Goal: Task Accomplishment & Management: Manage account settings

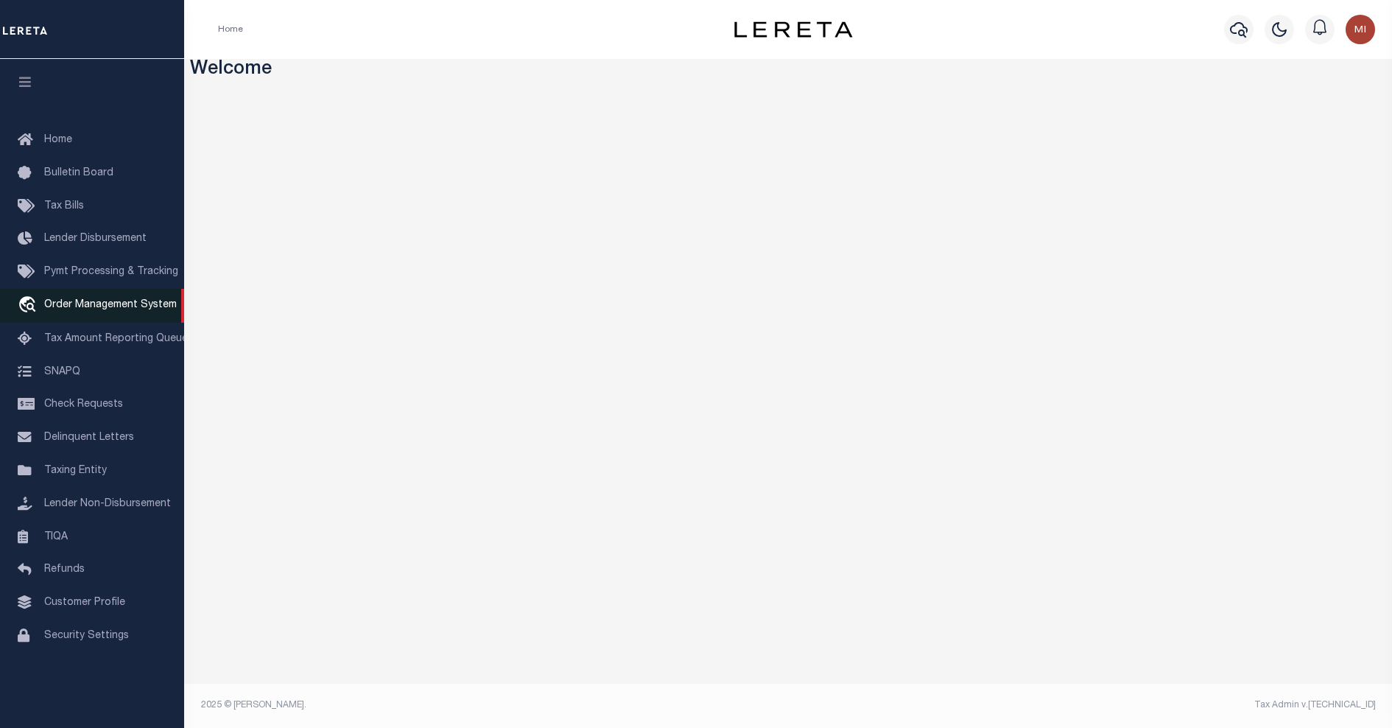
click at [88, 302] on span "Order Management System" at bounding box center [110, 305] width 133 height 10
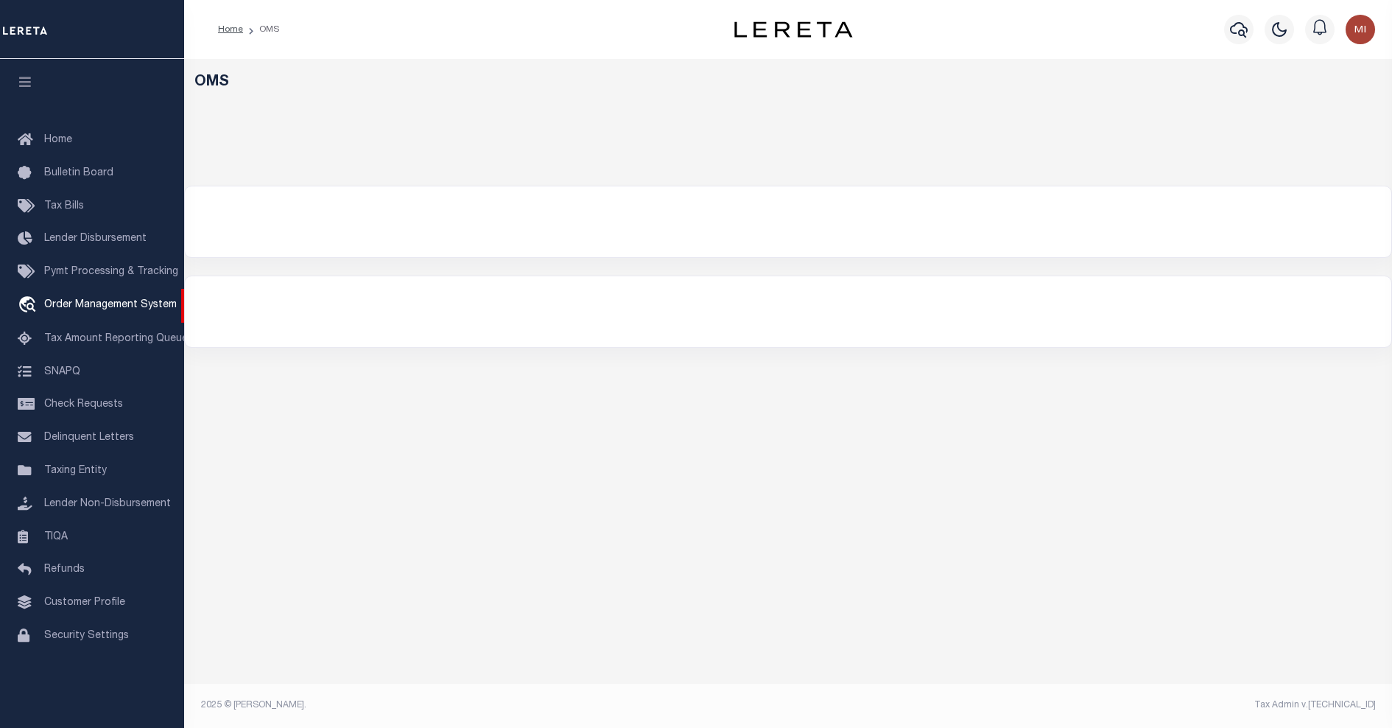
select select "200"
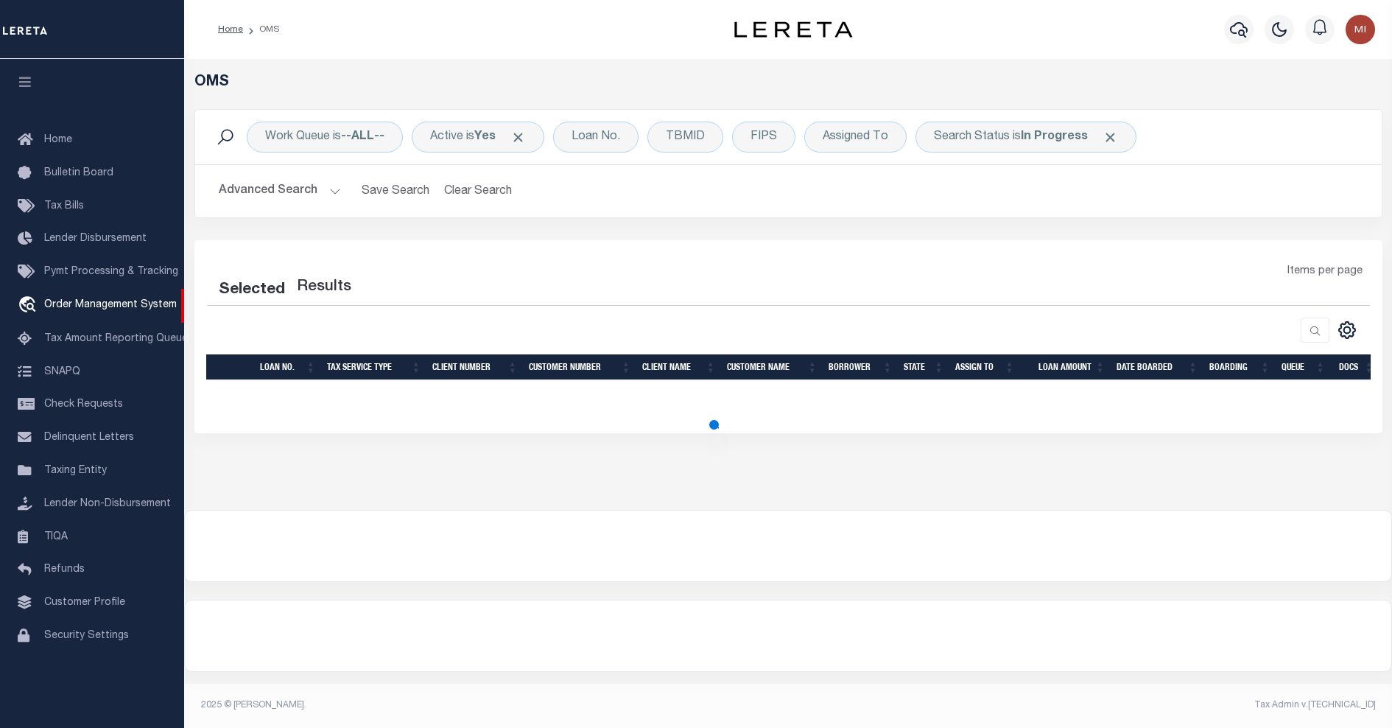
select select "200"
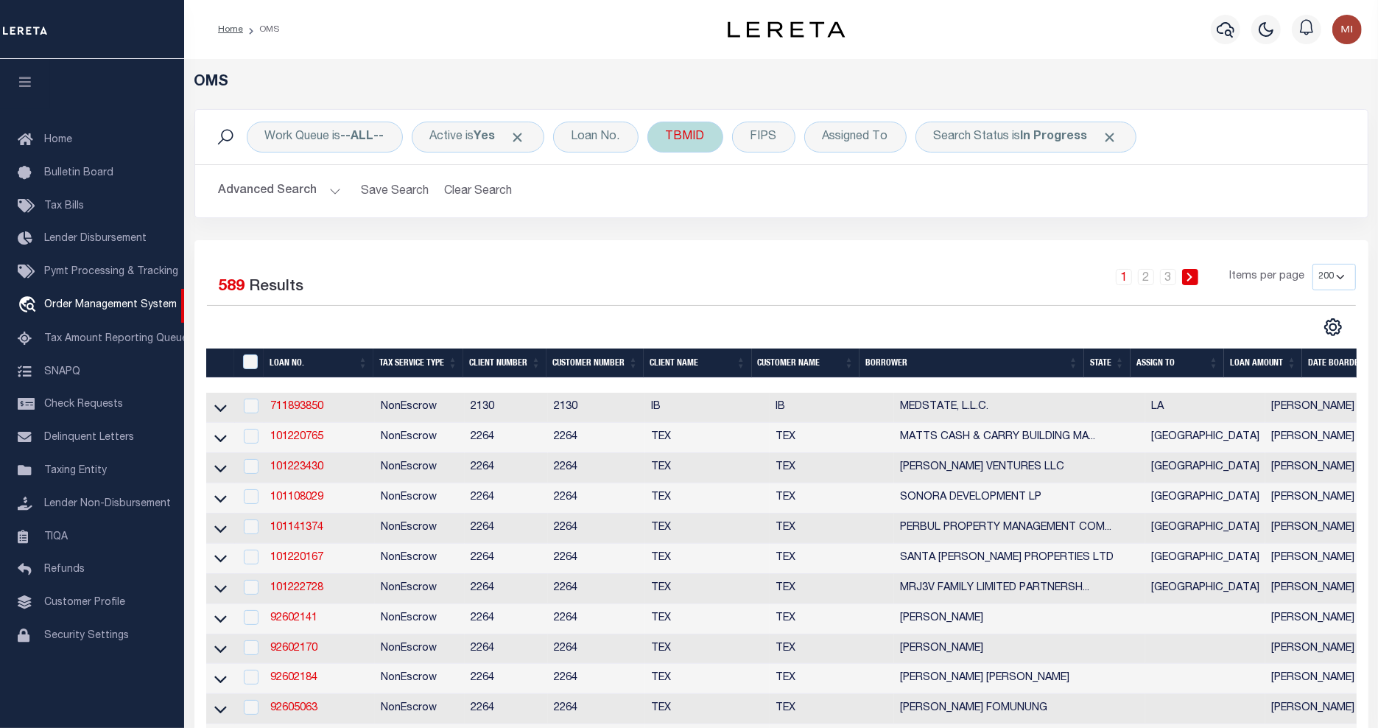
click at [693, 130] on div "TBMID" at bounding box center [685, 137] width 76 height 31
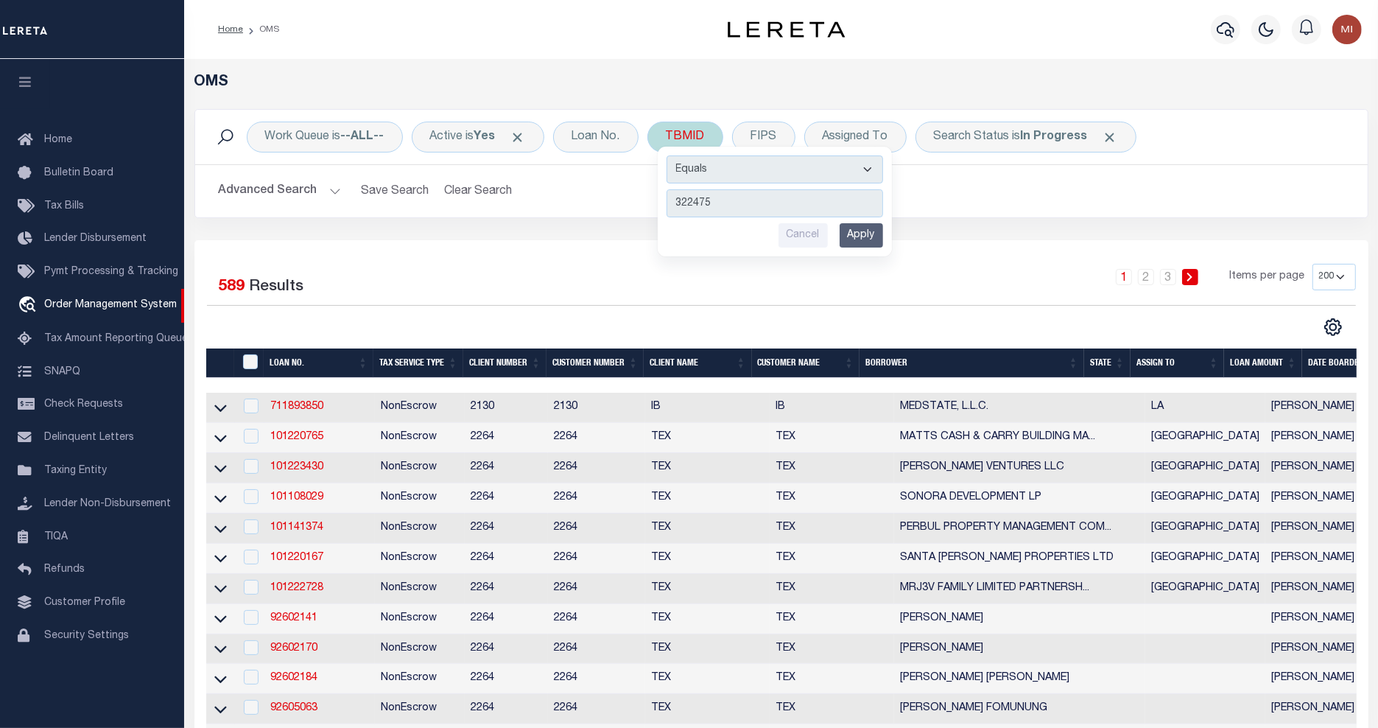
type input "3224751"
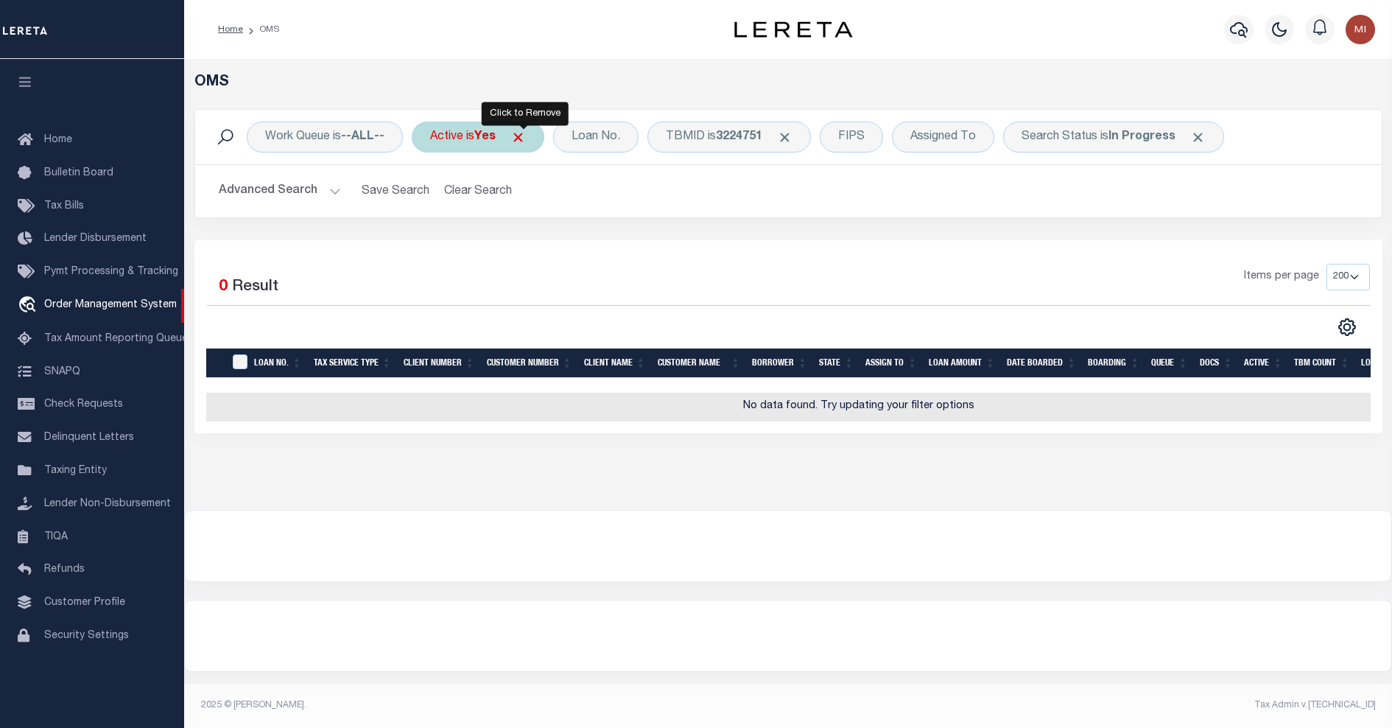
click at [521, 138] on span "Click to Remove" at bounding box center [517, 137] width 15 height 15
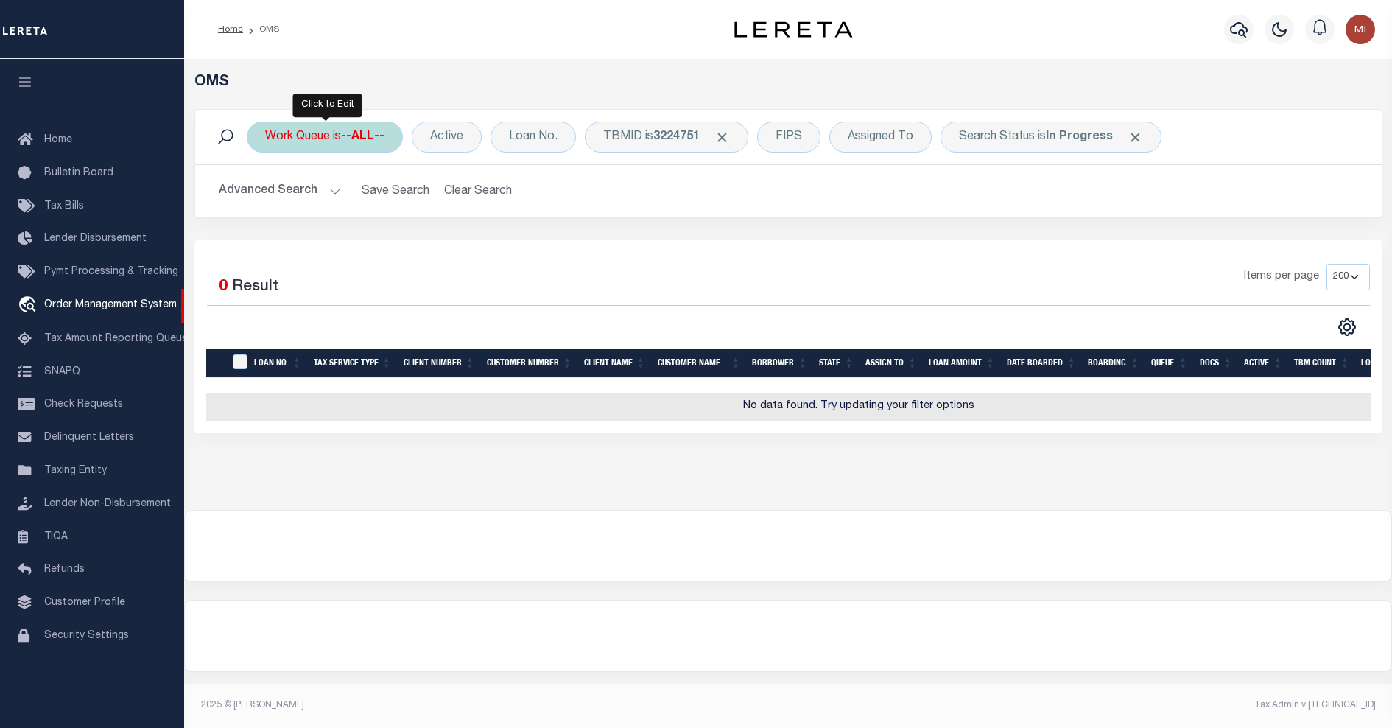
click at [388, 141] on div "Work Queue is --ALL--" at bounding box center [325, 137] width 156 height 31
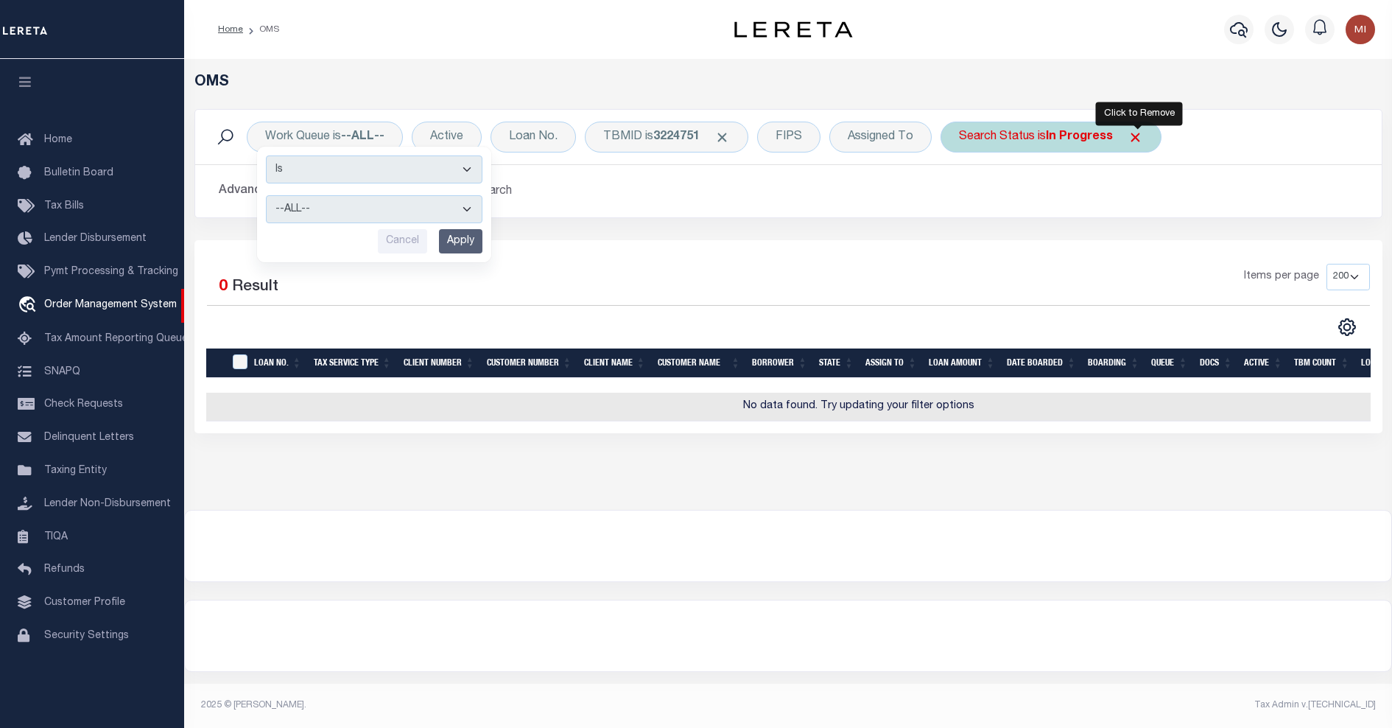
click at [1138, 135] on span "Click to Remove" at bounding box center [1135, 137] width 15 height 15
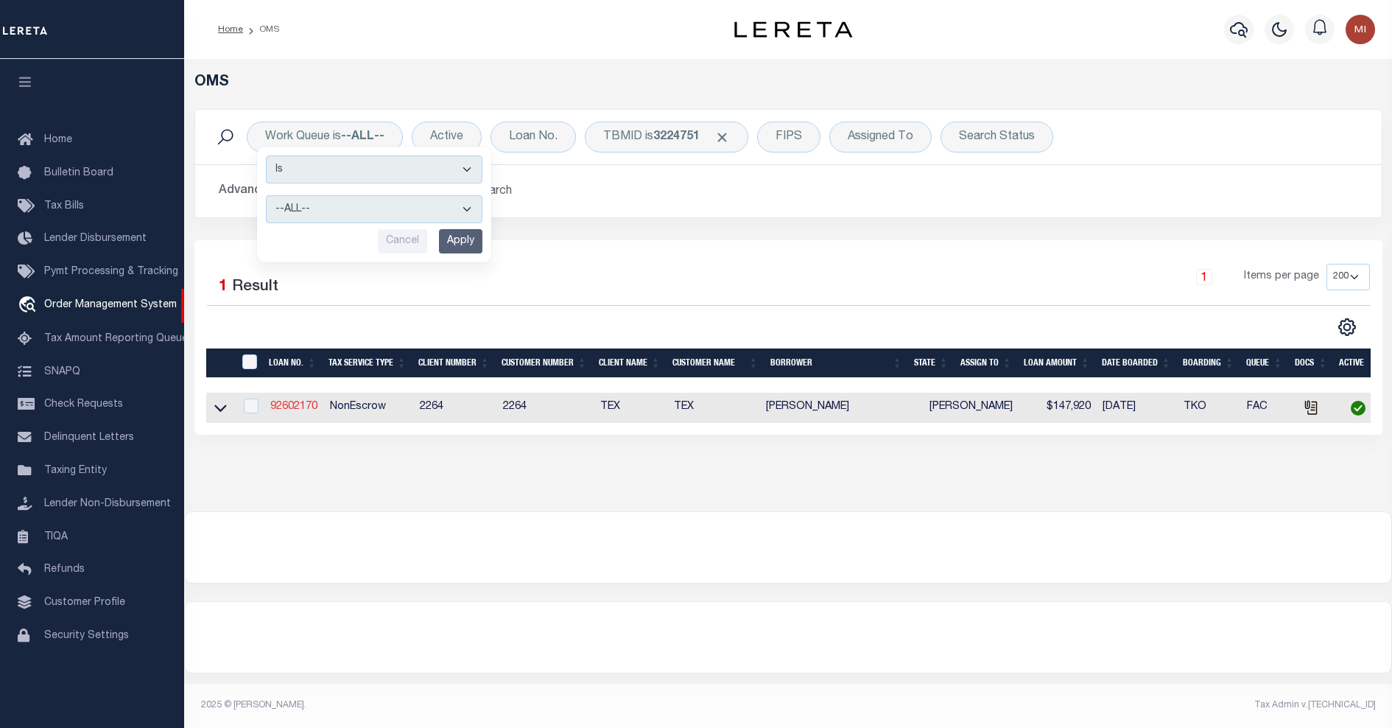
click at [303, 407] on link "92602170" at bounding box center [293, 406] width 47 height 10
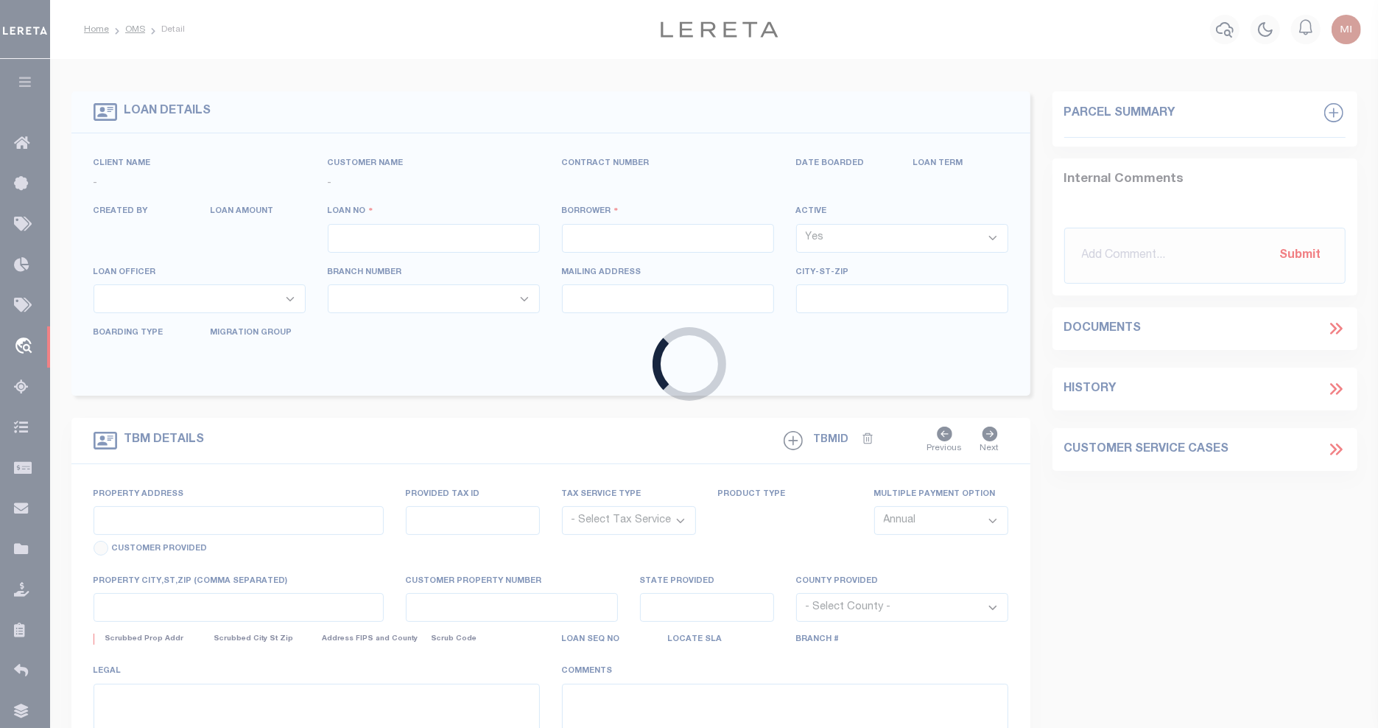
type input "92602170"
type input "[PERSON_NAME]"
select select
type input "[STREET_ADDRESS][PERSON_NAME]"
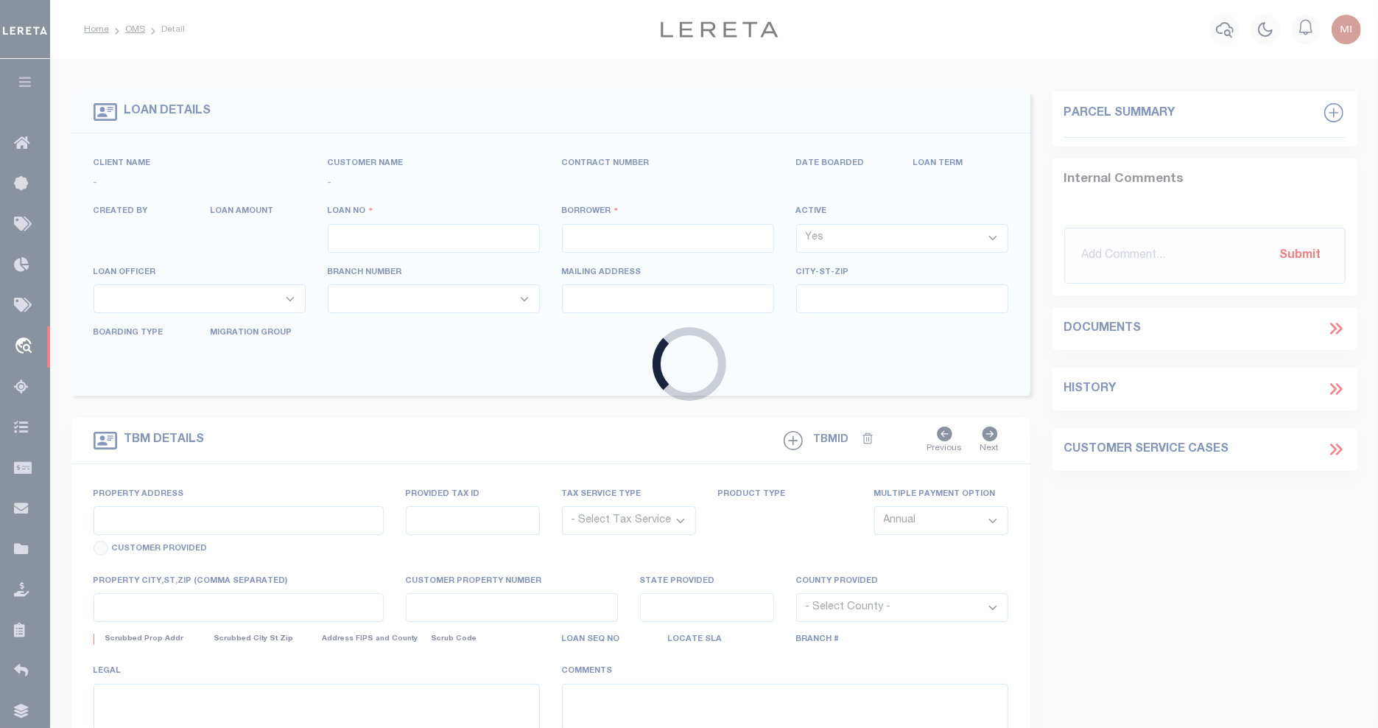
type input "[GEOGRAPHIC_DATA] OR 97201-5373"
select select "NonEscrow"
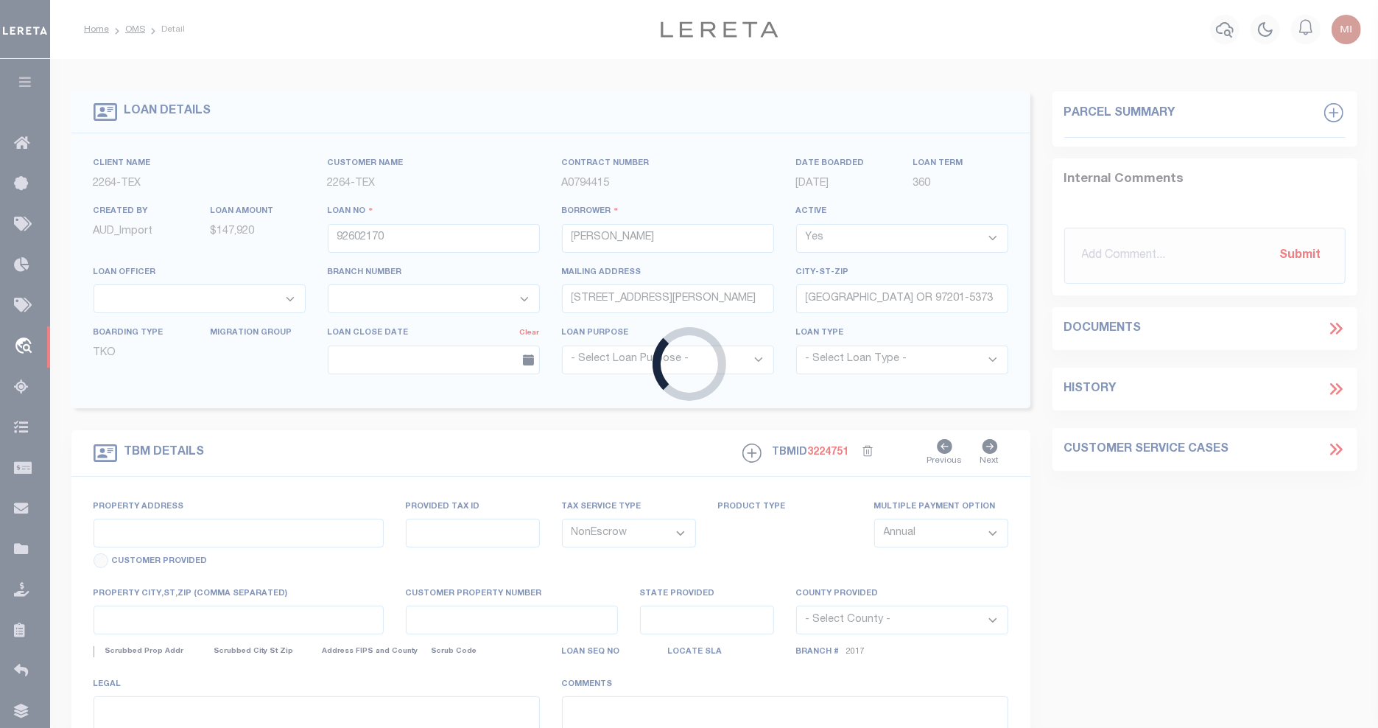
select select "8149"
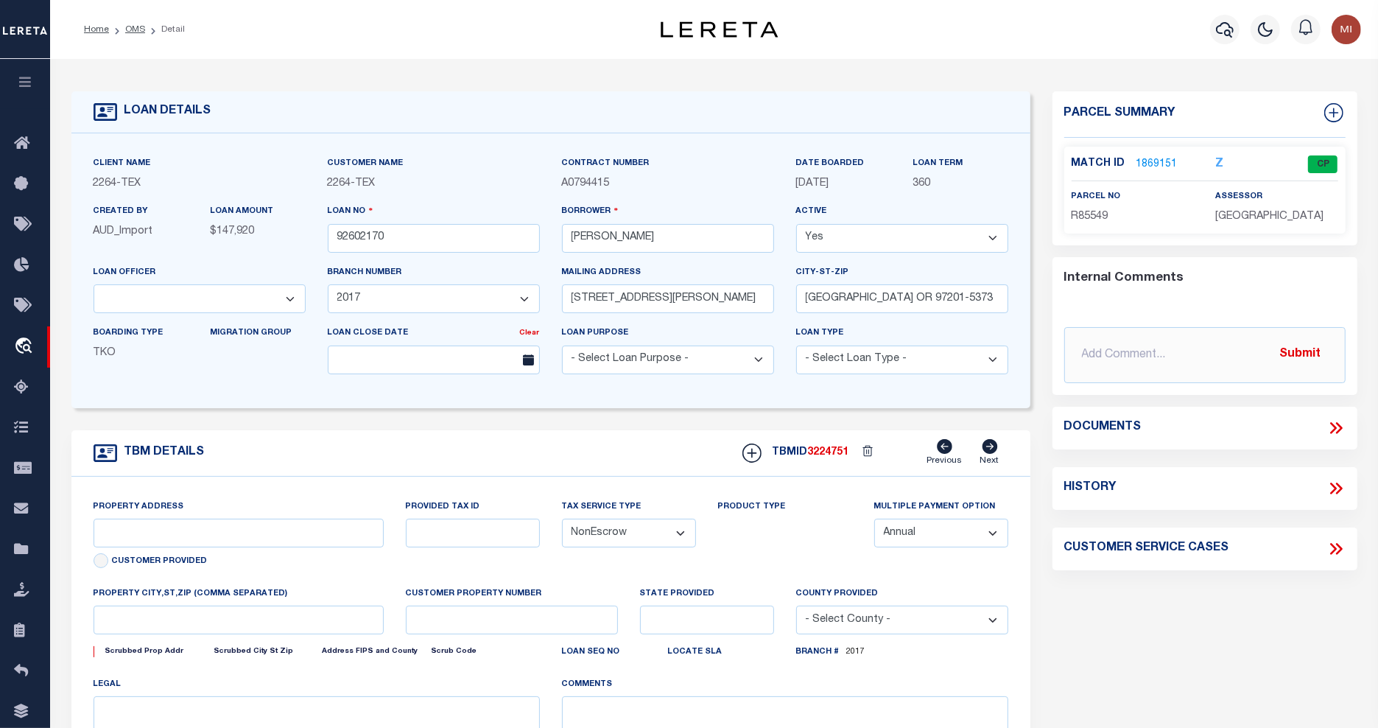
select select "22457"
type input "[GEOGRAPHIC_DATA], [GEOGRAPHIC_DATA] 231652001001"
type input "231652001001"
select select
type textarea "LOT 22;[GEOGRAPHIC_DATA];[GEOGRAPHIC_DATA];[GEOGRAPHIC_DATA]"
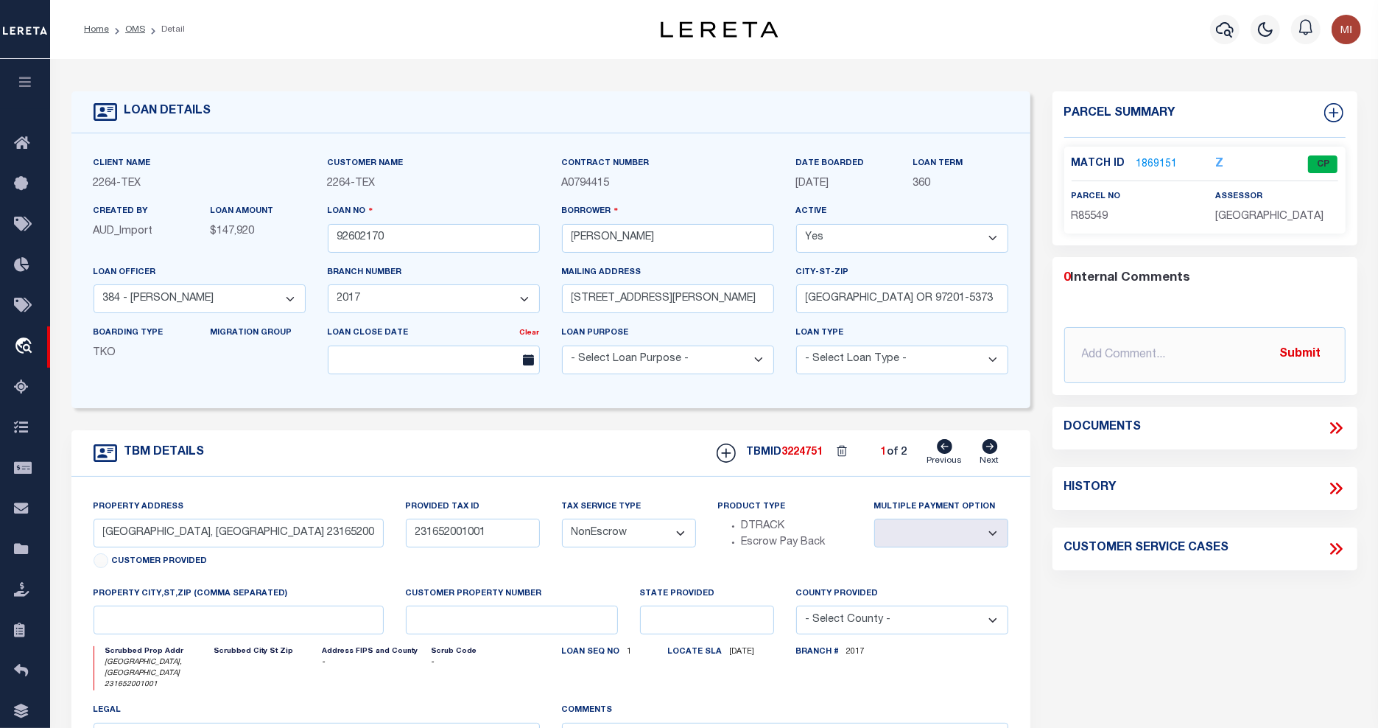
click at [1335, 425] on icon at bounding box center [1336, 427] width 19 height 19
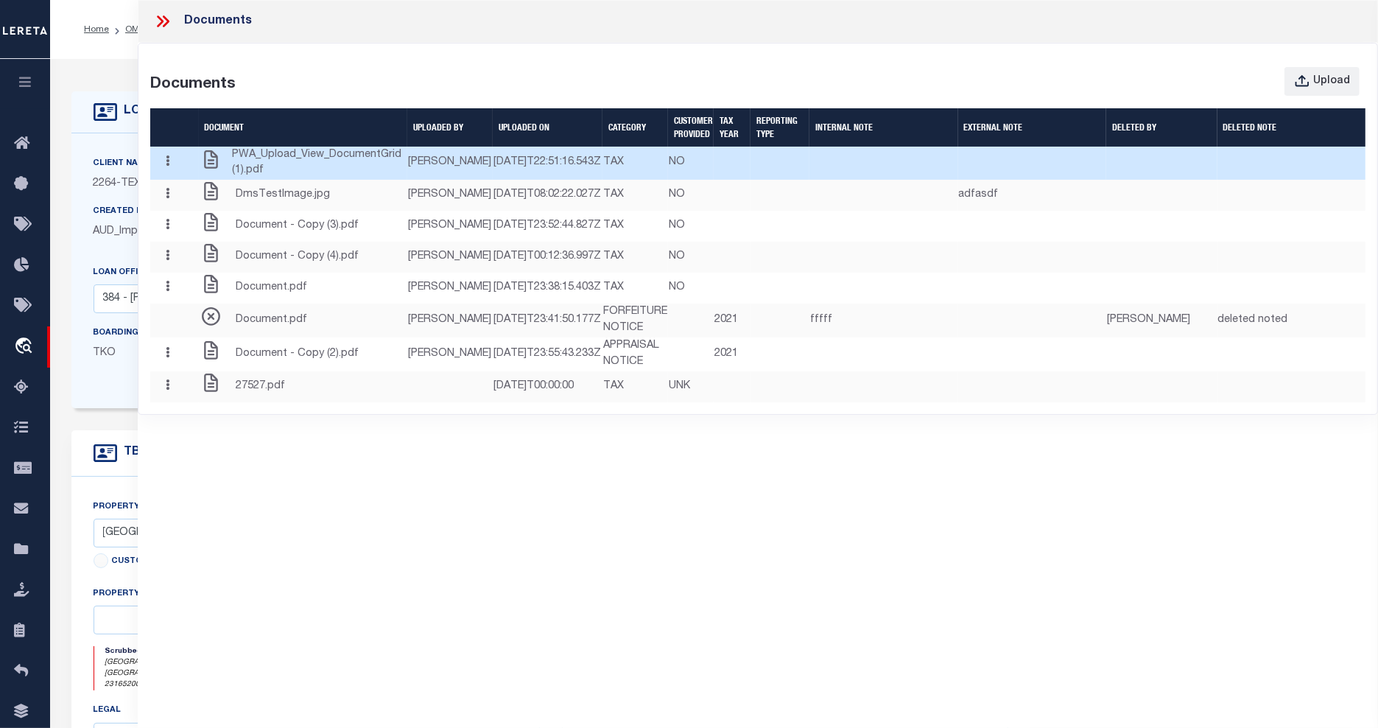
click at [319, 180] on span "PWA_Upload_View_DocumentGrid (1).pdf" at bounding box center [319, 163] width 175 height 32
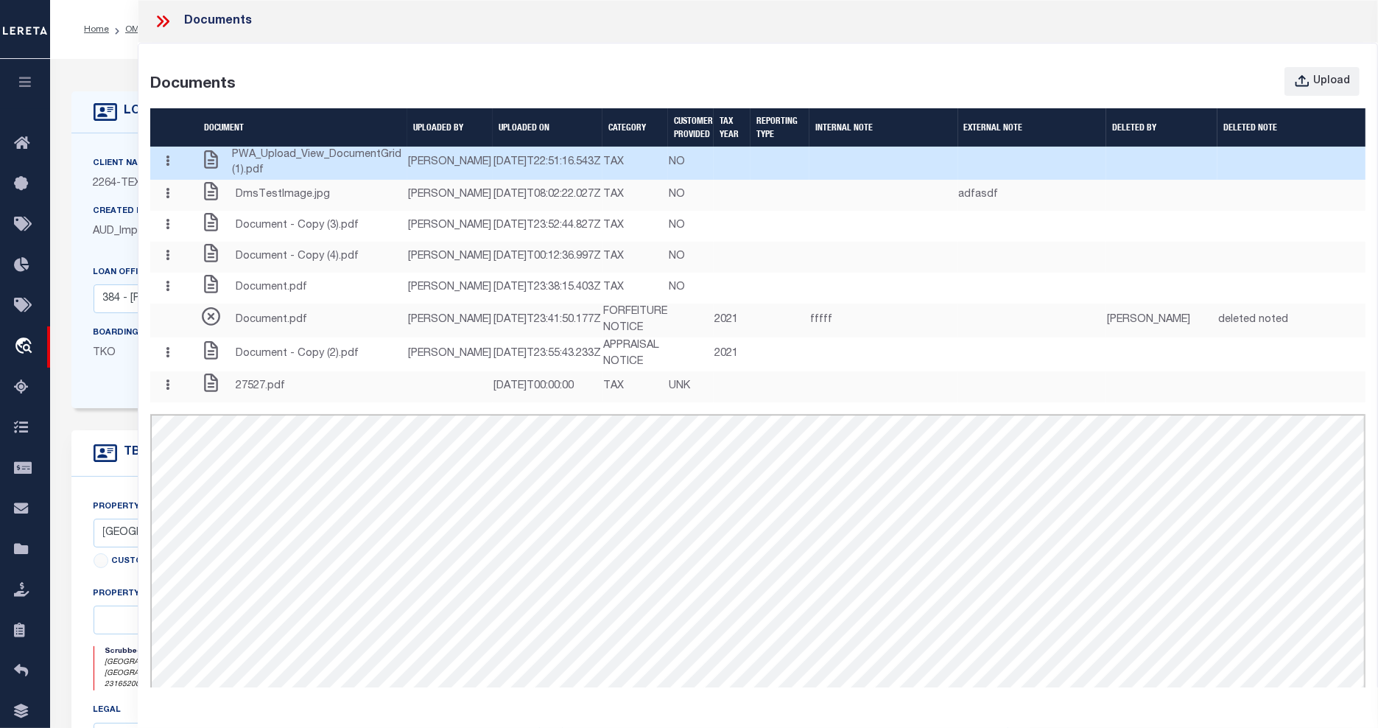
click at [161, 177] on button "button" at bounding box center [167, 163] width 23 height 29
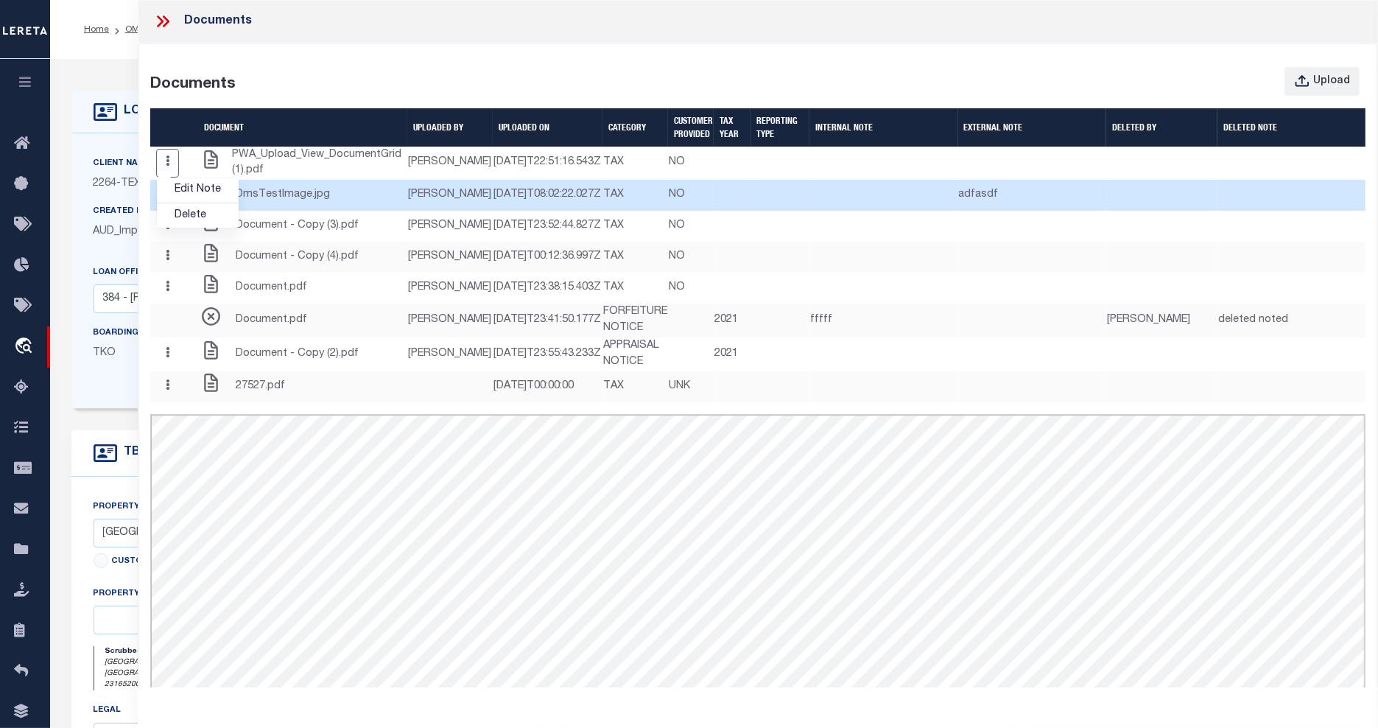
click at [1081, 211] on td "adfasdf" at bounding box center [1032, 195] width 148 height 31
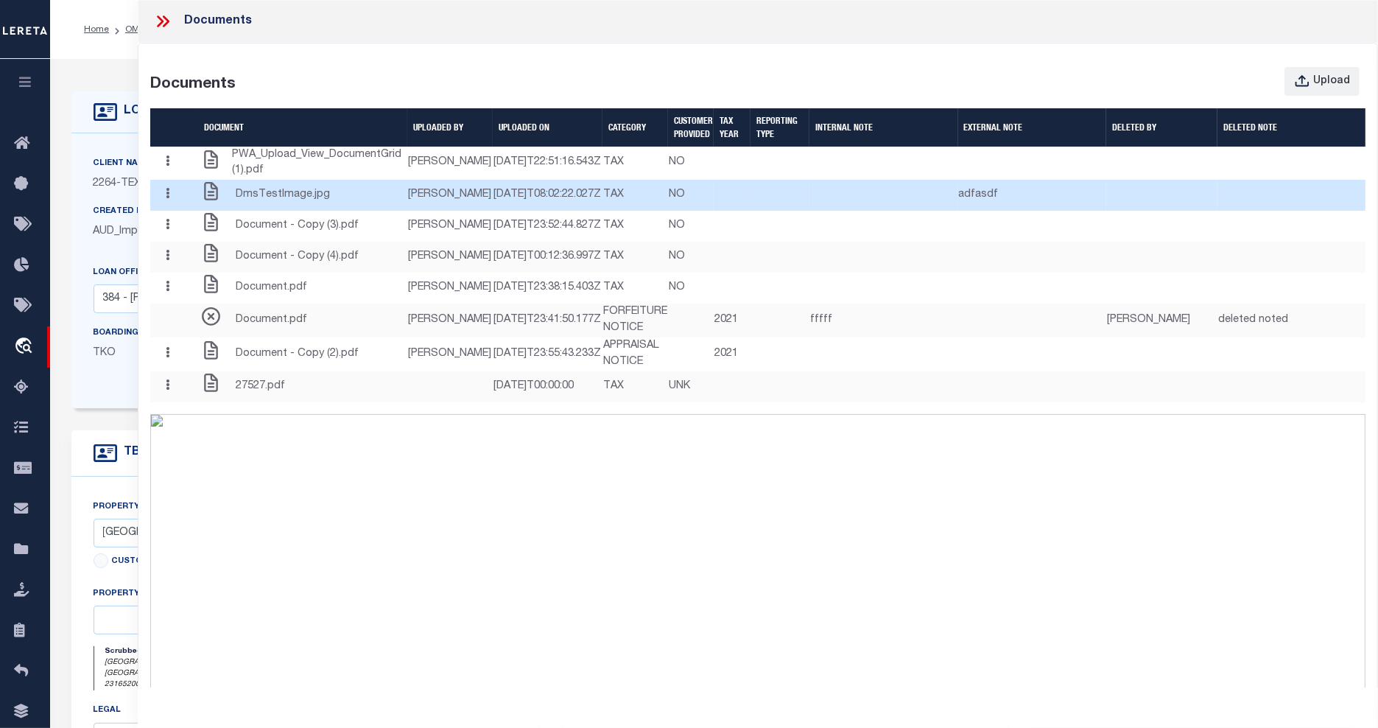
click at [174, 210] on button "button" at bounding box center [167, 195] width 23 height 29
click at [190, 235] on link "Edit Note" at bounding box center [198, 223] width 82 height 24
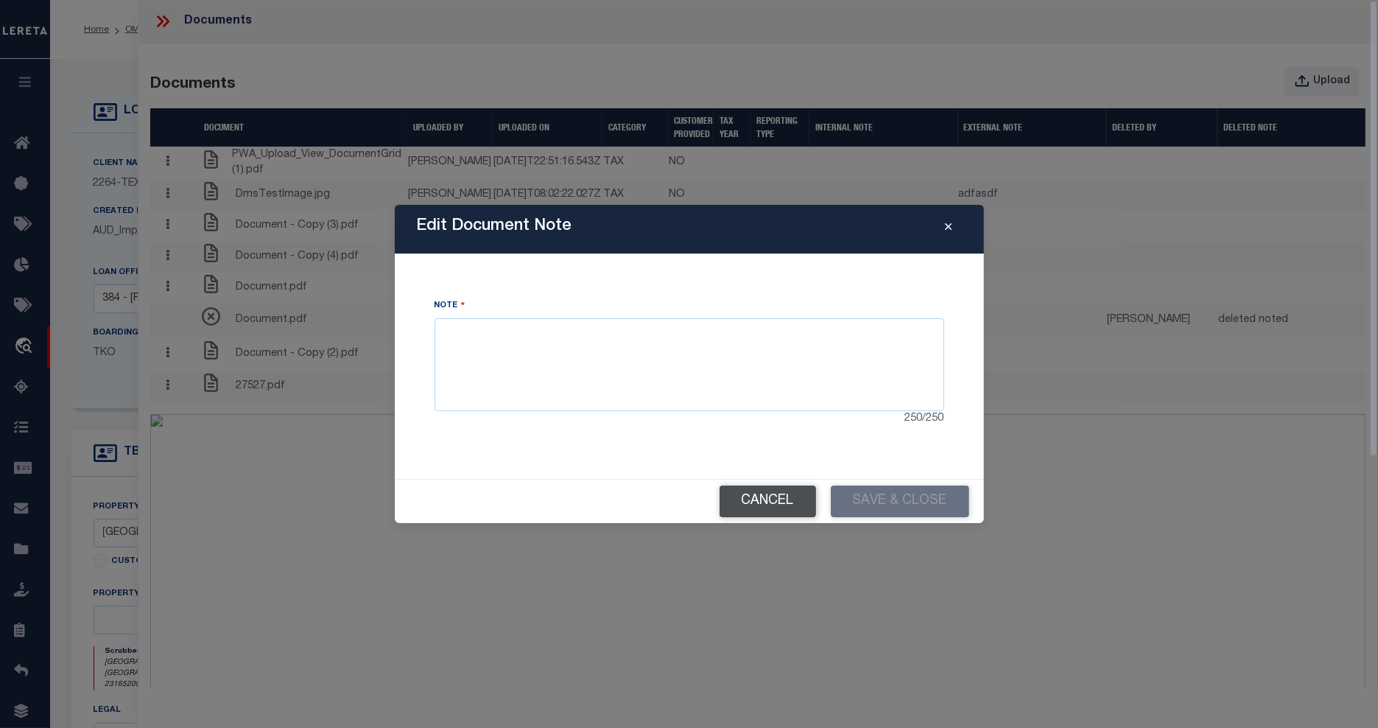
click at [765, 502] on button "Cancel" at bounding box center [768, 501] width 96 height 32
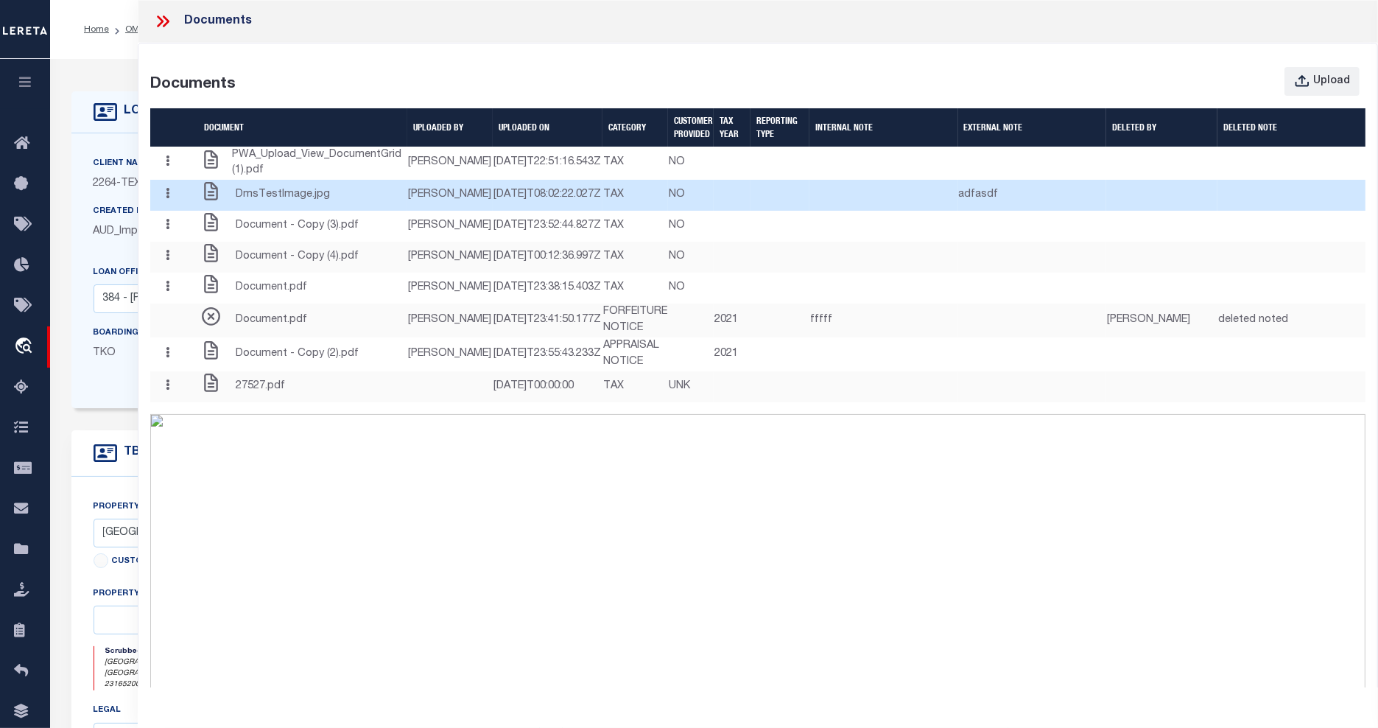
click at [163, 210] on button "button" at bounding box center [167, 195] width 23 height 29
click at [200, 235] on link "Edit Note" at bounding box center [198, 223] width 82 height 24
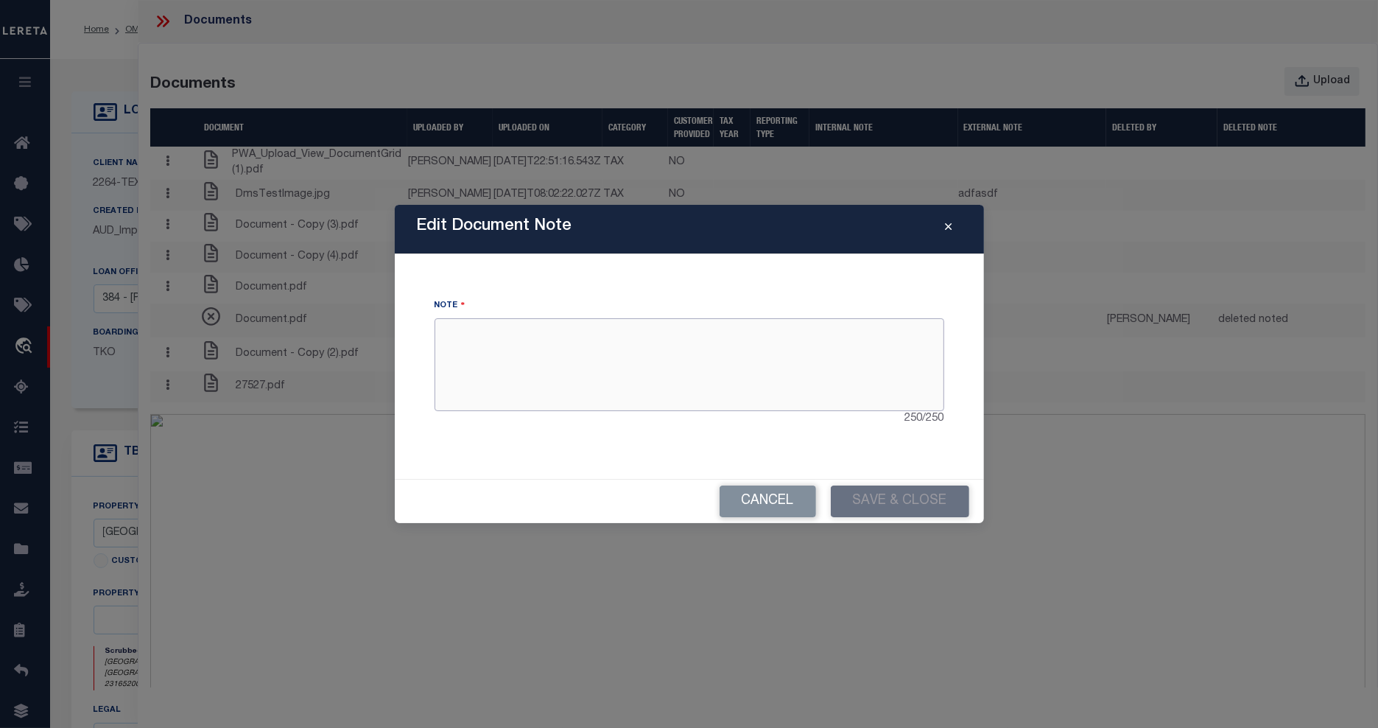
drag, startPoint x: 521, startPoint y: 361, endPoint x: 514, endPoint y: 331, distance: 30.2
click at [521, 357] on textarea at bounding box center [690, 364] width 510 height 93
type textarea "Internal note"
click at [911, 505] on button "Save & Close" at bounding box center [900, 501] width 138 height 32
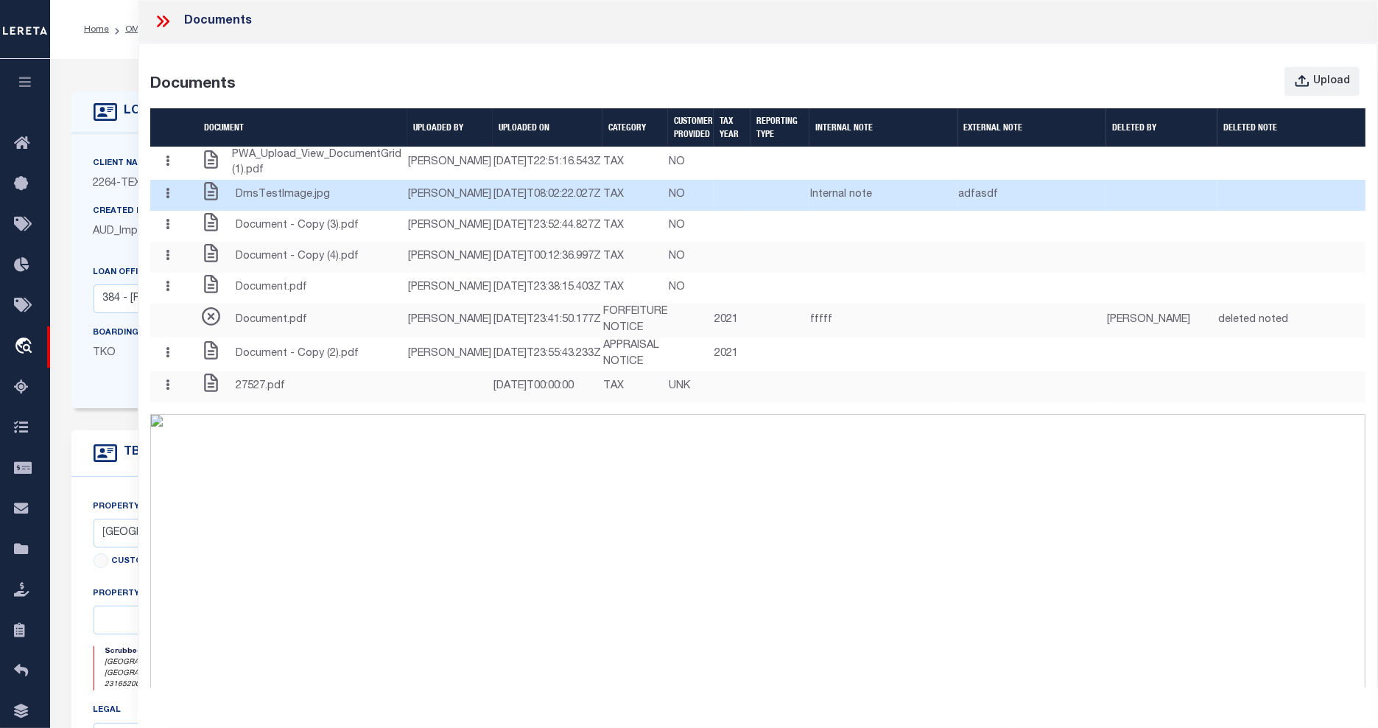
click at [169, 199] on icon "button" at bounding box center [168, 193] width 4 height 11
click at [200, 235] on link "Edit Note" at bounding box center [198, 223] width 82 height 24
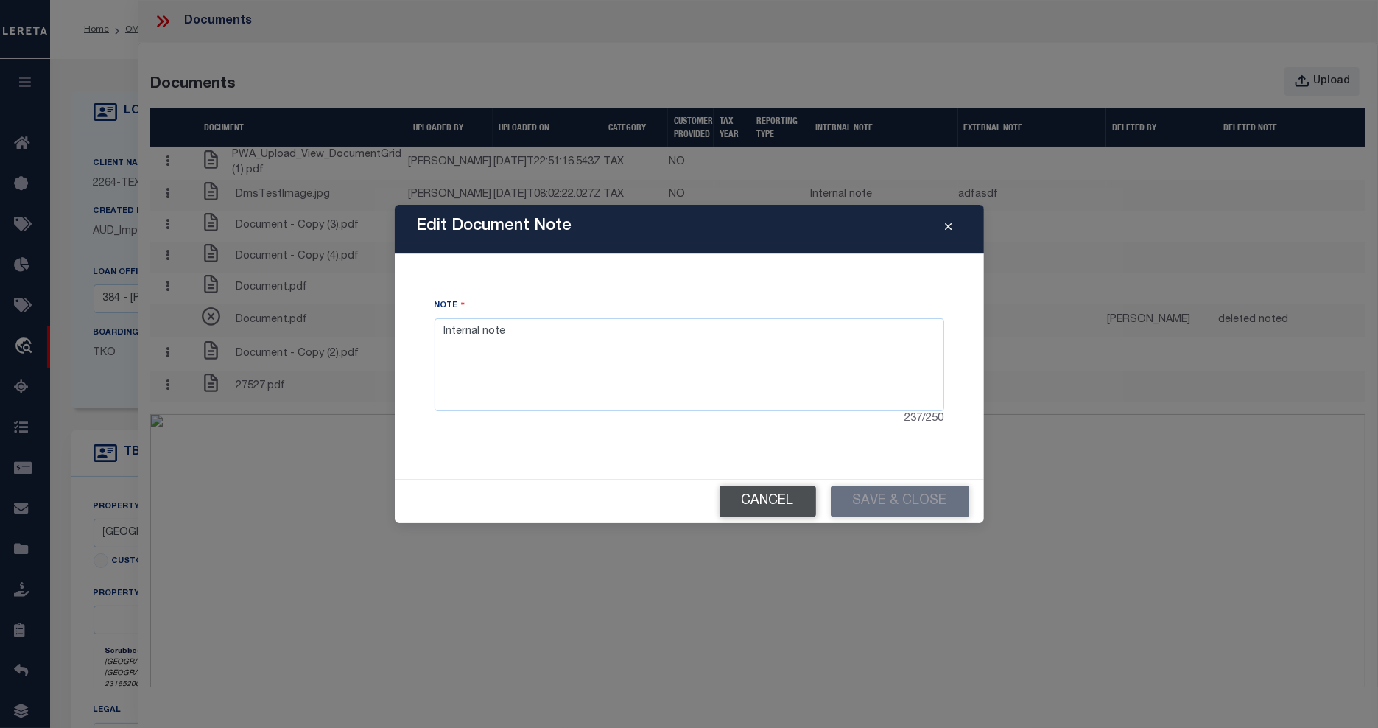
click at [752, 491] on button "Cancel" at bounding box center [768, 501] width 96 height 32
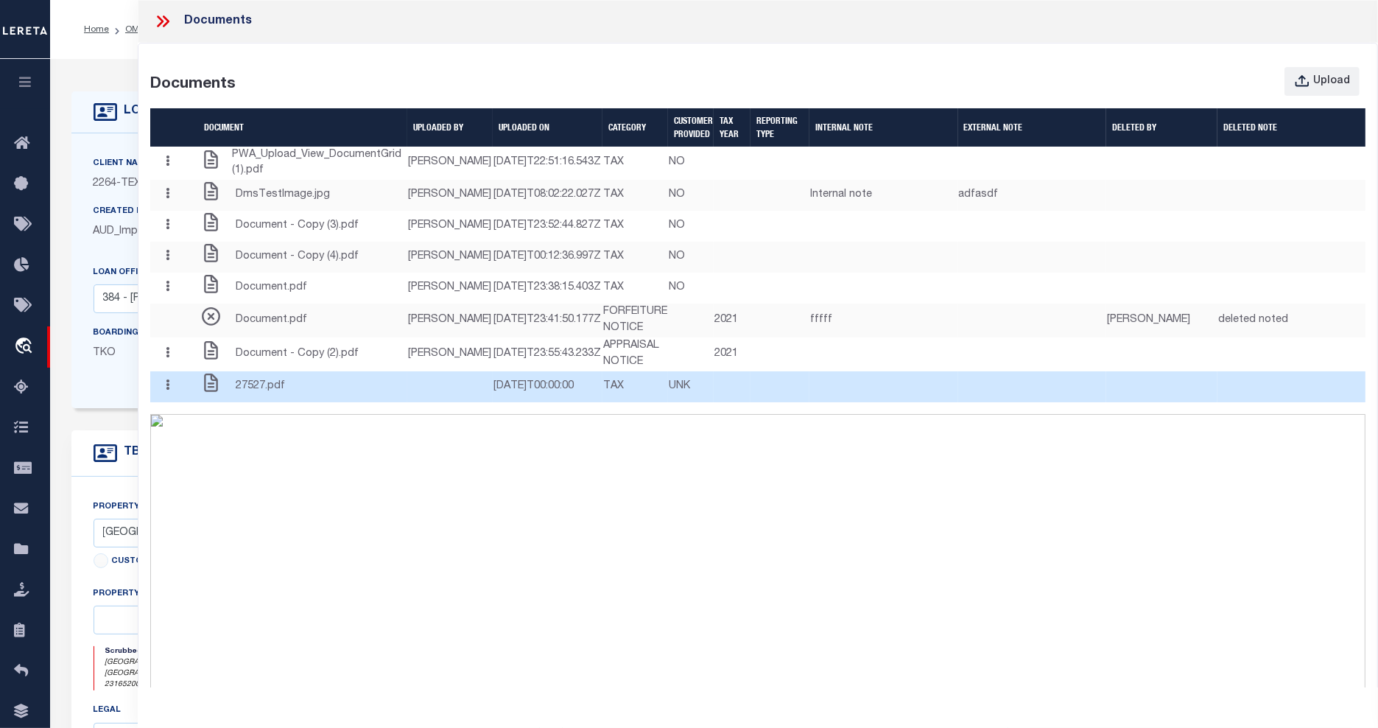
click at [169, 390] on icon "button" at bounding box center [168, 384] width 4 height 11
click at [196, 451] on link "Delete" at bounding box center [198, 438] width 82 height 24
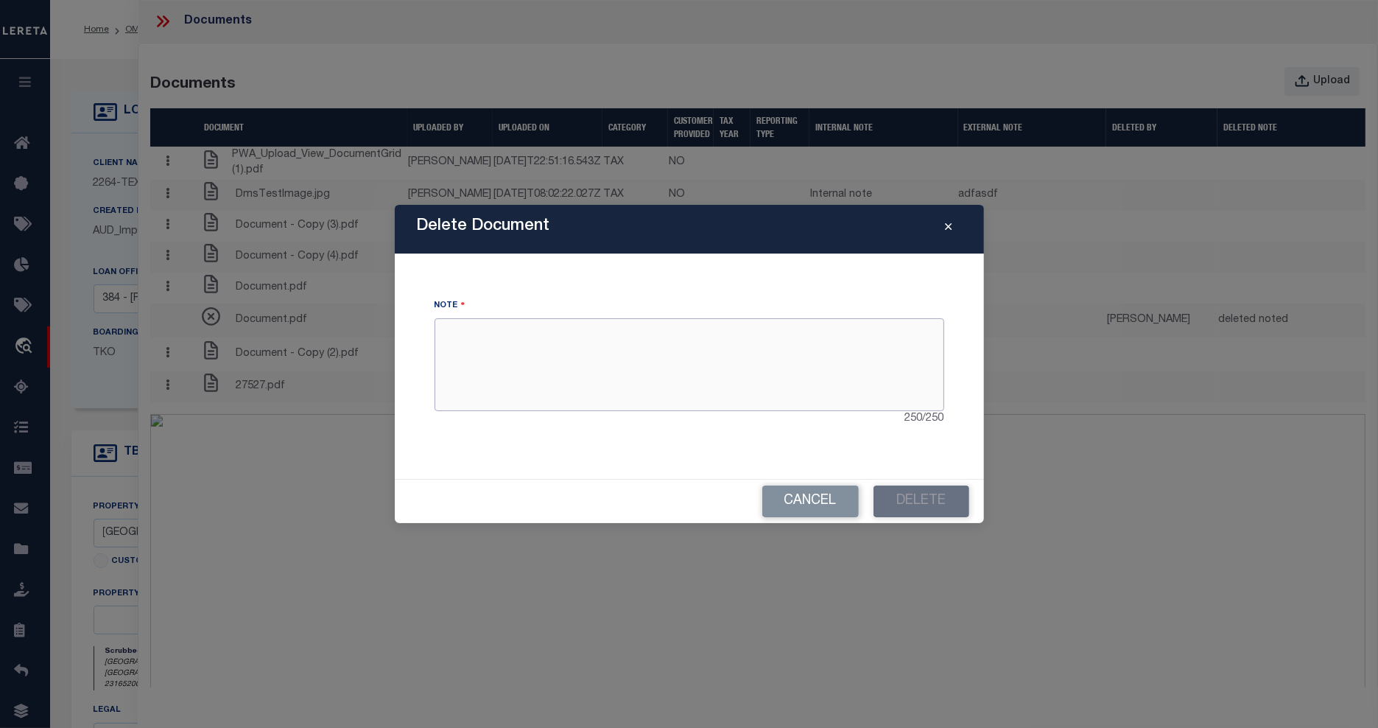
click at [594, 370] on textarea at bounding box center [690, 364] width 510 height 93
type textarea "Testing delete document."
click at [925, 499] on button "Delete" at bounding box center [922, 501] width 96 height 32
click at [913, 490] on button "Delete" at bounding box center [922, 501] width 96 height 32
click at [826, 502] on button "Cancel" at bounding box center [810, 501] width 96 height 32
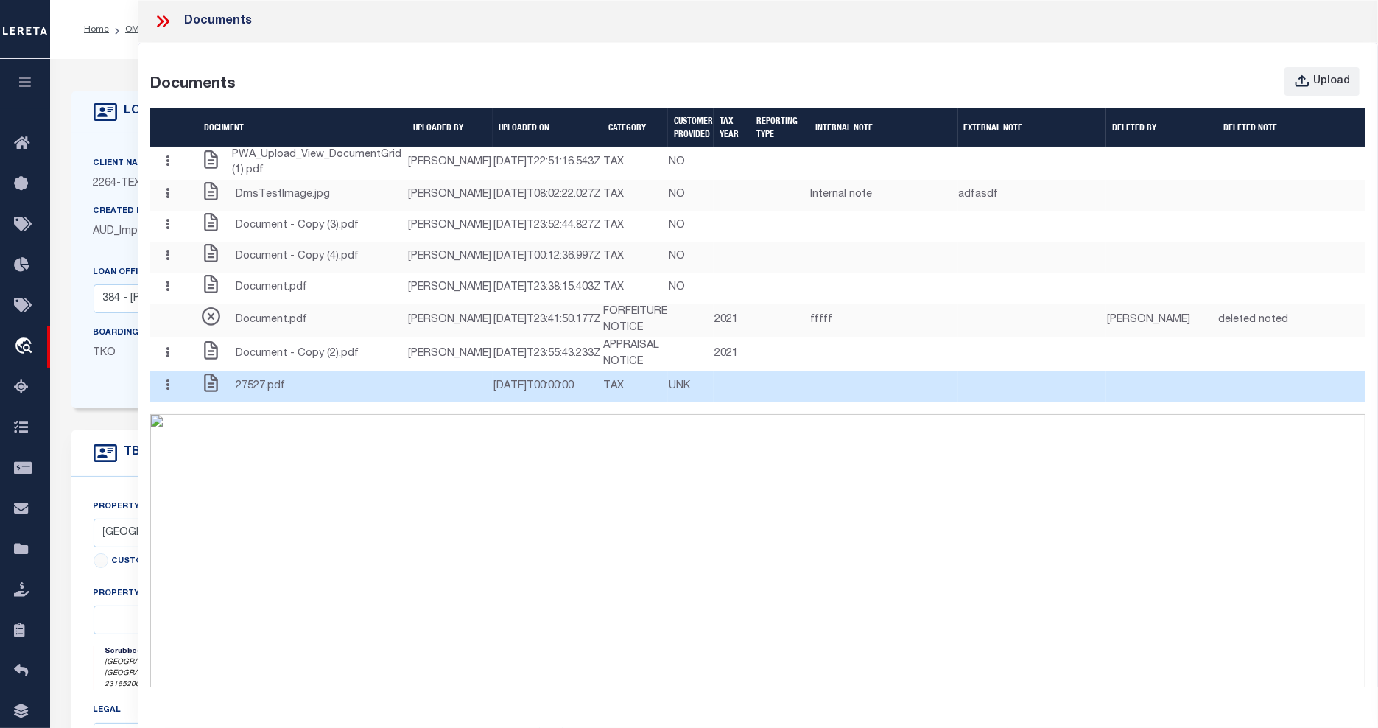
click at [175, 401] on button "button" at bounding box center [167, 386] width 23 height 29
click at [197, 451] on link "Delete" at bounding box center [198, 438] width 82 height 24
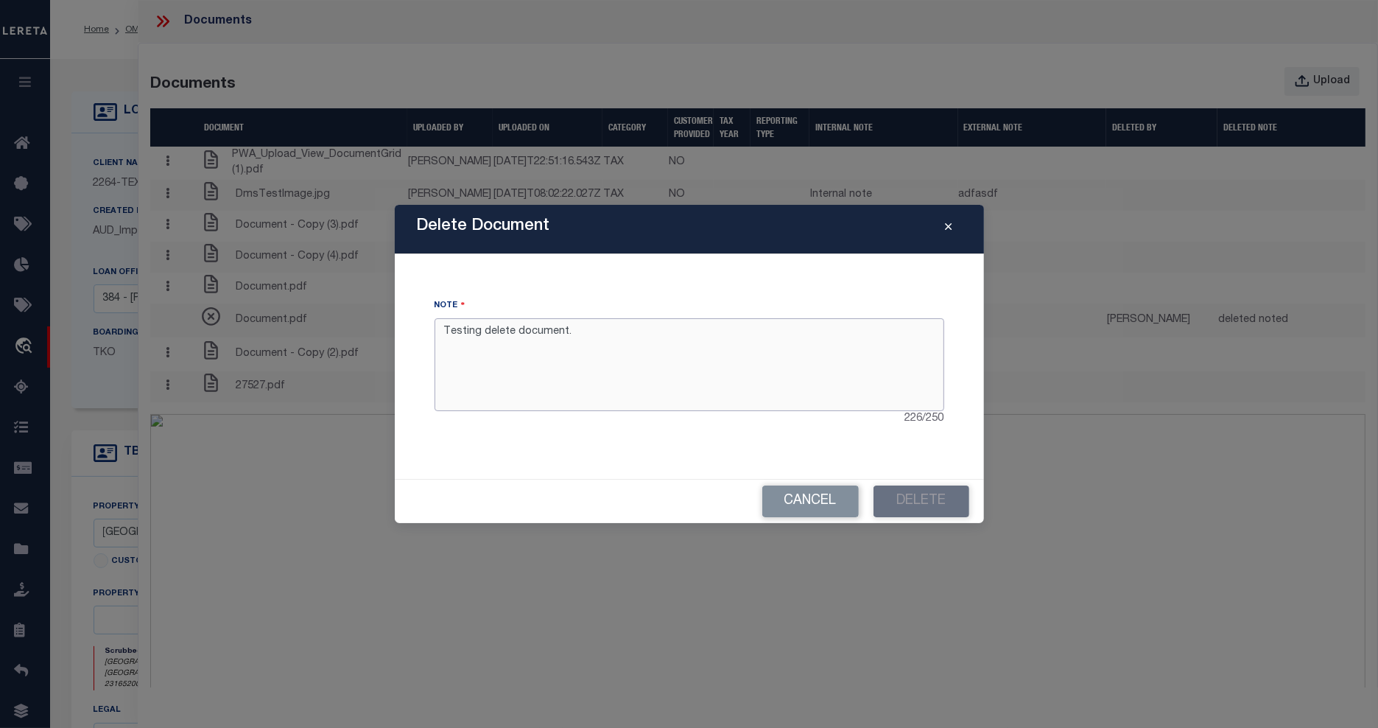
click at [667, 348] on textarea "Testing delete document." at bounding box center [690, 364] width 510 height 93
click at [796, 503] on button "Cancel" at bounding box center [810, 501] width 96 height 32
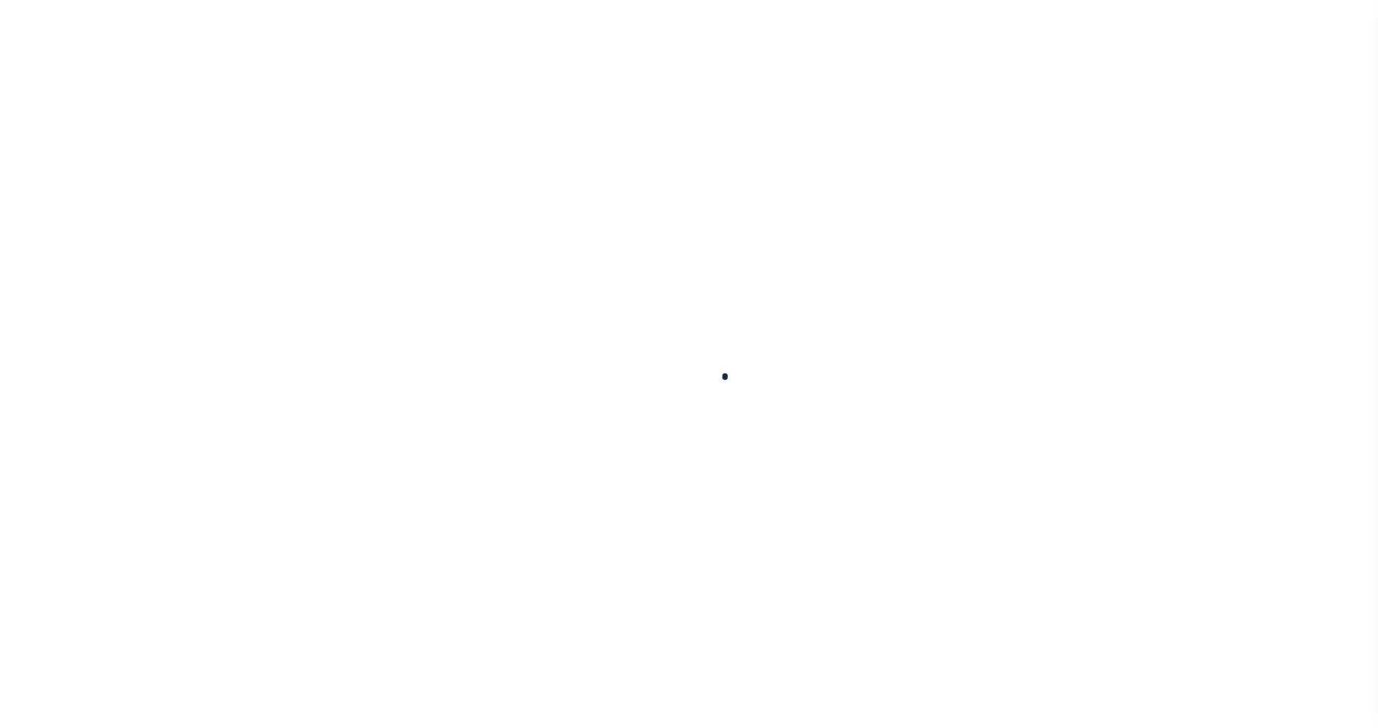
select select "NonEscrow"
select select "8149"
select select "22457"
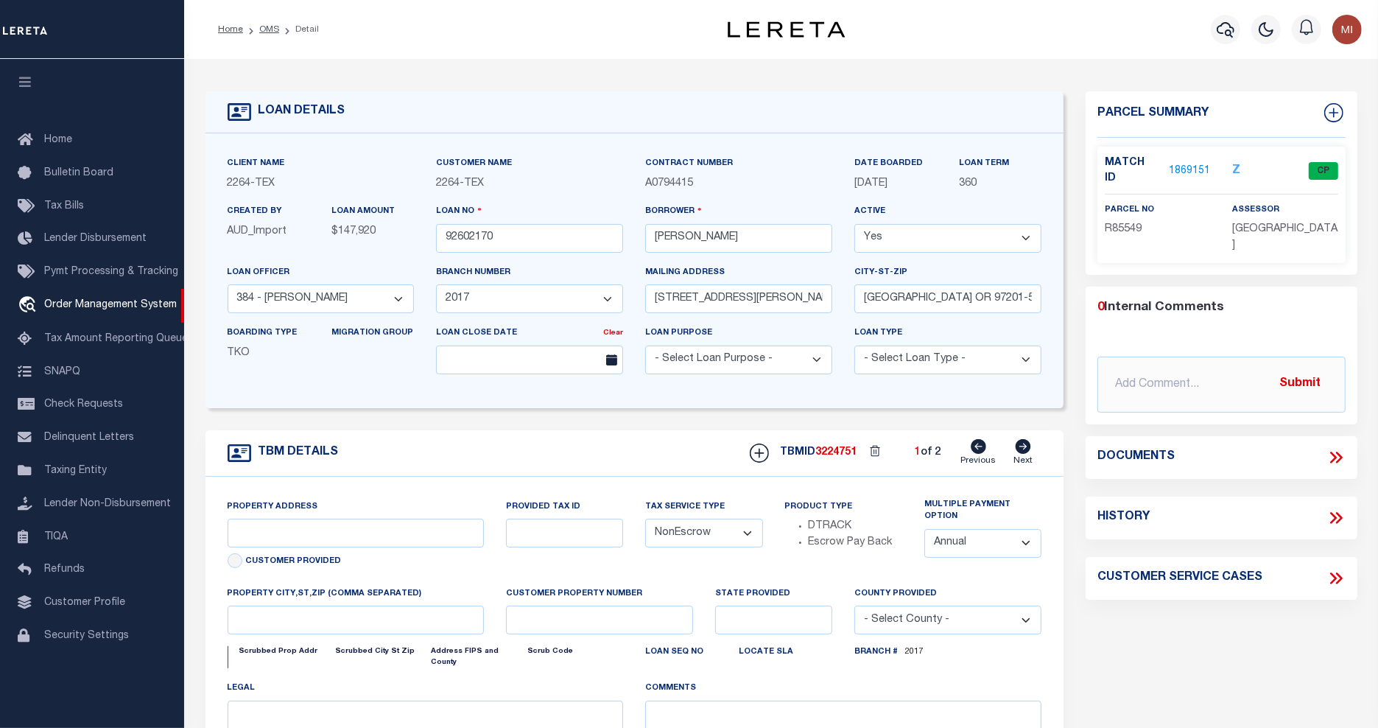
type input "[GEOGRAPHIC_DATA], [GEOGRAPHIC_DATA] 231652001001"
type input "231652001001"
select select
type textarea "LOT 22;MAJESTIC HILLS;BLANCO COUNTY;TX"
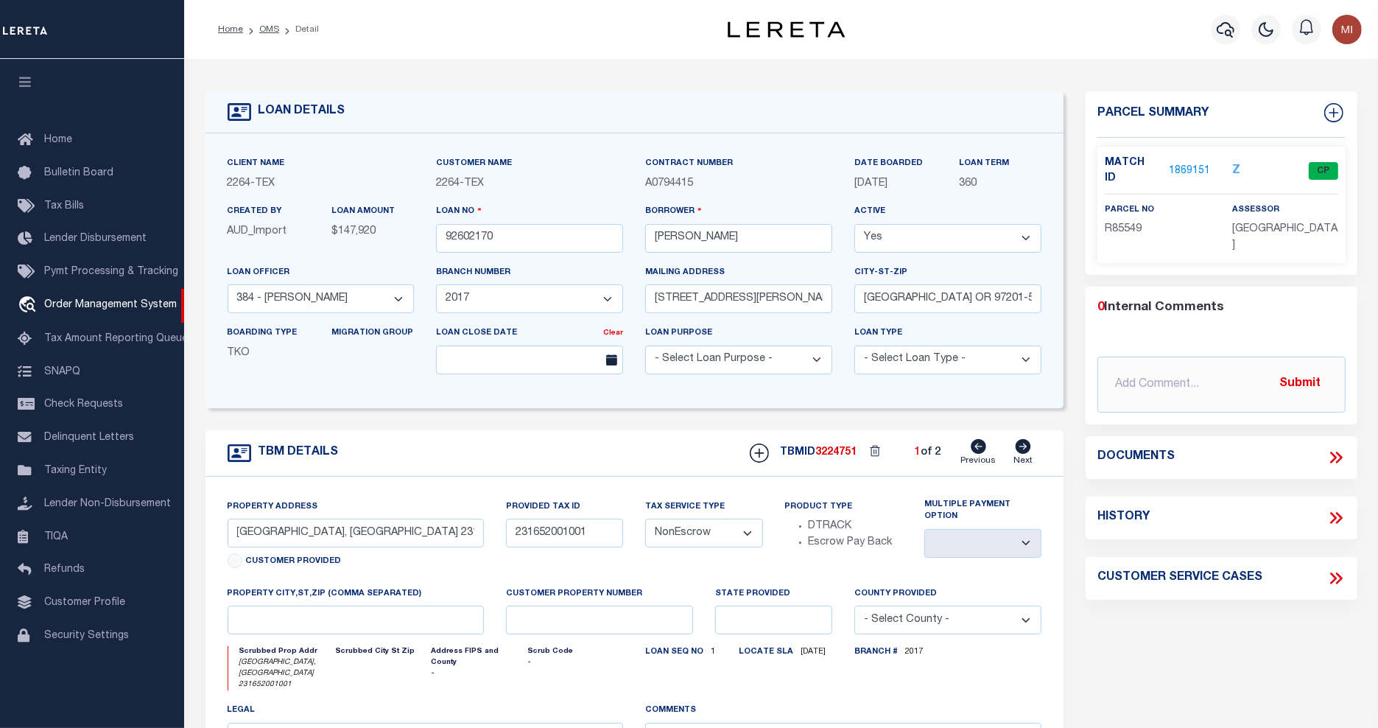
click at [1334, 452] on icon at bounding box center [1333, 458] width 7 height 12
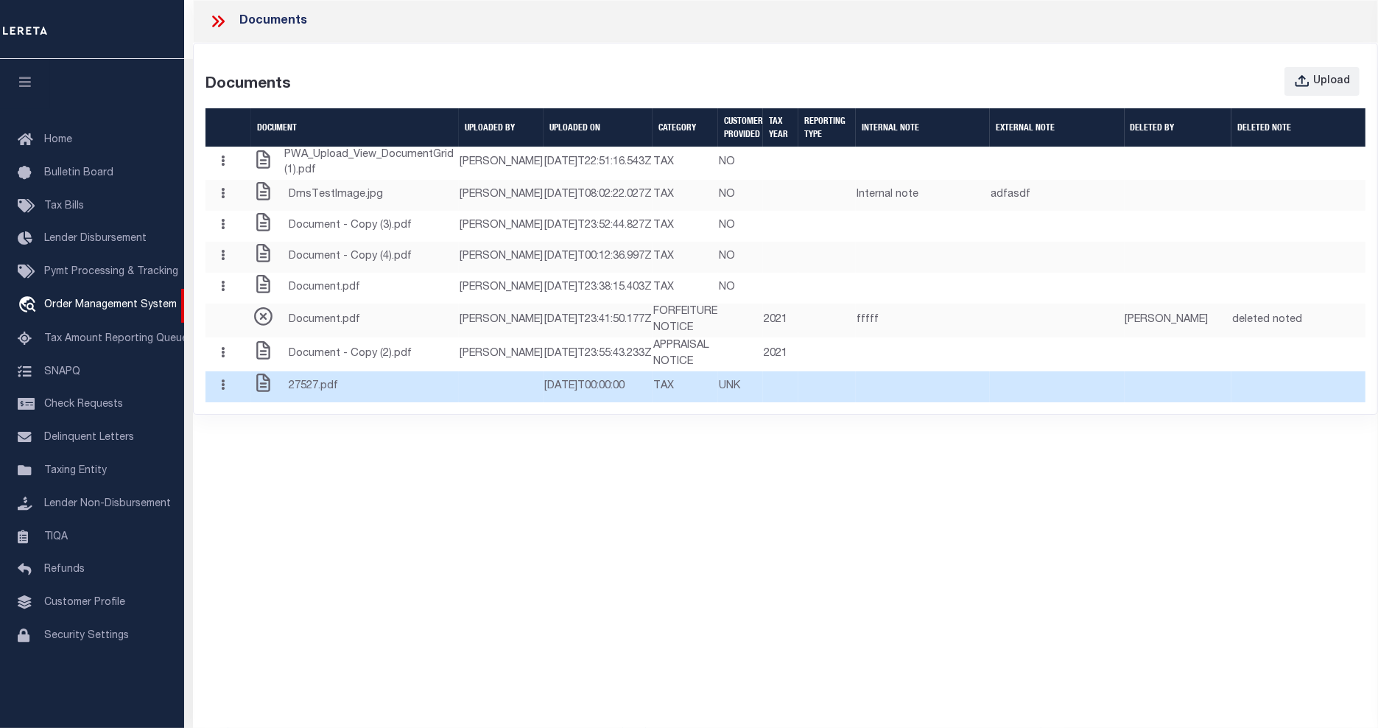
click at [459, 402] on td at bounding box center [501, 386] width 85 height 31
click at [222, 401] on button "button" at bounding box center [222, 386] width 23 height 29
click at [269, 451] on link "Delete" at bounding box center [253, 438] width 82 height 24
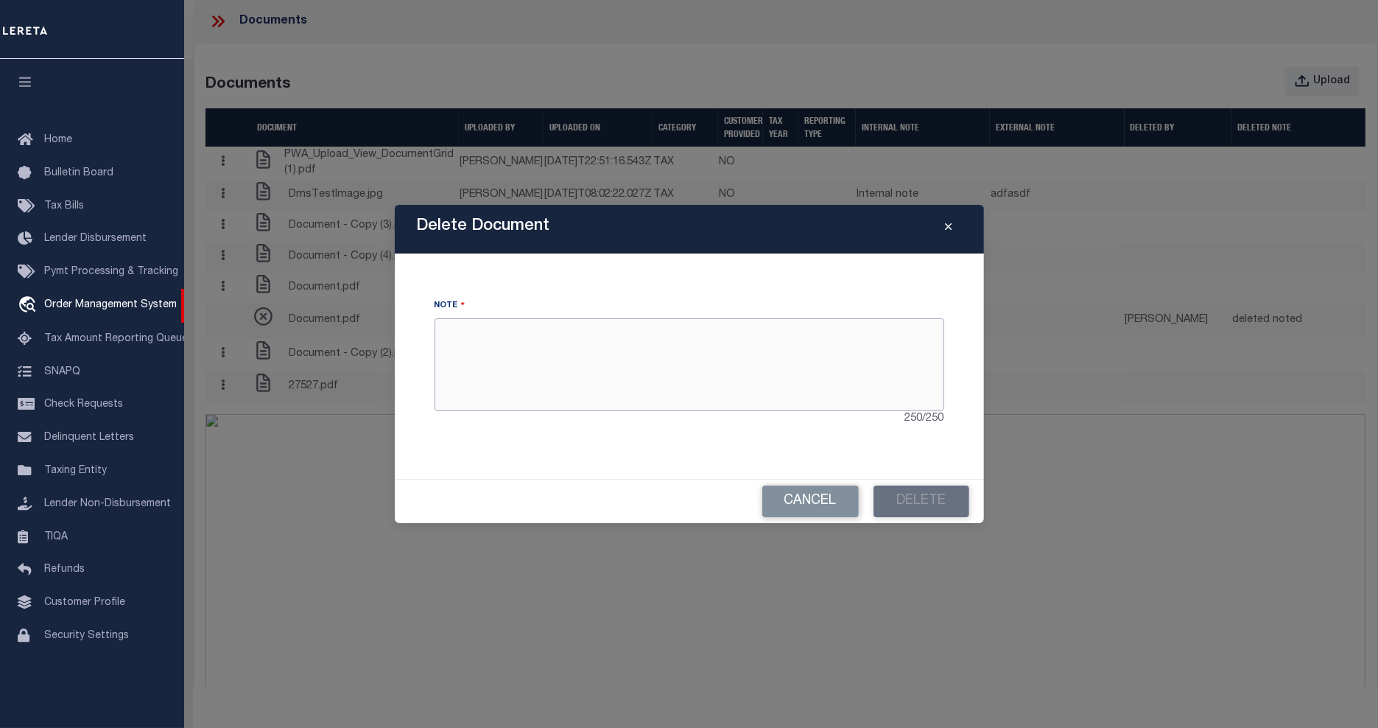
click at [665, 366] on textarea at bounding box center [690, 364] width 510 height 93
type textarea "Testing delete"
click at [954, 506] on button "Delete" at bounding box center [922, 501] width 96 height 32
click at [812, 492] on button "Cancel" at bounding box center [810, 501] width 96 height 32
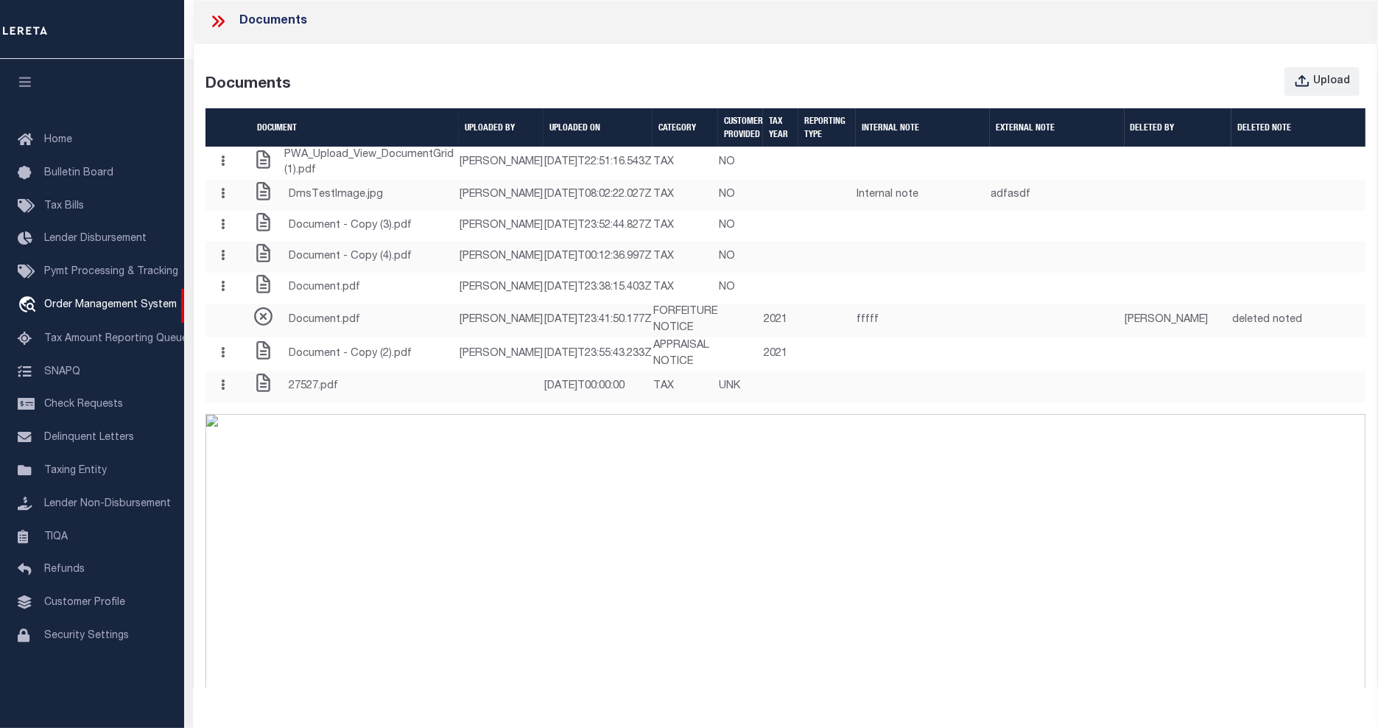
click at [217, 21] on icon at bounding box center [215, 21] width 7 height 12
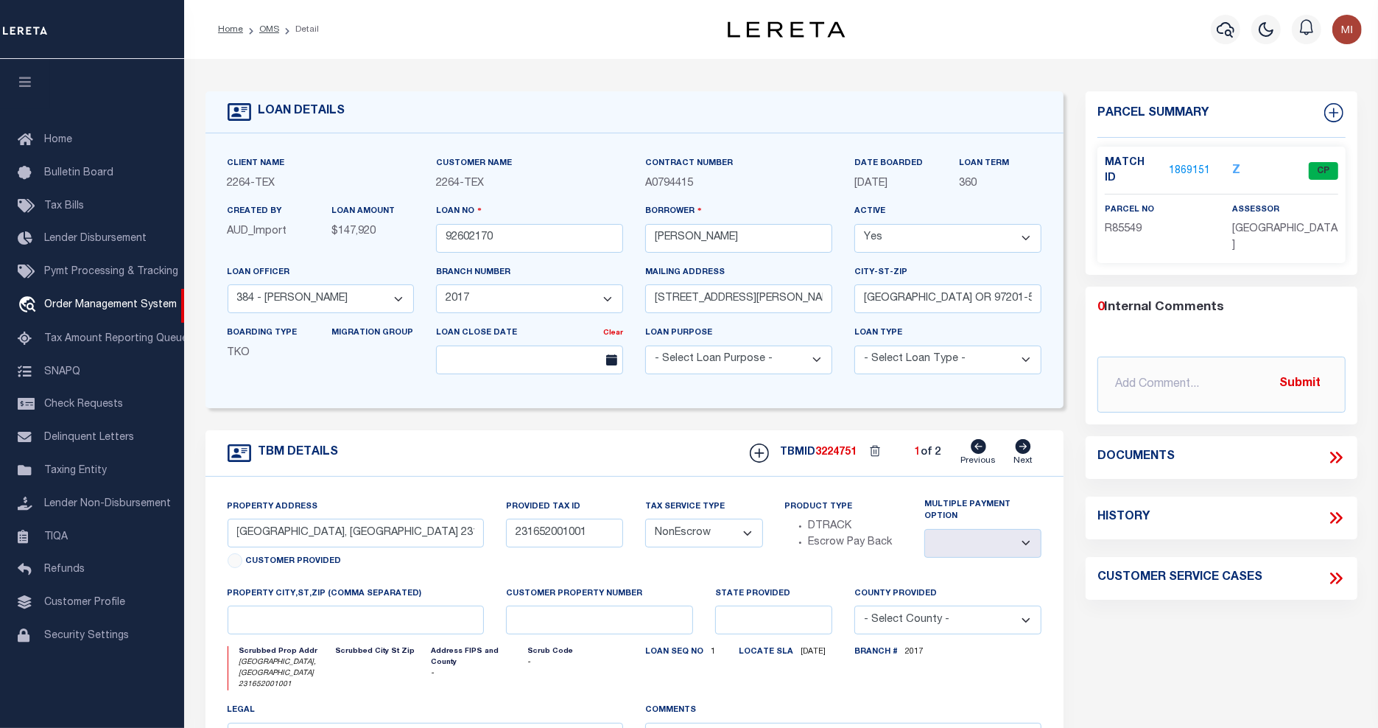
click at [1194, 164] on link "1869151" at bounding box center [1189, 171] width 41 height 15
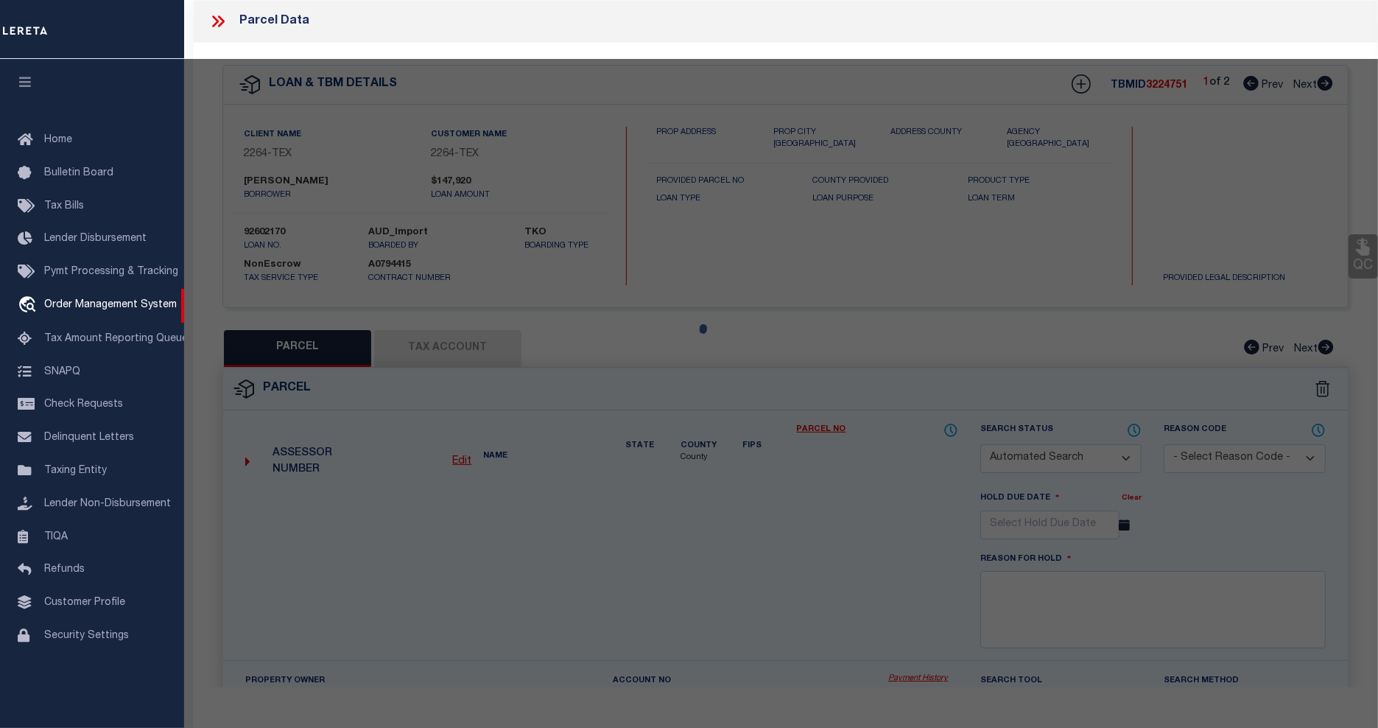
checkbox input "false"
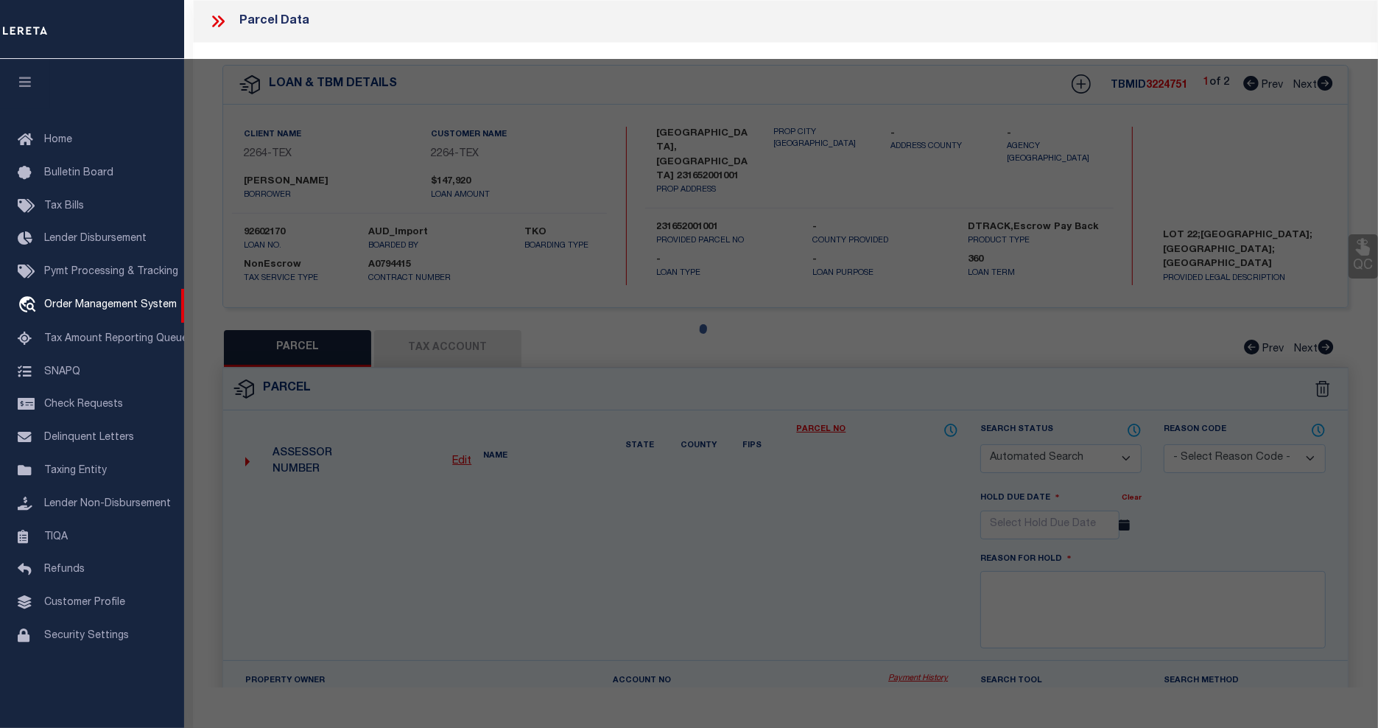
select select "CP"
type input "DEFELICE DENNIS J & ANN MARIE"
select select
type input "N SCENIC HILLS CT"
type input "BLANCO, TX 78606"
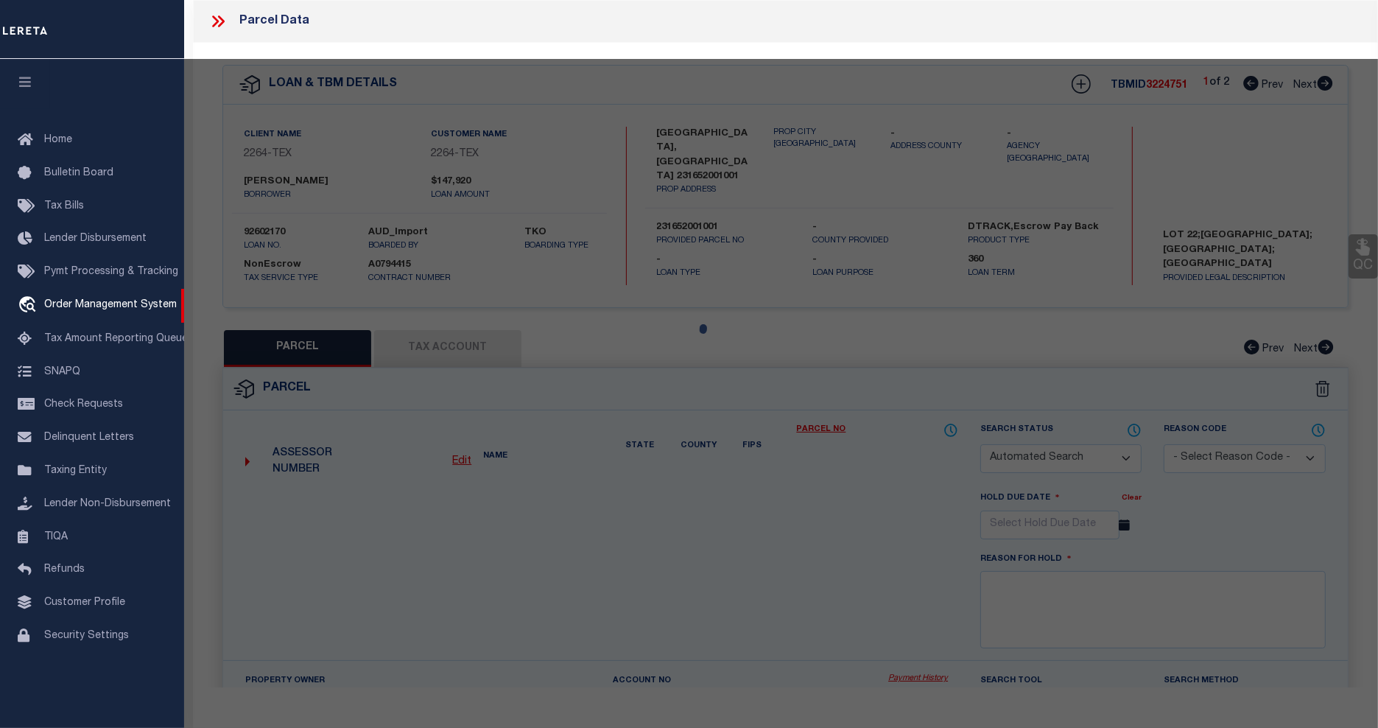
type textarea "MAJESTIC HILLS RANCH , BLK 01 , LOT 022 , ACRES 5.25"
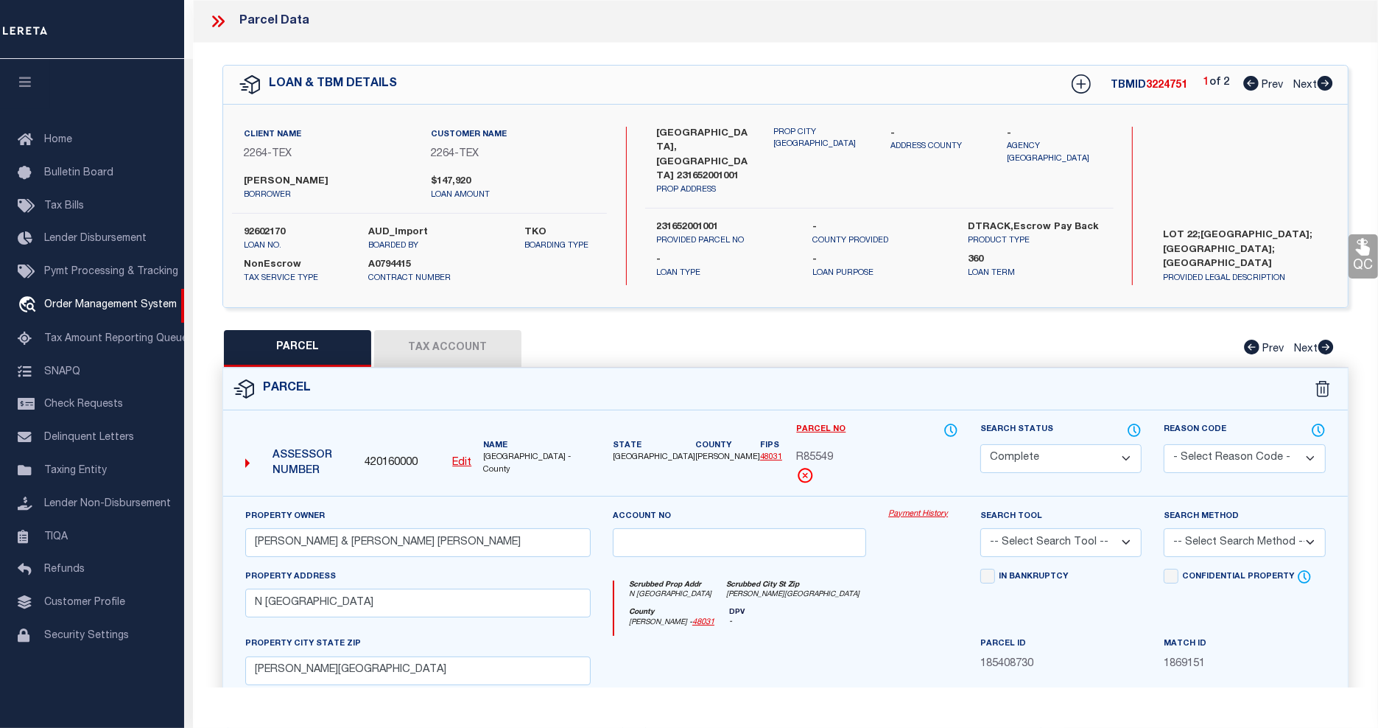
click at [918, 513] on link "Payment History" at bounding box center [923, 514] width 70 height 13
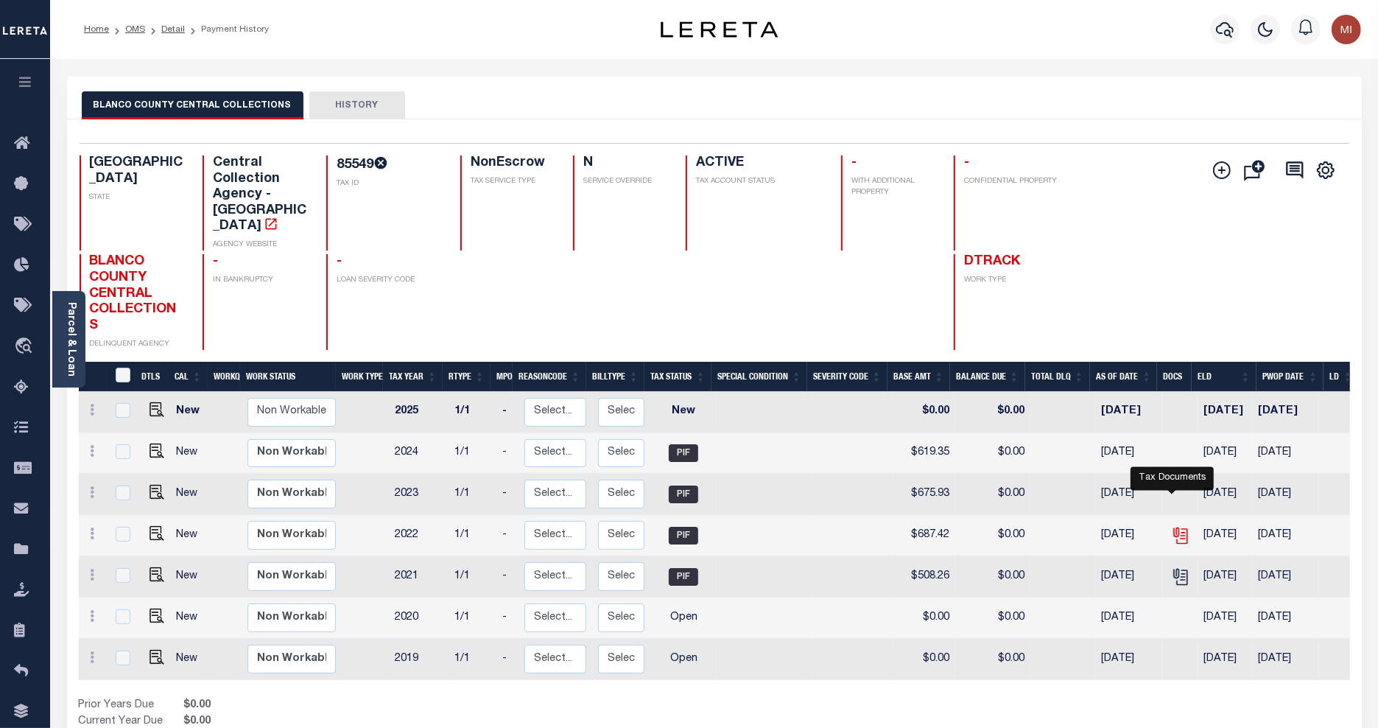
click at [1177, 526] on icon "" at bounding box center [1180, 535] width 19 height 19
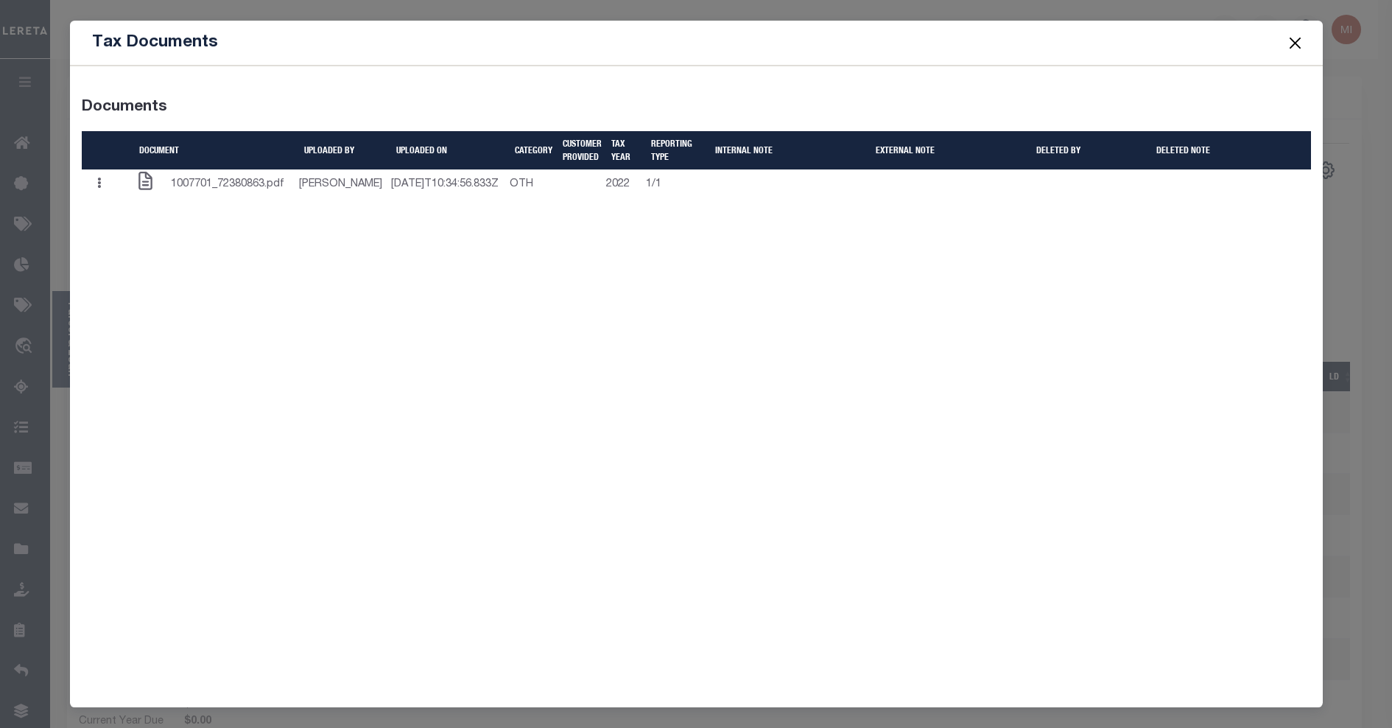
click at [1290, 46] on button "Close" at bounding box center [1294, 42] width 19 height 19
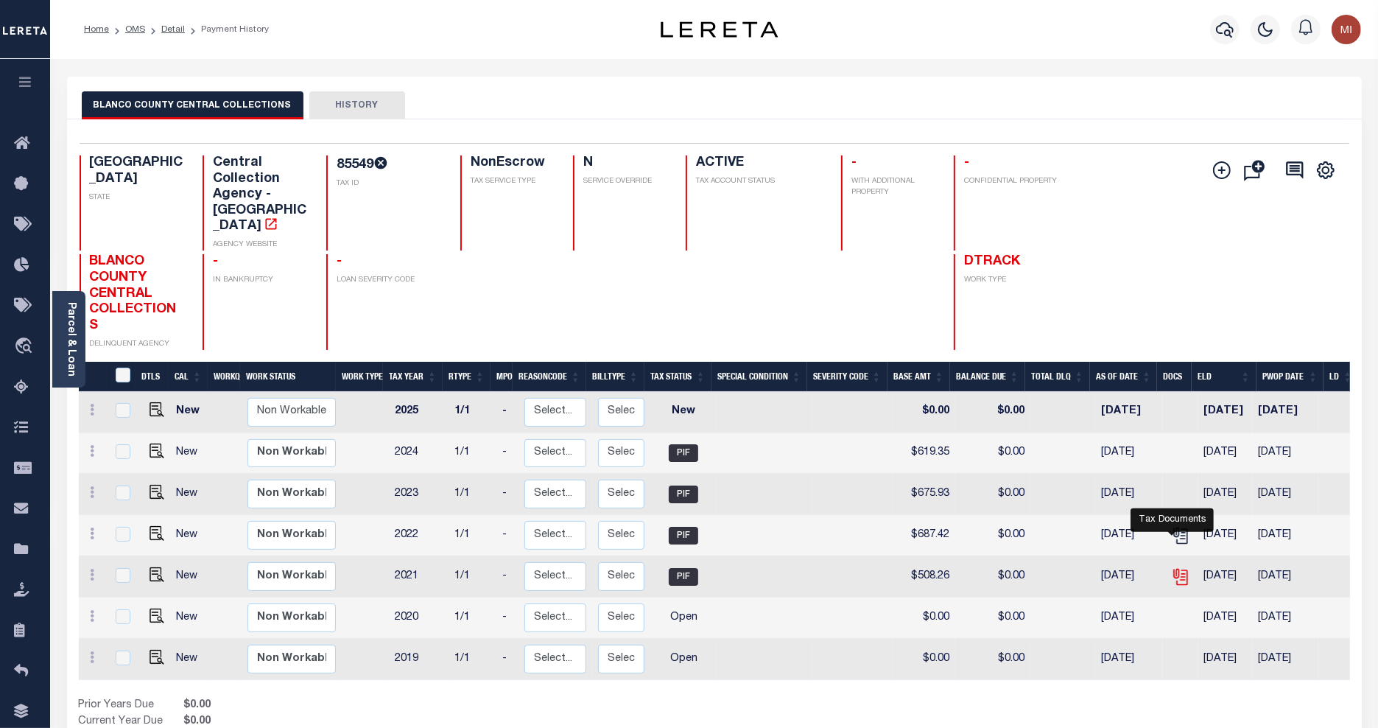
click at [1173, 568] on icon "" at bounding box center [1179, 574] width 12 height 12
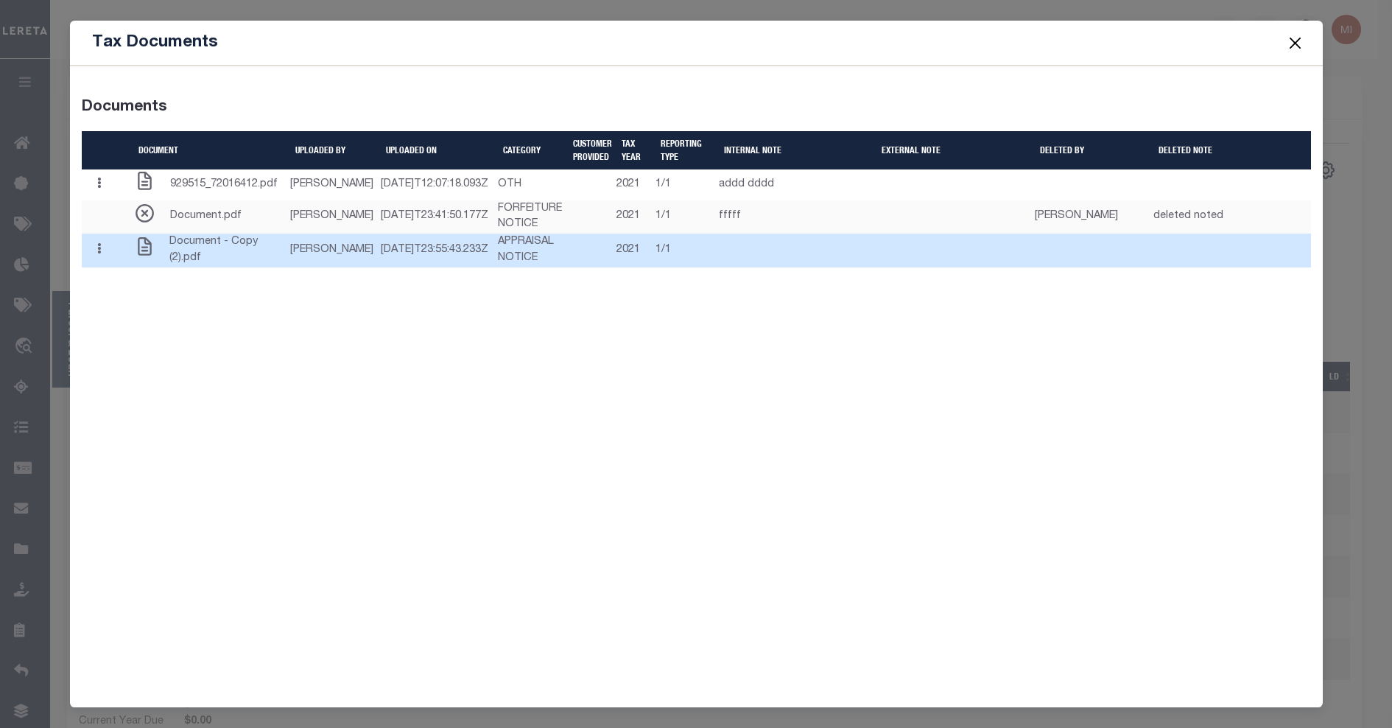
click at [100, 254] on icon "button" at bounding box center [99, 248] width 4 height 11
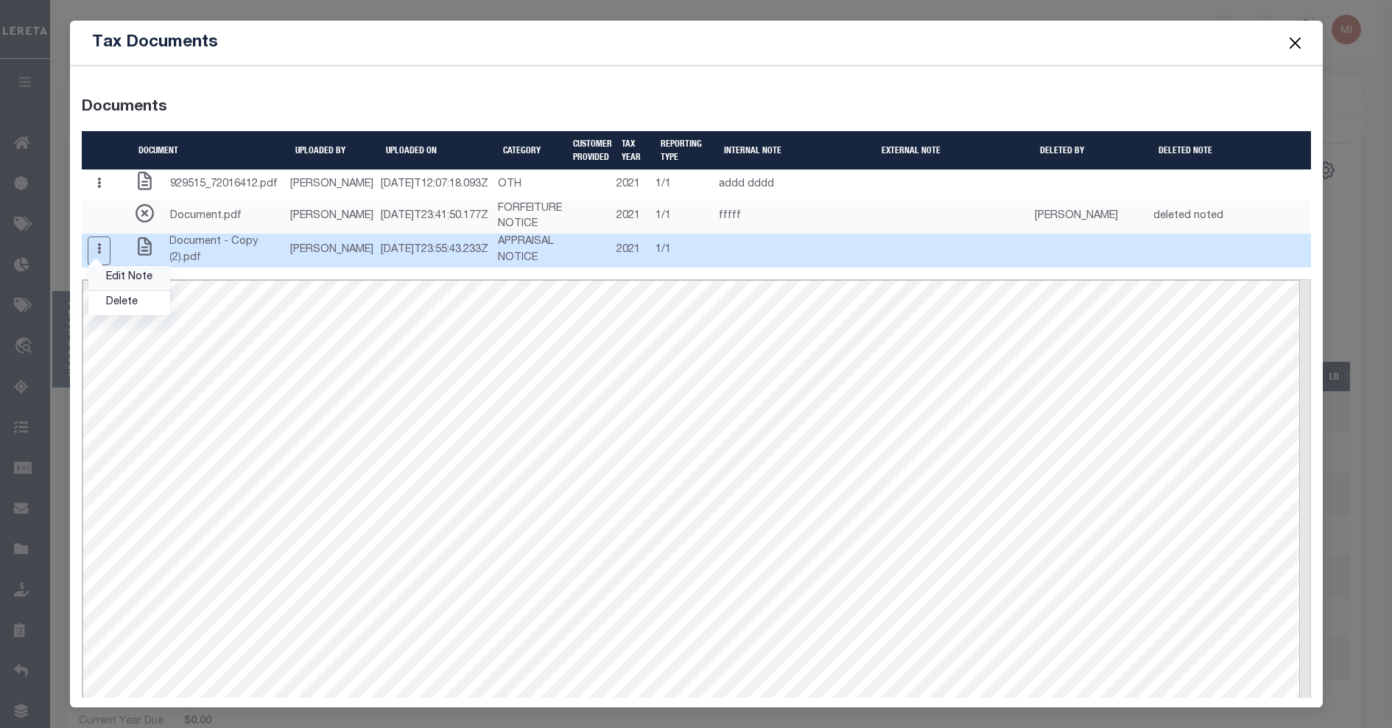
click at [113, 290] on link "Edit Note" at bounding box center [129, 278] width 82 height 24
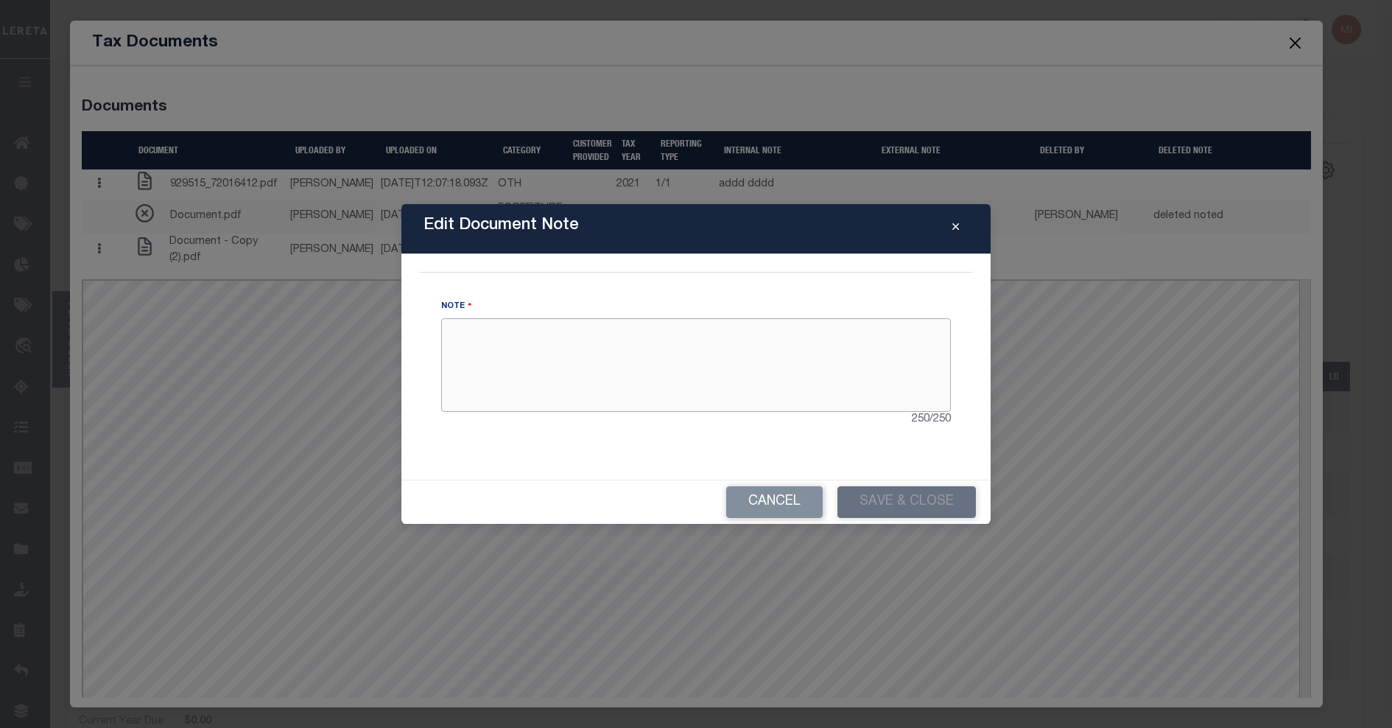
click at [595, 370] on textarea at bounding box center [696, 364] width 510 height 93
type textarea "Test internal note!"
click at [862, 499] on button "Save & Close" at bounding box center [906, 502] width 138 height 32
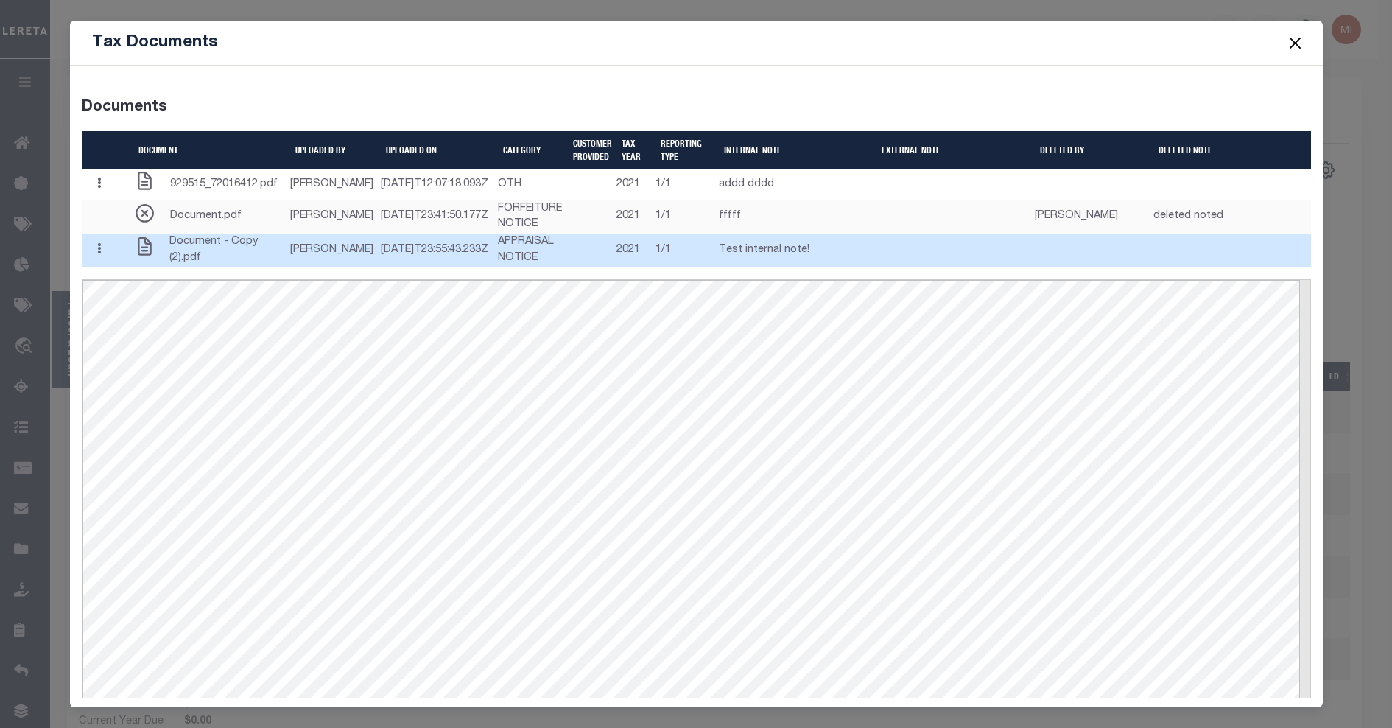
click at [99, 254] on icon "button" at bounding box center [99, 248] width 4 height 11
click at [116, 315] on link "Delete" at bounding box center [129, 303] width 82 height 24
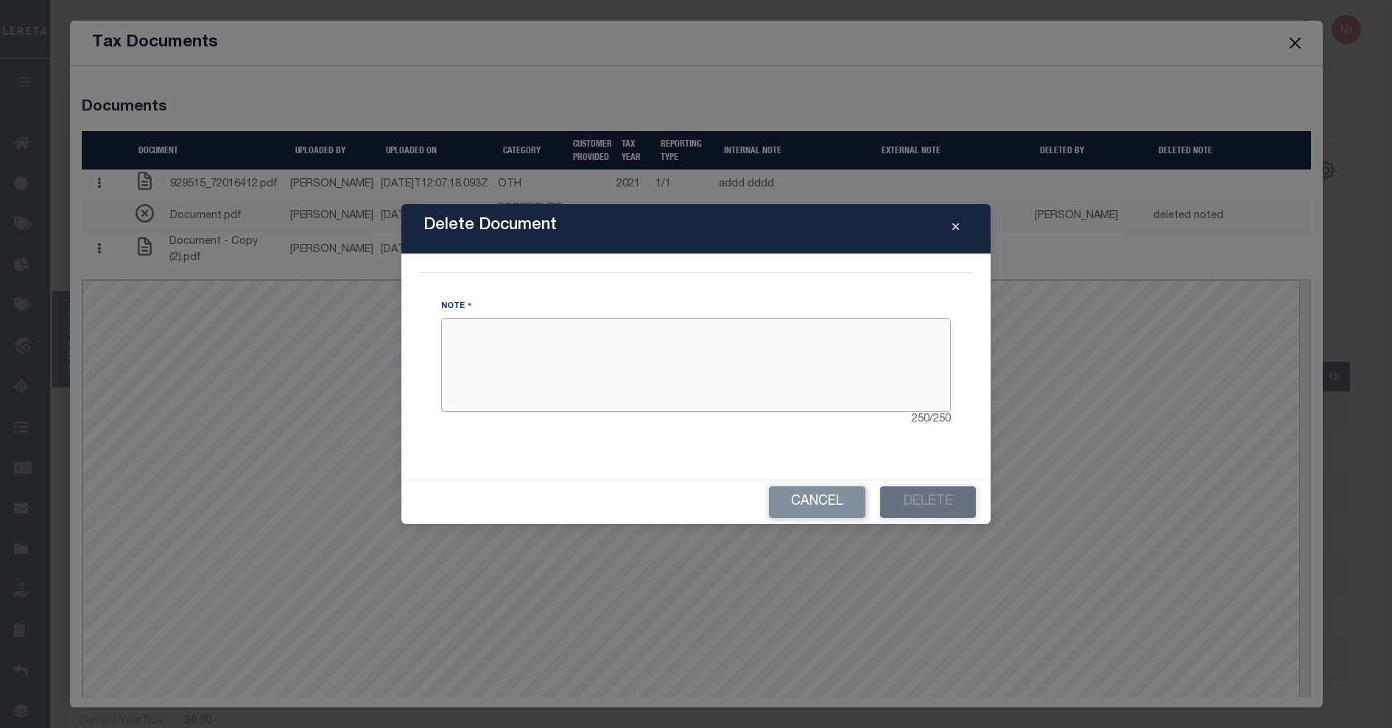
click at [558, 366] on textarea at bounding box center [696, 364] width 510 height 93
type textarea "Test delete"
click at [925, 497] on button "Delete" at bounding box center [928, 502] width 96 height 32
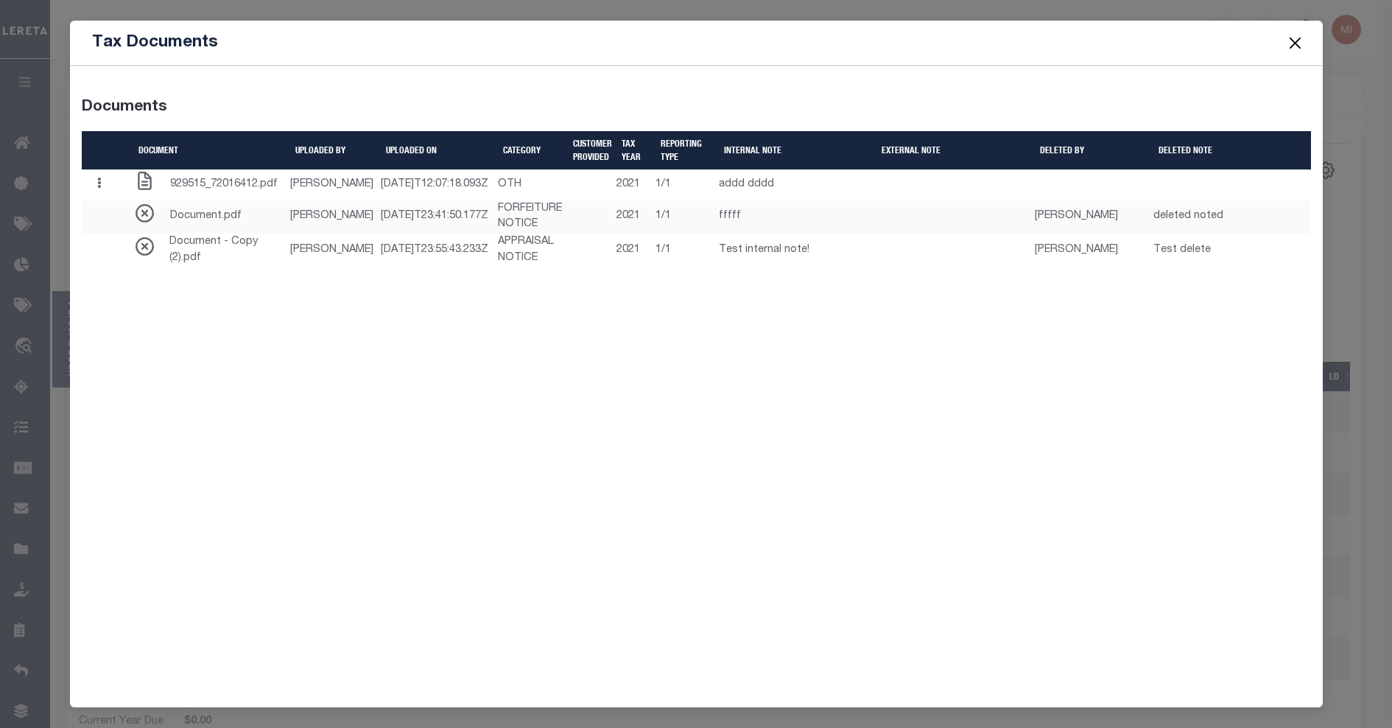
click at [1290, 49] on button "Close" at bounding box center [1294, 42] width 19 height 19
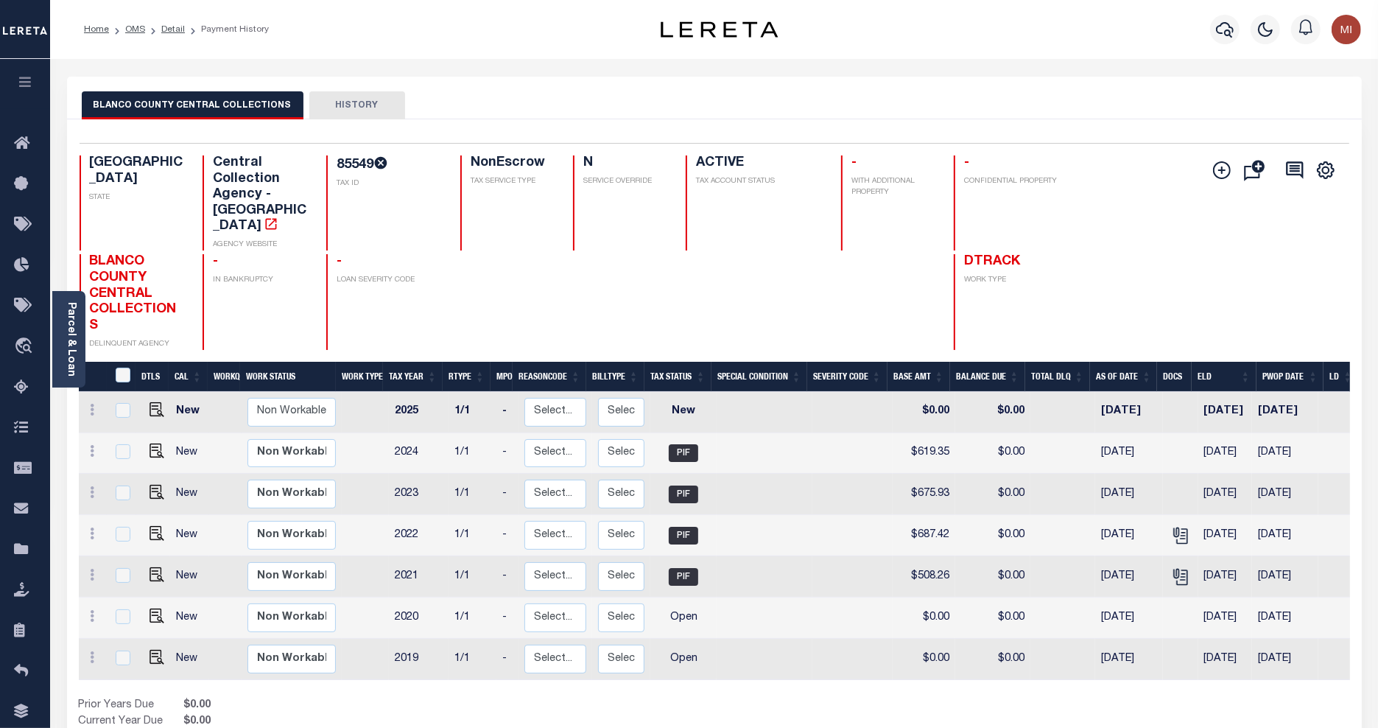
click at [32, 80] on icon "button" at bounding box center [25, 81] width 17 height 13
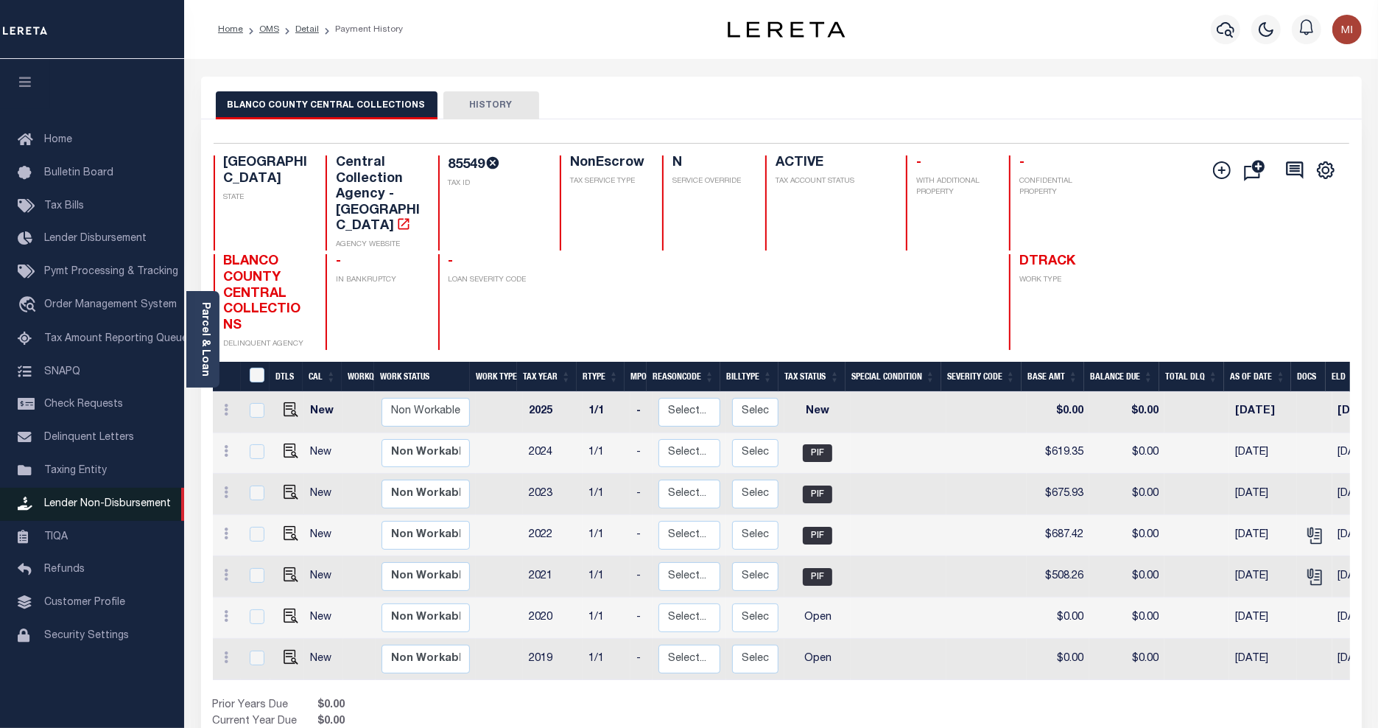
click at [94, 507] on span "Lender Non-Disbursement" at bounding box center [107, 504] width 127 height 10
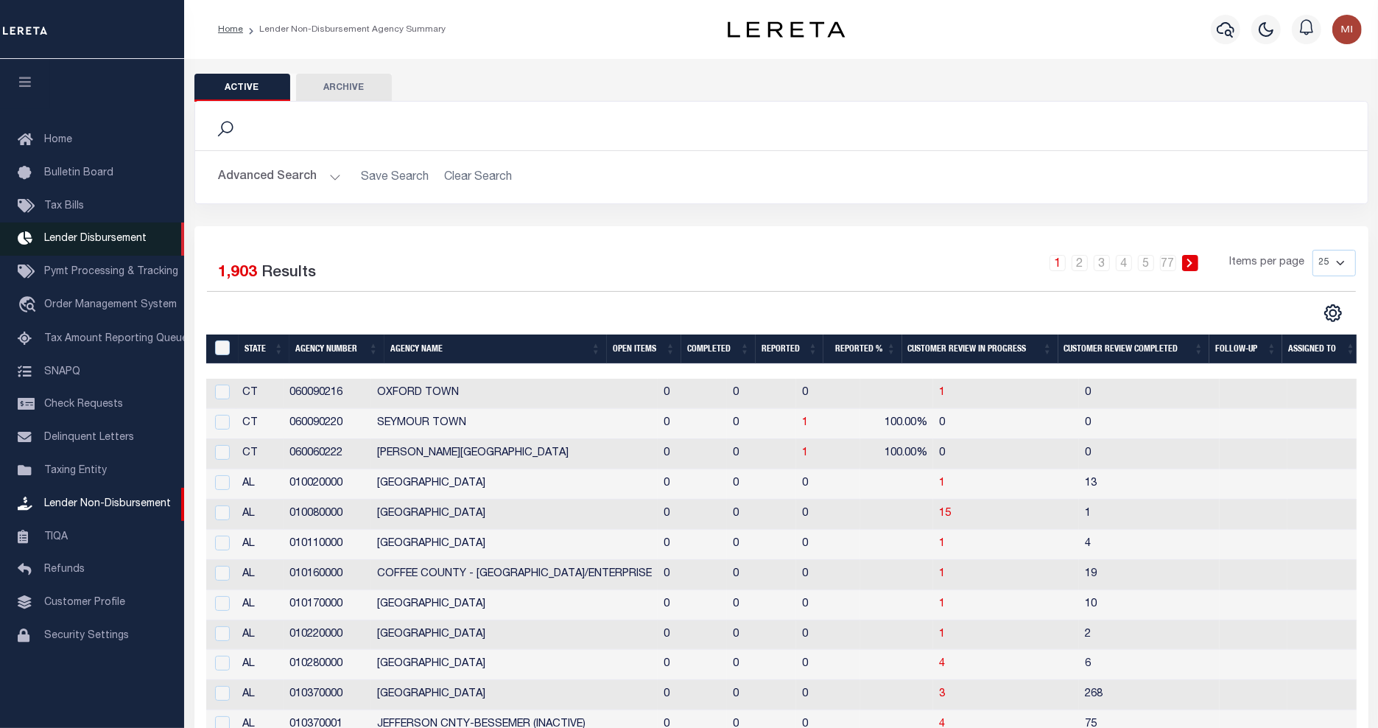
click at [76, 243] on span "Lender Disbursement" at bounding box center [95, 238] width 102 height 10
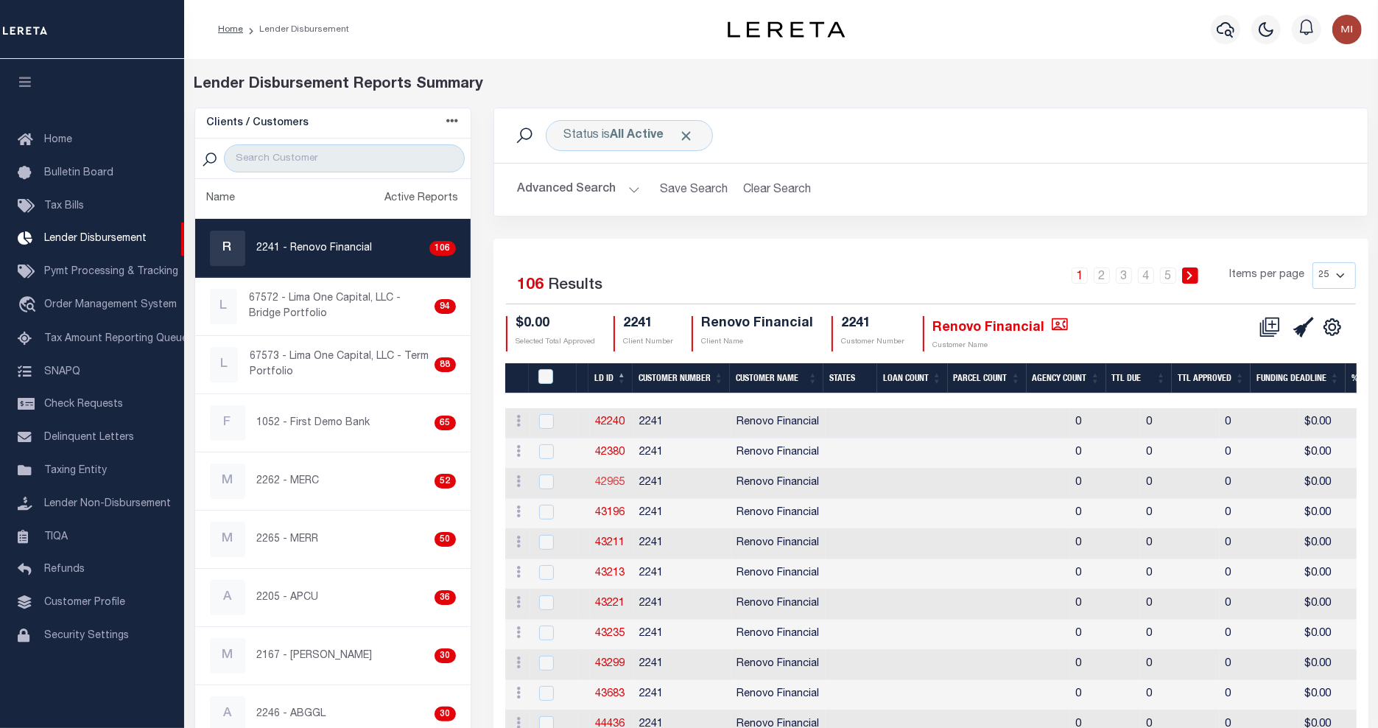
click at [614, 481] on link "42965" at bounding box center [610, 482] width 29 height 10
checkbox input "true"
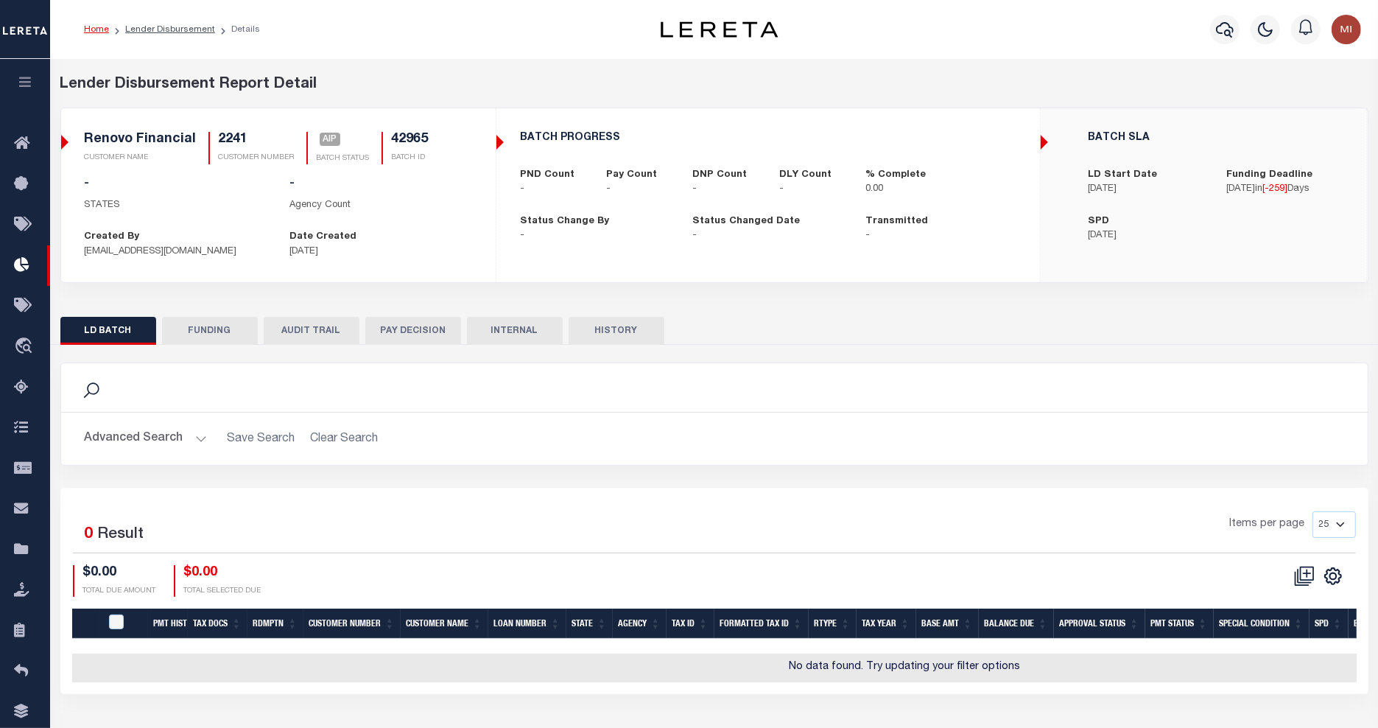
click at [34, 85] on button "button" at bounding box center [25, 84] width 50 height 50
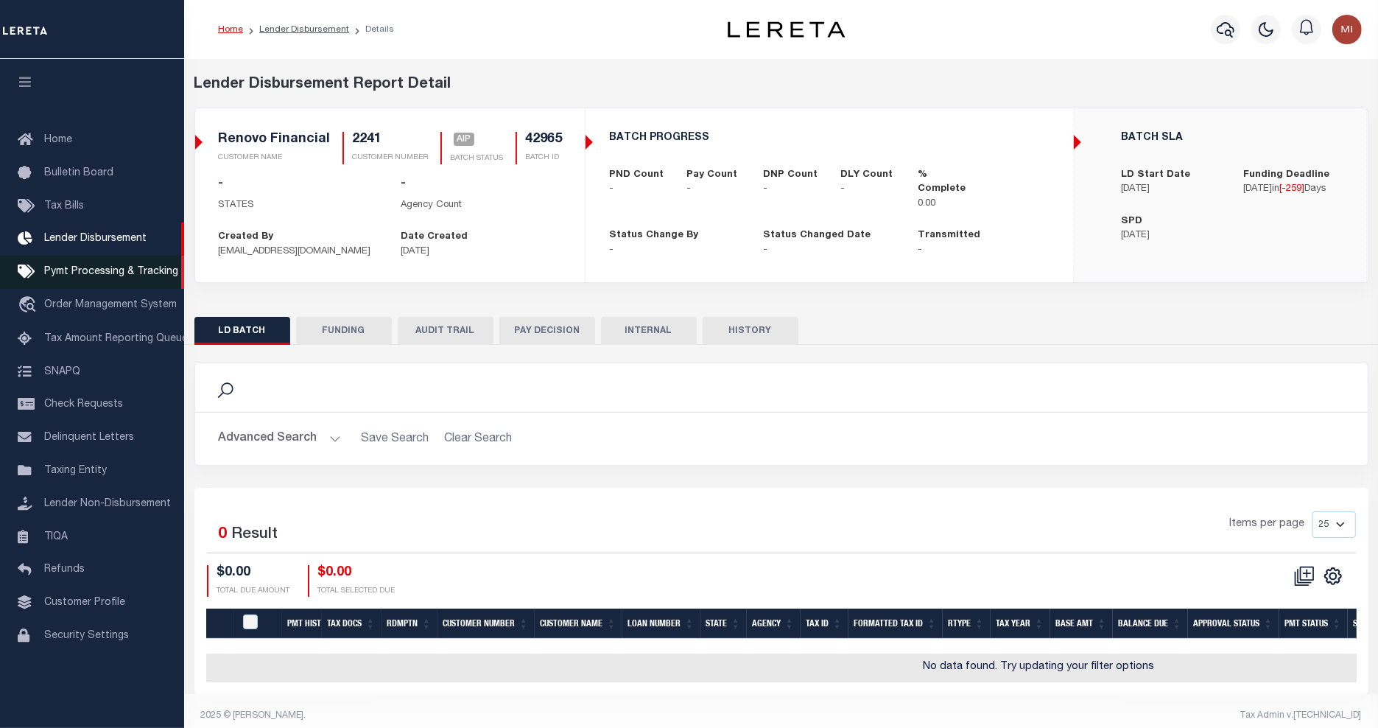
click at [103, 281] on link "Pymt Processing & Tracking" at bounding box center [92, 272] width 184 height 33
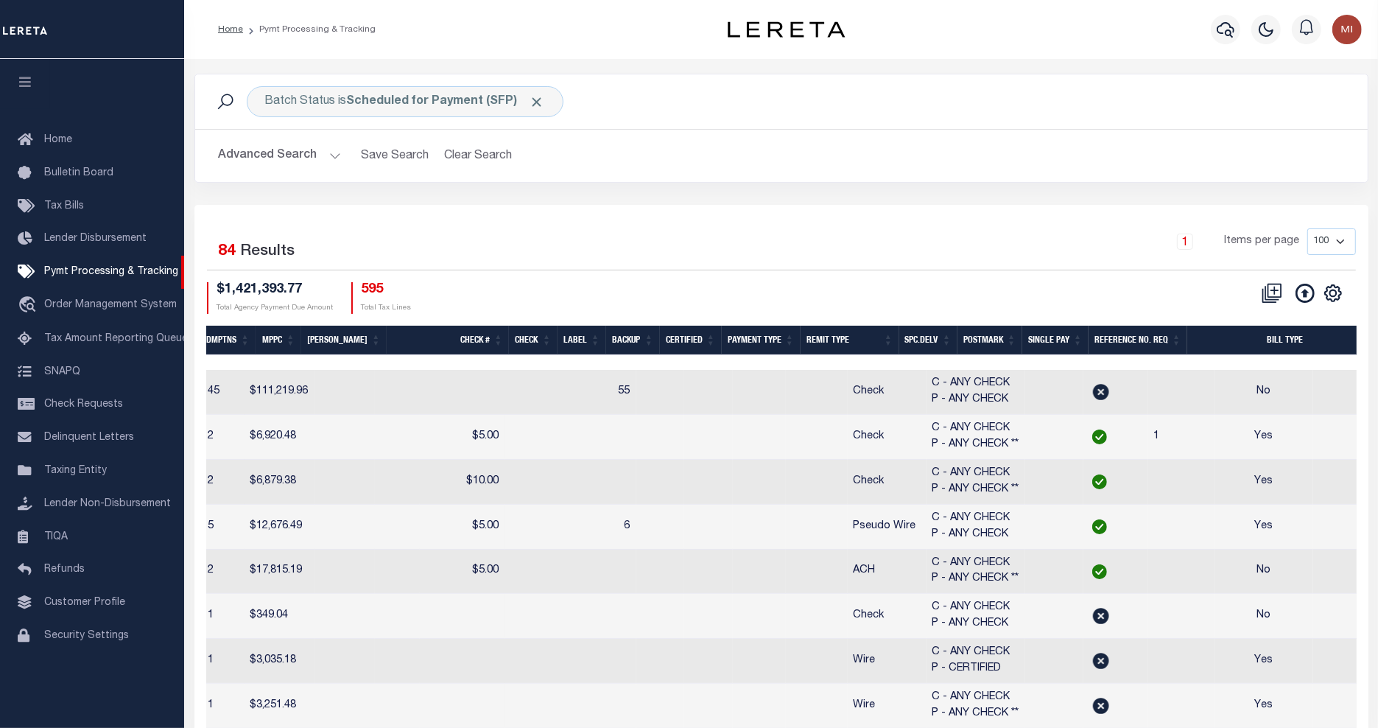
scroll to position [0, 835]
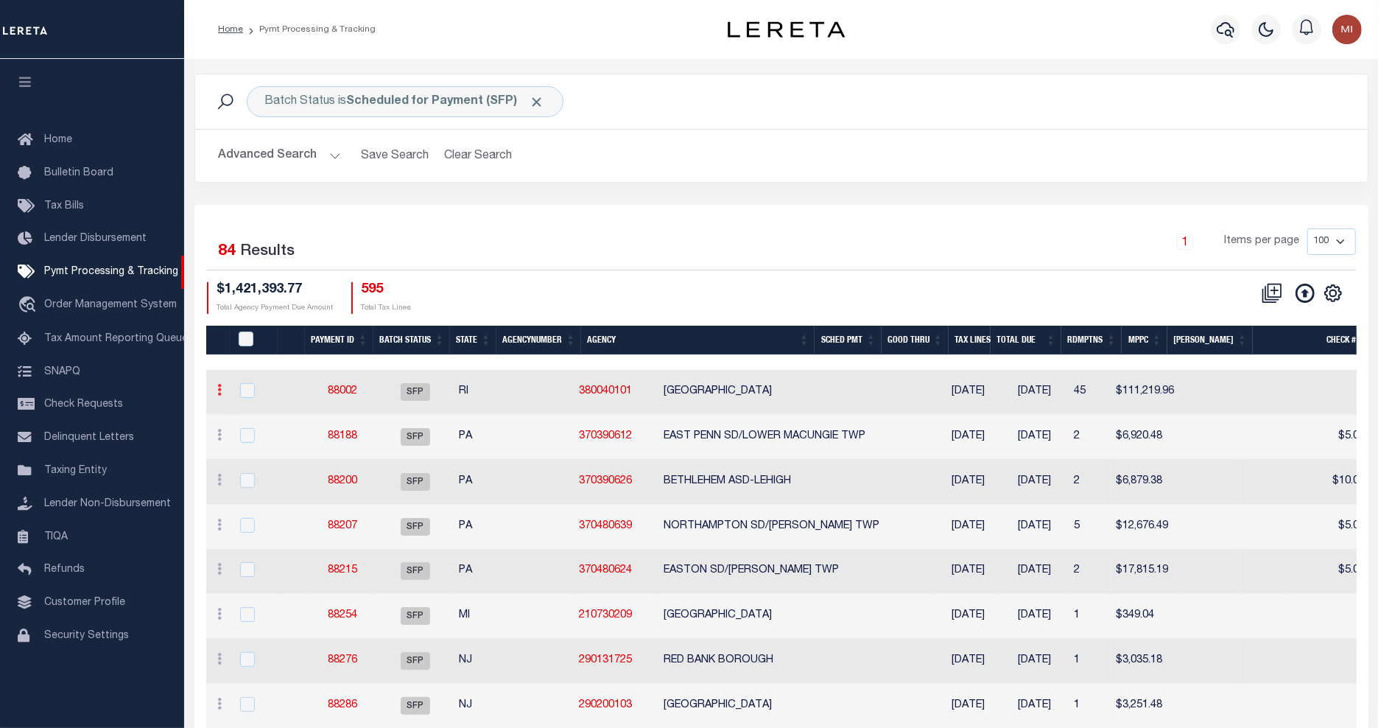
click at [219, 390] on icon at bounding box center [220, 390] width 4 height 12
click at [623, 281] on div "Selected 84 Results 1 Items per page 100 200 500 1000 $1,421,393.77 Total Agenc…" at bounding box center [781, 270] width 1173 height 85
click at [222, 390] on icon at bounding box center [220, 390] width 4 height 12
click at [527, 242] on div "1 Items per page 100 200 500 1000" at bounding box center [927, 247] width 857 height 38
click at [333, 155] on button "Advanced Search" at bounding box center [280, 155] width 122 height 29
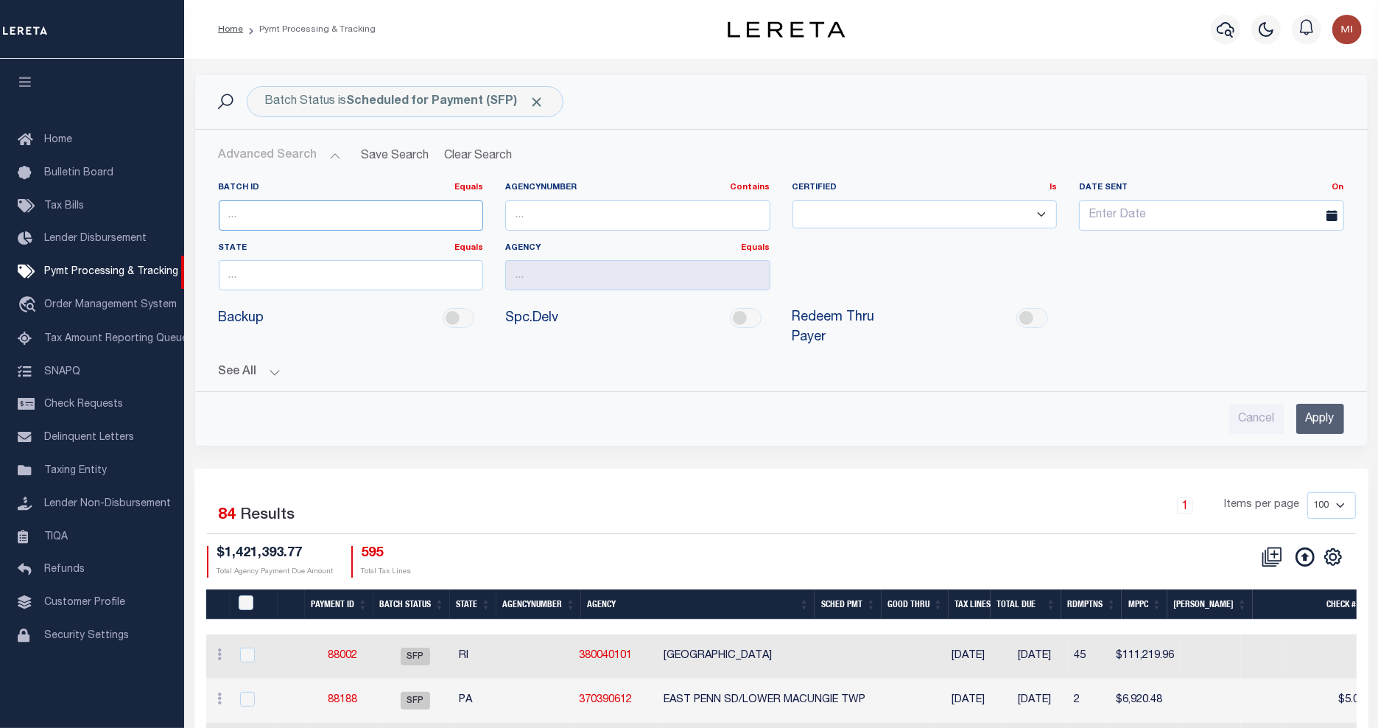
click at [303, 211] on input "number" at bounding box center [351, 215] width 265 height 30
type input "36182"
click at [1331, 421] on input "Apply" at bounding box center [1320, 419] width 48 height 30
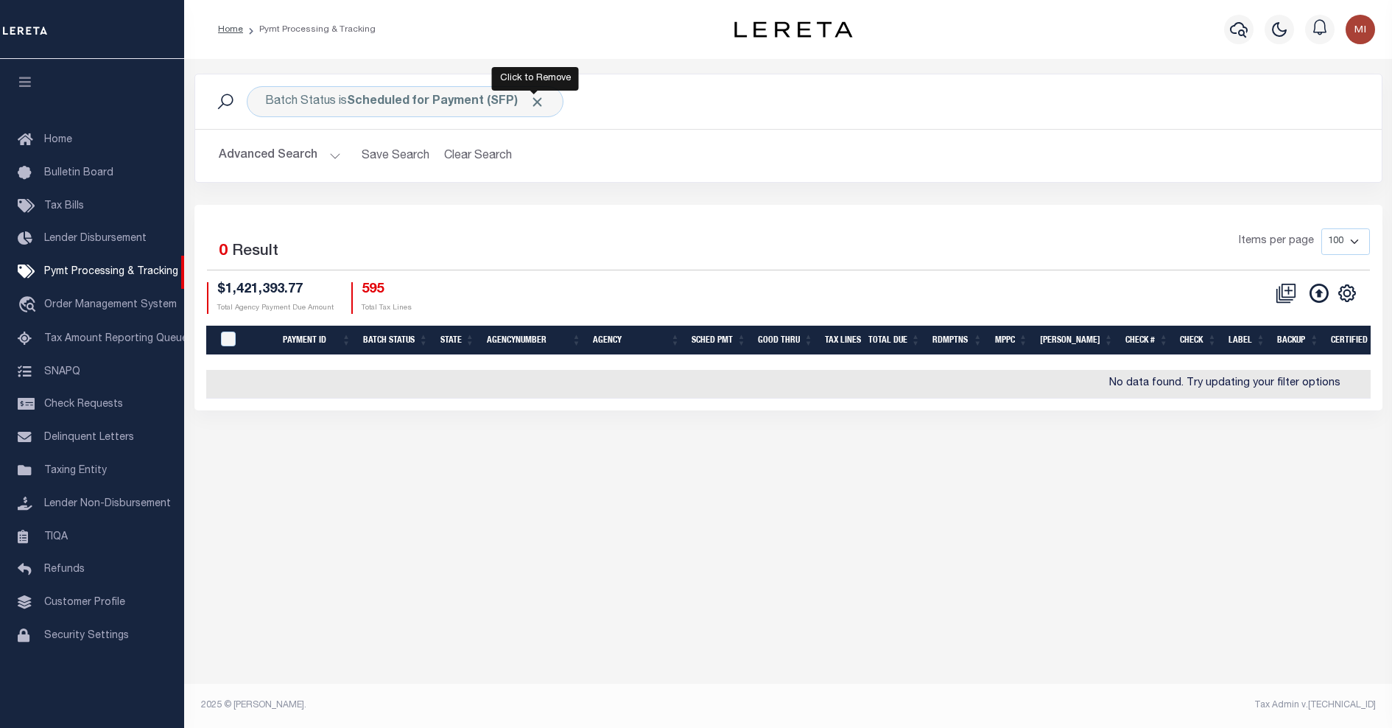
click at [538, 101] on span "Click to Remove" at bounding box center [537, 101] width 15 height 15
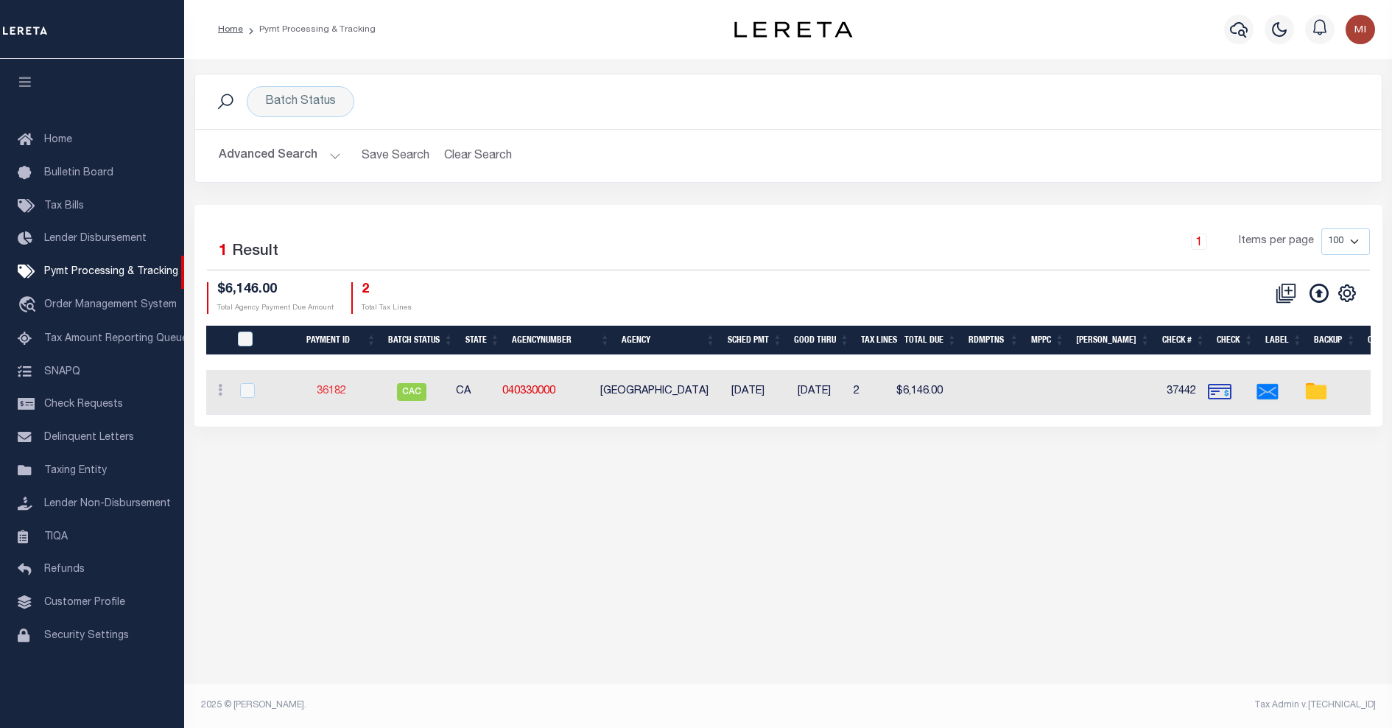
click at [346, 391] on link "36182" at bounding box center [331, 391] width 29 height 10
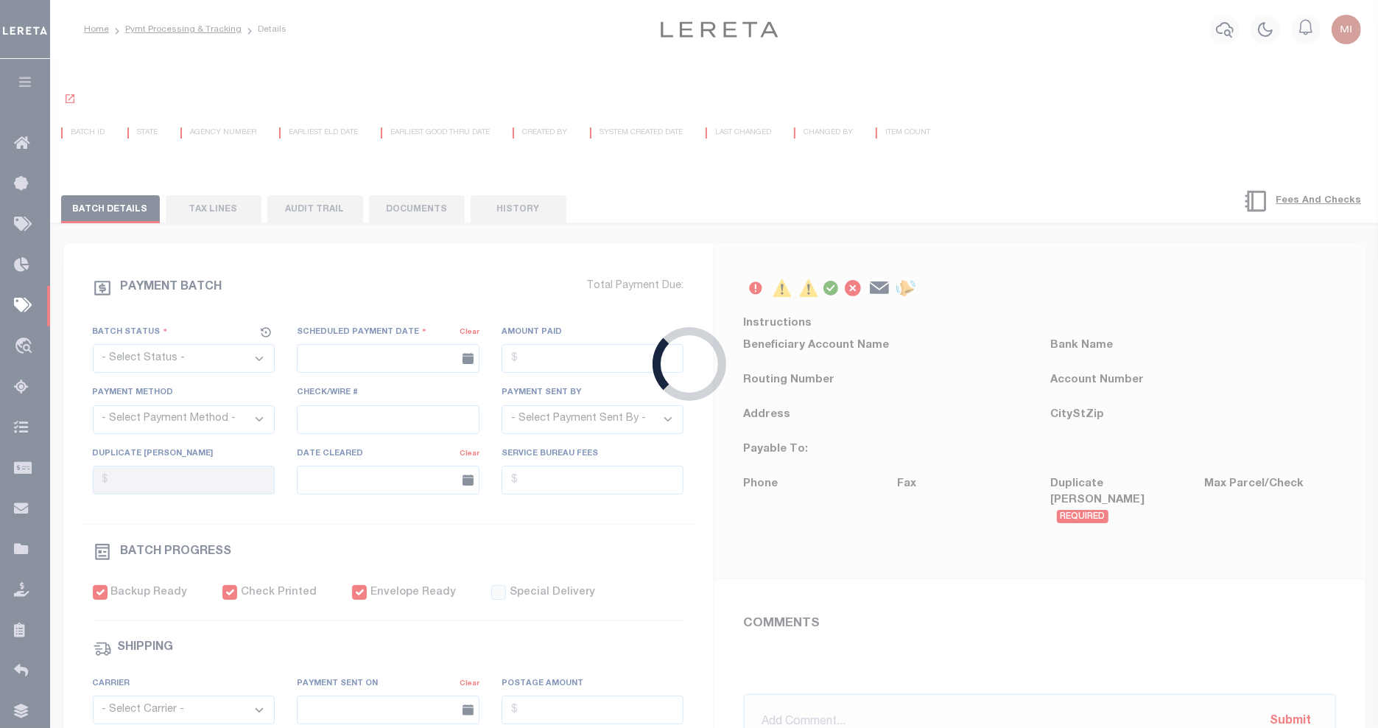
select select "CAC"
type input "03/22/2018"
type input "$6,146"
select select "CHK"
type input "37442"
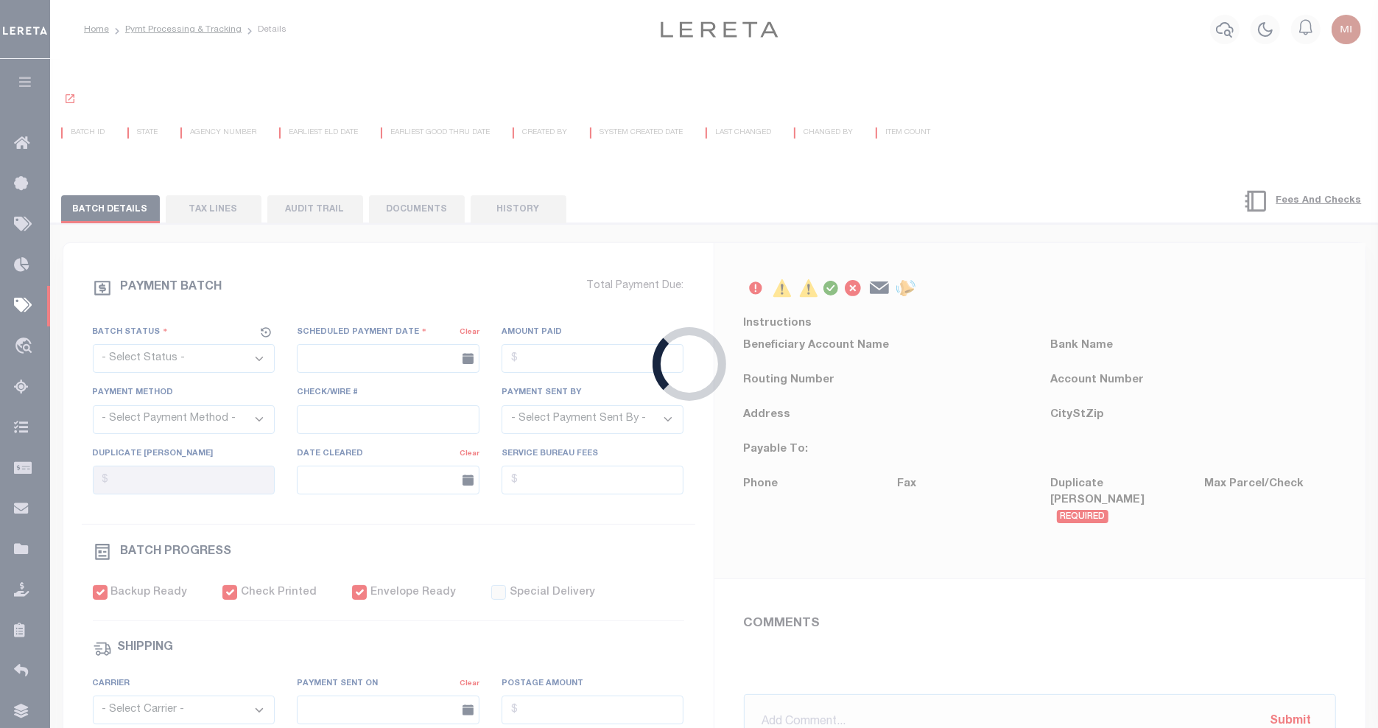
select select
type input "03/28/2018"
checkbox input "true"
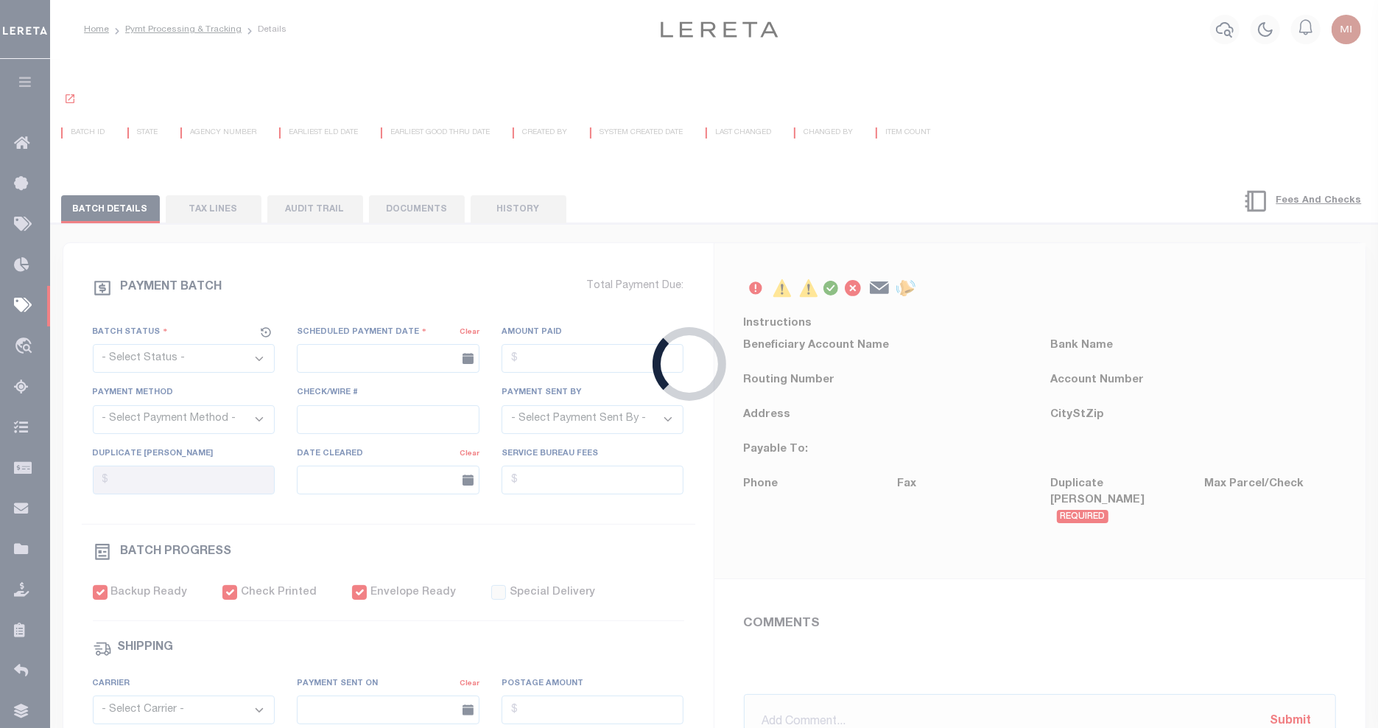
select select "FDX"
type input "03/22/2018"
type input "$13.27"
type input "423448868201"
type input "B.BELLANO"
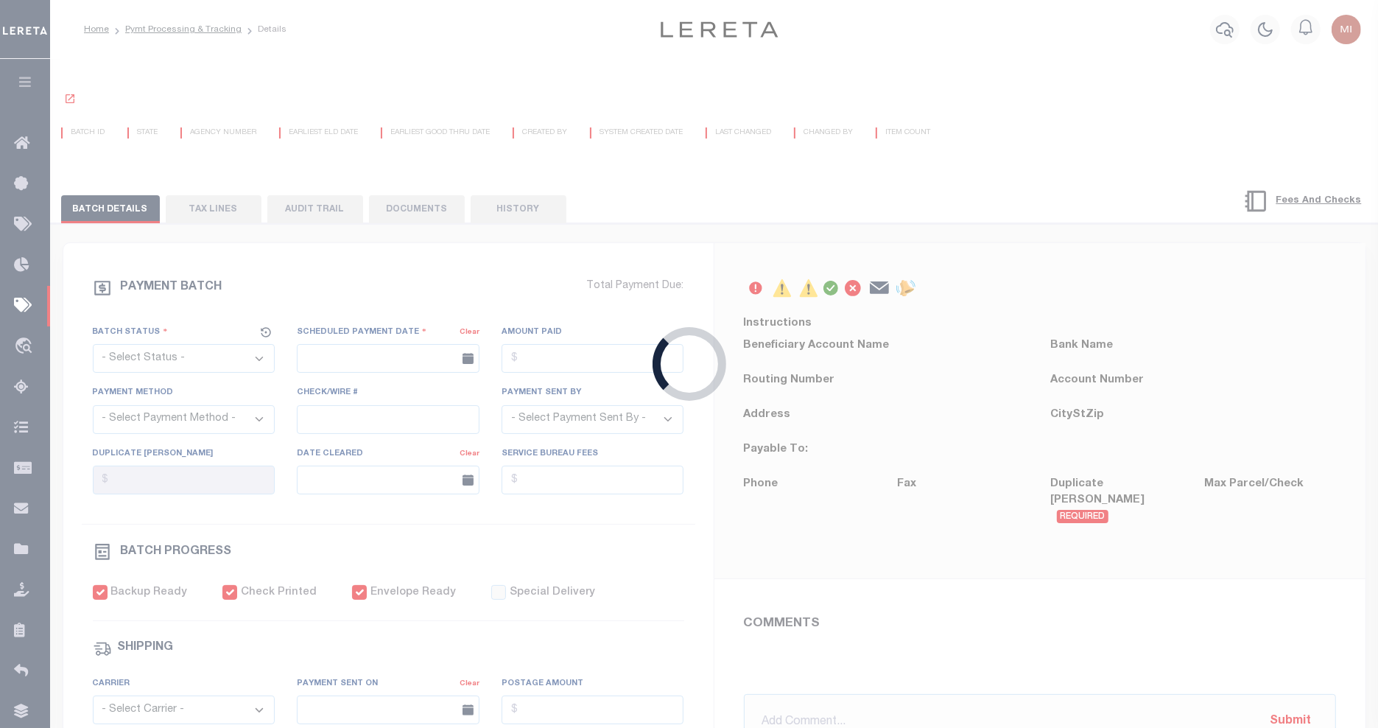
select select "PAP"
type input "03/25/2018"
type input "1"
radio input "true"
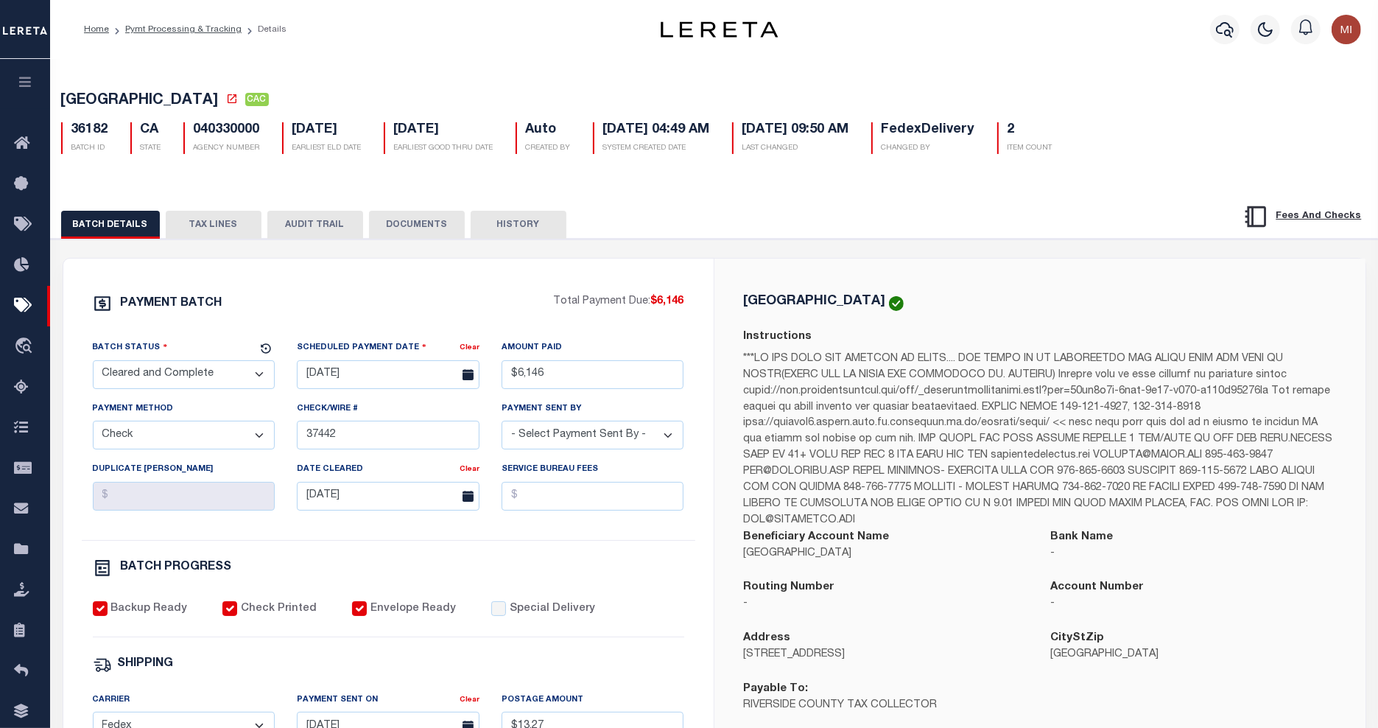
click at [418, 227] on button "DOCUMENTS" at bounding box center [417, 225] width 96 height 28
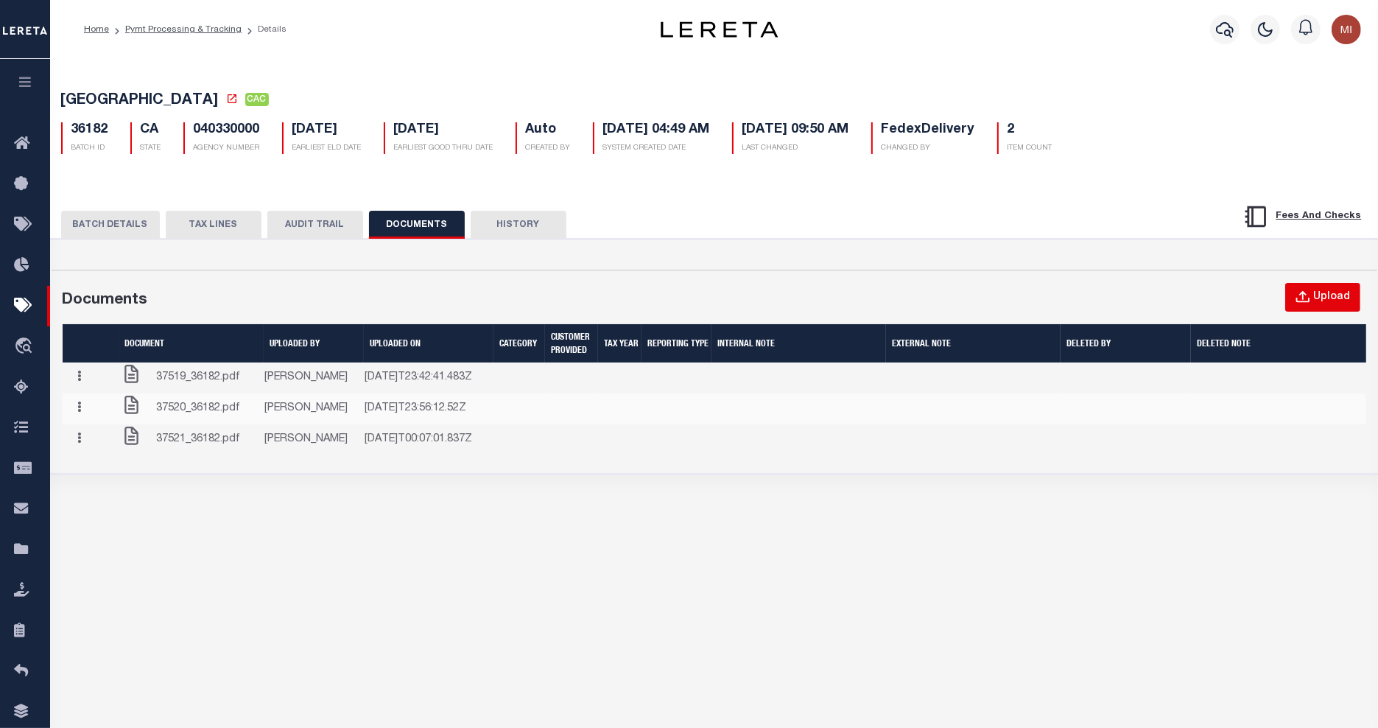
click at [1300, 293] on icon "button" at bounding box center [1303, 297] width 16 height 16
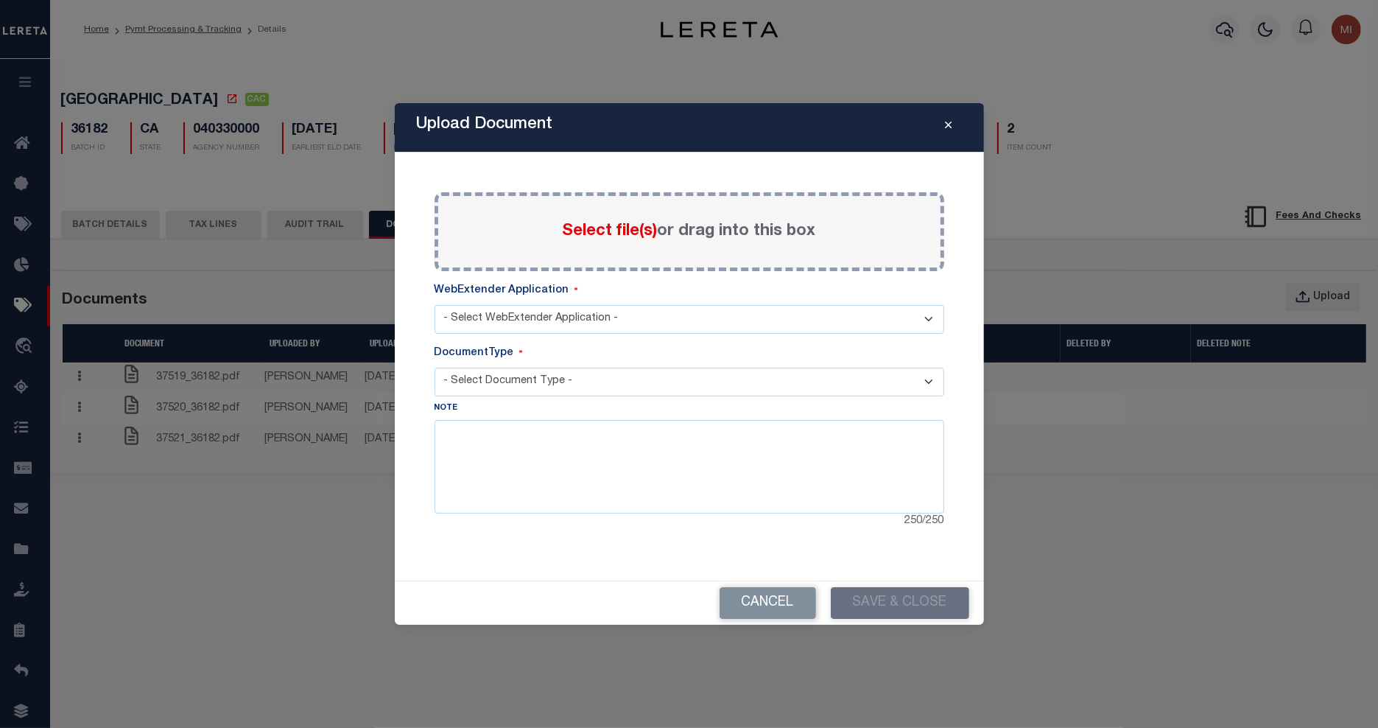
click at [626, 226] on span "Select file(s)" at bounding box center [610, 231] width 95 height 16
drag, startPoint x: 626, startPoint y: 226, endPoint x: 547, endPoint y: 236, distance: 79.5
click at [547, 236] on div "Select file(s) or drag into this box" at bounding box center [690, 231] width 510 height 79
click at [586, 229] on span "Select file(s)" at bounding box center [610, 231] width 95 height 16
click at [0, 0] on input "Select file(s) or drag into this box" at bounding box center [0, 0] width 0 height 0
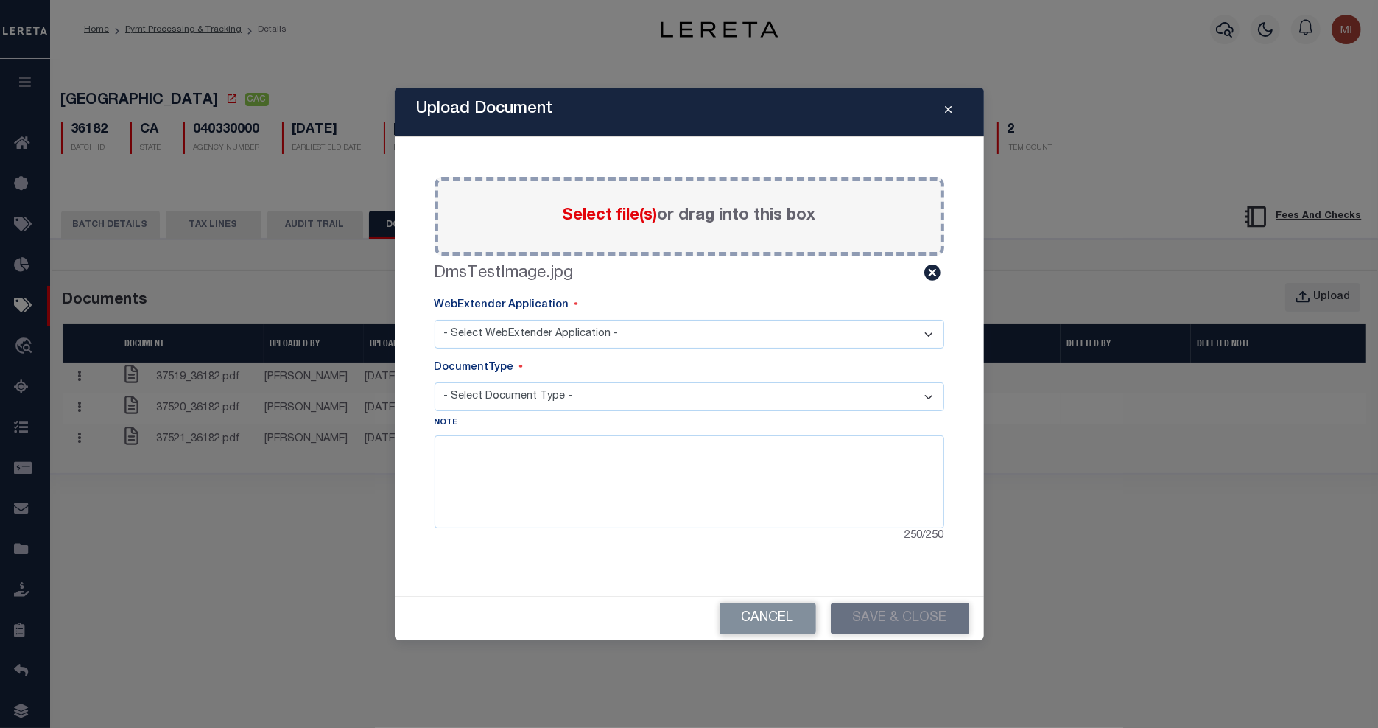
click at [516, 332] on select "- Select WebExtender Application - TDT_PMT_BKUP" at bounding box center [690, 334] width 510 height 29
select select "42"
click at [435, 320] on select "- Select WebExtender Application - TDT_PMT_BKUP" at bounding box center [690, 334] width 510 height 29
click at [524, 400] on select "- Select Document Type - TDT PAYMENT BACKUP" at bounding box center [690, 396] width 510 height 29
select select "TDT PAYMENT BACKUP"
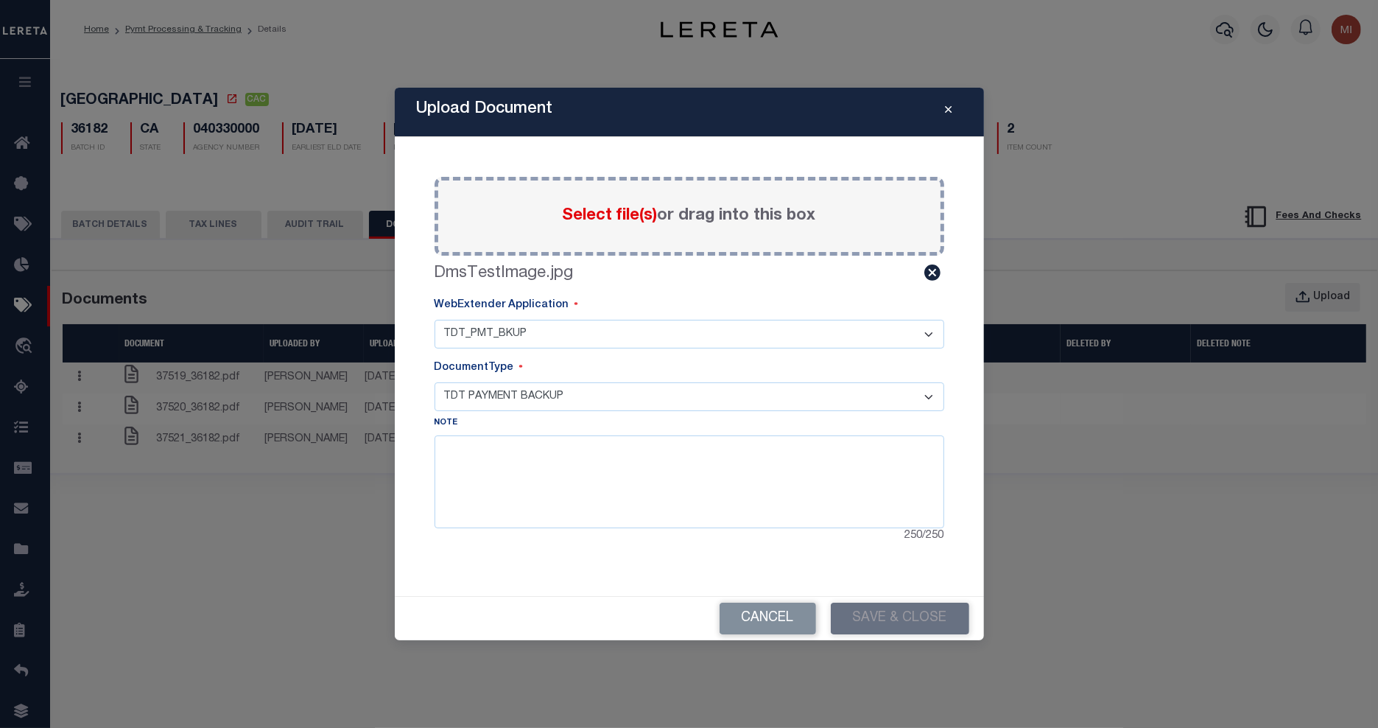
click at [435, 382] on select "- Select Document Type - TDT PAYMENT BACKUP" at bounding box center [690, 396] width 510 height 29
click at [520, 448] on textarea at bounding box center [690, 481] width 510 height 93
type textarea "Hello!"
click at [886, 621] on button "Save & Close" at bounding box center [900, 618] width 138 height 32
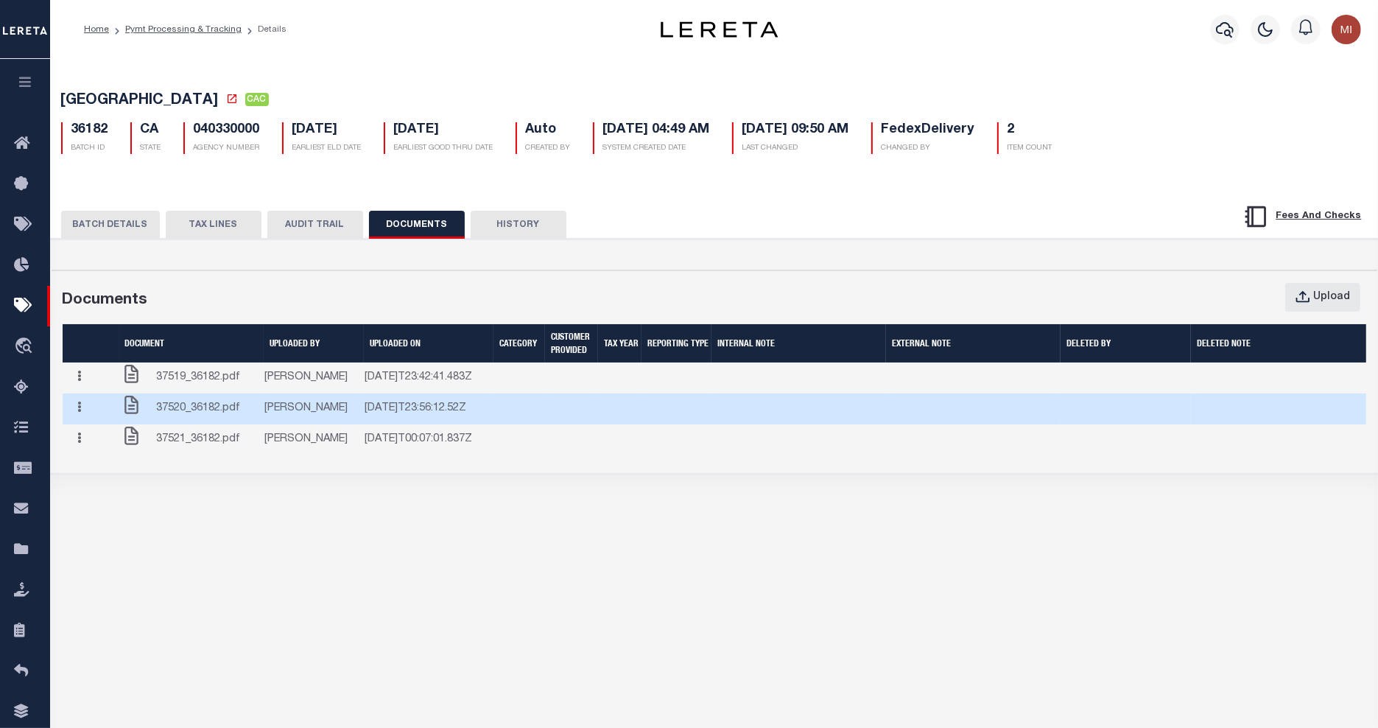
click at [80, 412] on icon "button" at bounding box center [80, 406] width 4 height 11
click at [114, 448] on link "Edit Note" at bounding box center [110, 436] width 82 height 24
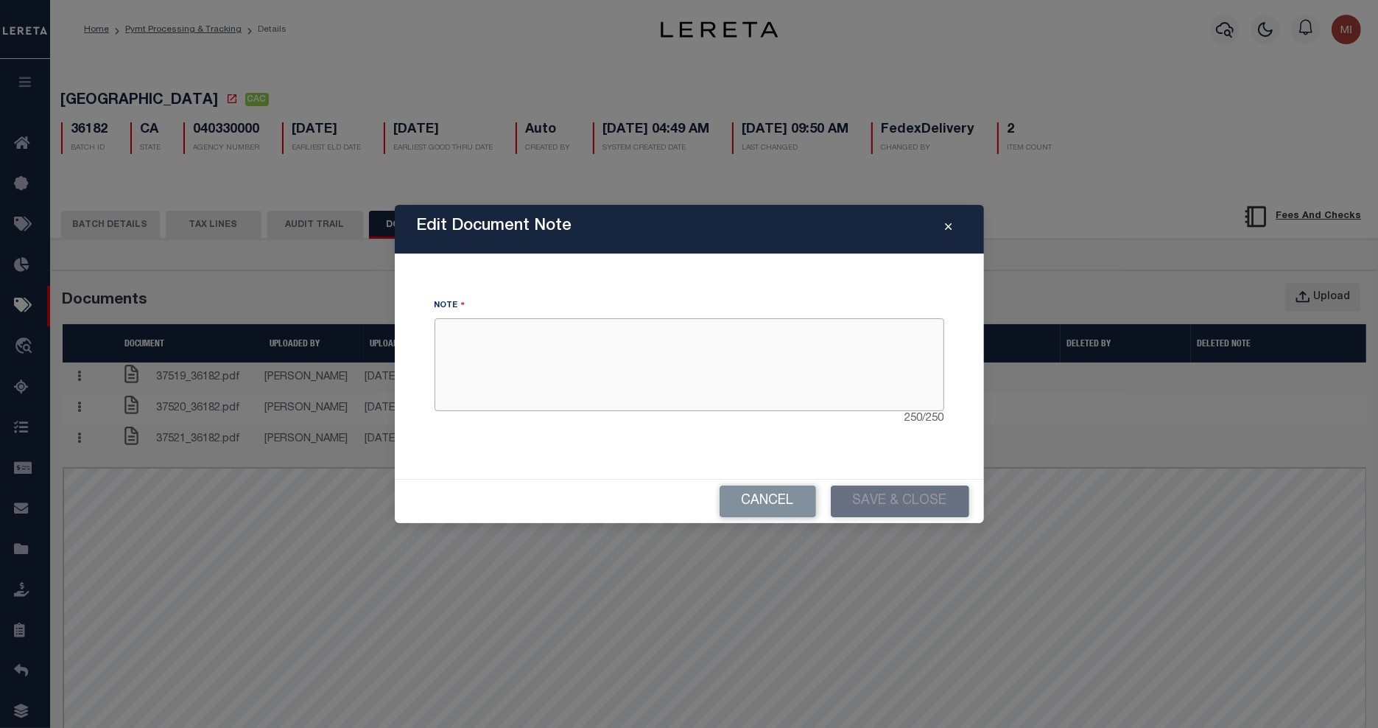
click at [547, 350] on textarea at bounding box center [690, 364] width 510 height 93
type textarea "Test note"
click at [882, 508] on button "Save & Close" at bounding box center [900, 501] width 138 height 32
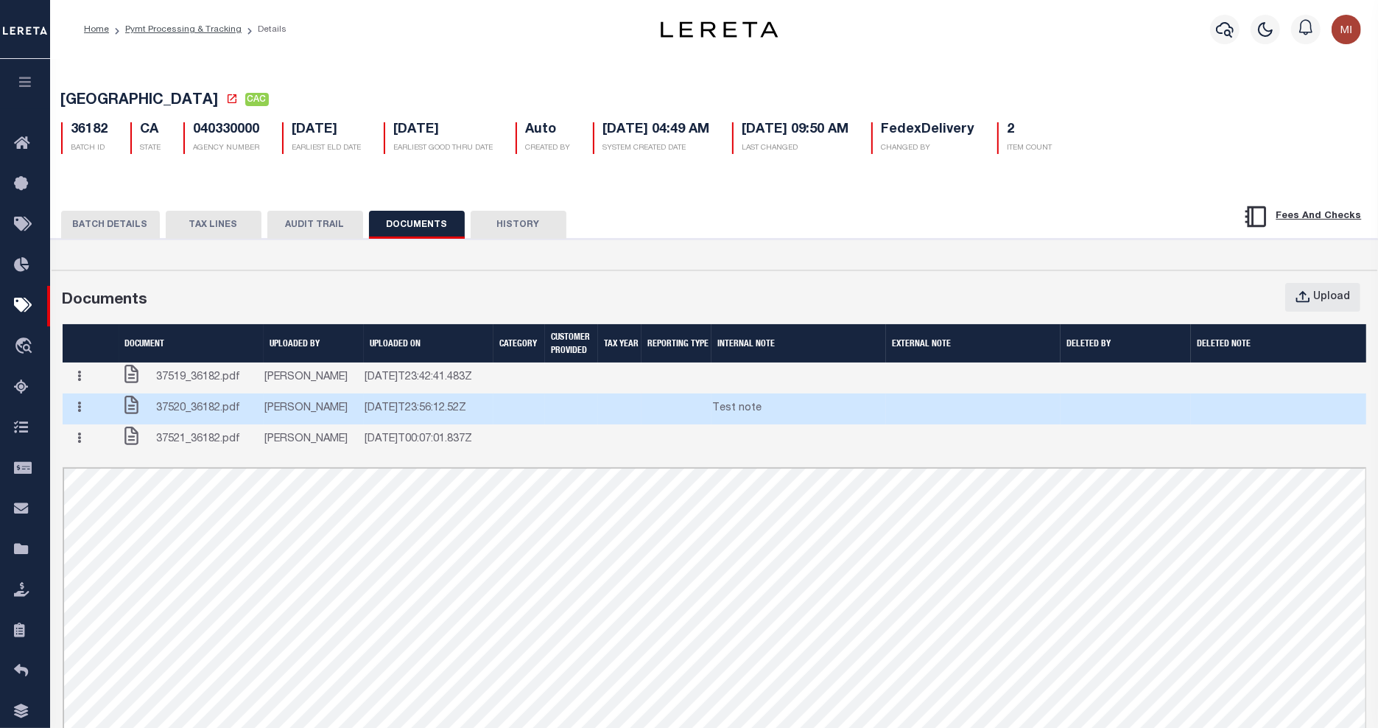
click at [78, 423] on button "button" at bounding box center [79, 408] width 23 height 29
click at [108, 473] on link "Delete" at bounding box center [110, 461] width 82 height 24
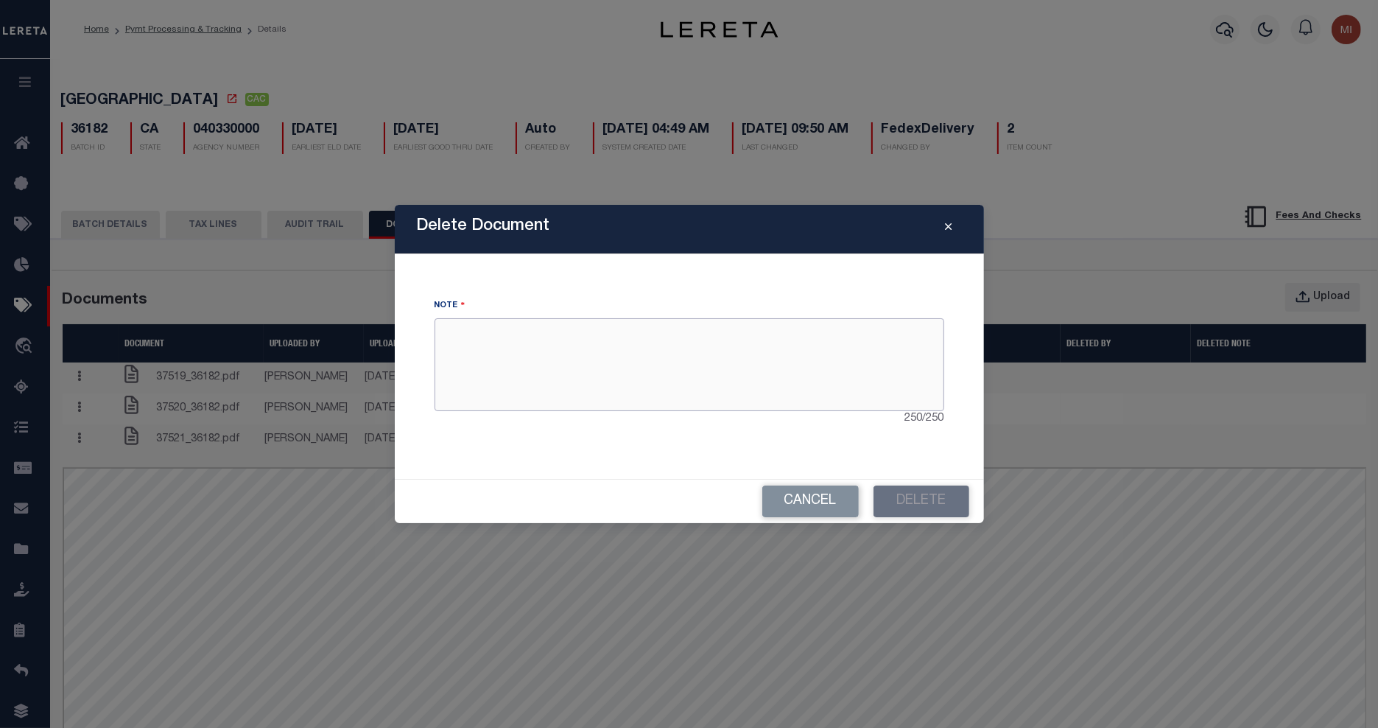
click at [549, 362] on textarea at bounding box center [690, 364] width 510 height 93
type textarea "Test"
click at [910, 497] on button "Delete" at bounding box center [922, 501] width 96 height 32
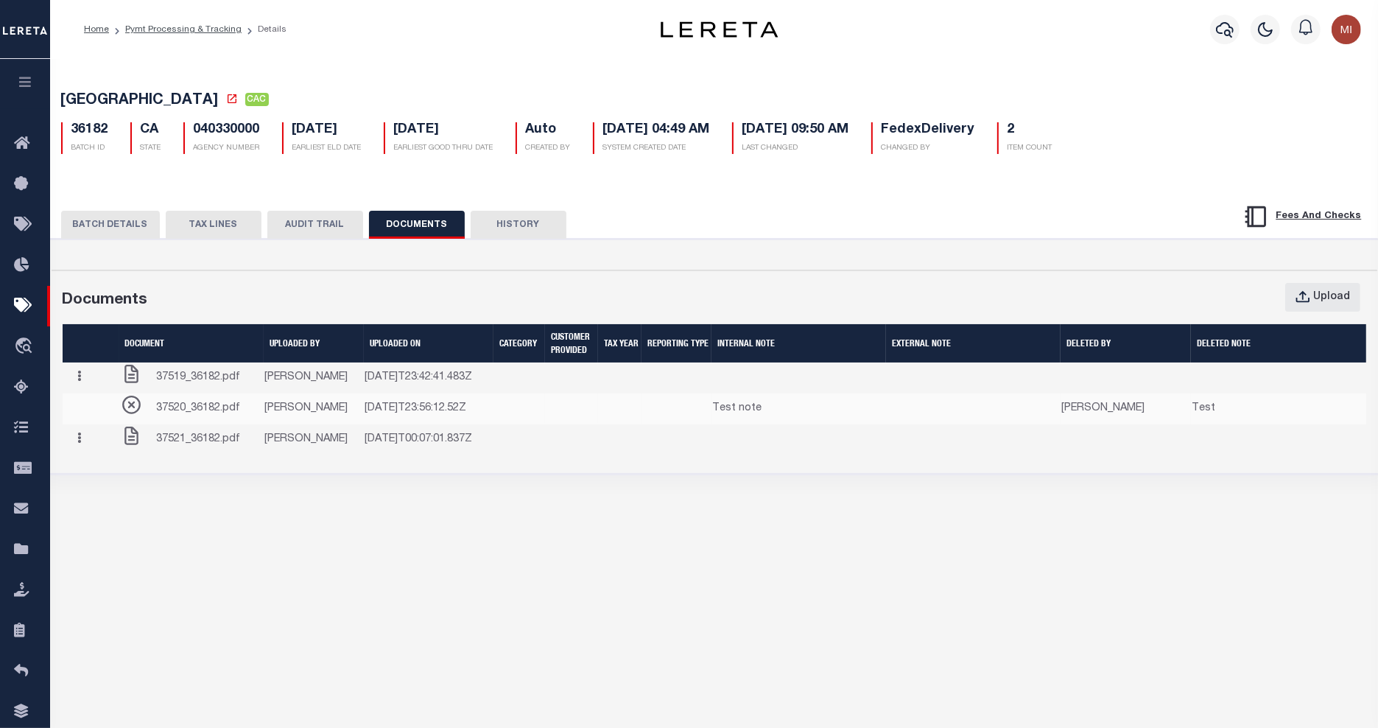
click at [26, 82] on icon "button" at bounding box center [25, 81] width 17 height 13
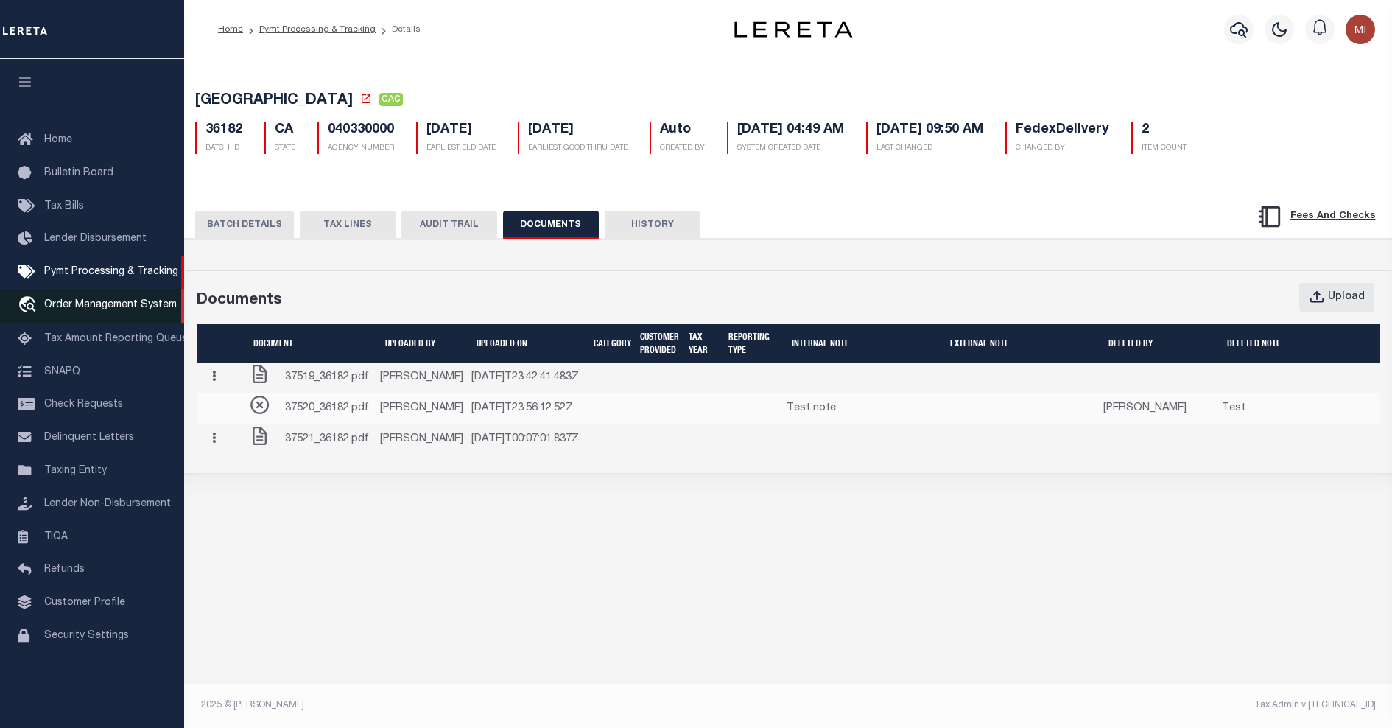
click at [120, 310] on span "Order Management System" at bounding box center [110, 305] width 133 height 10
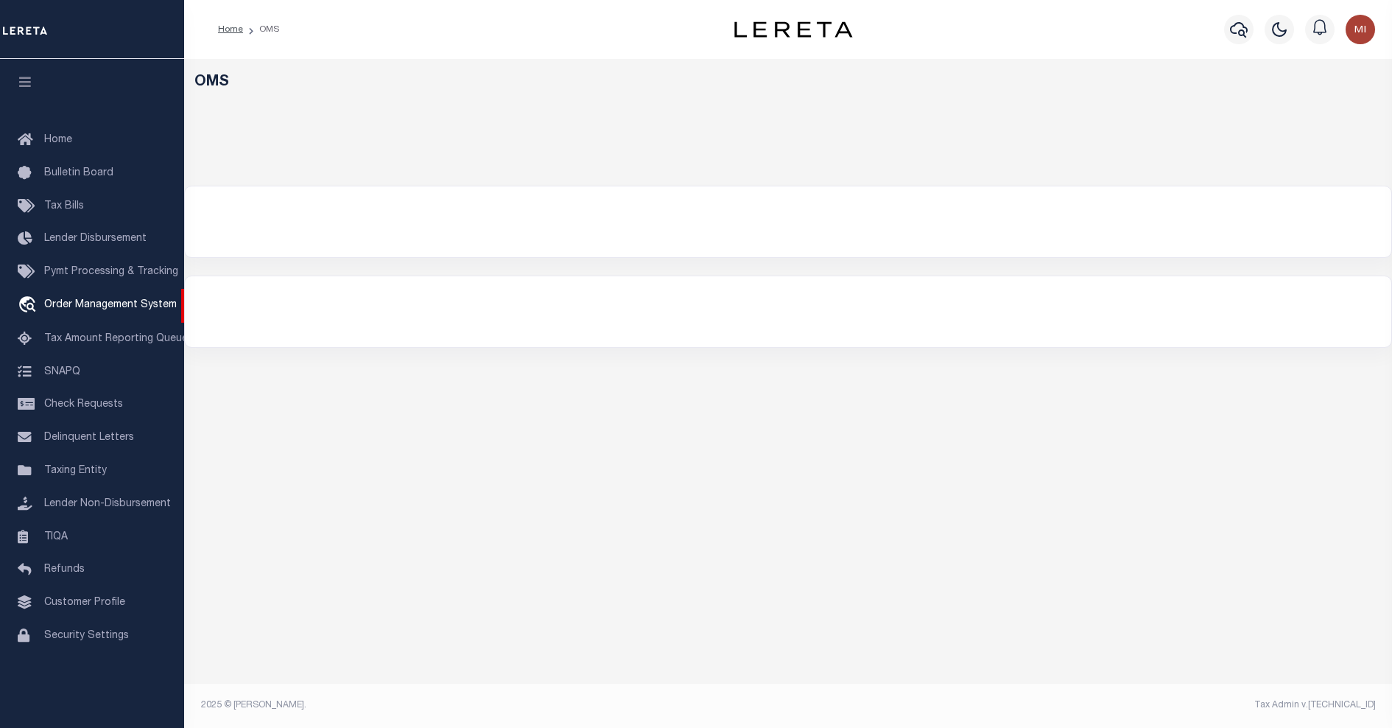
select select "200"
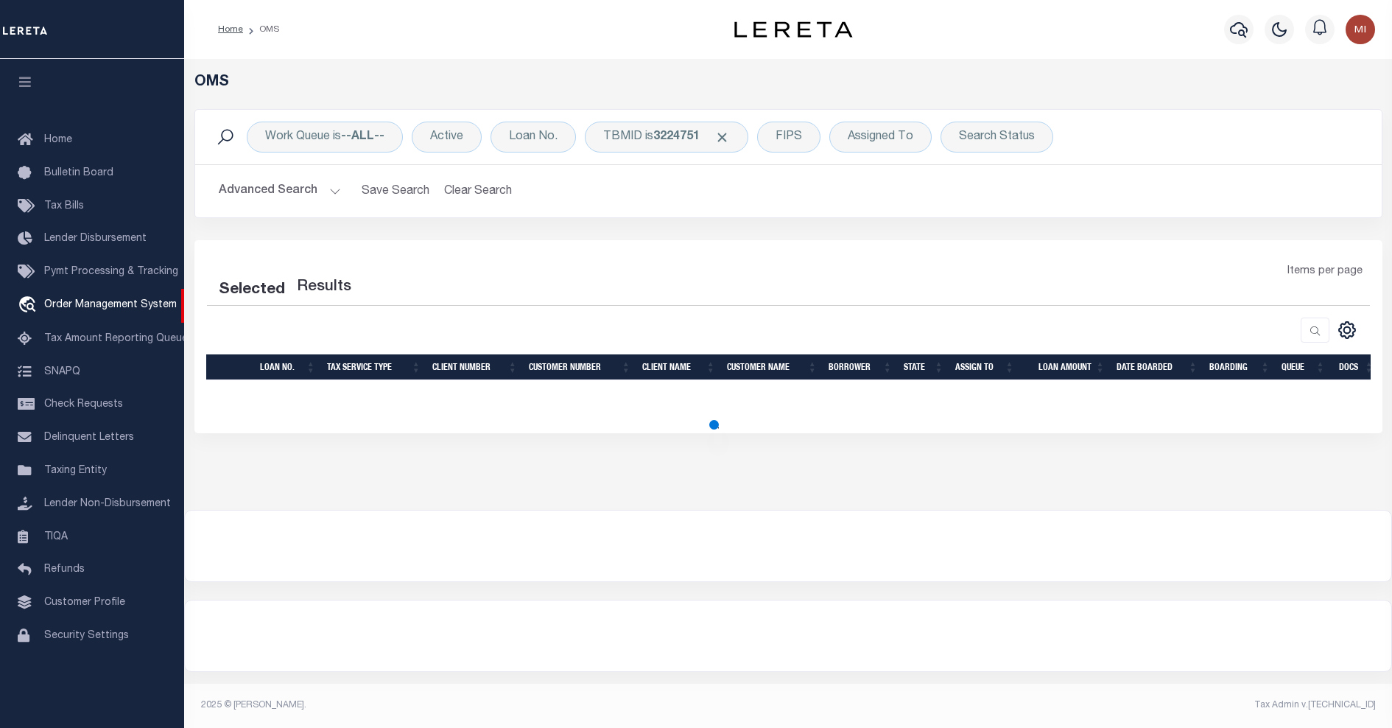
select select "200"
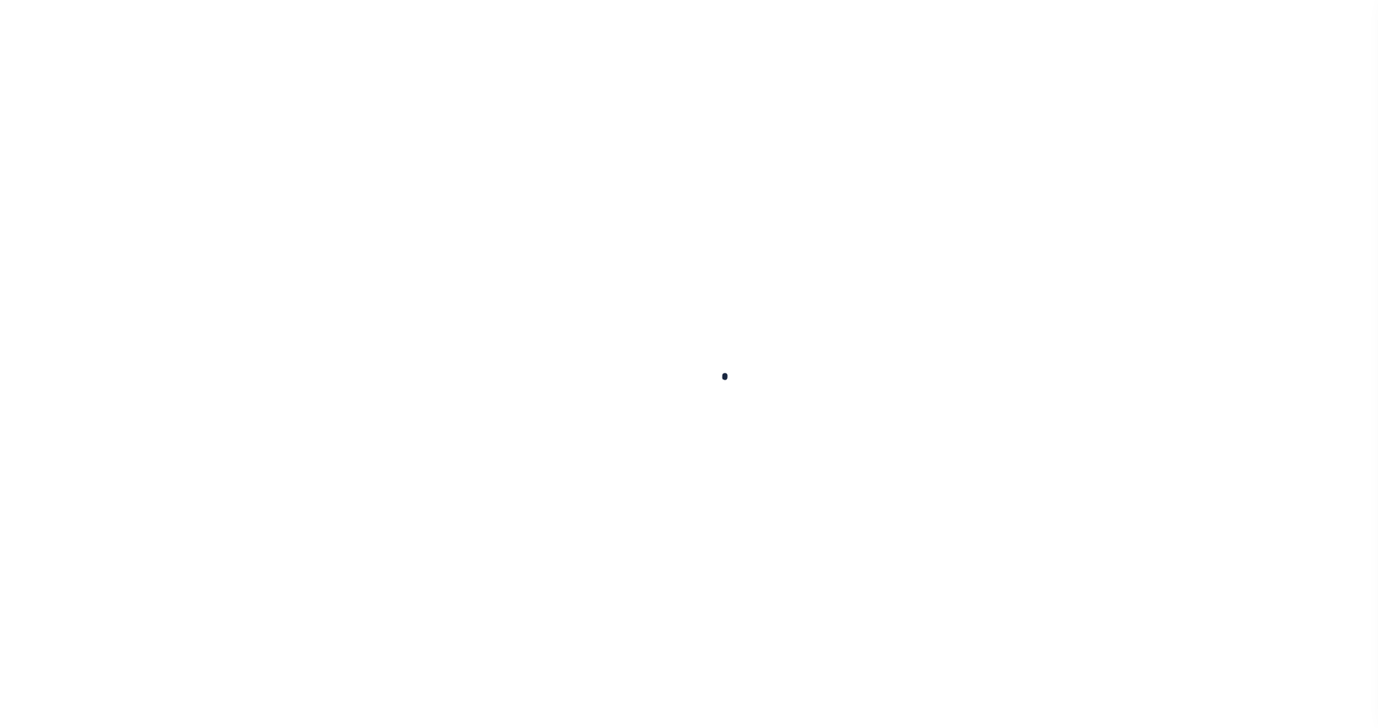
select select "CAC"
type input "[DATE]"
type input "$6,146"
select select "CHK"
type input "37442"
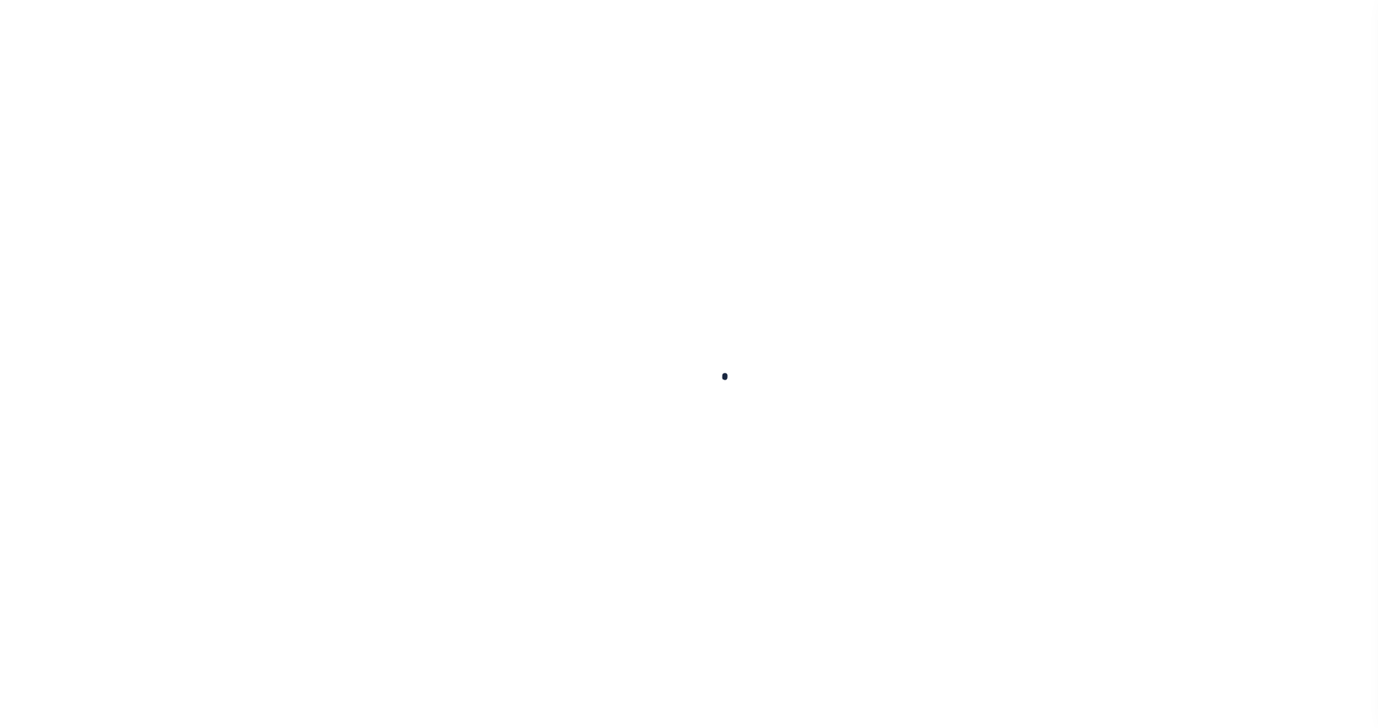
select select
type input "[DATE]"
checkbox input "true"
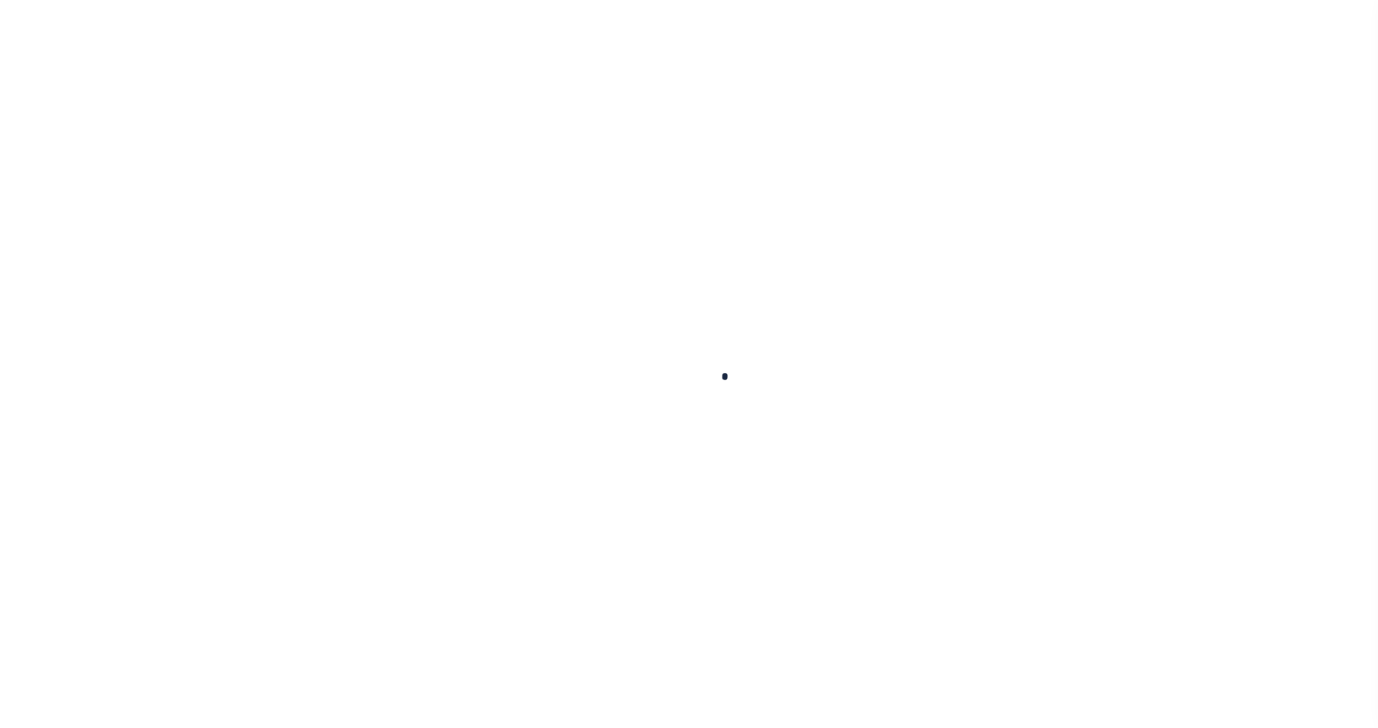
select select "FDX"
type input "[DATE]"
type input "$13.27"
type input "423448868201"
type input "[PERSON_NAME]"
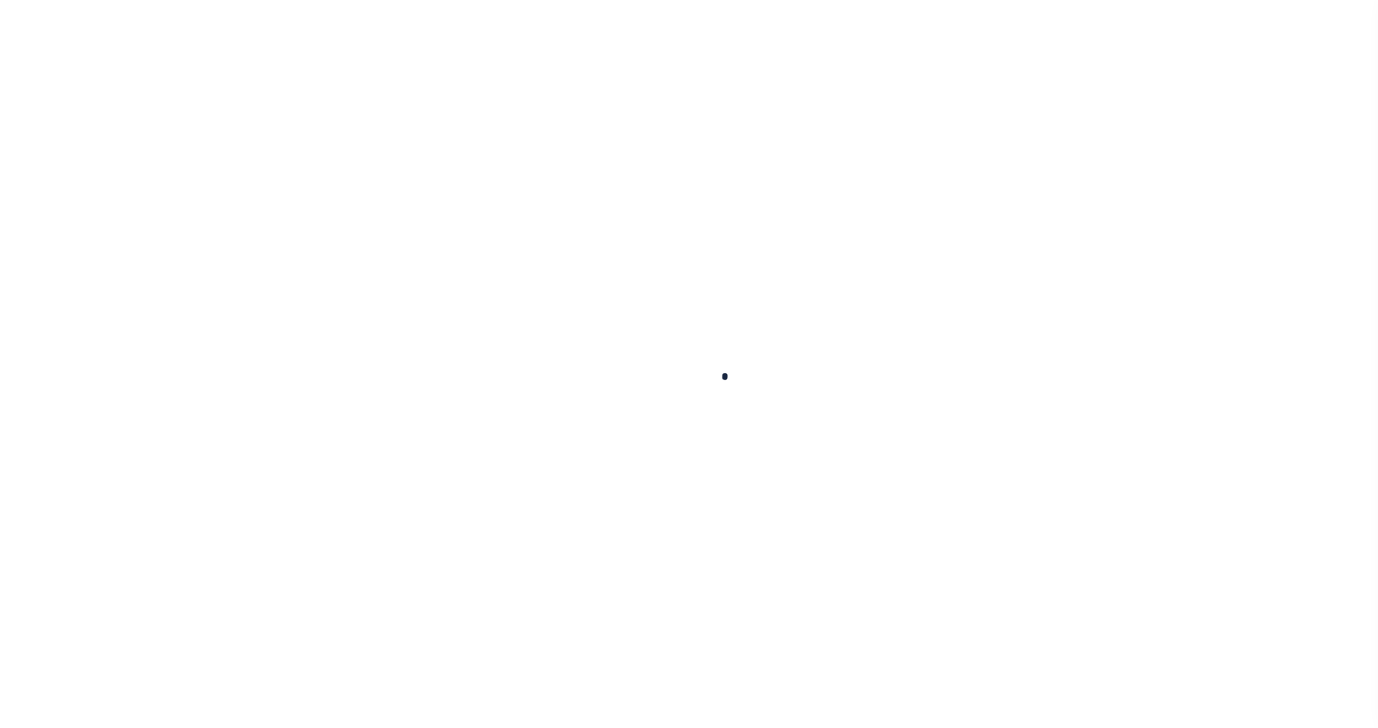
select select "PAP"
type input "[DATE]"
type input "1"
radio input "true"
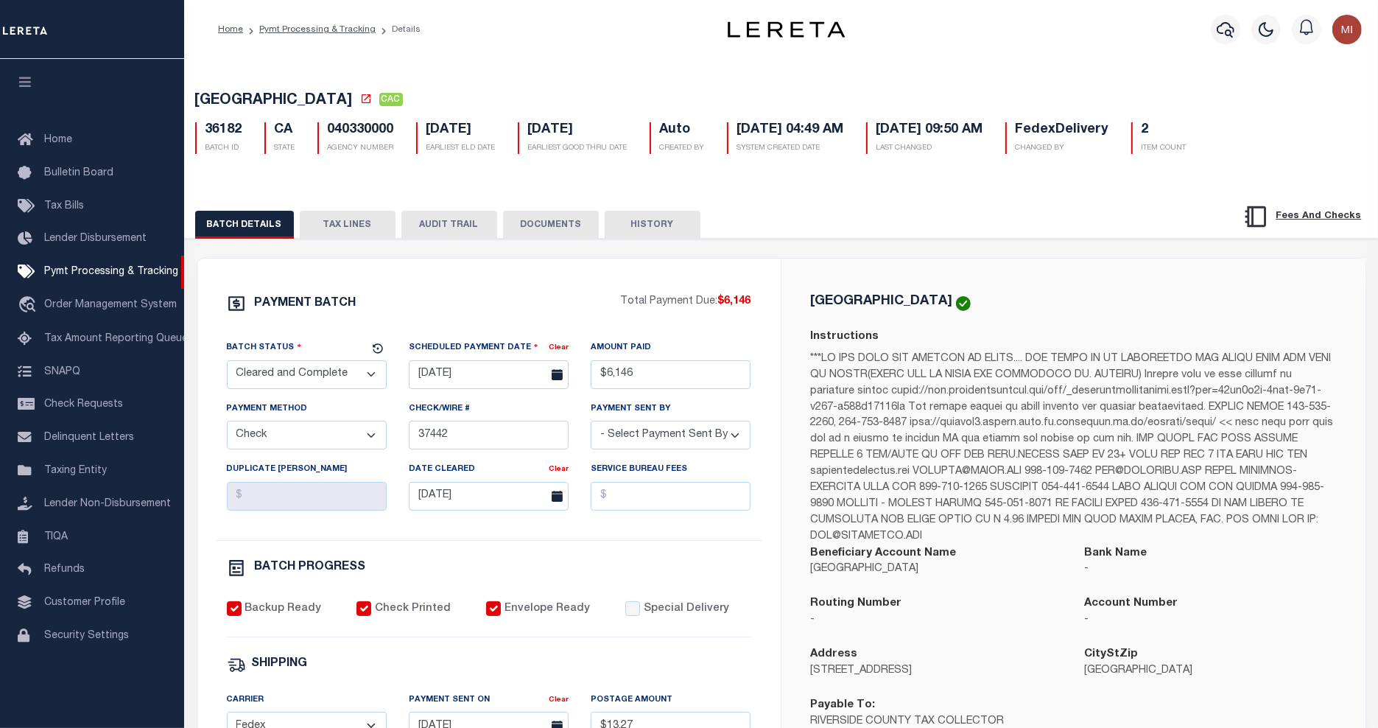
click at [524, 222] on button "DOCUMENTS" at bounding box center [551, 225] width 96 height 28
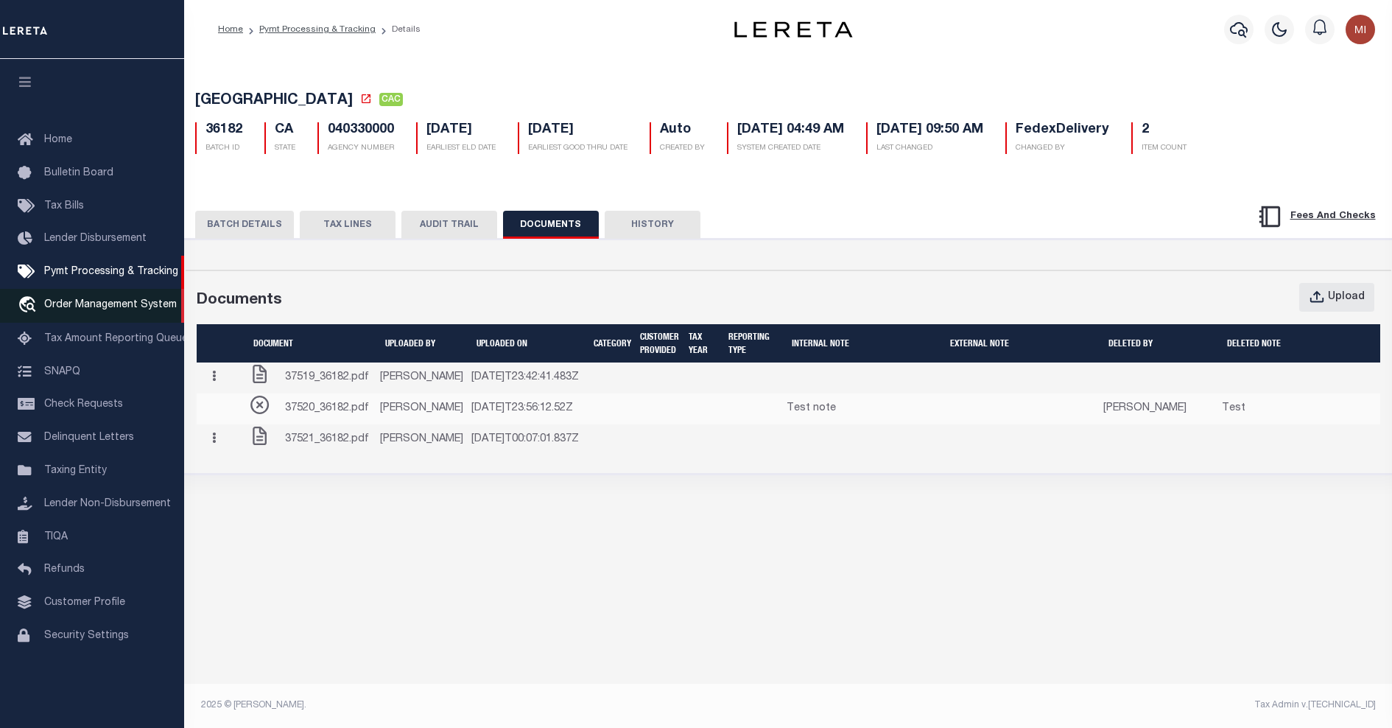
click at [134, 303] on span "Order Management System" at bounding box center [110, 305] width 133 height 10
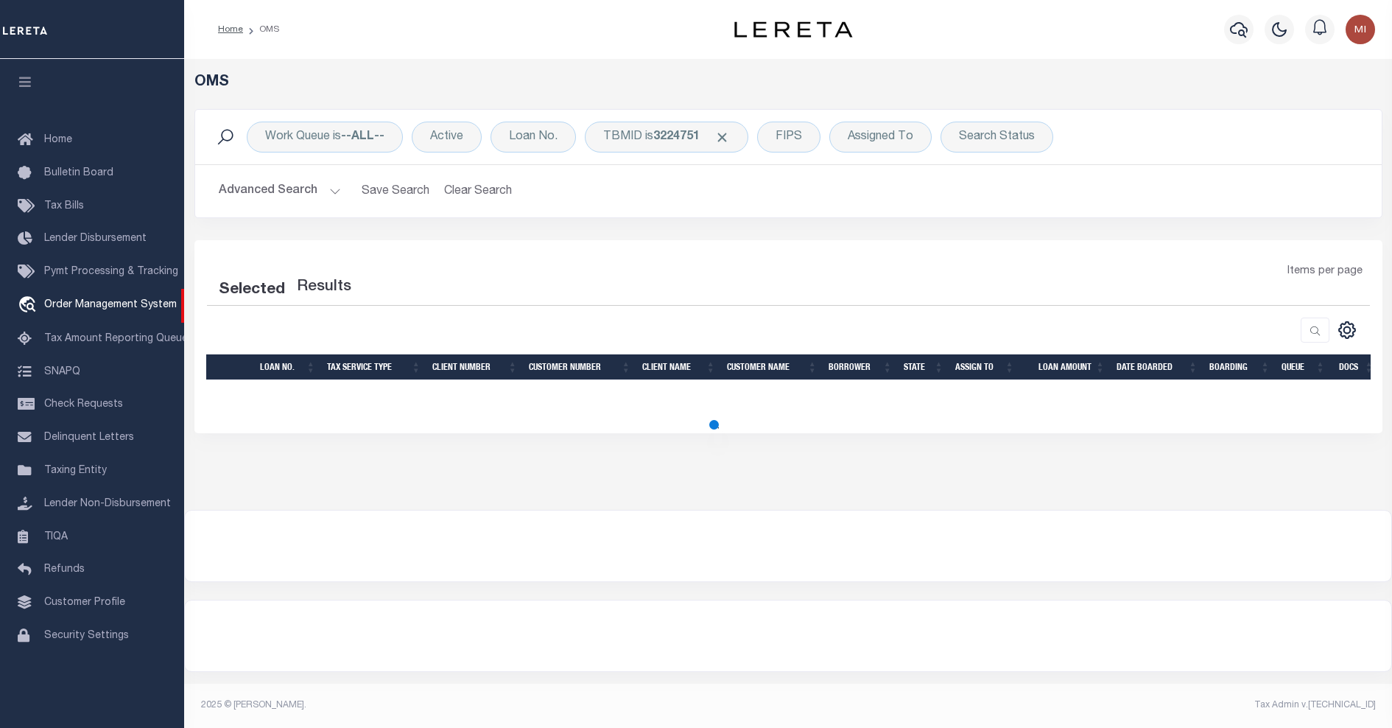
select select "200"
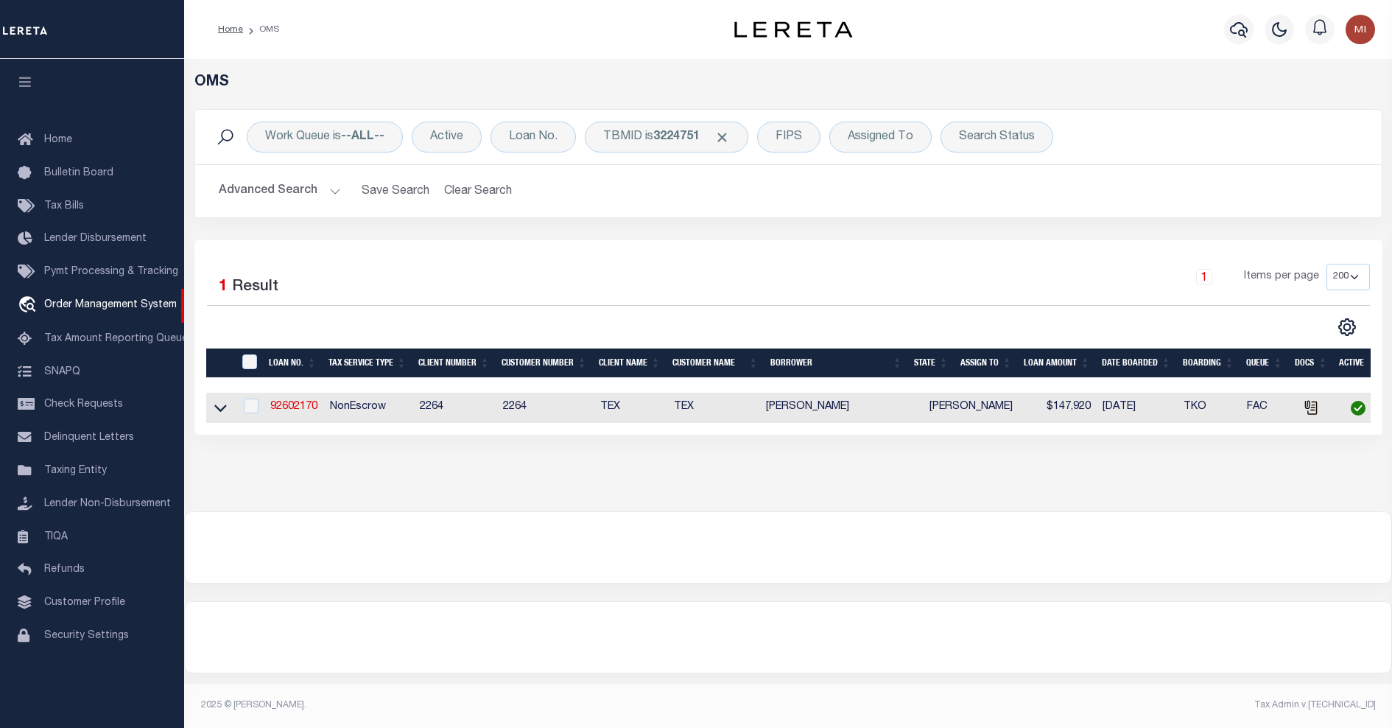
click at [304, 402] on td "92602170" at bounding box center [294, 408] width 60 height 30
checkbox input "true"
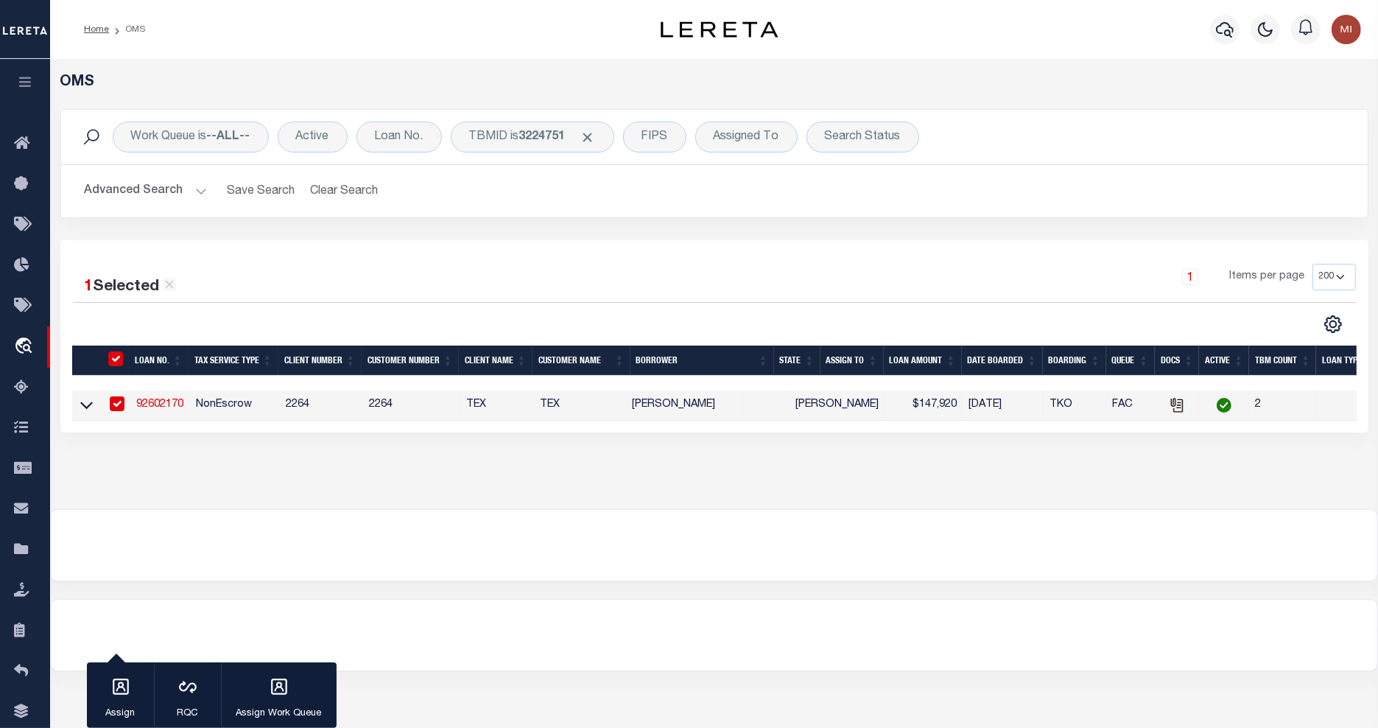
click at [166, 404] on link "92602170" at bounding box center [159, 404] width 47 height 10
type input "92602170"
type input "[PERSON_NAME]"
select select
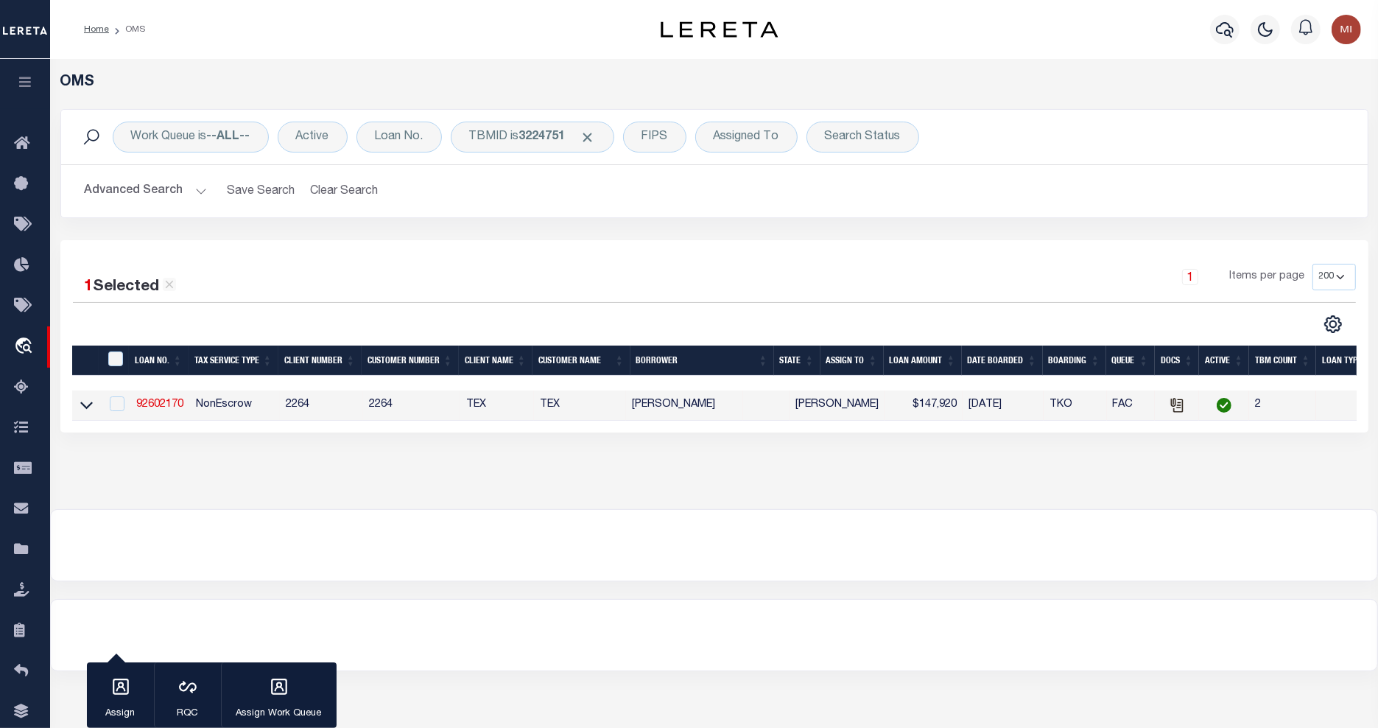
type input "[STREET_ADDRESS][PERSON_NAME]"
type input "[GEOGRAPHIC_DATA] OR 97201-5373"
select select "NonEscrow"
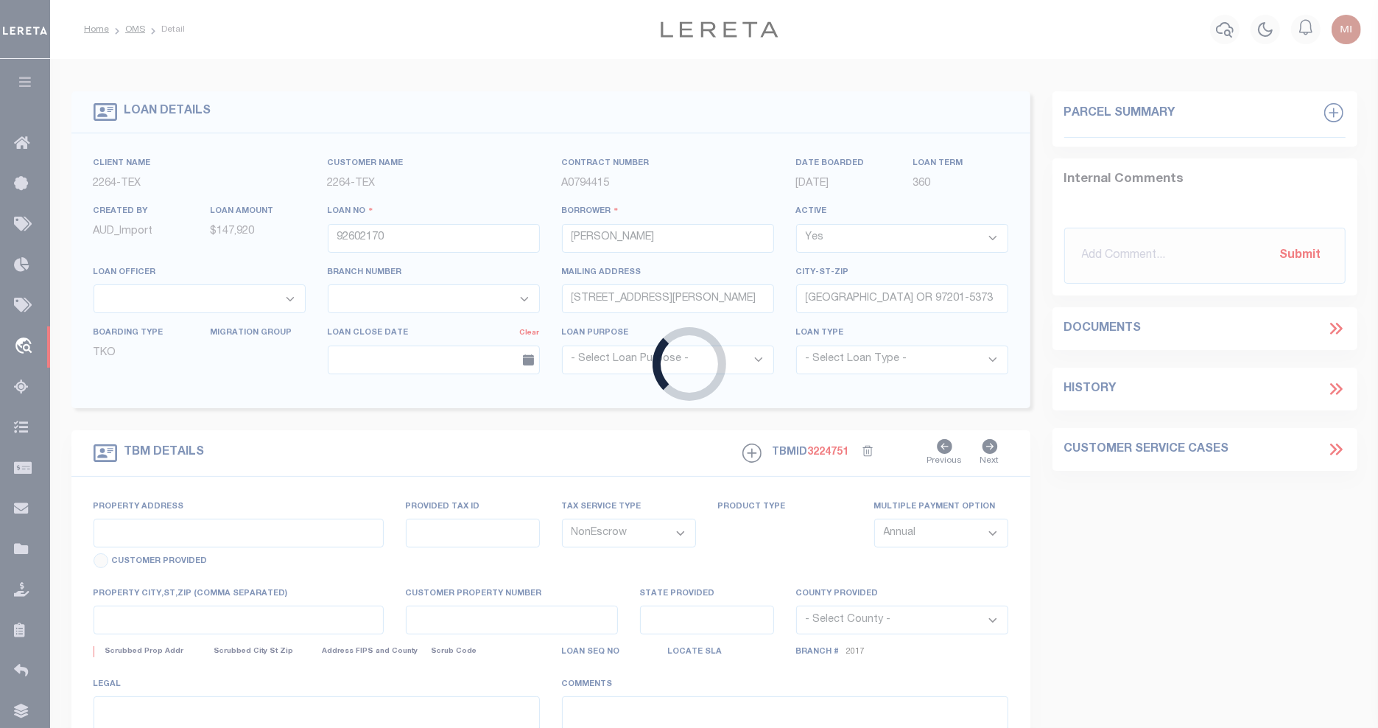
select select "8149"
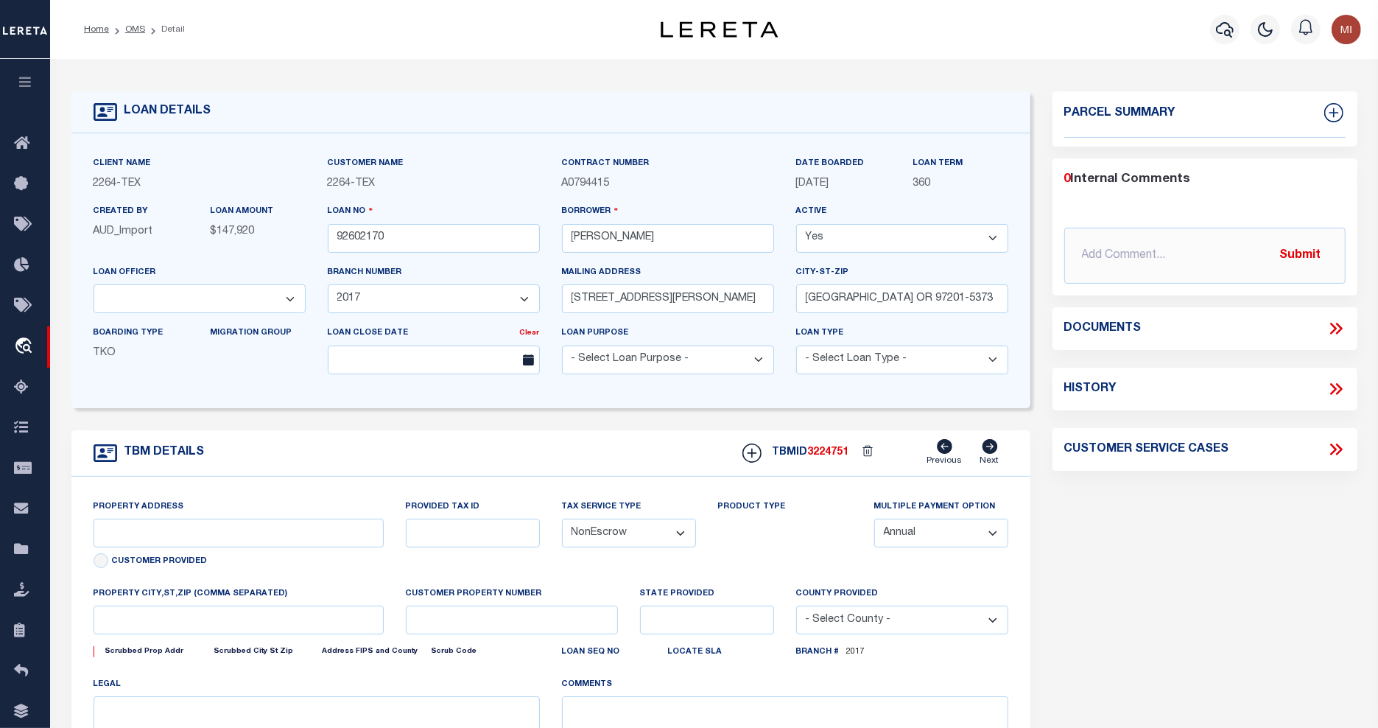
select select "22457"
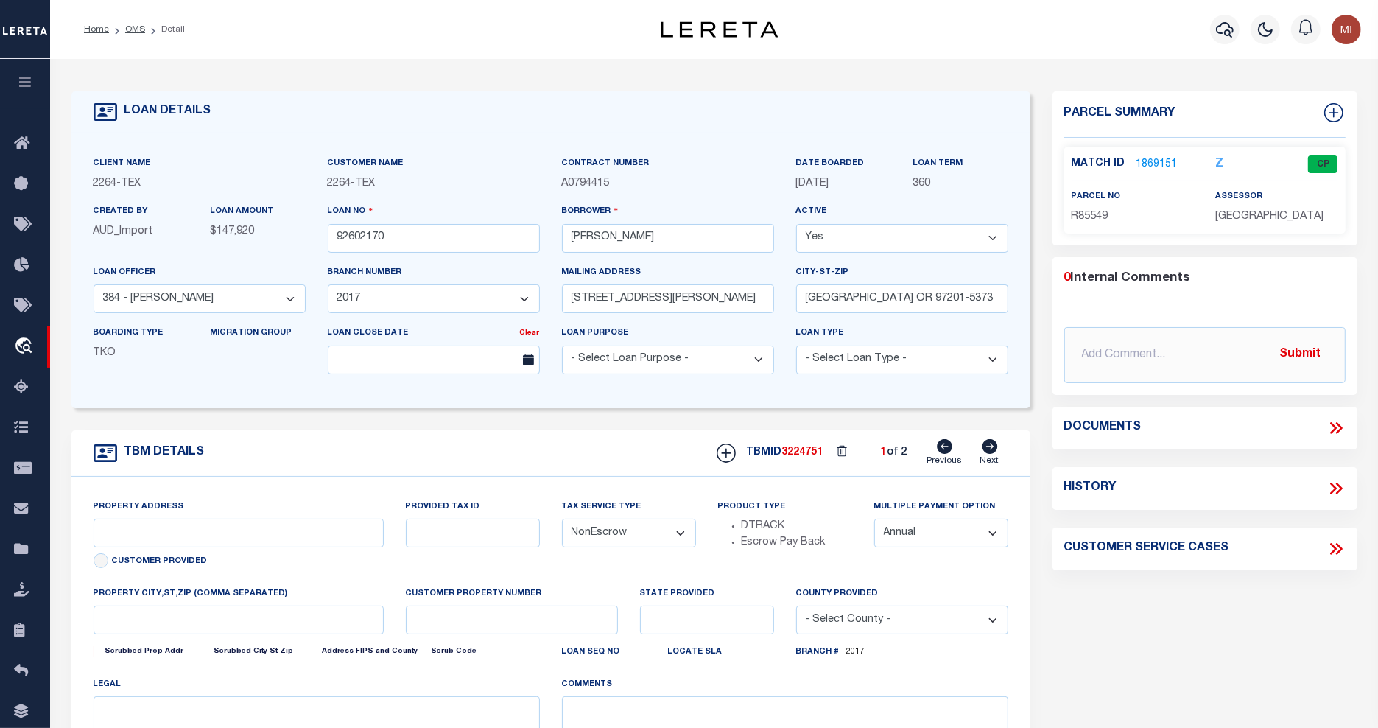
type input "[GEOGRAPHIC_DATA], [GEOGRAPHIC_DATA] 231652001001"
type input "231652001001"
select select
type textarea "LOT 22;[GEOGRAPHIC_DATA];[GEOGRAPHIC_DATA];[GEOGRAPHIC_DATA]"
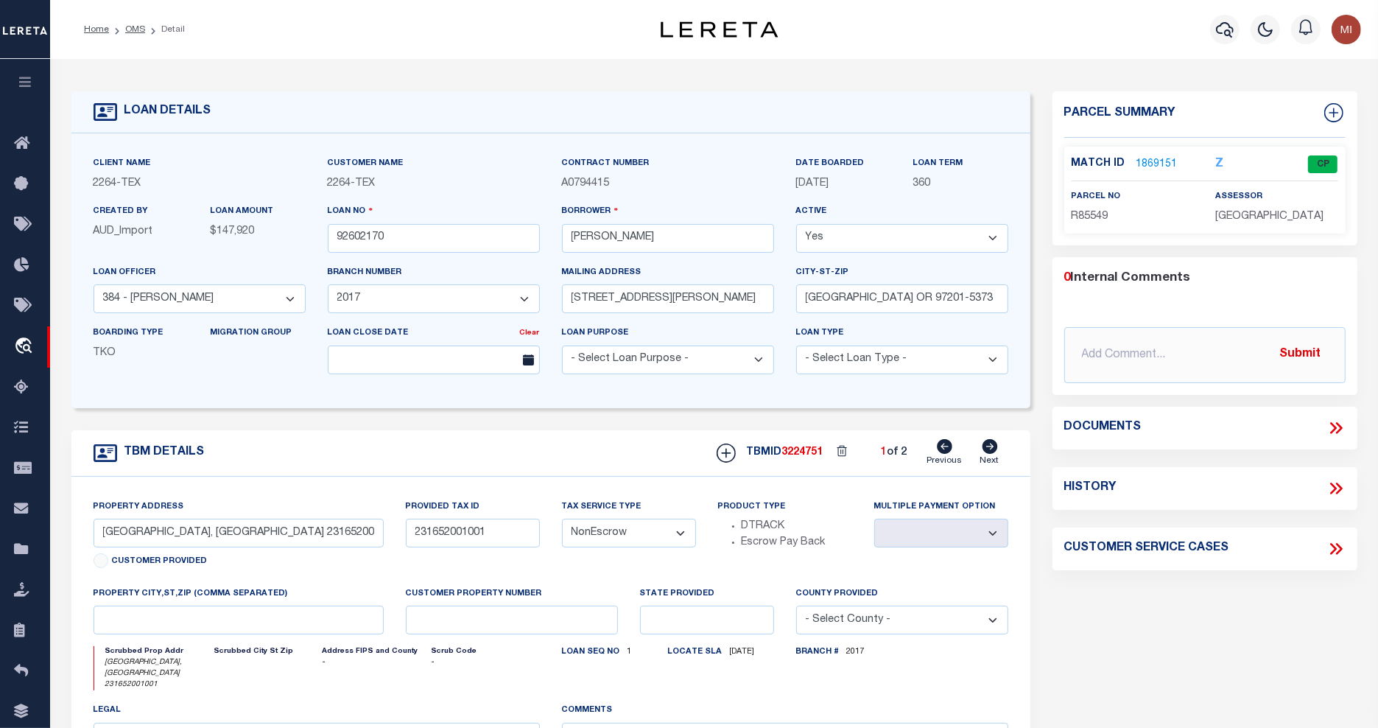
click at [1331, 425] on icon at bounding box center [1336, 427] width 19 height 19
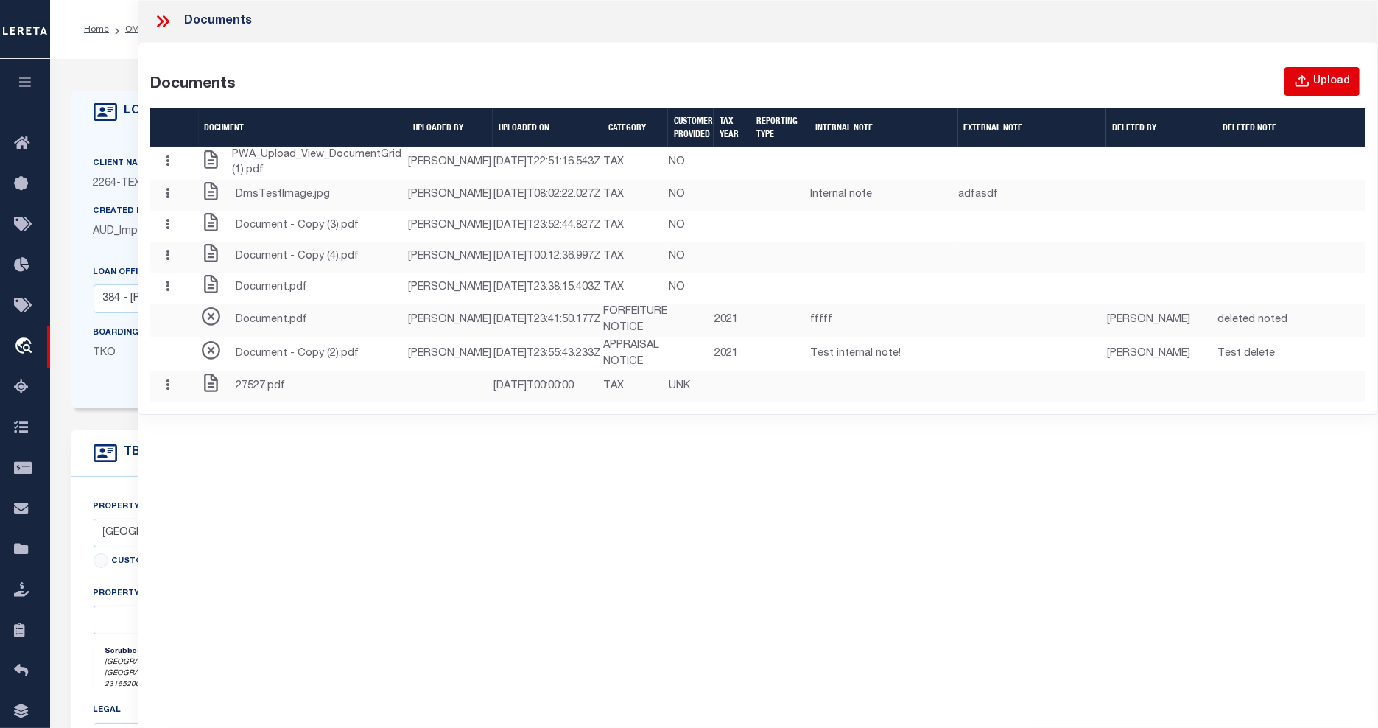
click at [1315, 83] on div "Upload" at bounding box center [1331, 82] width 37 height 16
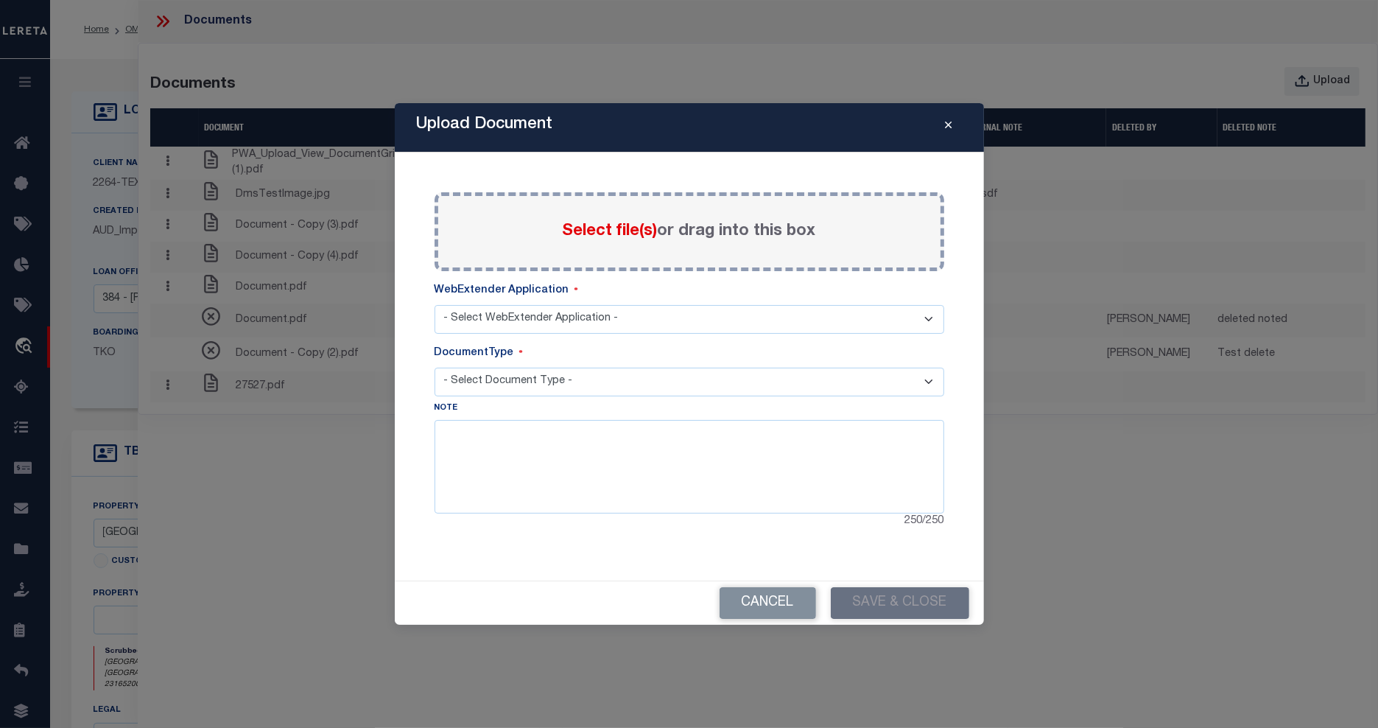
click at [628, 225] on span "Select file(s)" at bounding box center [610, 231] width 95 height 16
click at [0, 0] on input "Select file(s) or drag into this box" at bounding box center [0, 0] width 0 height 0
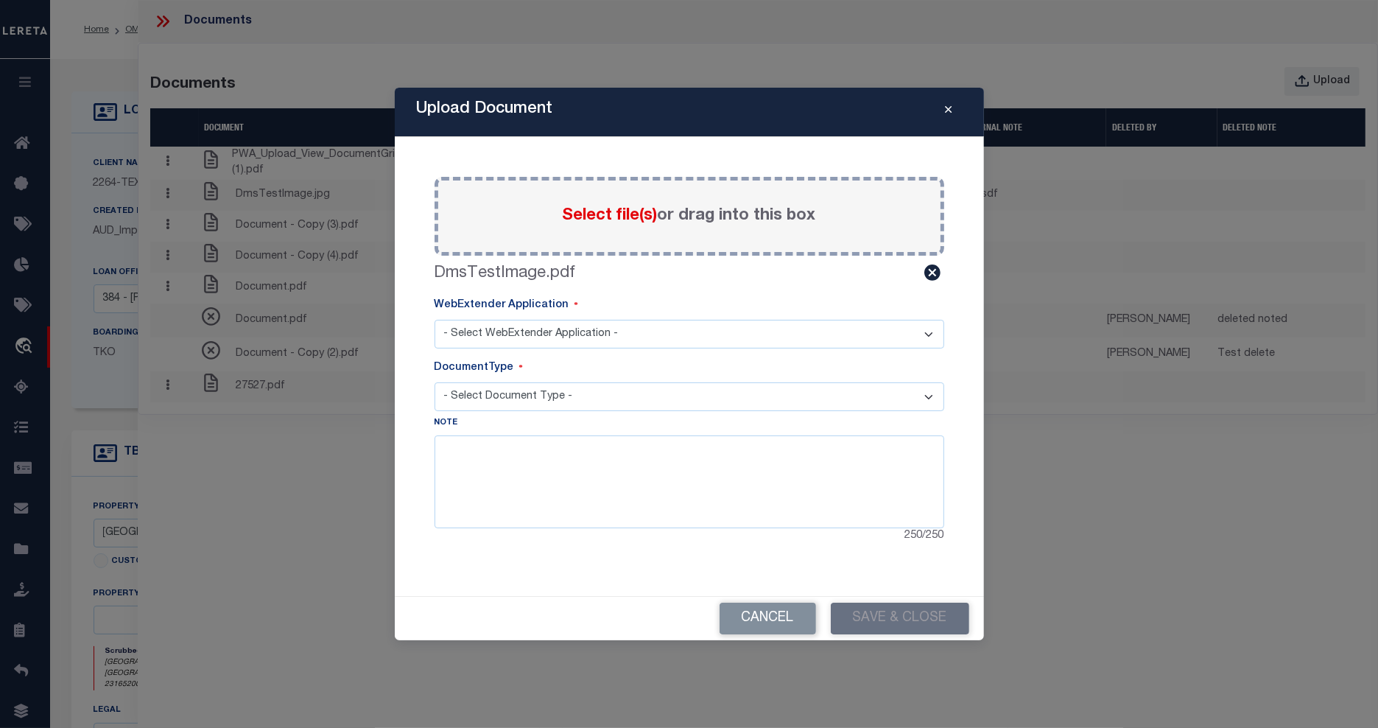
click at [538, 325] on select "- Select WebExtender Application - SERVICES TAX_BILLS" at bounding box center [690, 334] width 510 height 29
select select "6"
click at [435, 320] on select "- Select WebExtender Application - SERVICES TAX_BILLS" at bounding box center [690, 334] width 510 height 29
click at [549, 390] on select "- Select Document Type - TAX LEGAL" at bounding box center [690, 396] width 510 height 29
select select "TAX"
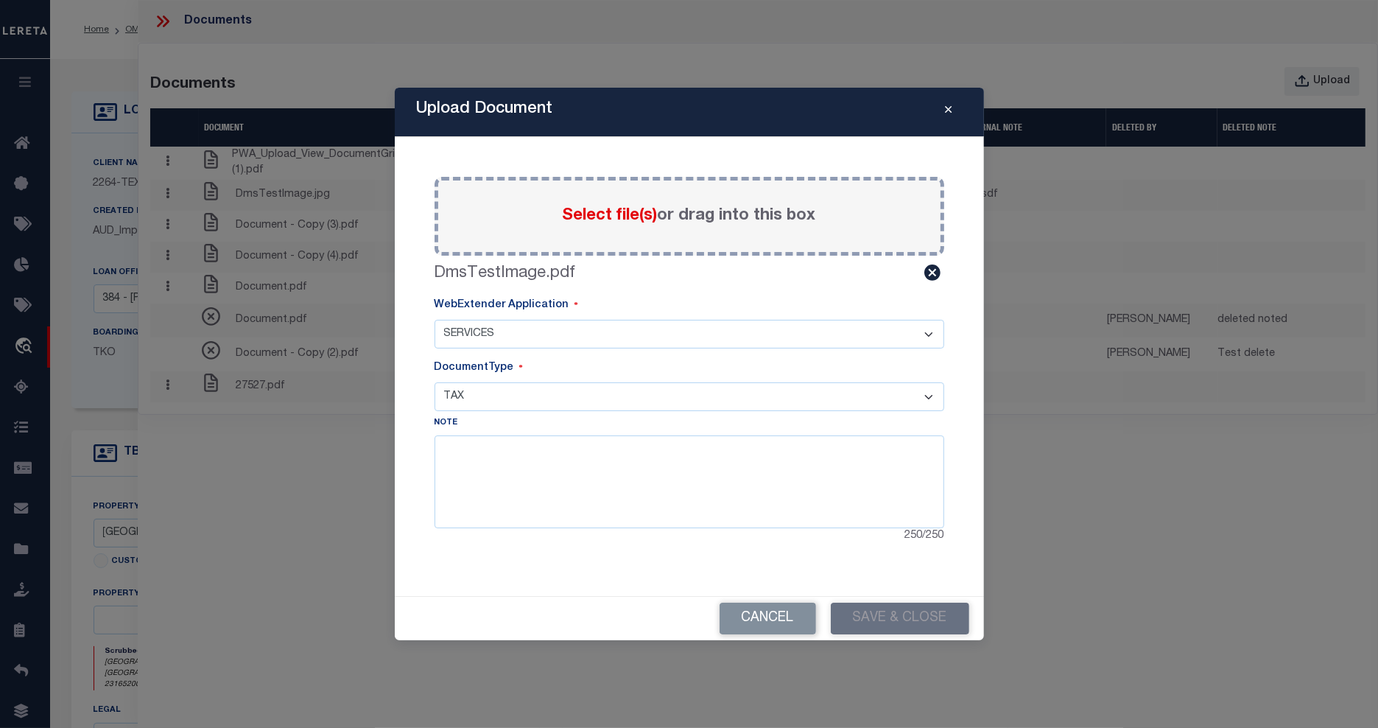
click at [435, 382] on select "- Select Document Type - TAX LEGAL" at bounding box center [690, 396] width 510 height 29
click at [751, 498] on textarea at bounding box center [690, 481] width 510 height 93
type textarea "test"
click at [891, 615] on button "Save & Close" at bounding box center [900, 618] width 138 height 32
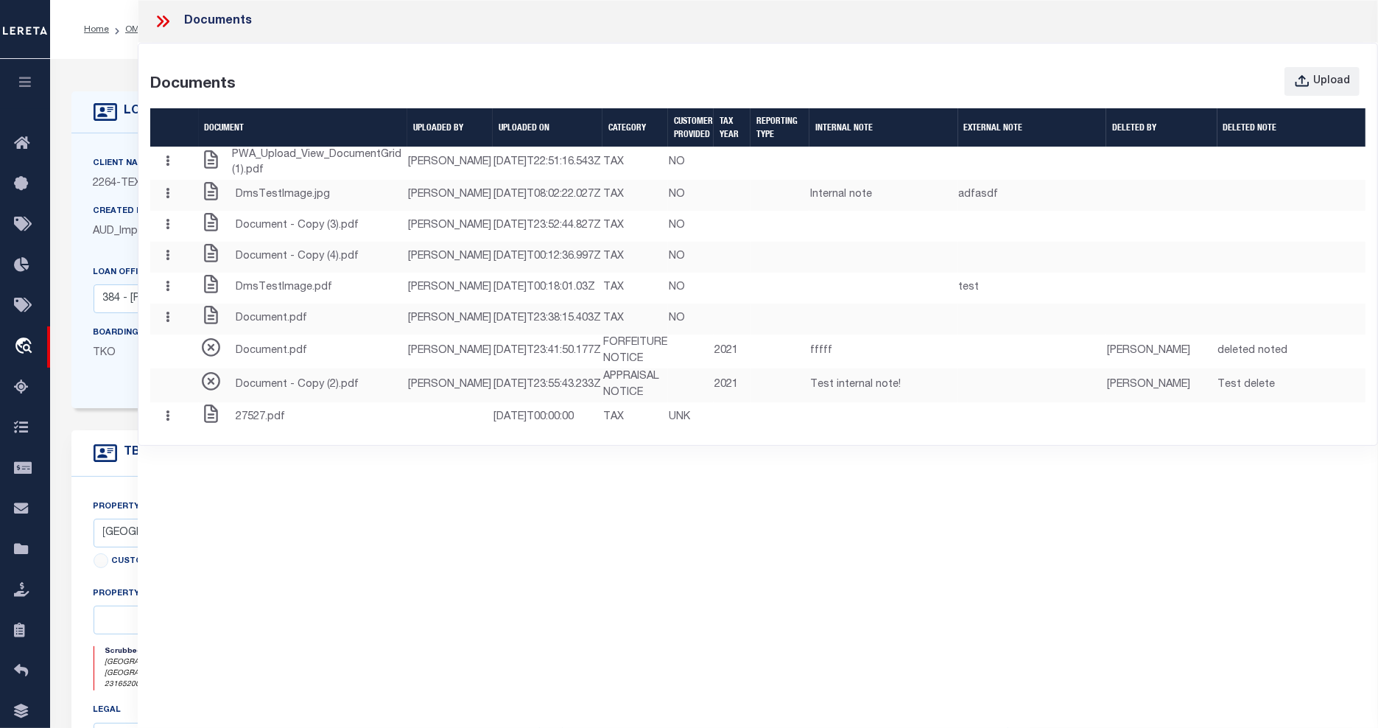
click at [728, 667] on div "Documents Documents Upload Document UPLOADED BY UPLOADED ON Category CUSTOMER P…" at bounding box center [758, 343] width 1240 height 687
click at [158, 20] on icon at bounding box center [162, 21] width 19 height 19
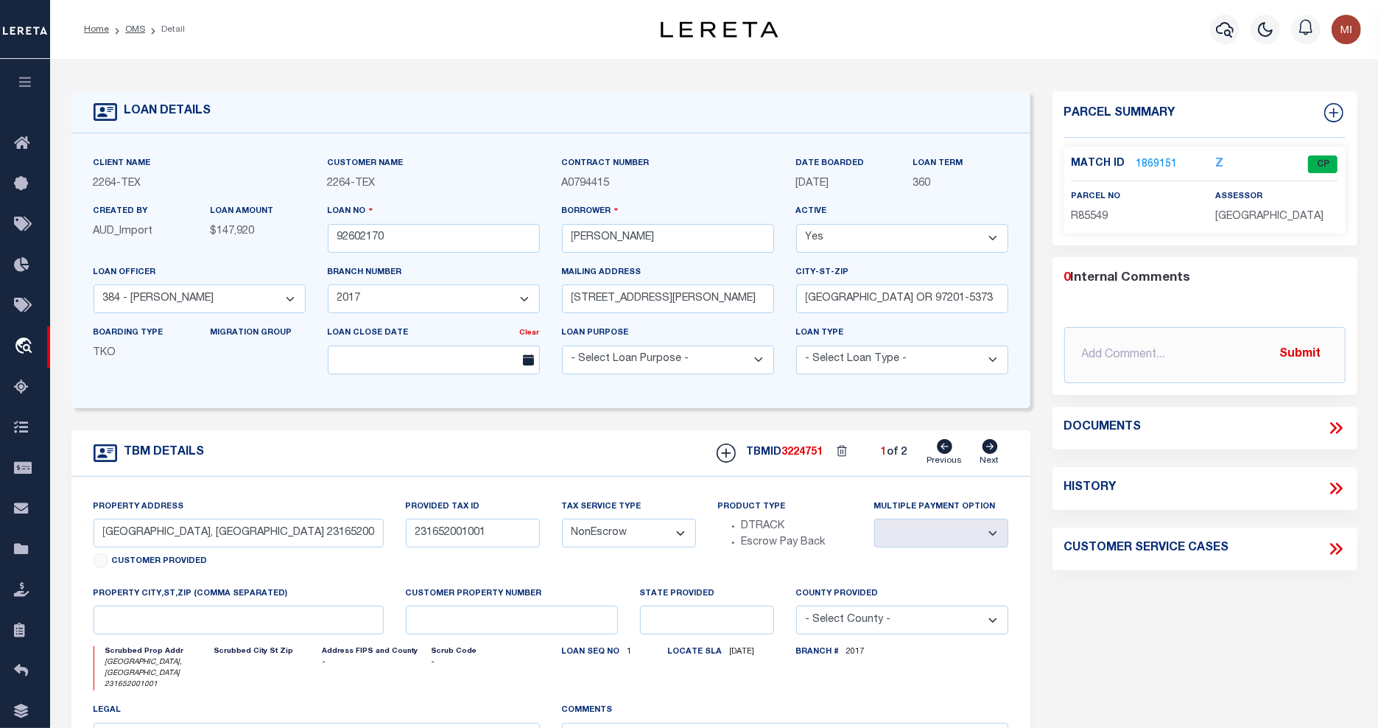
click at [1335, 428] on icon at bounding box center [1333, 428] width 7 height 12
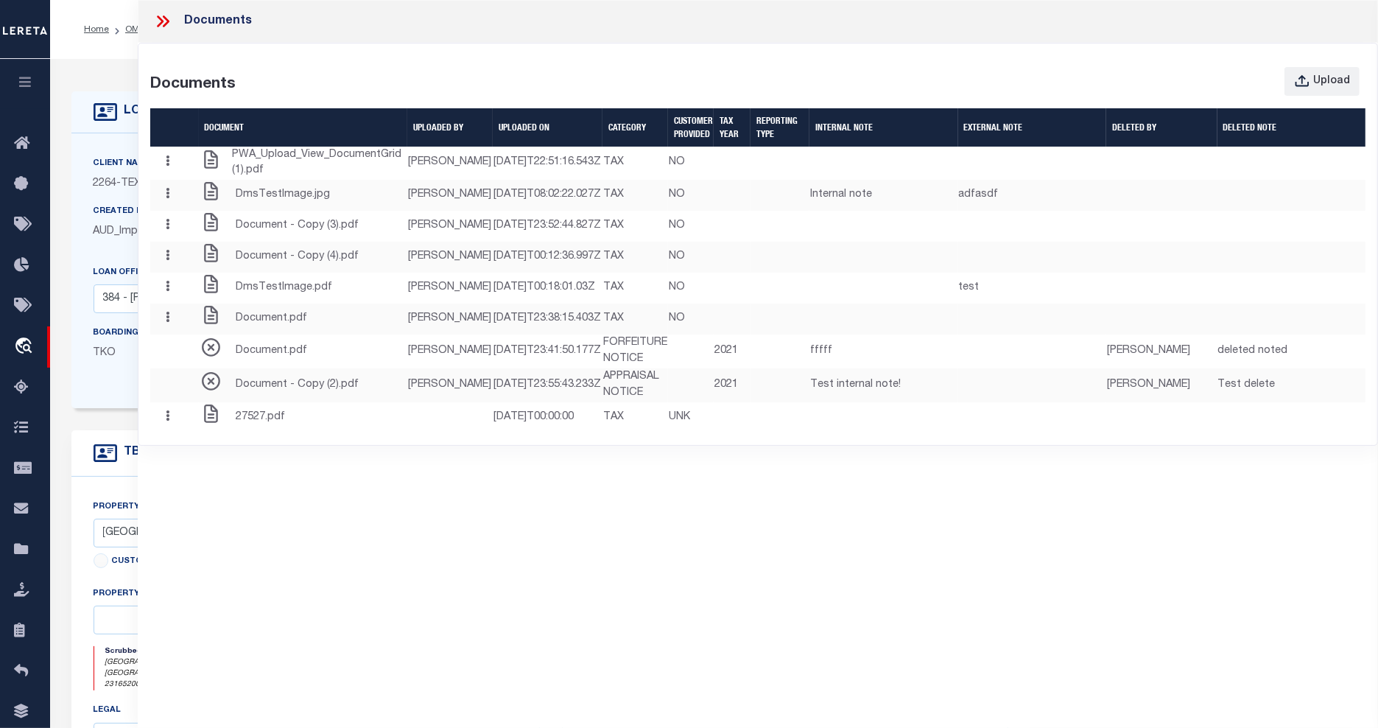
click at [164, 24] on icon at bounding box center [162, 21] width 19 height 19
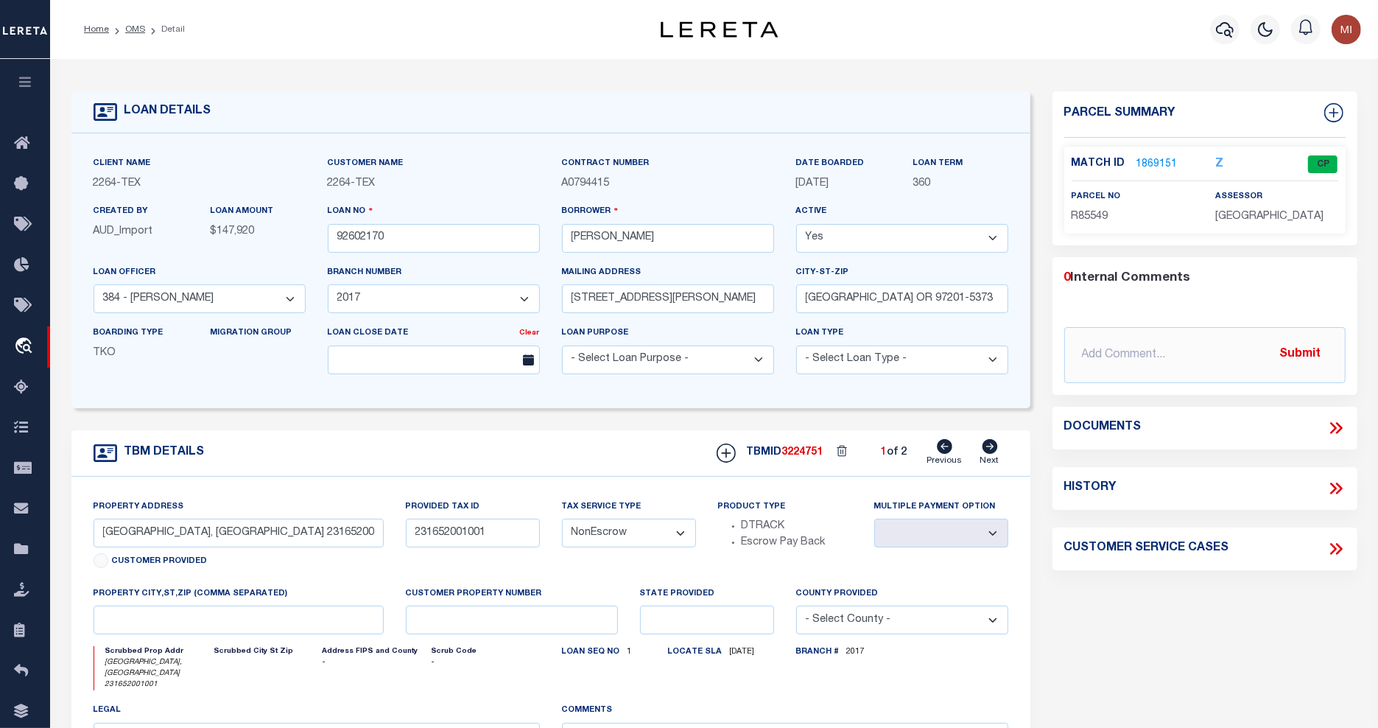
click at [35, 81] on button "button" at bounding box center [25, 84] width 50 height 50
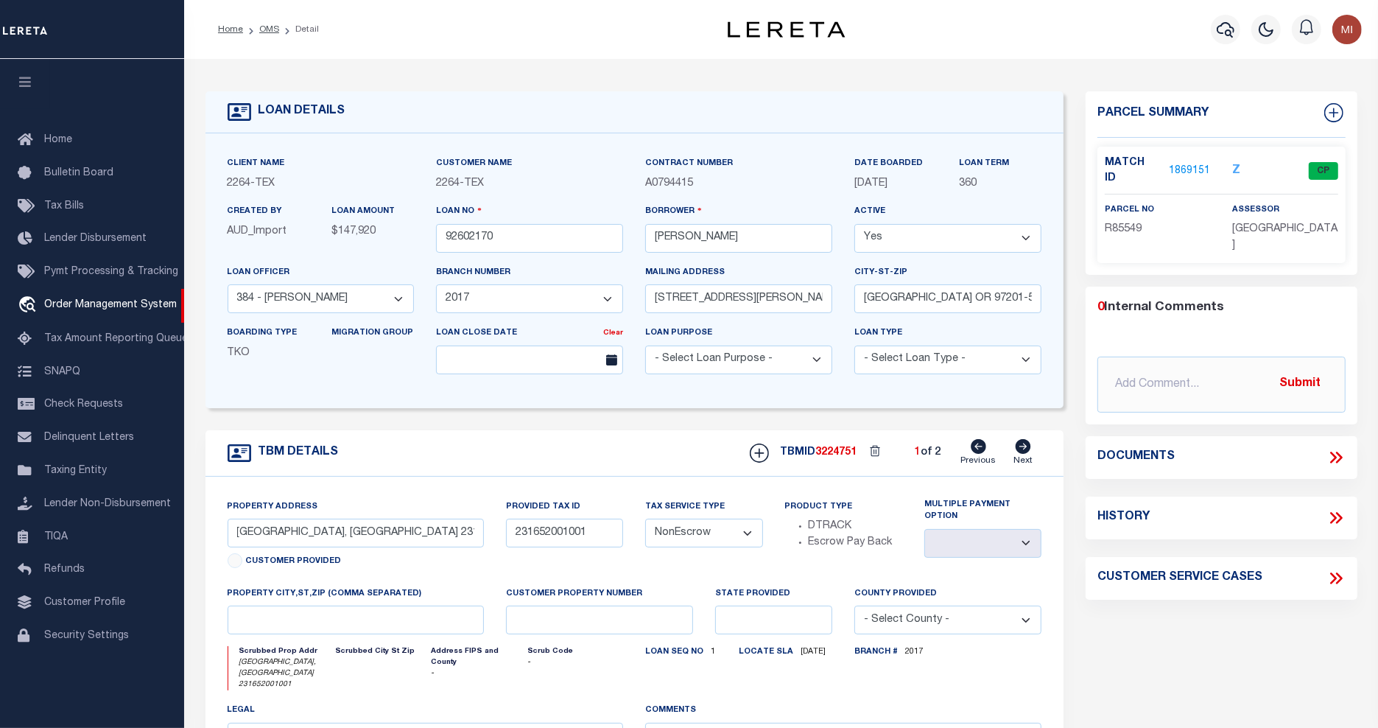
click at [1335, 452] on icon at bounding box center [1333, 458] width 7 height 12
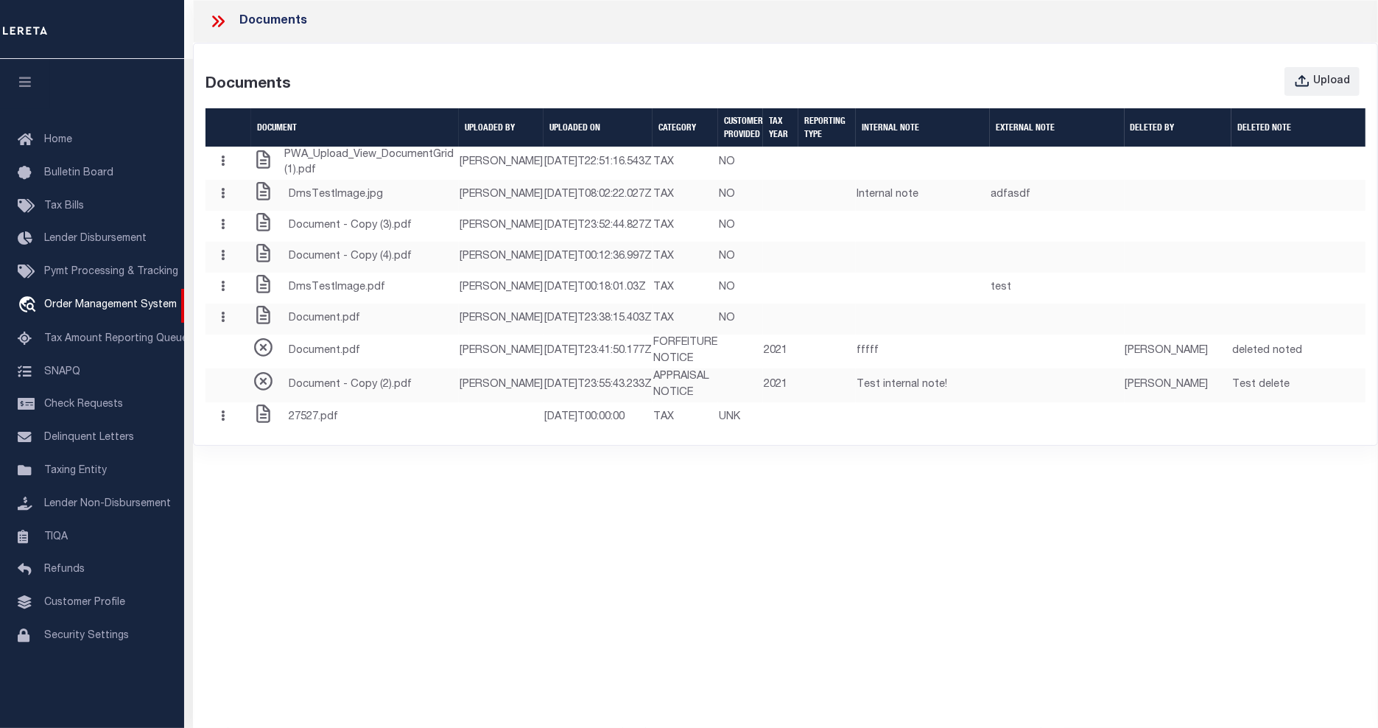
click at [222, 27] on icon at bounding box center [217, 21] width 19 height 19
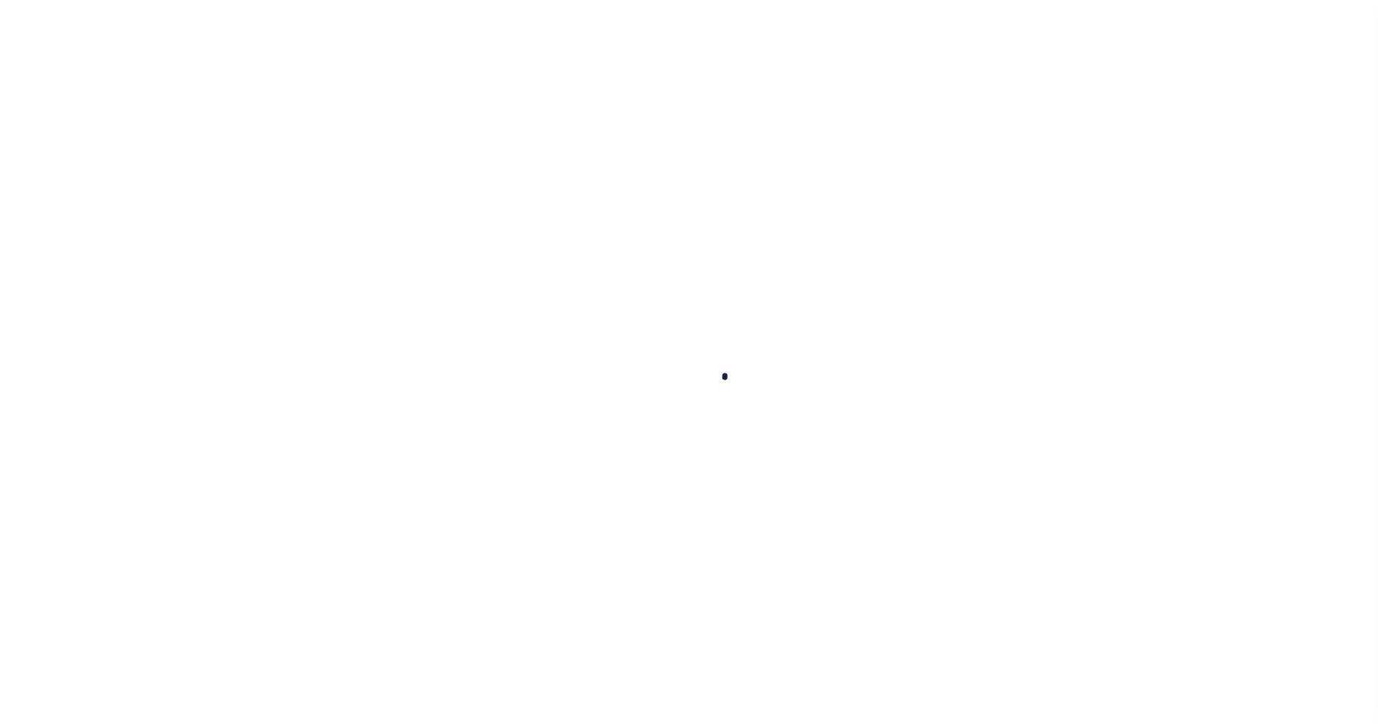
type input "92602170"
type input "[PERSON_NAME]"
select select
type input "[STREET_ADDRESS][PERSON_NAME]"
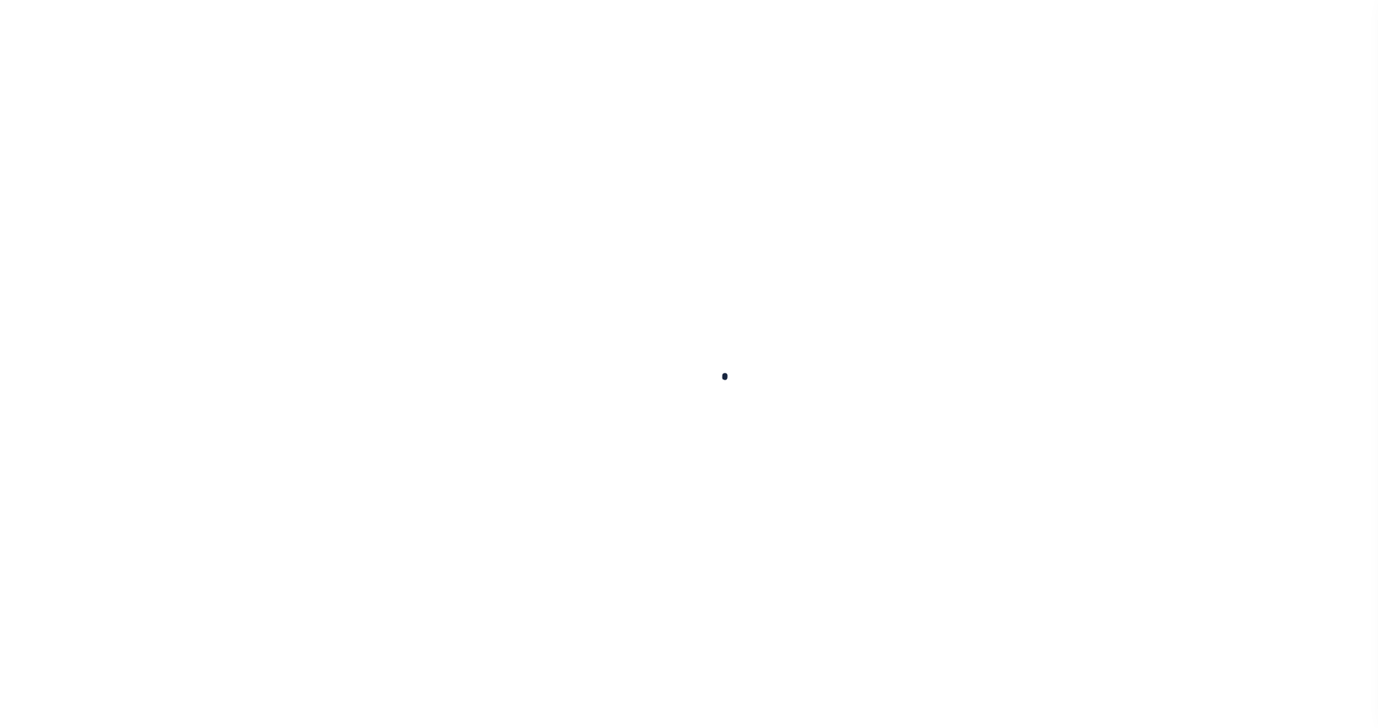
type input "[GEOGRAPHIC_DATA] OR 97201-5373"
select select "NonEscrow"
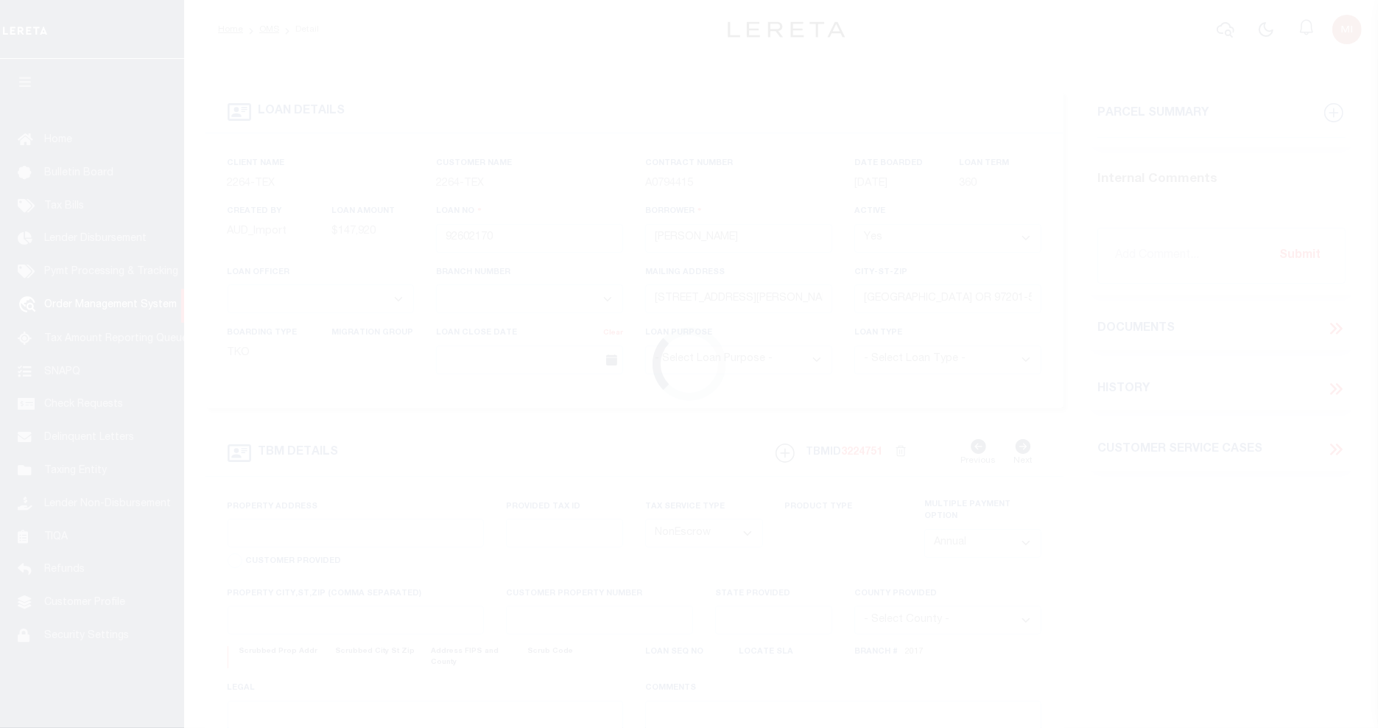
select select "8149"
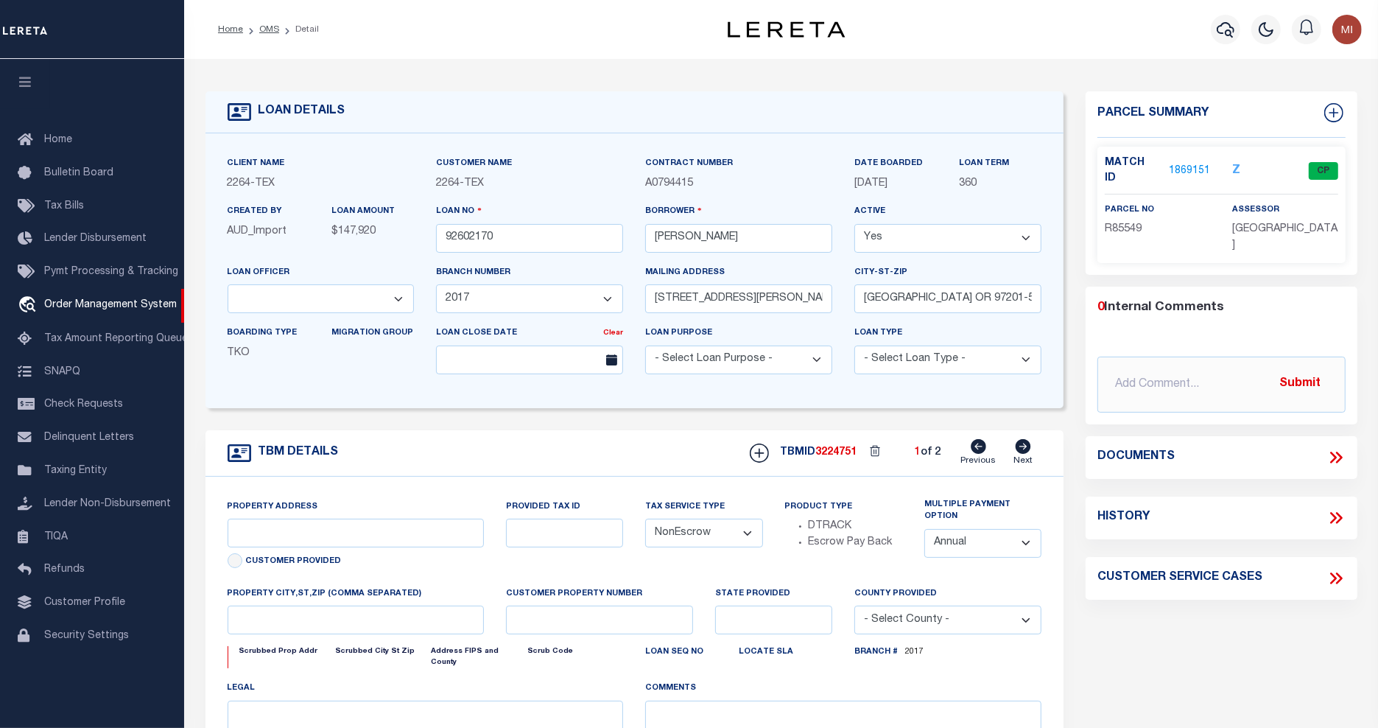
select select "22457"
type input "[GEOGRAPHIC_DATA], [GEOGRAPHIC_DATA] 231652001001"
type input "231652001001"
select select
type textarea "LOT 22;[GEOGRAPHIC_DATA];[GEOGRAPHIC_DATA];[GEOGRAPHIC_DATA]"
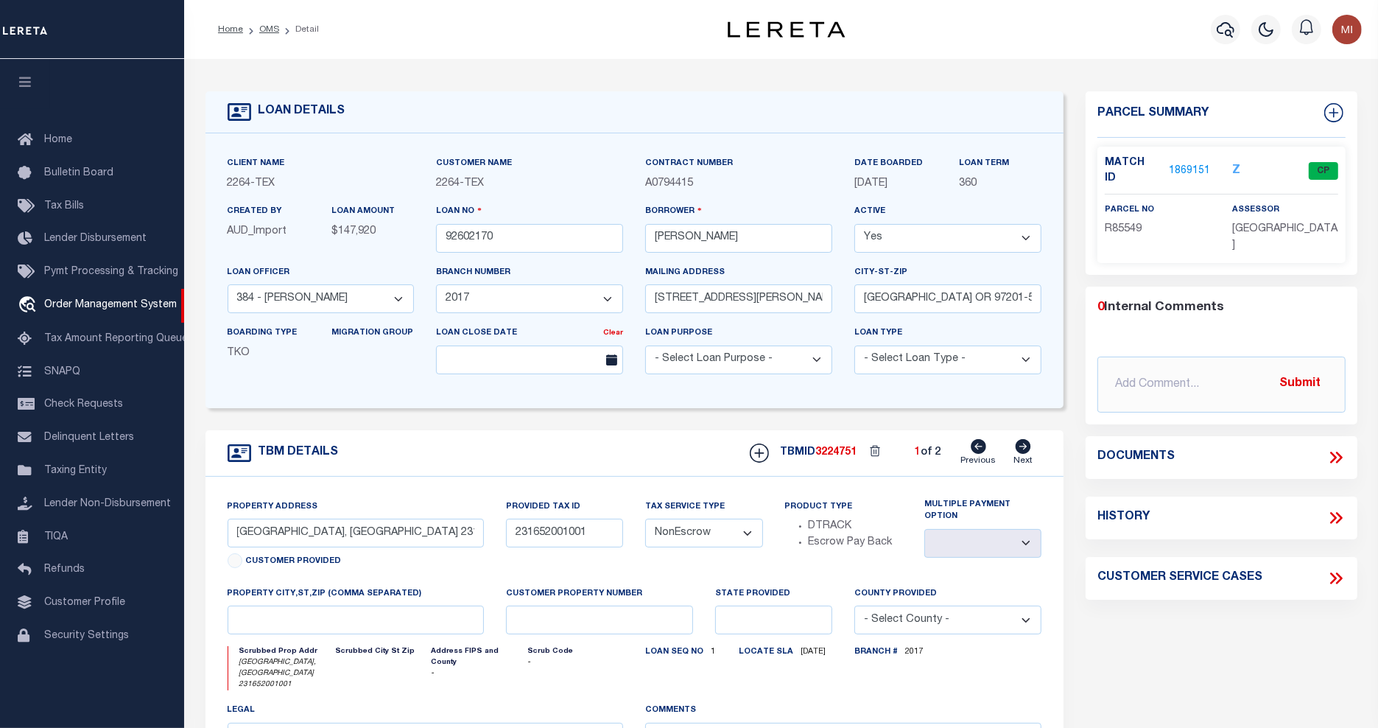
click at [1333, 448] on icon at bounding box center [1336, 457] width 19 height 19
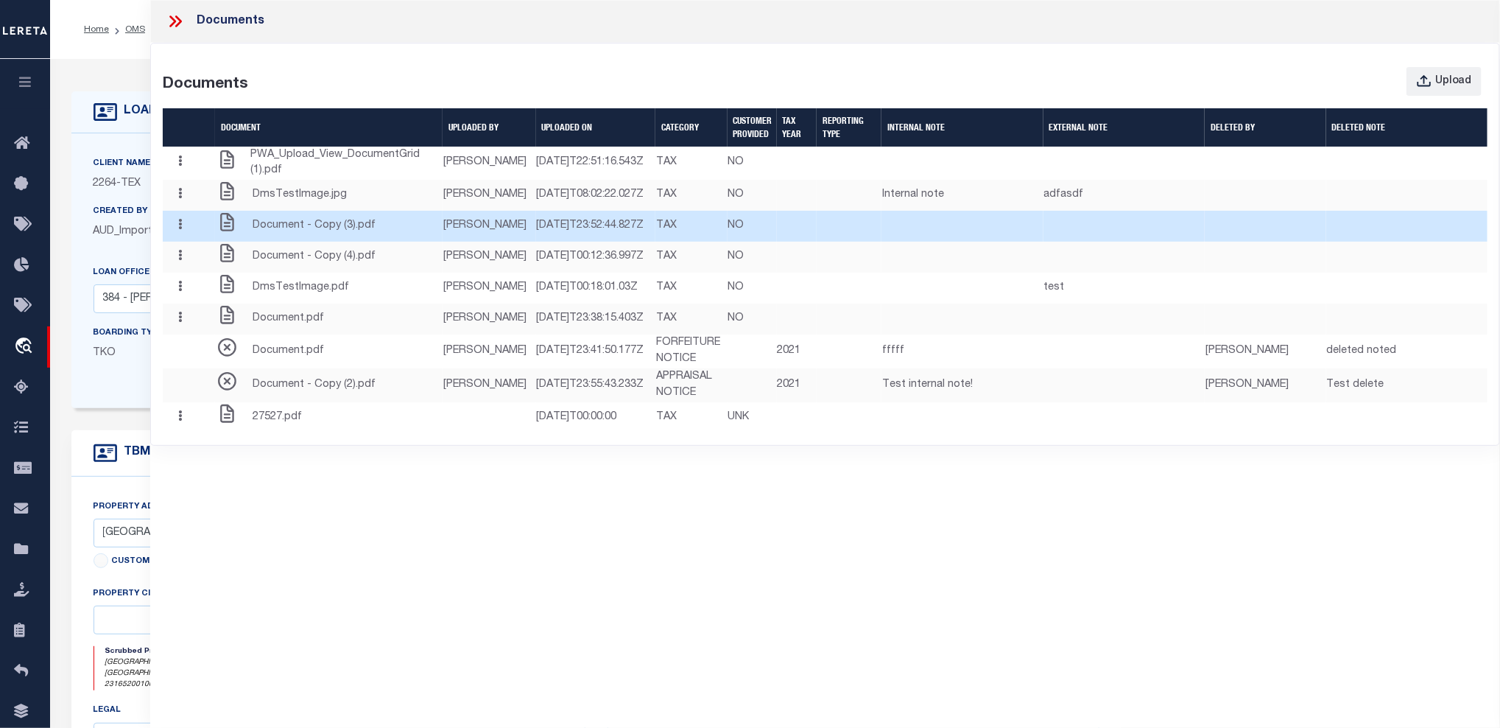
click at [454, 242] on td "[PERSON_NAME]" at bounding box center [489, 226] width 93 height 31
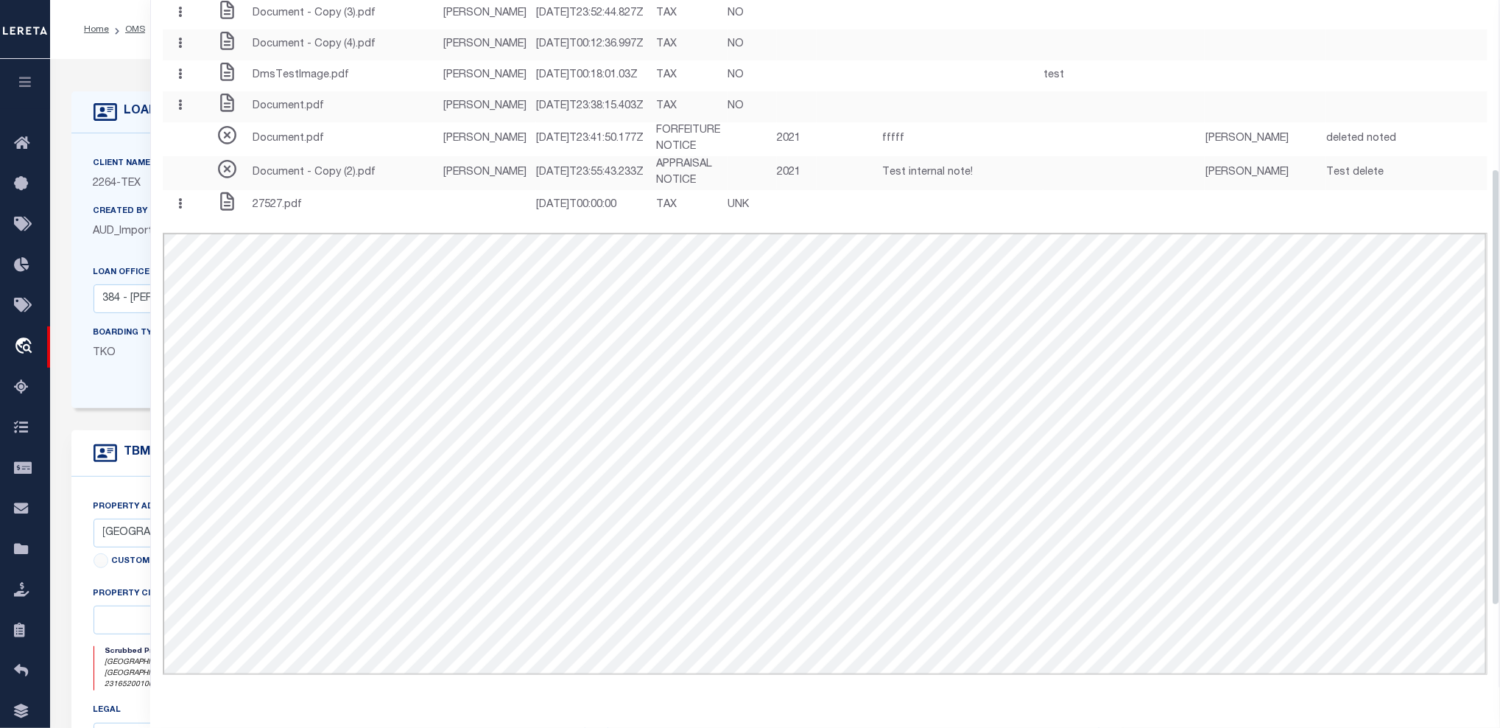
scroll to position [368, 0]
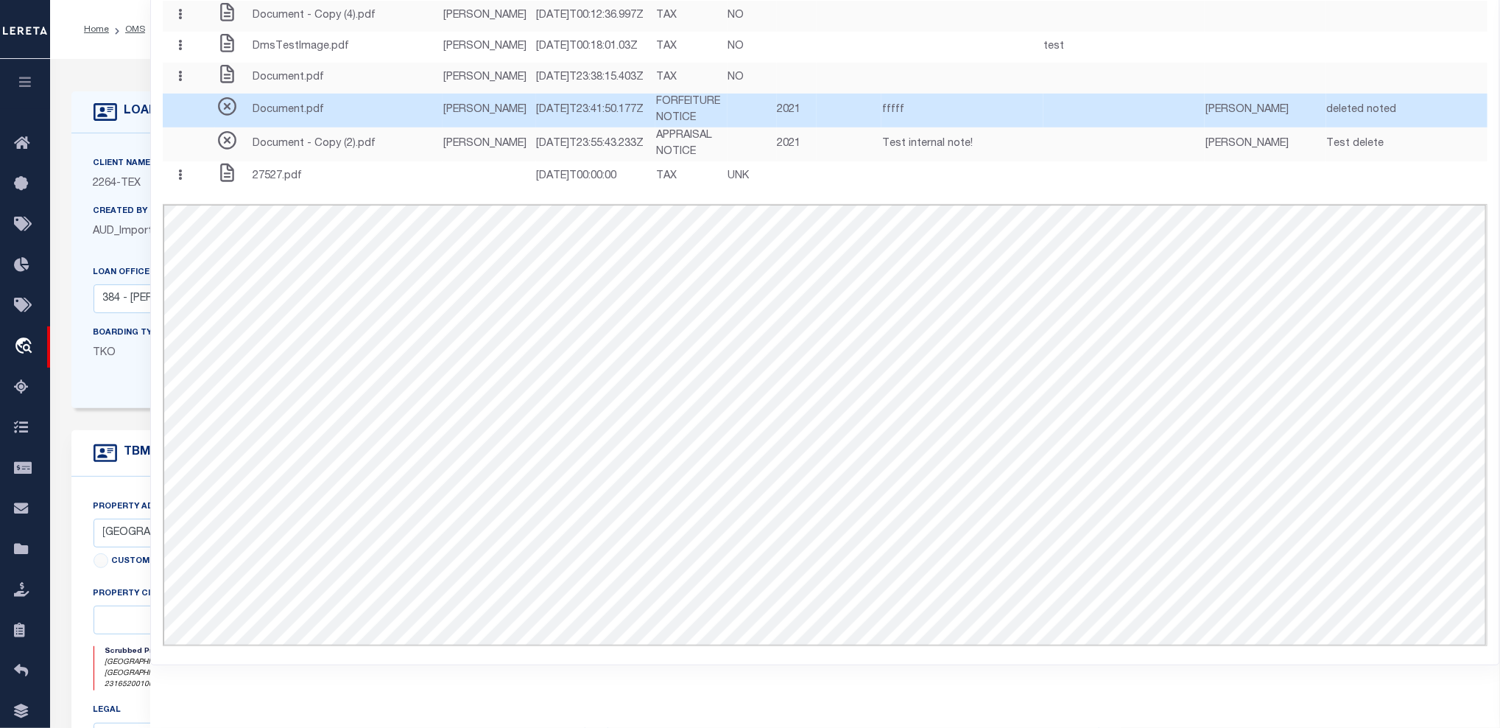
click at [383, 108] on div "Document.pdf" at bounding box center [329, 110] width 226 height 29
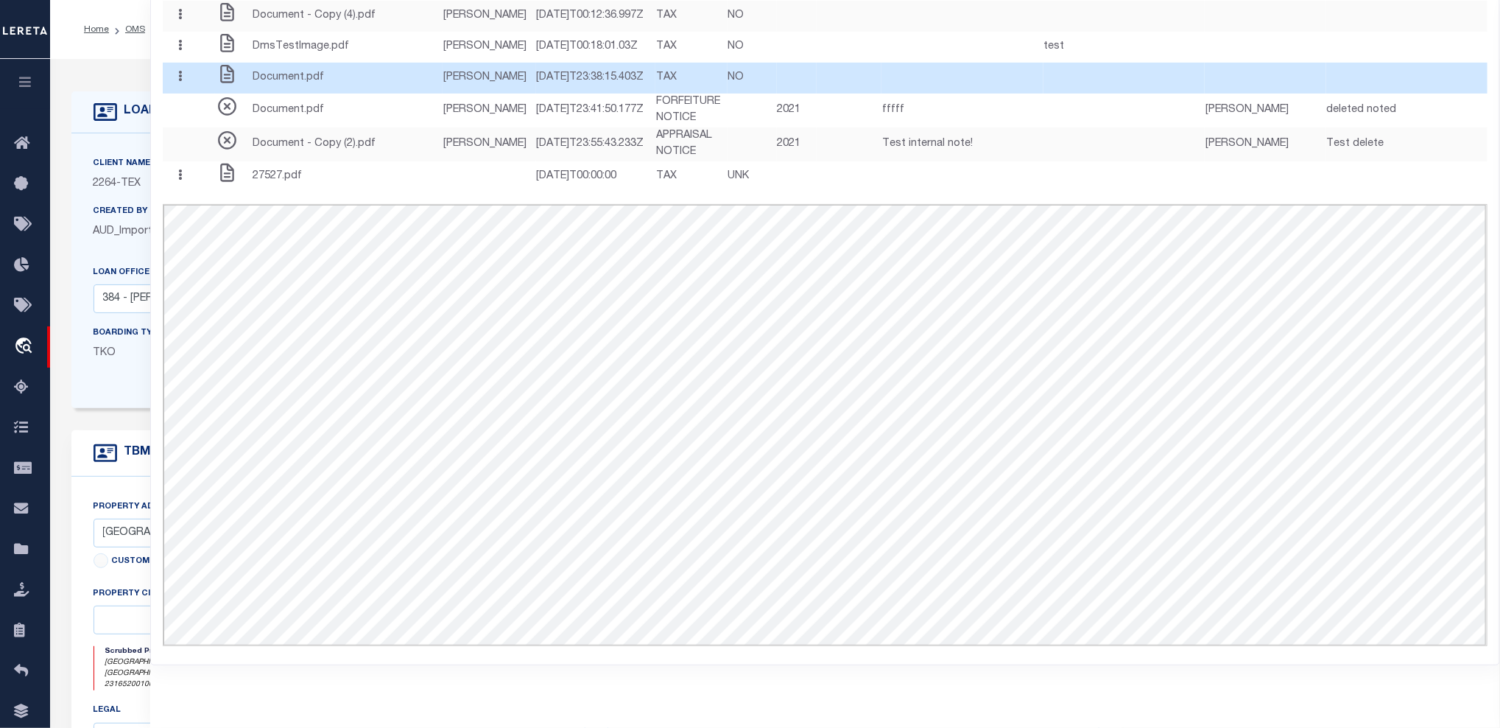
click at [379, 63] on div "Document.pdf" at bounding box center [329, 77] width 226 height 29
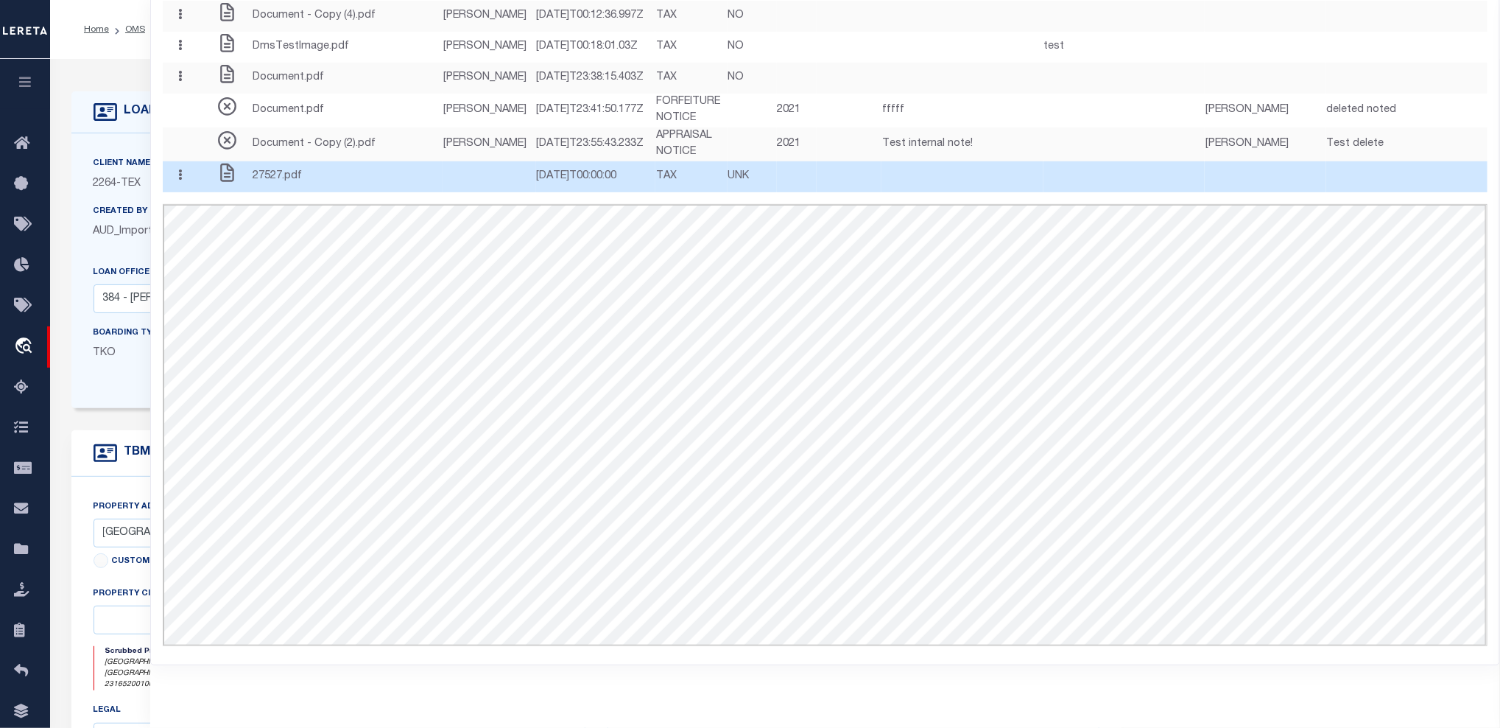
click at [302, 185] on span "27527.pdf" at bounding box center [277, 177] width 49 height 16
click at [443, 192] on td at bounding box center [489, 176] width 93 height 31
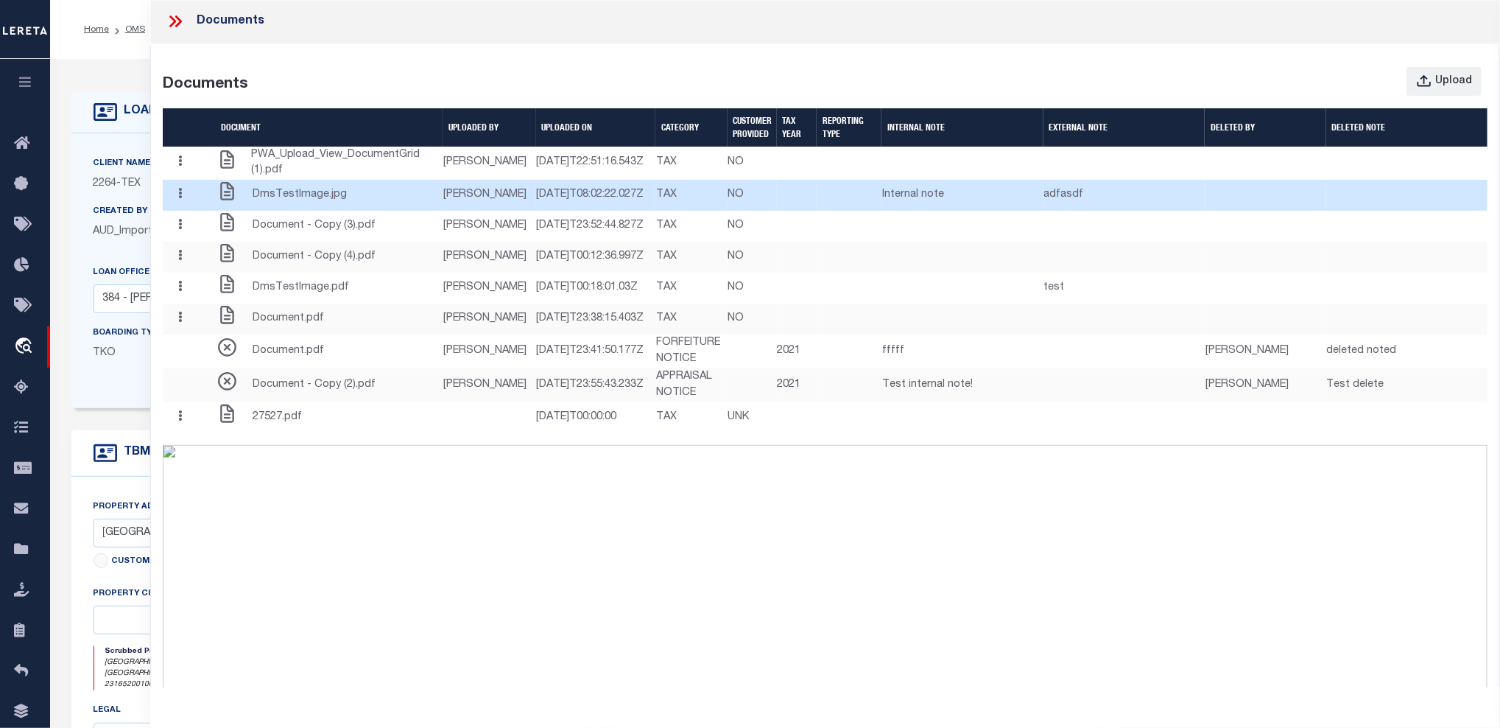
click at [178, 210] on button "button" at bounding box center [180, 195] width 23 height 29
click at [217, 235] on link "Edit Note" at bounding box center [210, 223] width 82 height 24
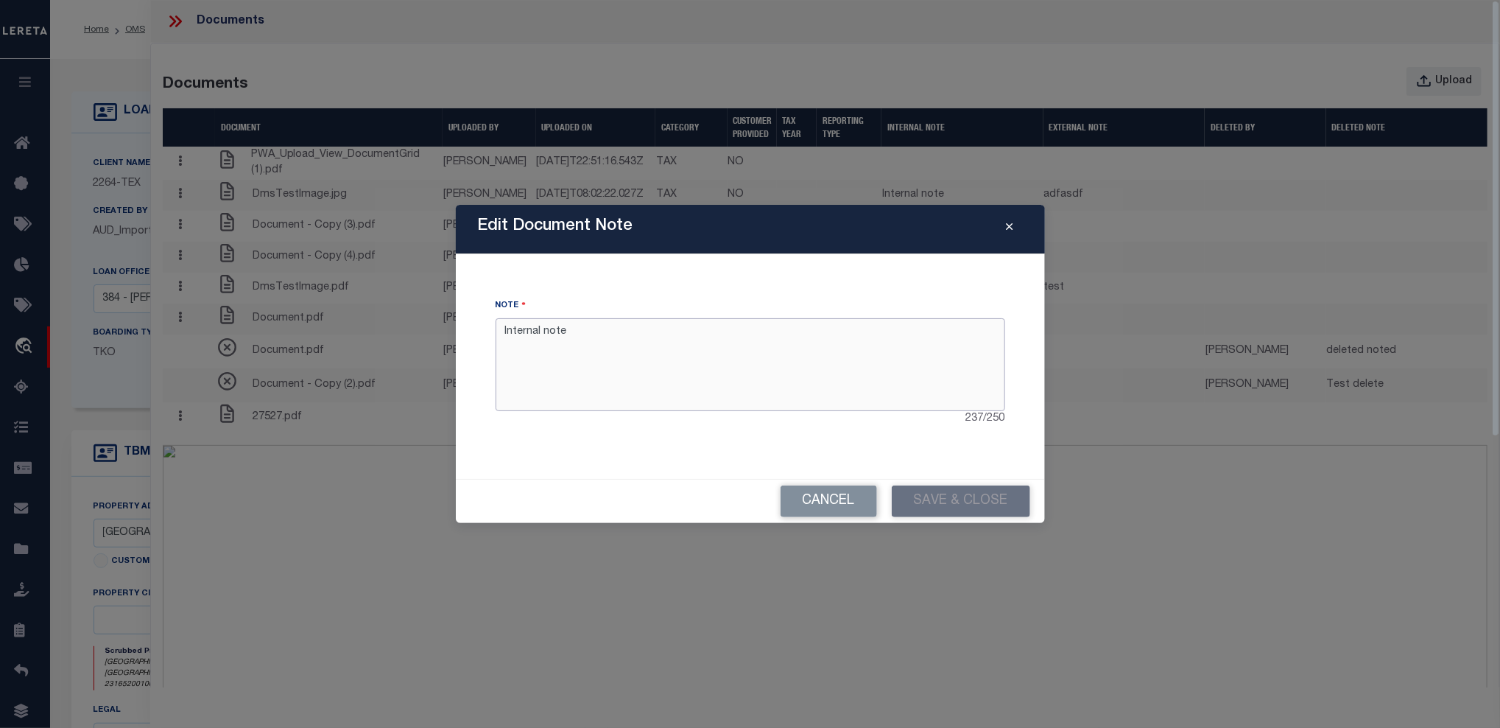
click at [687, 348] on textarea "Internal note" at bounding box center [751, 364] width 510 height 93
type textarea "Internal note. changed."
click at [937, 491] on button "Save & Close" at bounding box center [961, 501] width 138 height 32
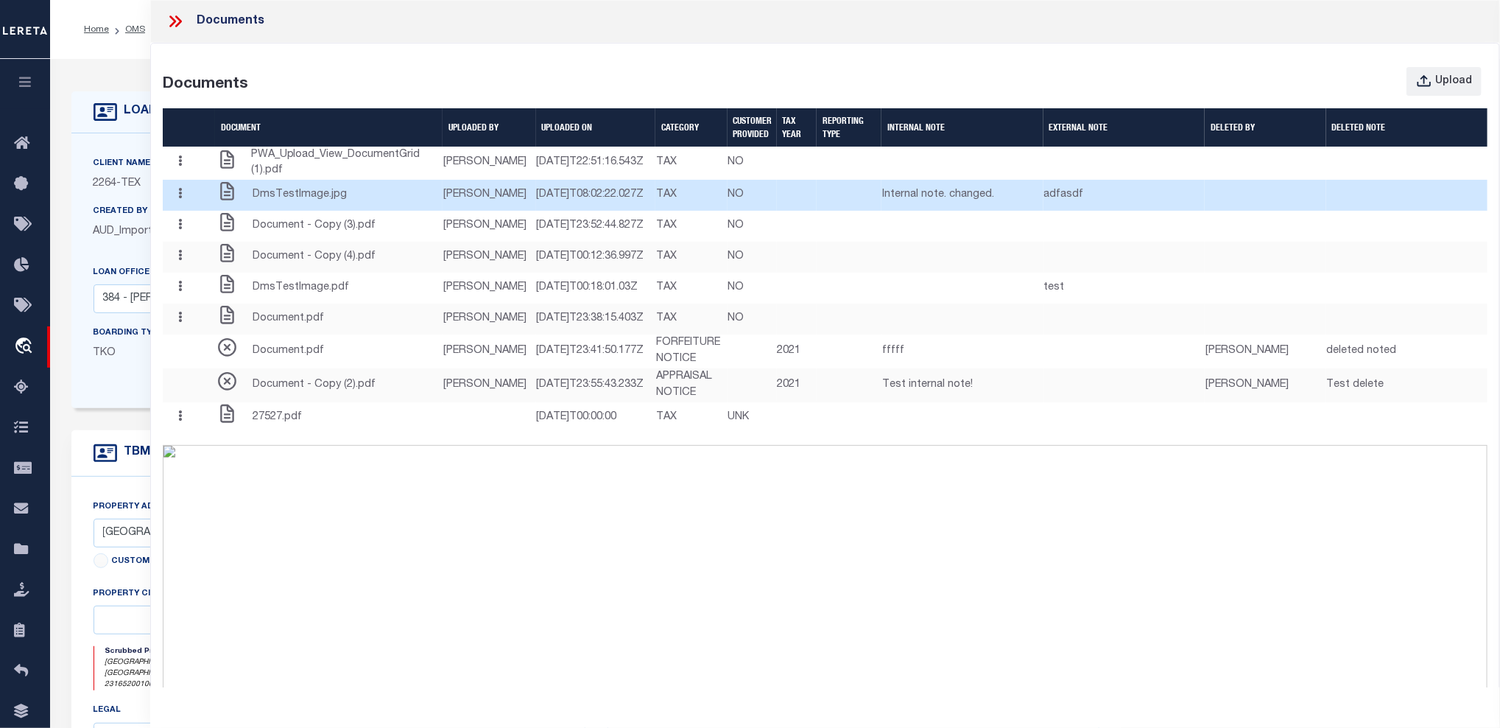
click at [182, 199] on icon "button" at bounding box center [180, 193] width 4 height 11
click at [225, 260] on link "Delete" at bounding box center [210, 248] width 82 height 24
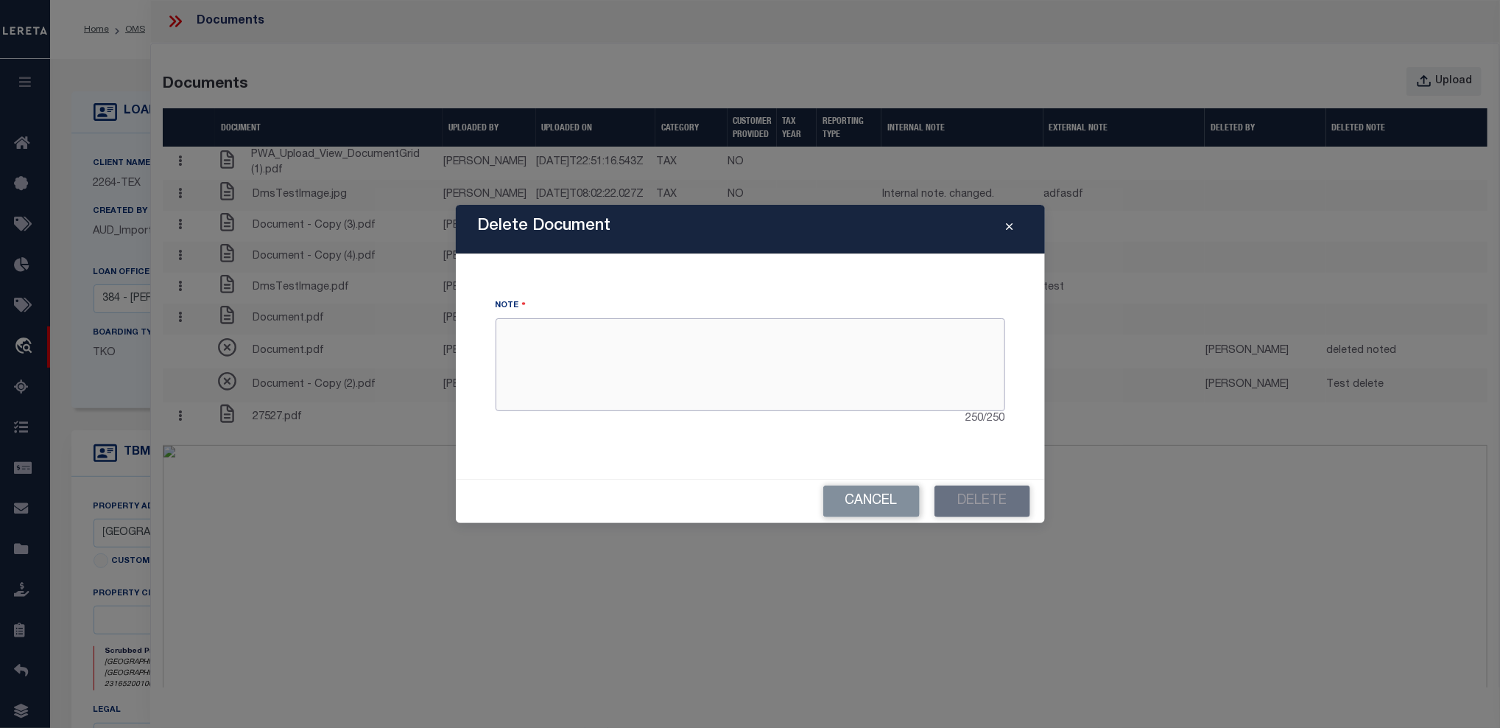
click at [708, 343] on textarea at bounding box center [751, 364] width 510 height 93
type textarea "Delete test"
click at [1008, 496] on button "Delete" at bounding box center [983, 501] width 96 height 32
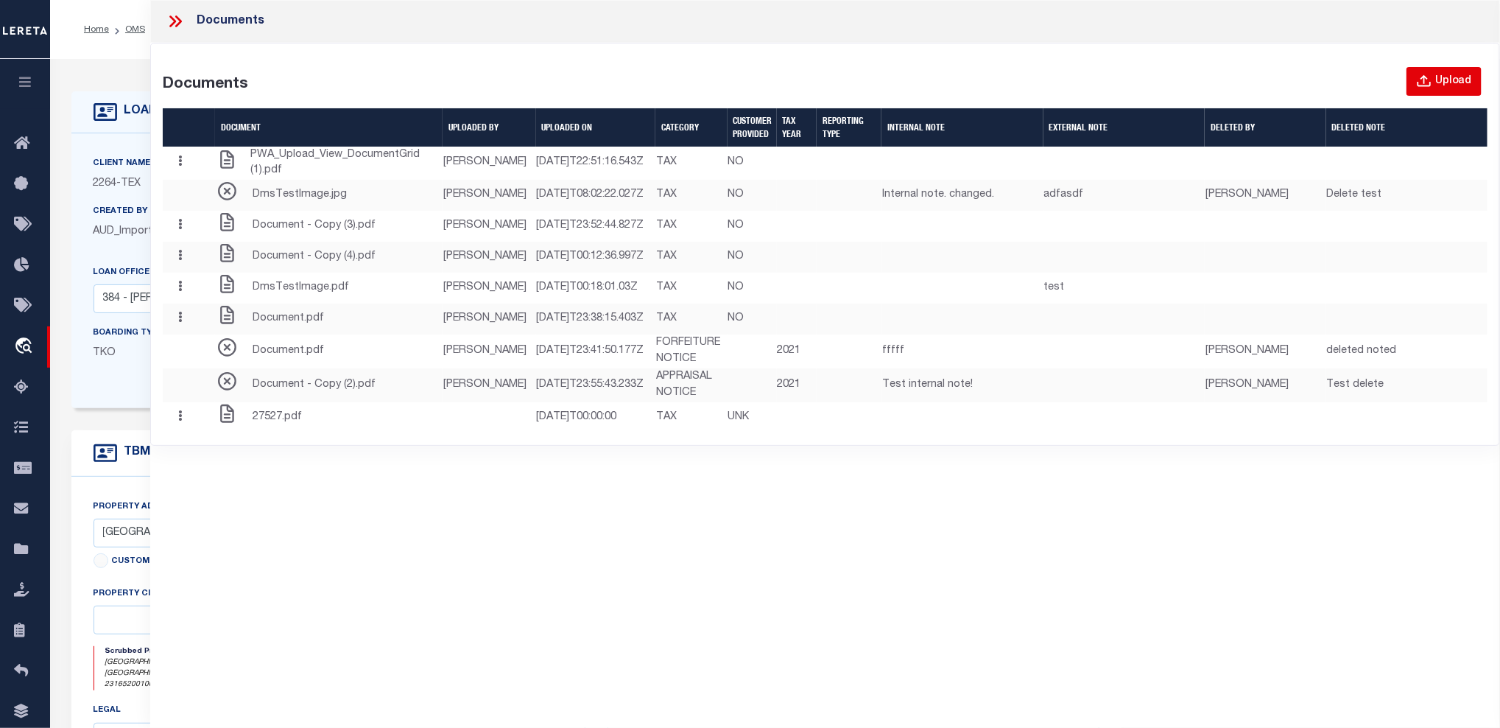
click at [1377, 85] on div "Upload" at bounding box center [1454, 82] width 37 height 16
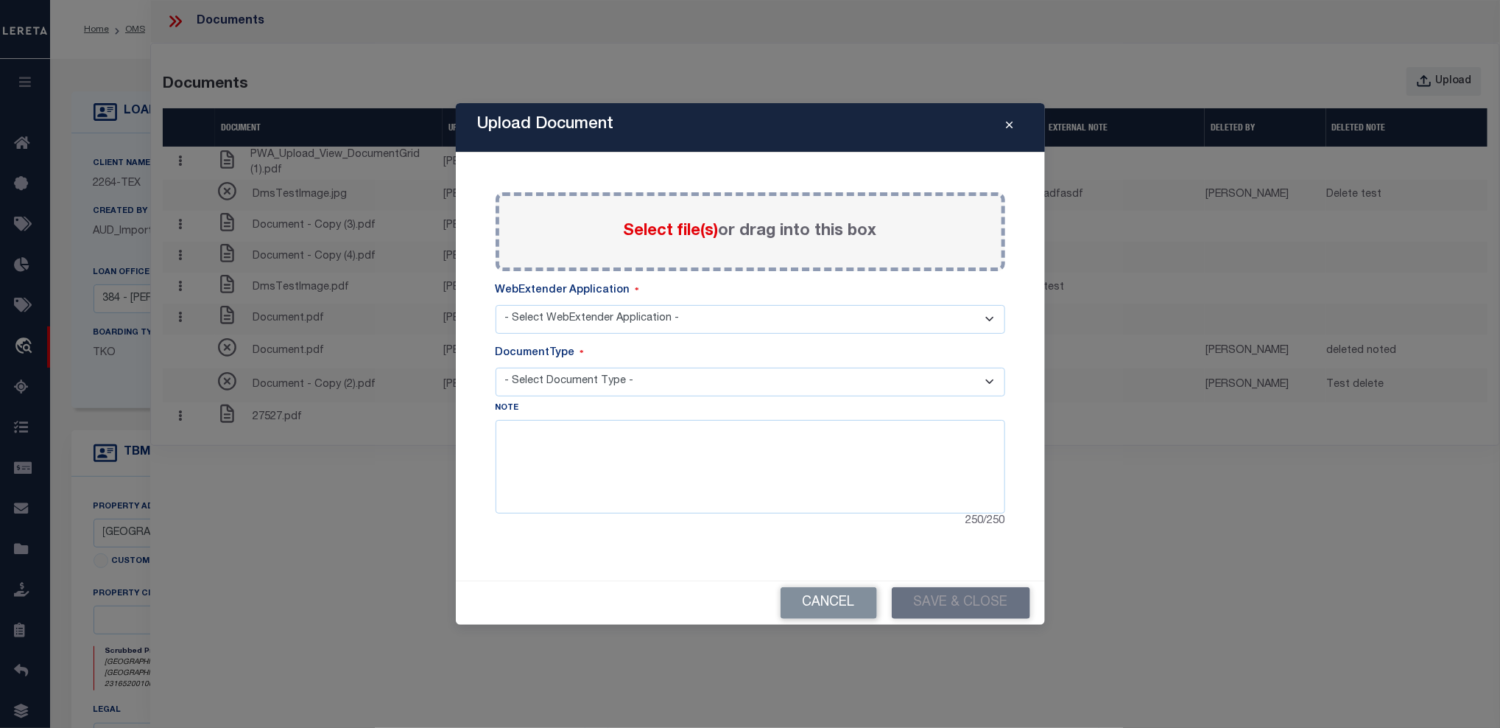
click at [681, 228] on span "Select file(s)" at bounding box center [671, 231] width 95 height 16
click at [0, 0] on input "Select file(s) or drag into this box" at bounding box center [0, 0] width 0 height 0
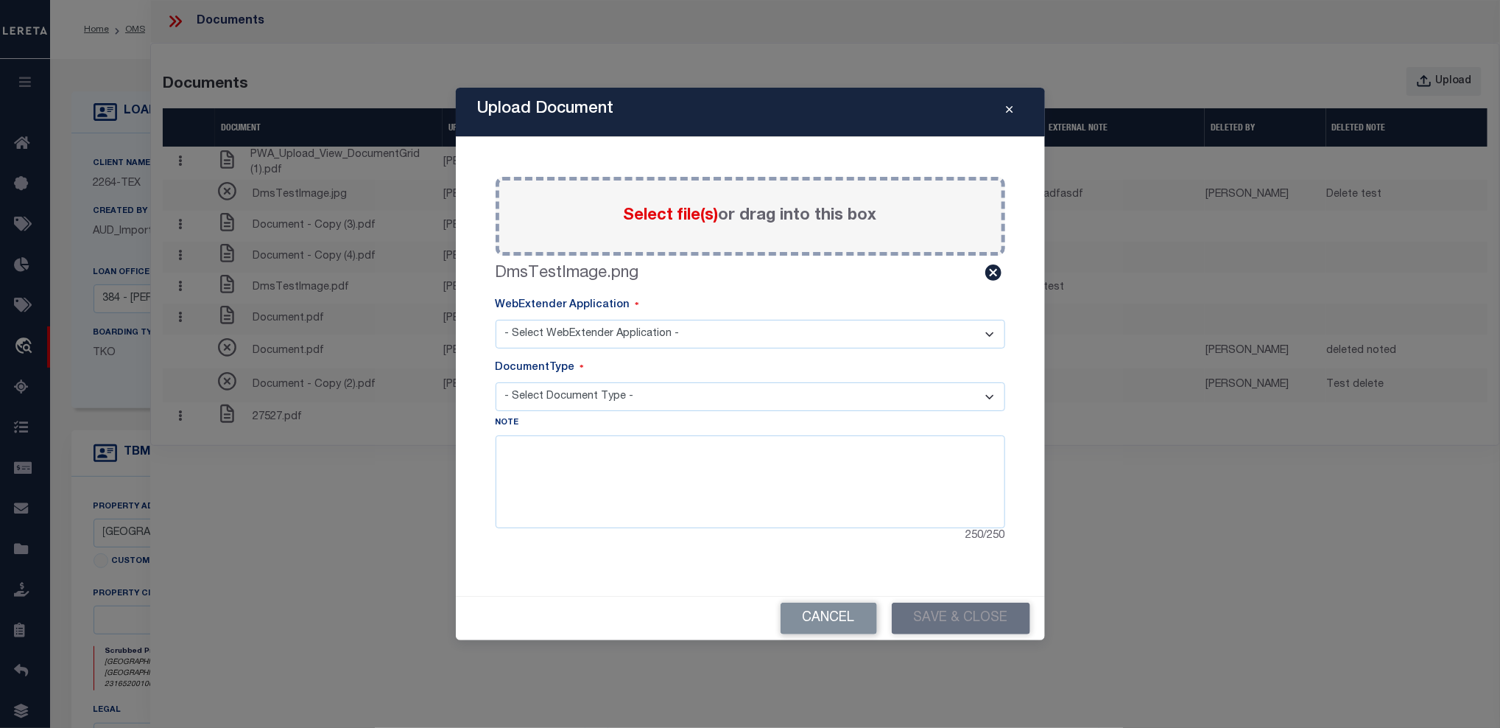
click at [608, 330] on select "- Select WebExtender Application - SERVICES TAX_BILLS" at bounding box center [751, 334] width 510 height 29
click at [690, 310] on div "WebExtender Application" at bounding box center [751, 309] width 510 height 22
click at [637, 341] on select "- Select WebExtender Application - SERVICES TAX_BILLS" at bounding box center [751, 334] width 510 height 29
click at [624, 333] on select "- Select WebExtender Application - SERVICES TAX_BILLS" at bounding box center [751, 334] width 510 height 29
select select "46"
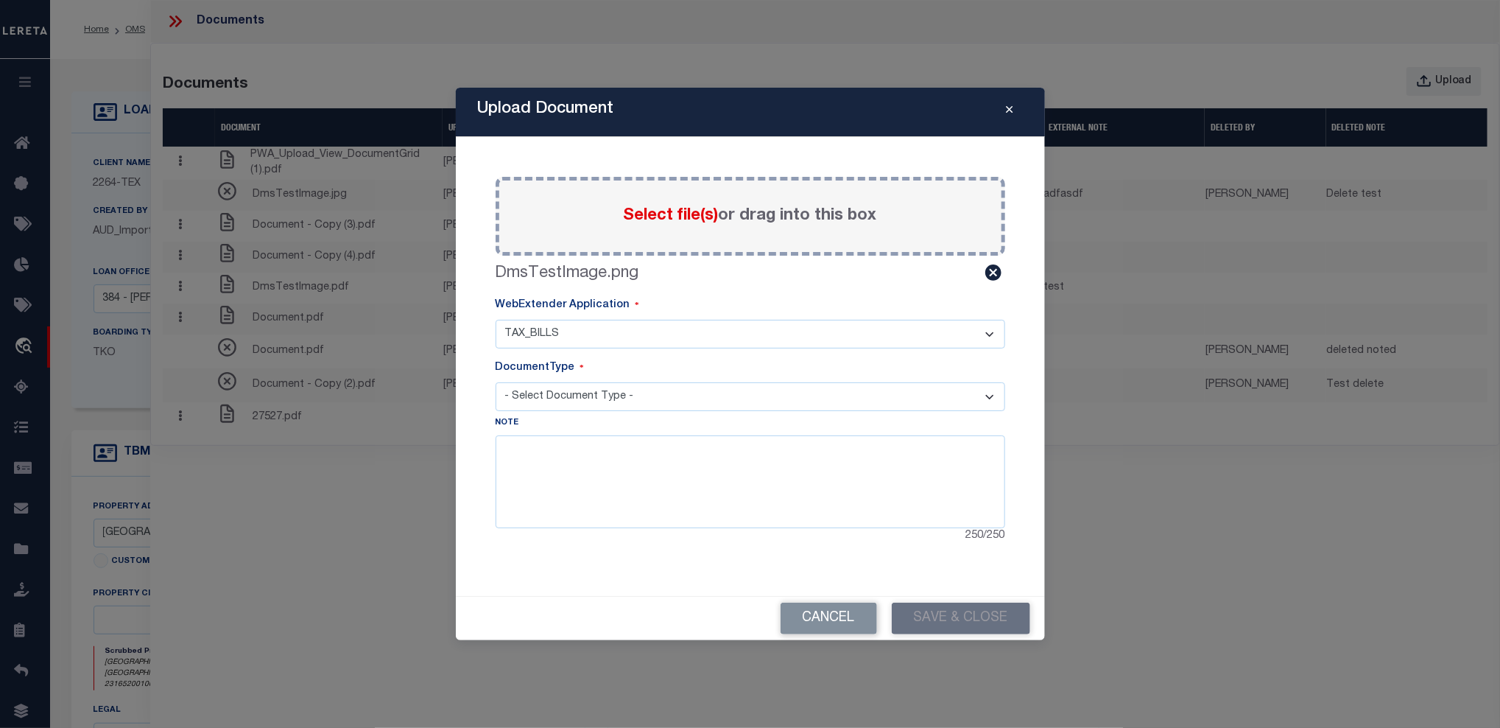
click at [496, 320] on select "- Select WebExtender Application - SERVICES TAX_BILLS" at bounding box center [751, 334] width 510 height 29
click at [604, 402] on select "- Select Document Type - BILL" at bounding box center [751, 396] width 510 height 29
select select "BILL"
click at [496, 382] on select "- Select Document Type - BILL" at bounding box center [751, 396] width 510 height 29
click at [567, 461] on textarea at bounding box center [751, 481] width 510 height 93
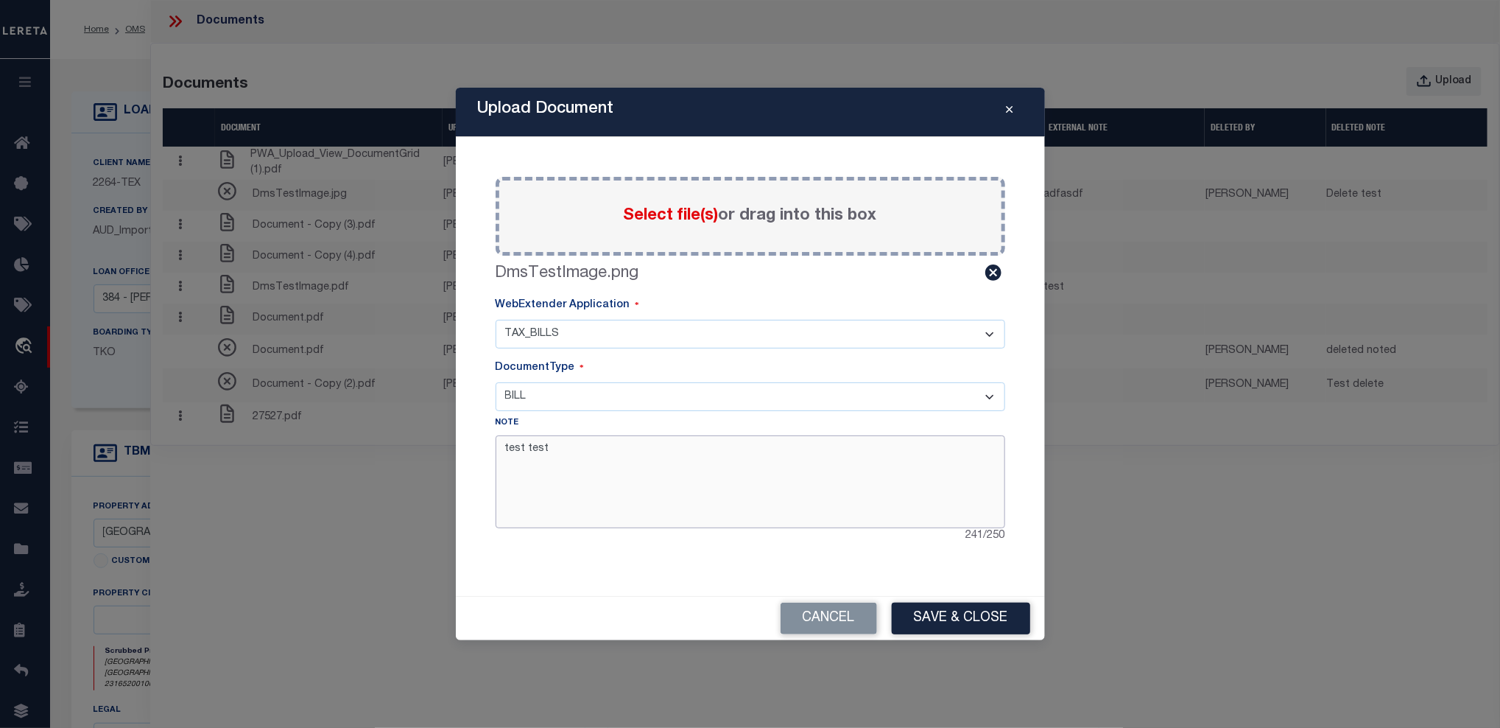
type textarea "test test"
click at [605, 337] on select "- Select WebExtender Application - SERVICES TAX_BILLS" at bounding box center [751, 334] width 510 height 29
select select "6"
click at [496, 320] on select "- Select WebExtender Application - SERVICES TAX_BILLS" at bounding box center [751, 334] width 510 height 29
select select
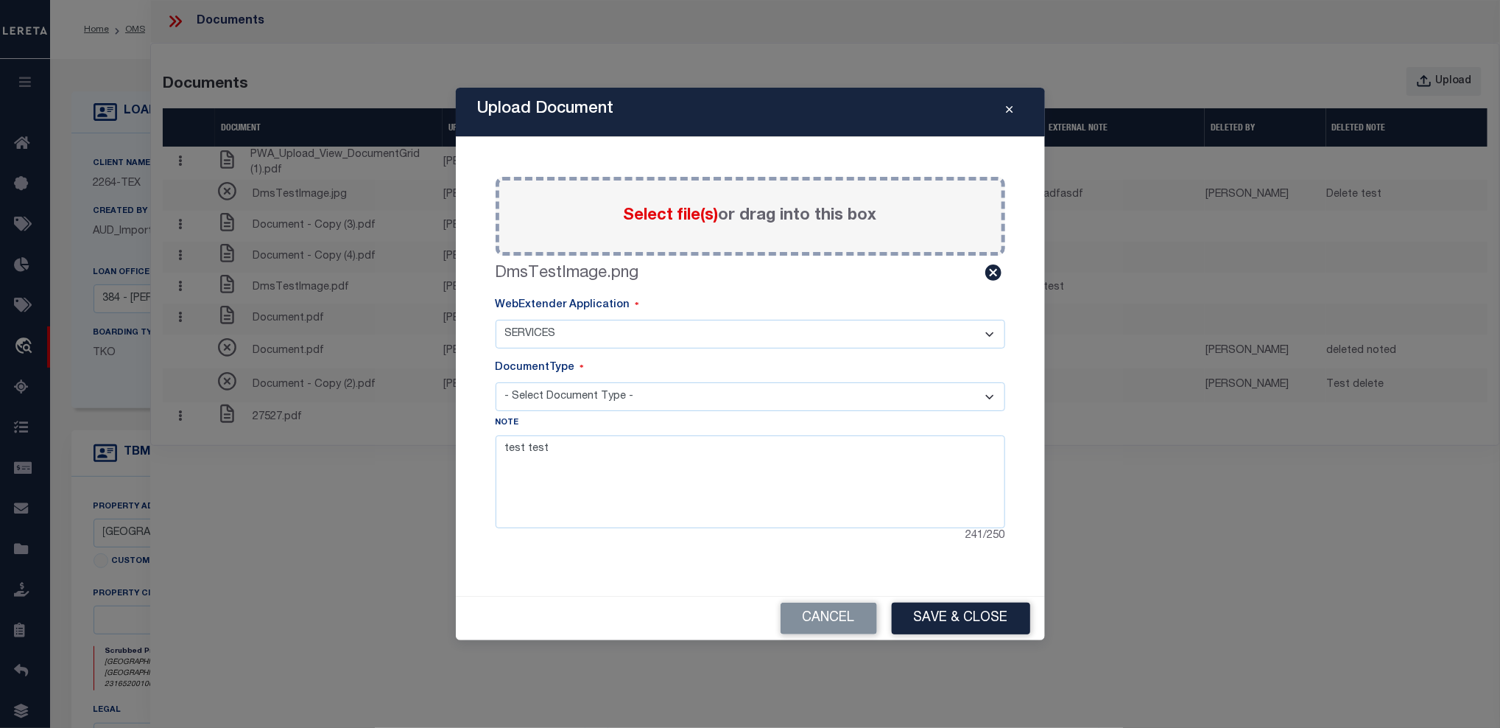
click at [665, 401] on select "- Select Document Type - TAX LEGAL" at bounding box center [751, 396] width 510 height 29
click at [608, 326] on select "- Select WebExtender Application - SERVICES TAX_BILLS" at bounding box center [751, 334] width 510 height 29
select select "46"
click at [496, 320] on select "- Select WebExtender Application - SERVICES TAX_BILLS" at bounding box center [751, 334] width 510 height 29
select select "BILL"
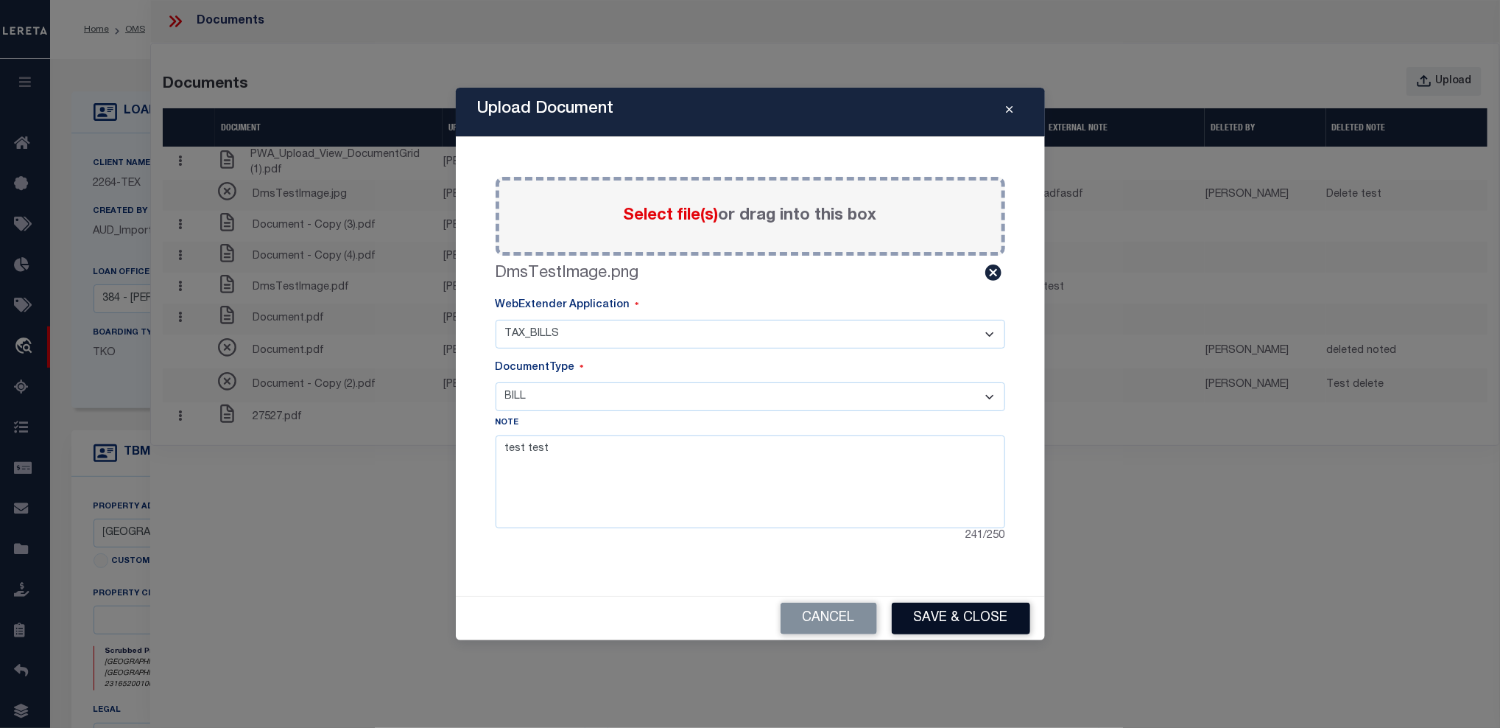
click at [973, 615] on button "Save & Close" at bounding box center [961, 618] width 138 height 32
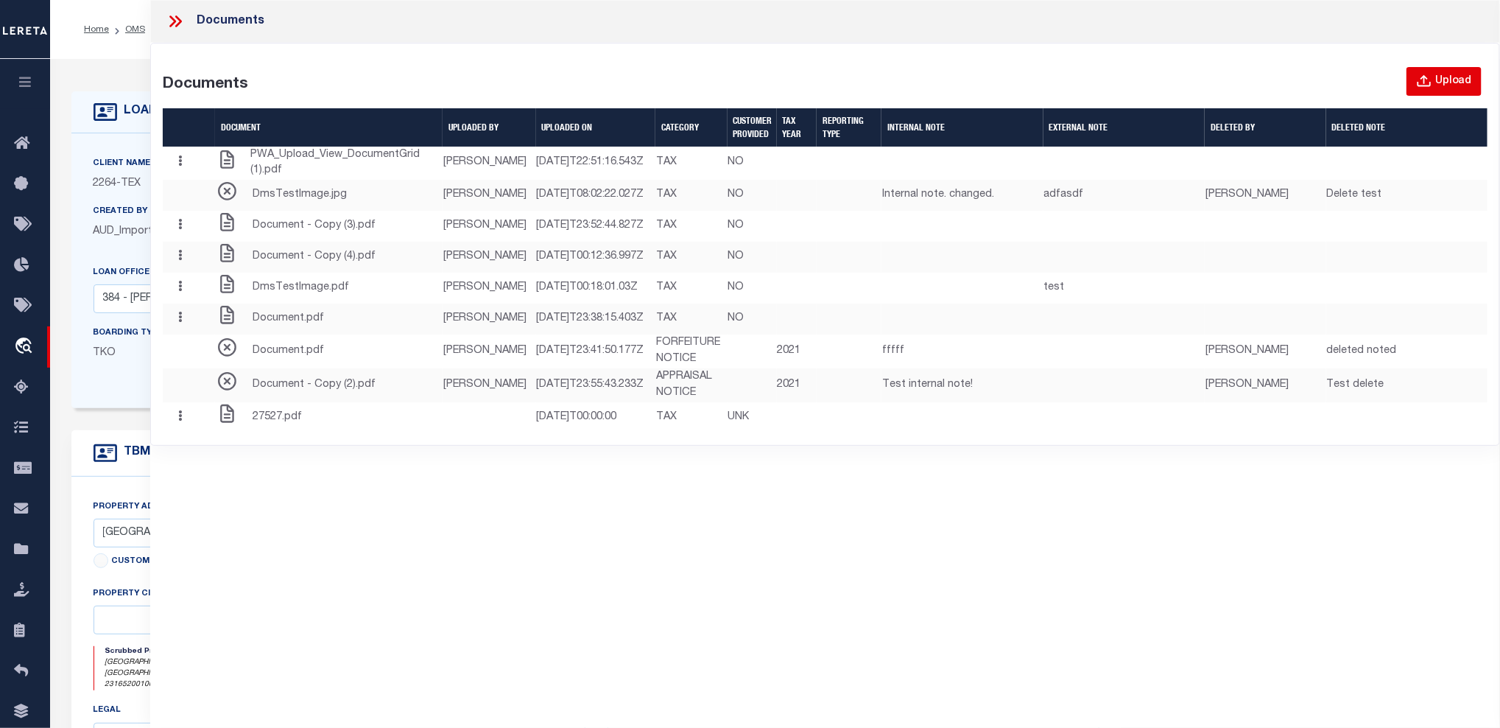
click at [1377, 74] on icon "button" at bounding box center [1424, 82] width 16 height 16
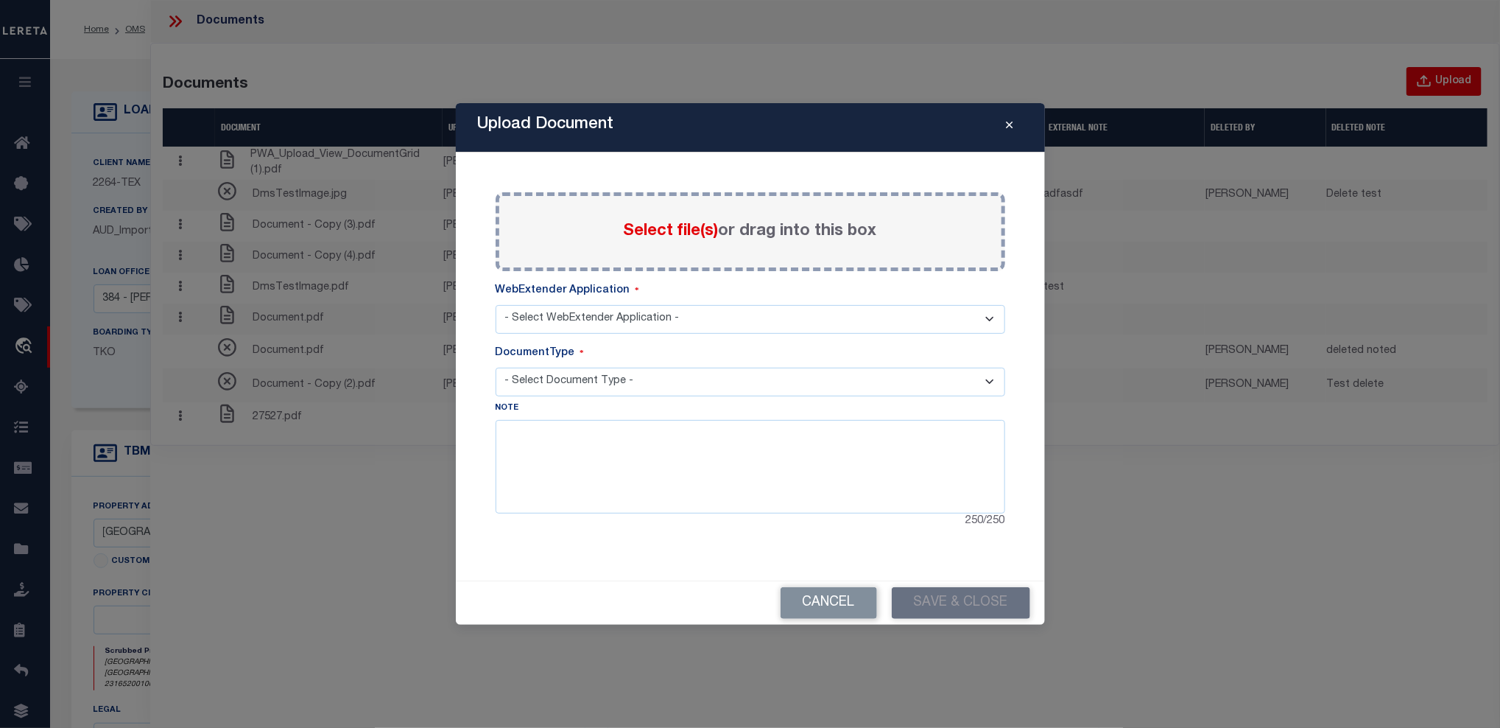
select select "46"
select select "BILL"
click at [563, 317] on select "- Select WebExtender Application - SERVICES TAX_BILLS" at bounding box center [751, 319] width 510 height 29
select select "6"
click at [496, 305] on select "- Select WebExtender Application - SERVICES TAX_BILLS" at bounding box center [751, 319] width 510 height 29
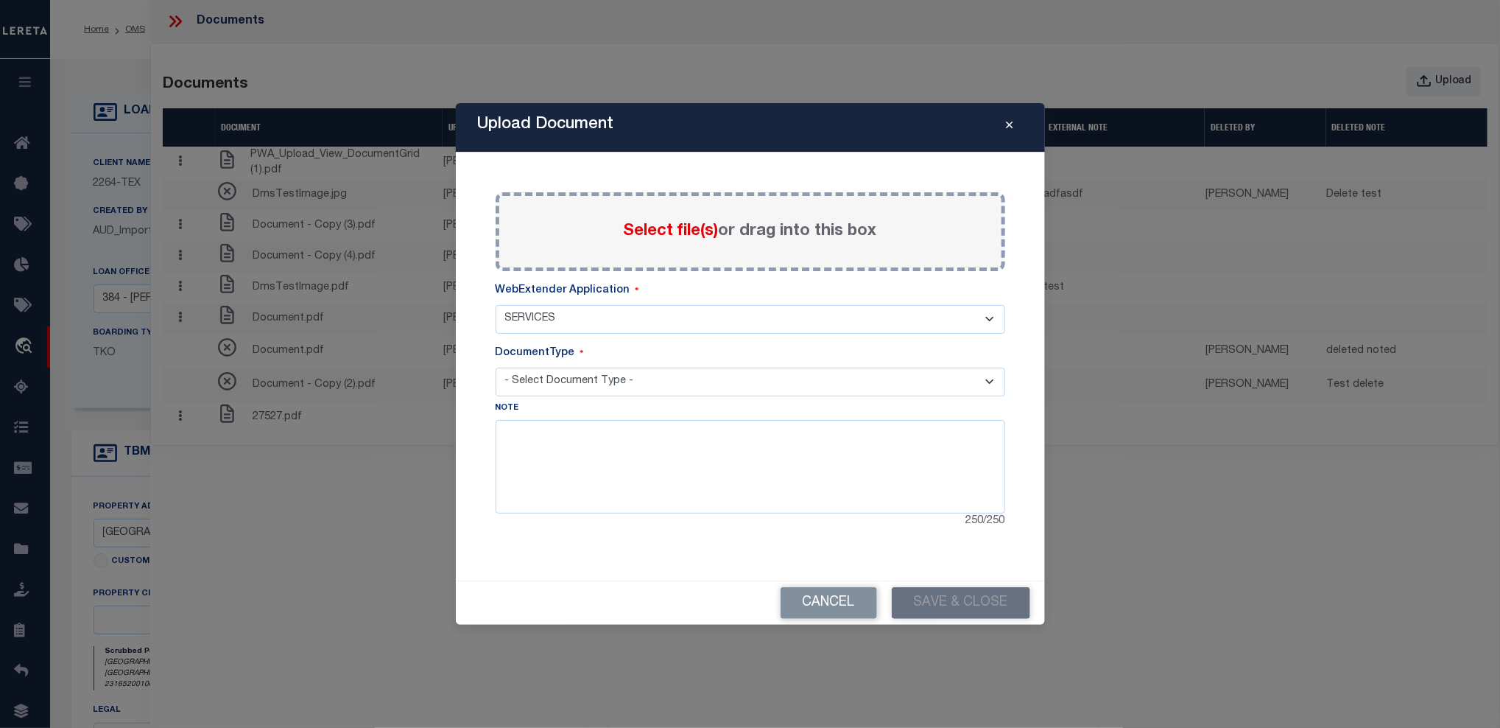
click at [558, 376] on select "- Select Document Type - TAX LEGAL" at bounding box center [751, 382] width 510 height 29
select select "TAX"
click at [496, 368] on select "- Select Document Type - TAX LEGAL" at bounding box center [751, 382] width 510 height 29
click at [567, 454] on textarea at bounding box center [751, 466] width 510 height 93
click at [752, 494] on textarea "asdfasdfasdf" at bounding box center [751, 466] width 510 height 93
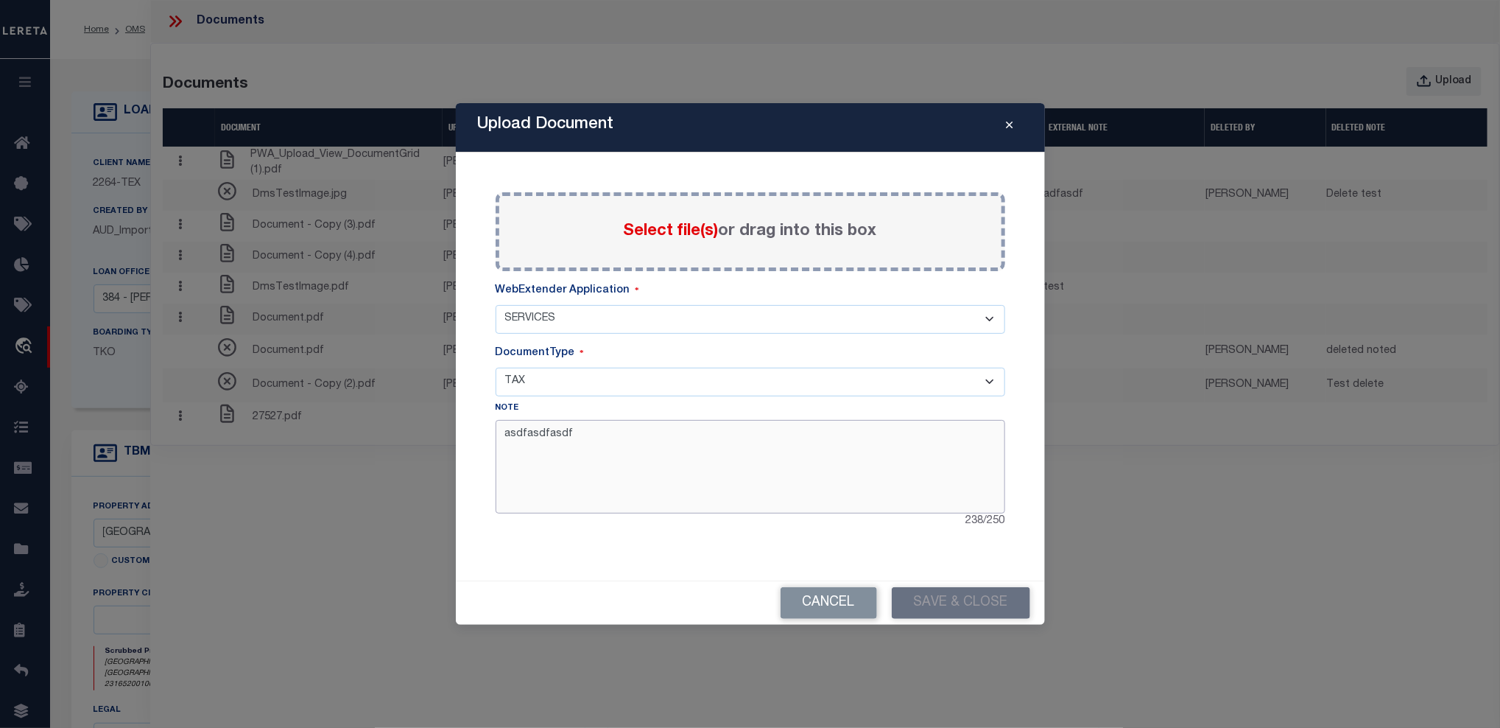
type textarea "asdfasdfasdf"
click at [958, 609] on div "Cancel Save & Close" at bounding box center [750, 602] width 589 height 43
click at [643, 215] on div "Select file(s) or drag into this box" at bounding box center [751, 231] width 510 height 79
click at [647, 228] on span "Select file(s)" at bounding box center [671, 231] width 95 height 16
click at [0, 0] on input "Select file(s) or drag into this box" at bounding box center [0, 0] width 0 height 0
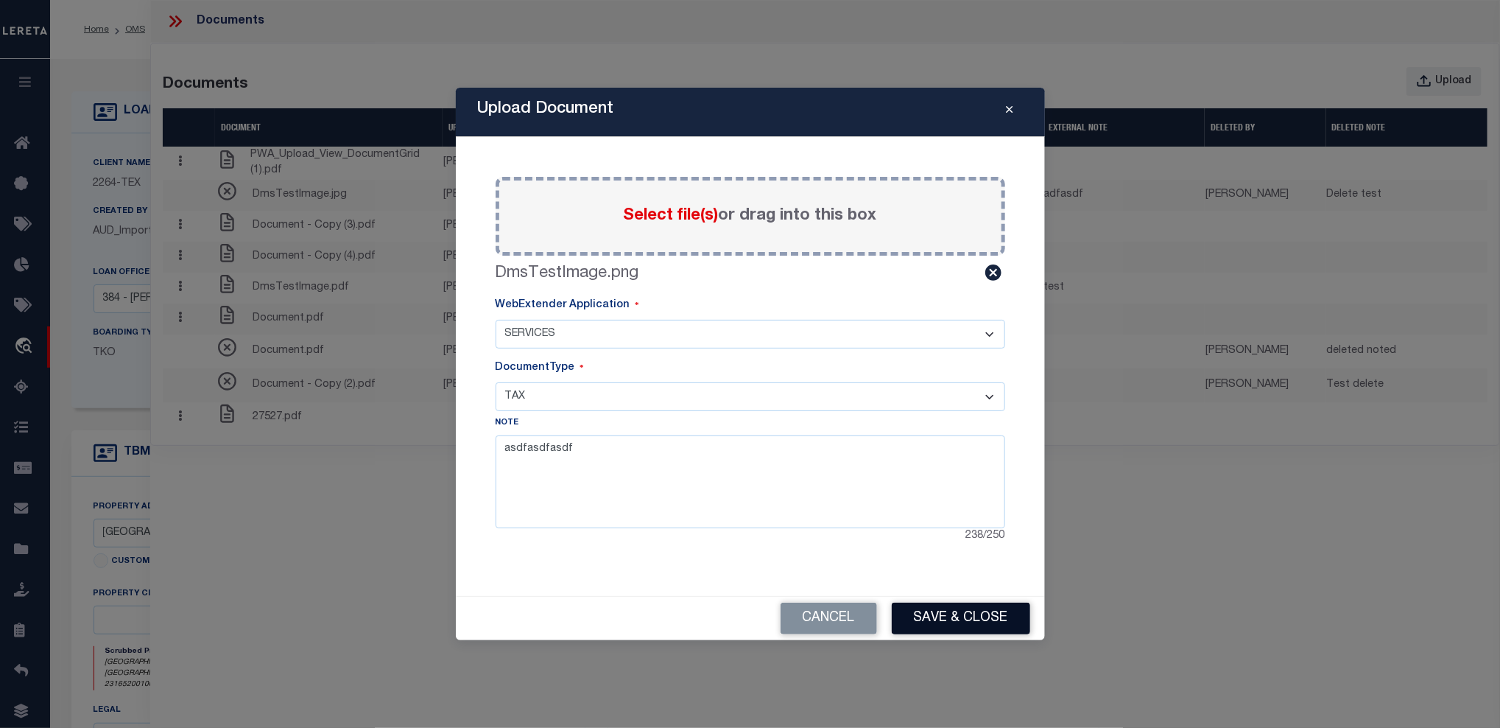
click at [962, 615] on button "Save & Close" at bounding box center [961, 618] width 138 height 32
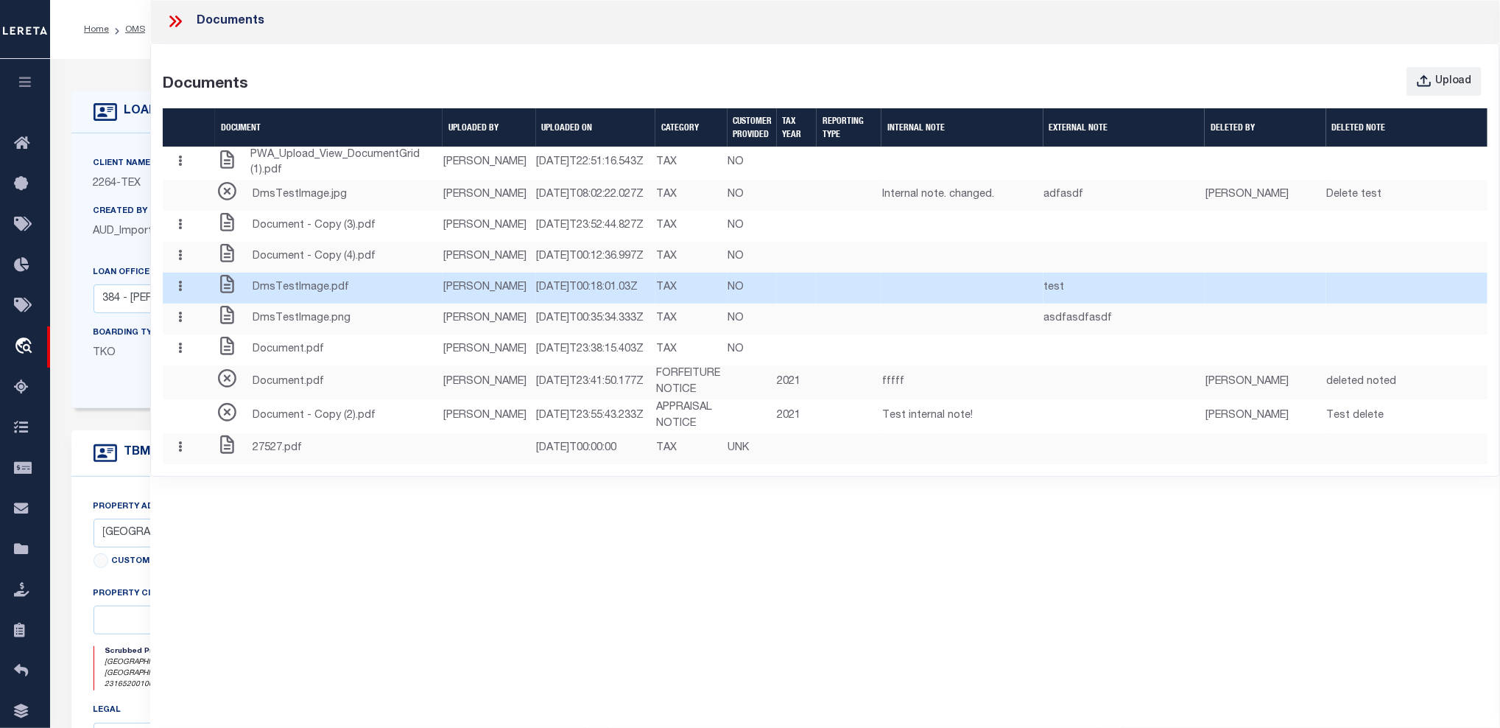
click at [536, 303] on td "[DATE]T00:18:01.03Z" at bounding box center [595, 288] width 119 height 31
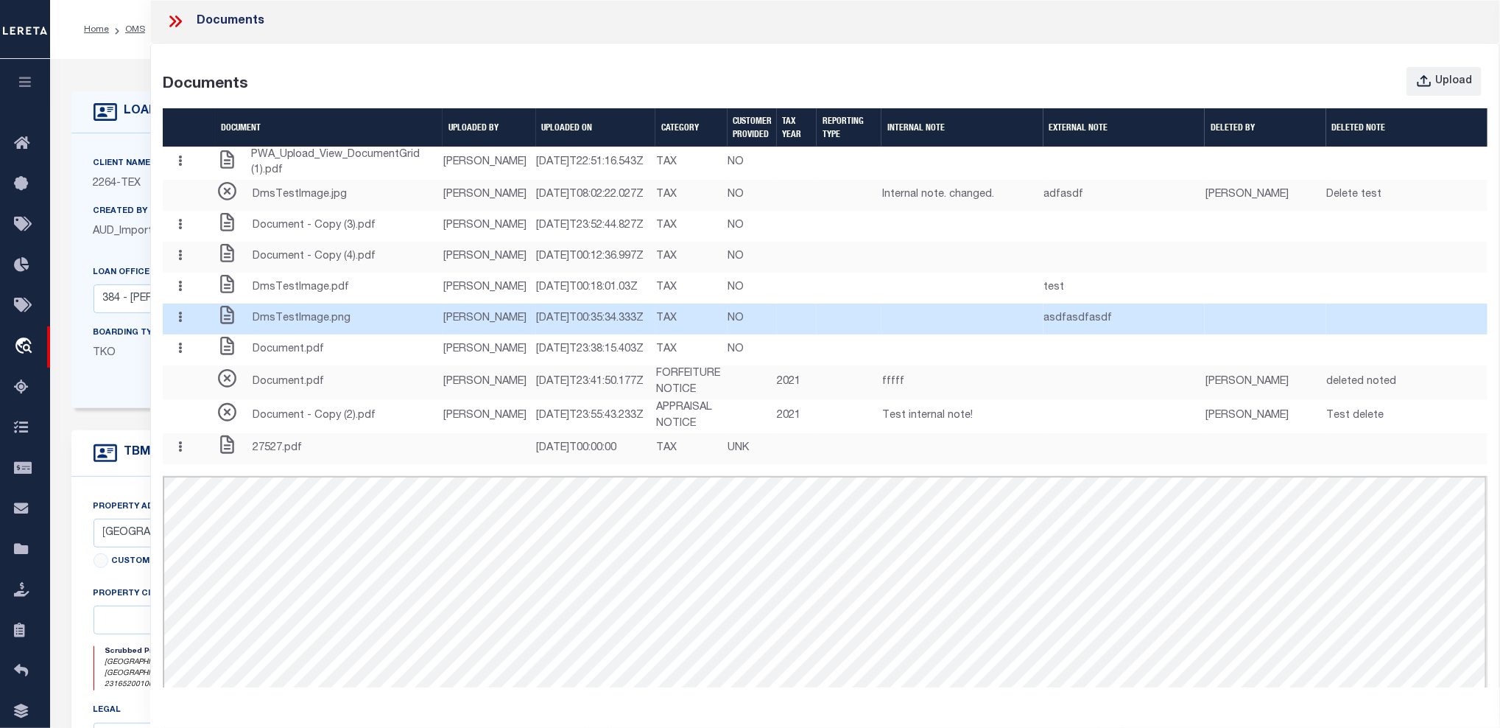
click at [186, 334] on button "button" at bounding box center [180, 319] width 23 height 29
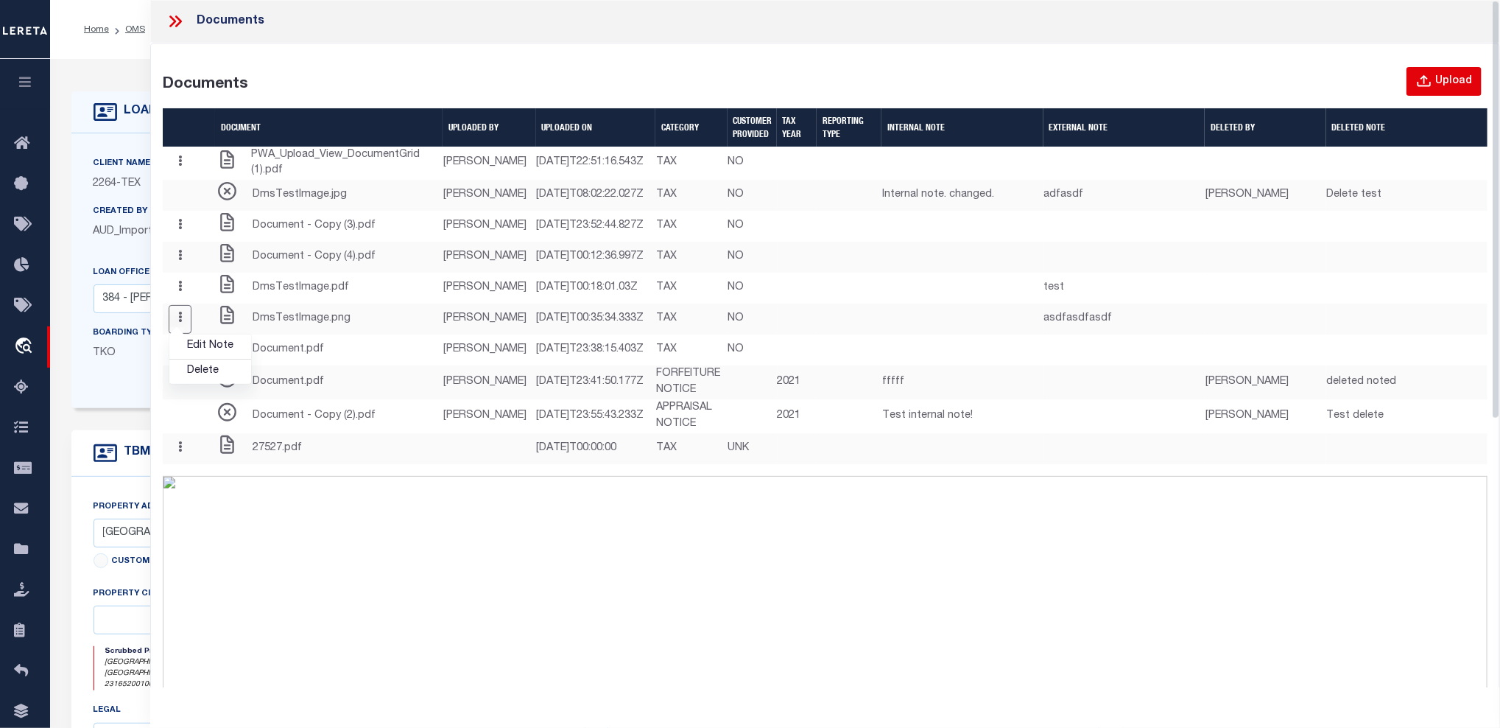
click at [1377, 81] on div "Upload" at bounding box center [1454, 82] width 37 height 16
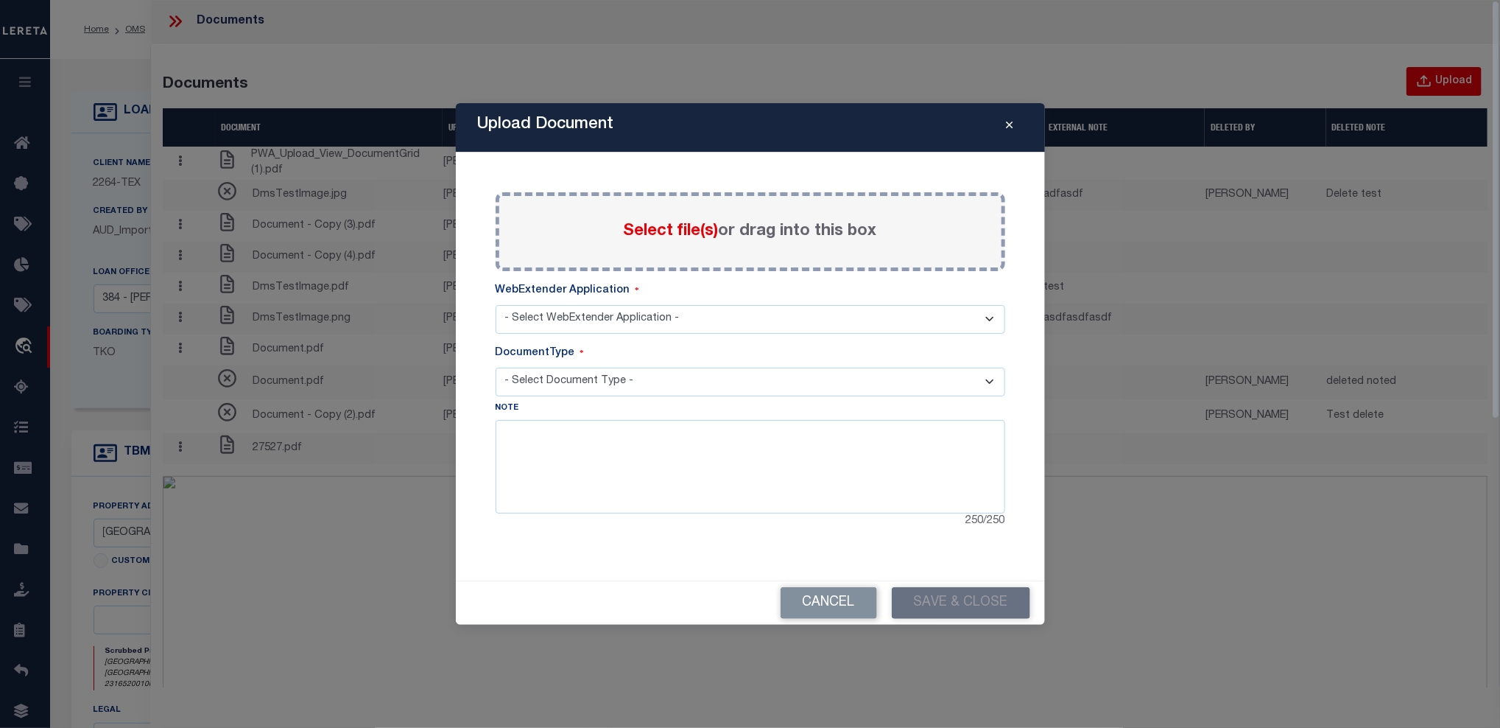
select select "6"
select select "TAX"
click at [535, 374] on select "- Select Document Type - TAX LEGAL" at bounding box center [751, 382] width 510 height 29
click at [527, 499] on textarea at bounding box center [751, 466] width 510 height 93
click at [562, 311] on select "- Select WebExtender Application - SERVICES TAX_BILLS" at bounding box center [751, 319] width 510 height 29
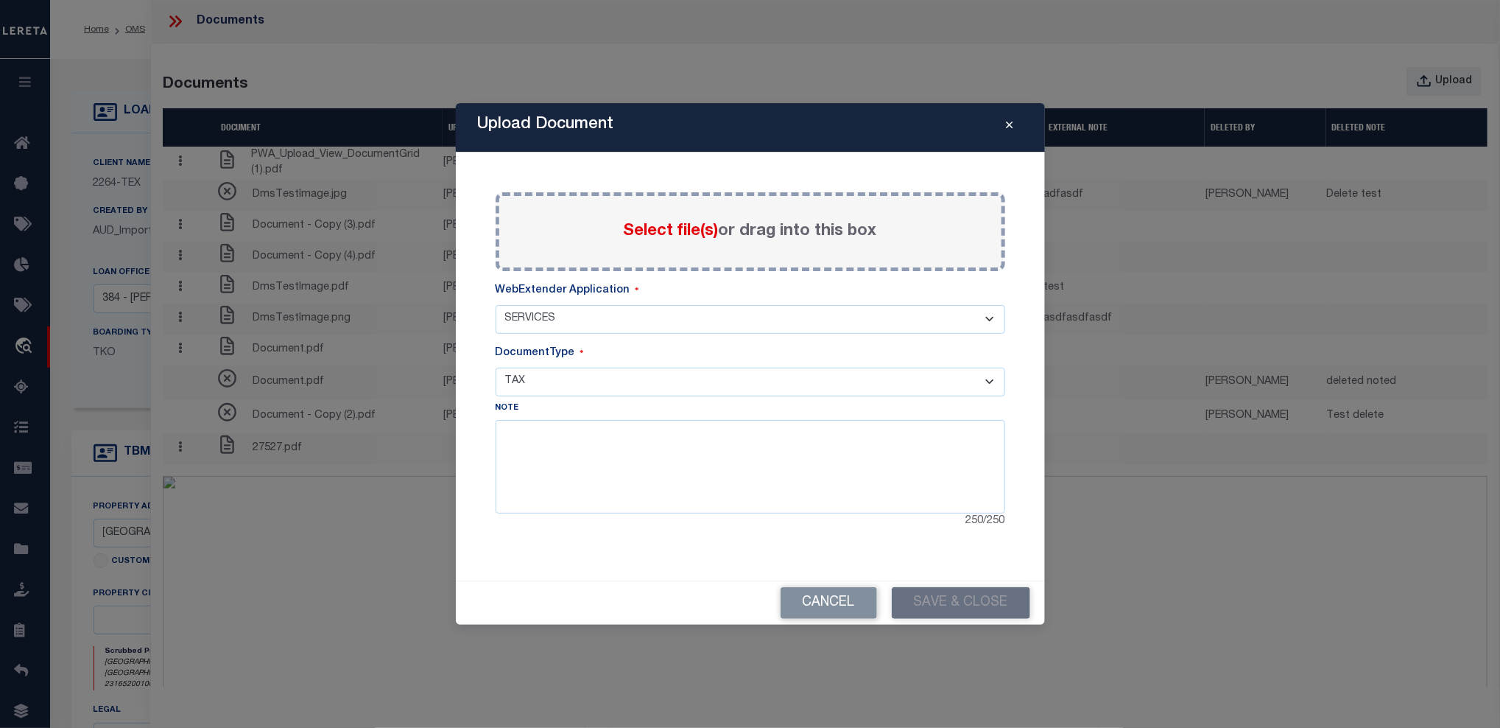
select select "46"
click at [496, 305] on select "- Select WebExtender Application - SERVICES TAX_BILLS" at bounding box center [751, 319] width 510 height 29
click at [555, 392] on select "- Select Document Type - BILL" at bounding box center [751, 382] width 510 height 29
select select "BILL"
click at [496, 368] on select "- Select Document Type - BILL" at bounding box center [751, 382] width 510 height 29
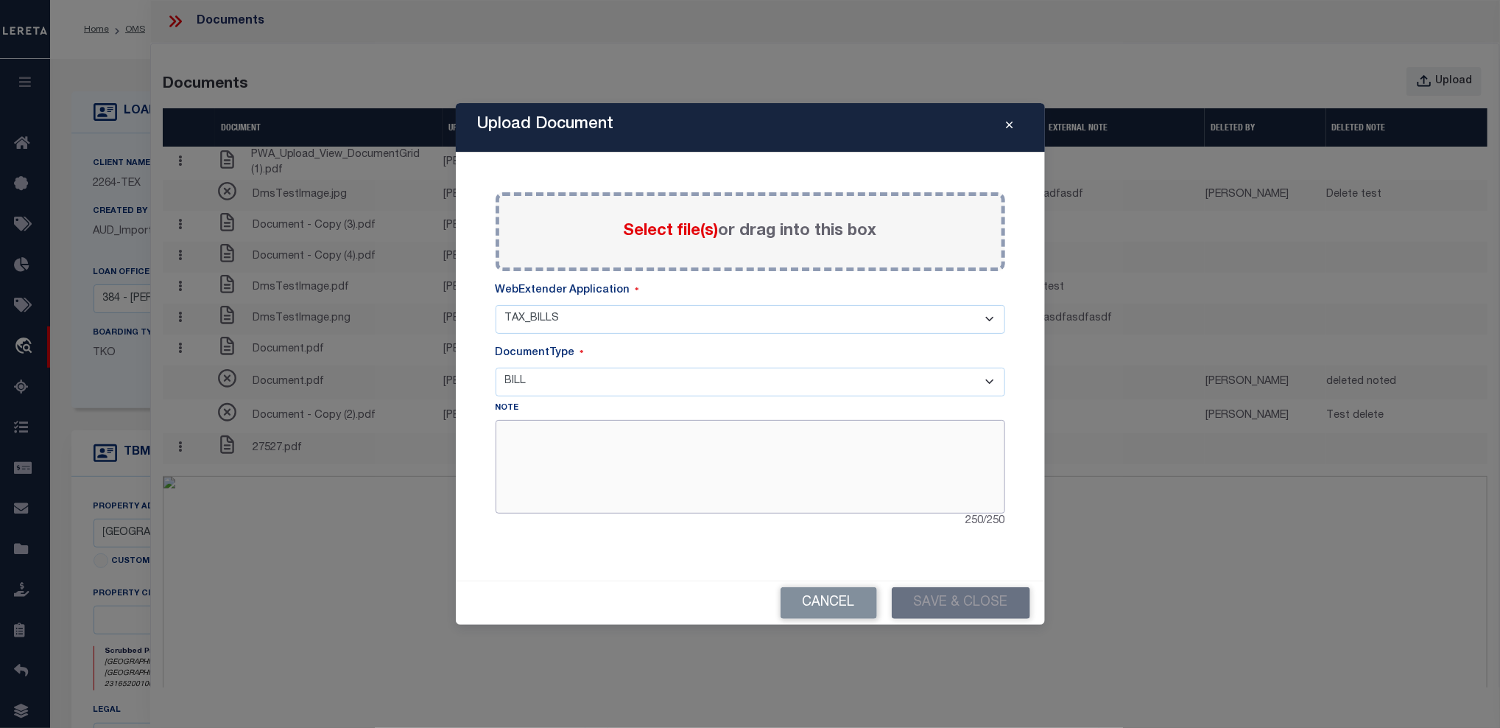
click at [547, 438] on textarea at bounding box center [751, 466] width 510 height 93
click at [681, 223] on span "Select file(s)" at bounding box center [671, 231] width 95 height 16
click at [0, 0] on input "Select file(s) or drag into this box" at bounding box center [0, 0] width 0 height 0
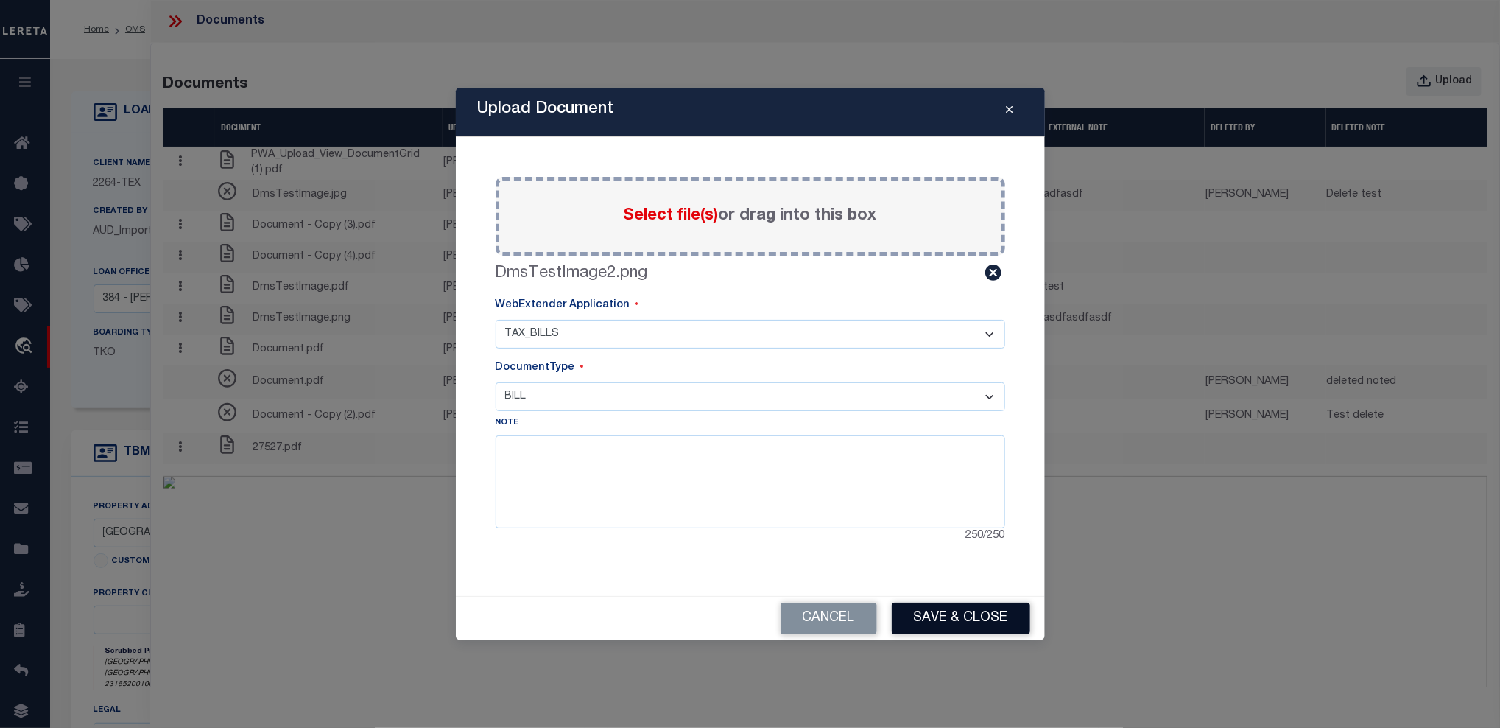
click at [1000, 623] on button "Save & Close" at bounding box center [961, 618] width 138 height 32
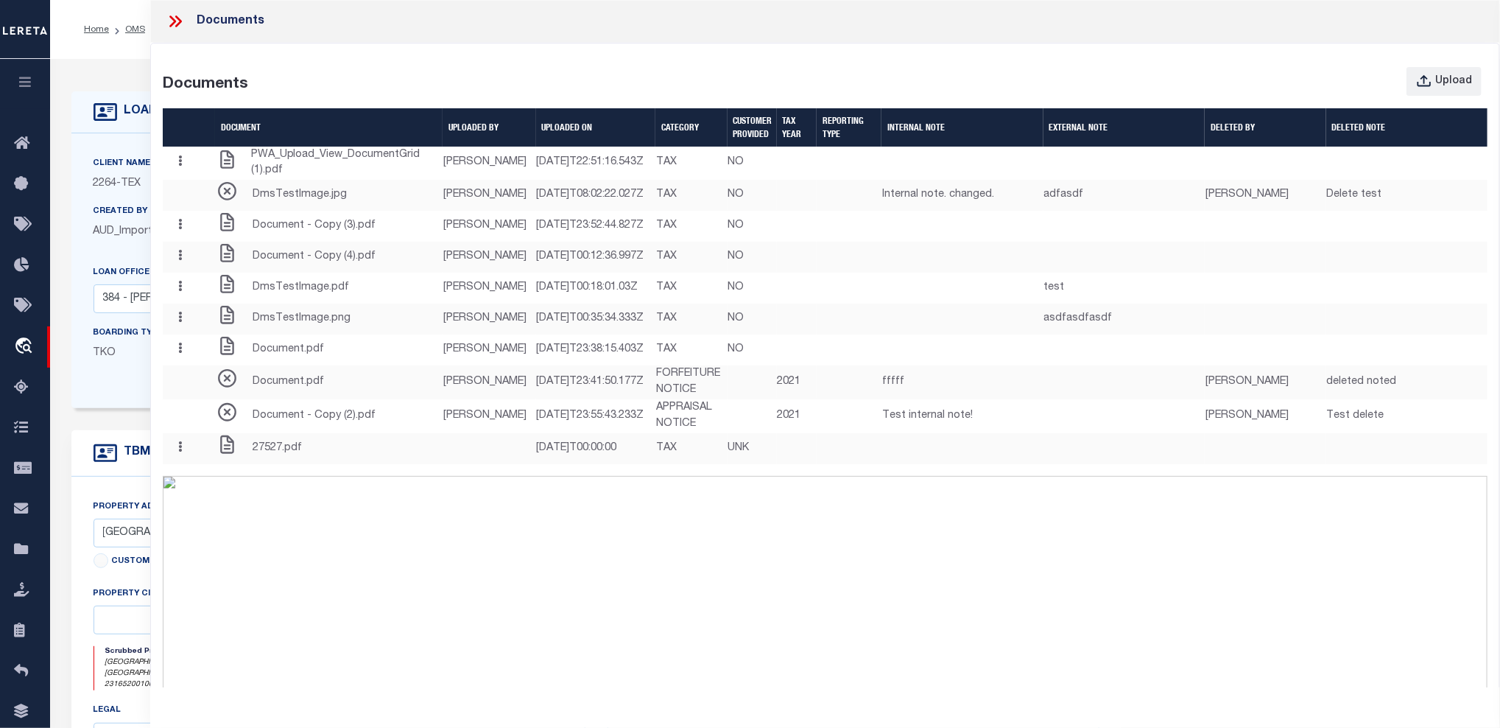
click at [175, 15] on icon at bounding box center [175, 21] width 19 height 19
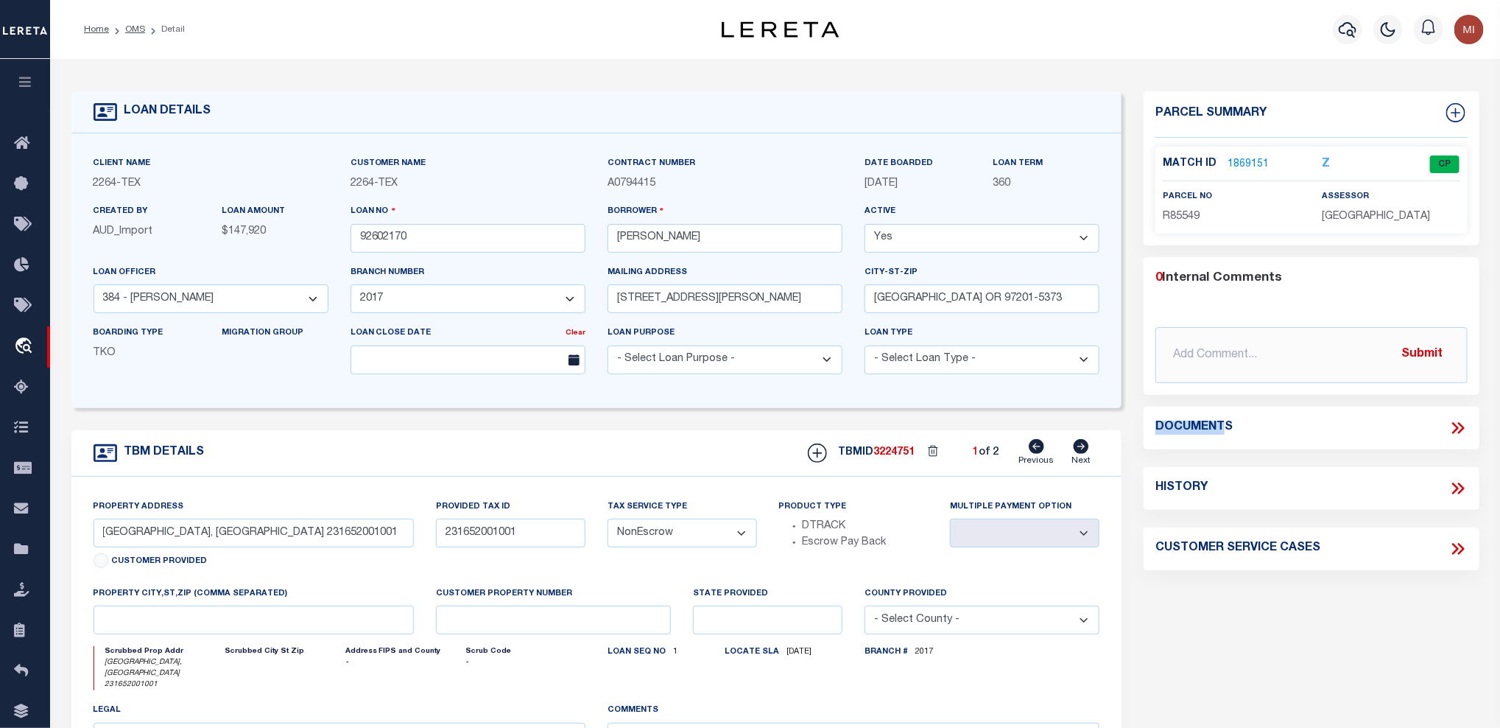
drag, startPoint x: 1229, startPoint y: 429, endPoint x: 1147, endPoint y: 427, distance: 81.8
click at [1147, 427] on div "Documents" at bounding box center [1312, 427] width 336 height 19
drag, startPoint x: 1147, startPoint y: 427, endPoint x: 1272, endPoint y: 426, distance: 125.2
click at [1272, 426] on div "Documents" at bounding box center [1312, 427] width 312 height 19
click at [1377, 422] on icon at bounding box center [1458, 427] width 19 height 19
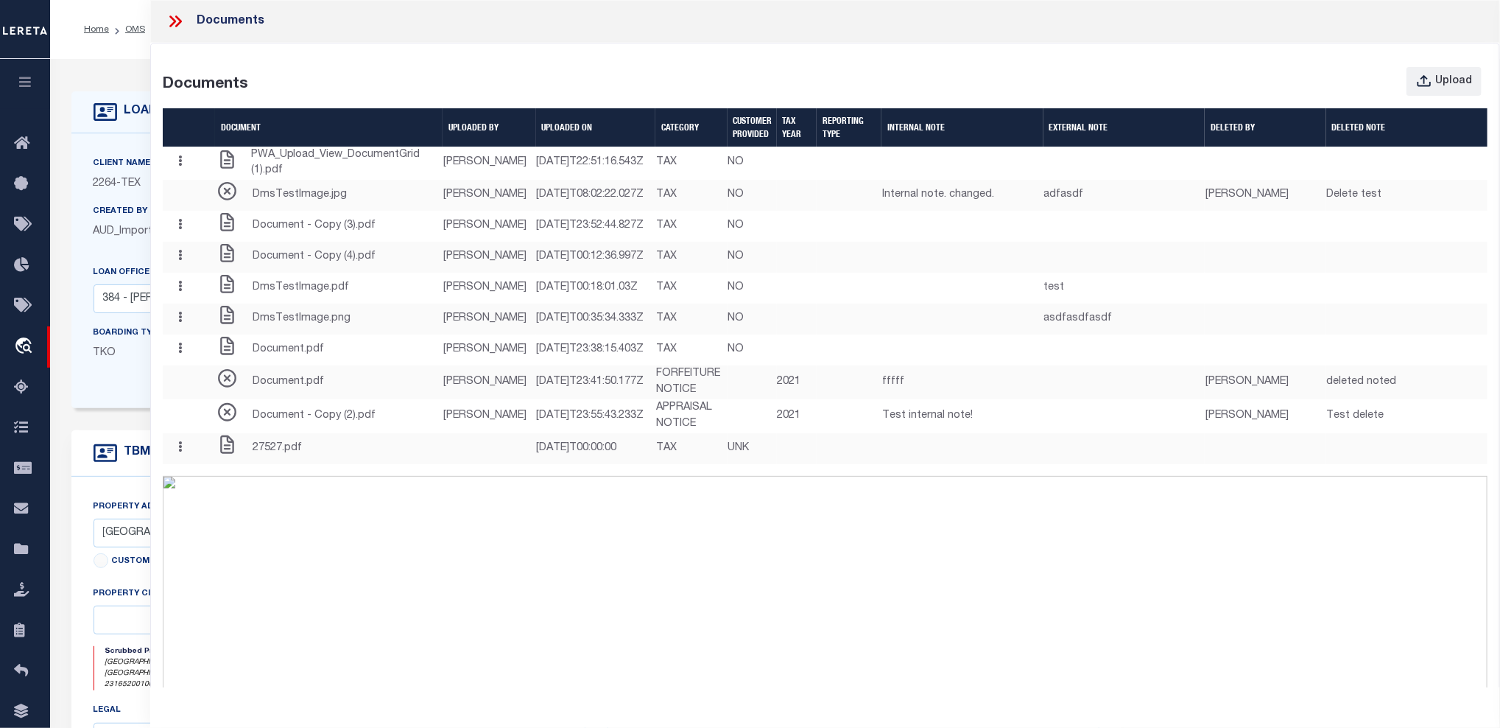
click at [174, 16] on icon at bounding box center [175, 21] width 19 height 19
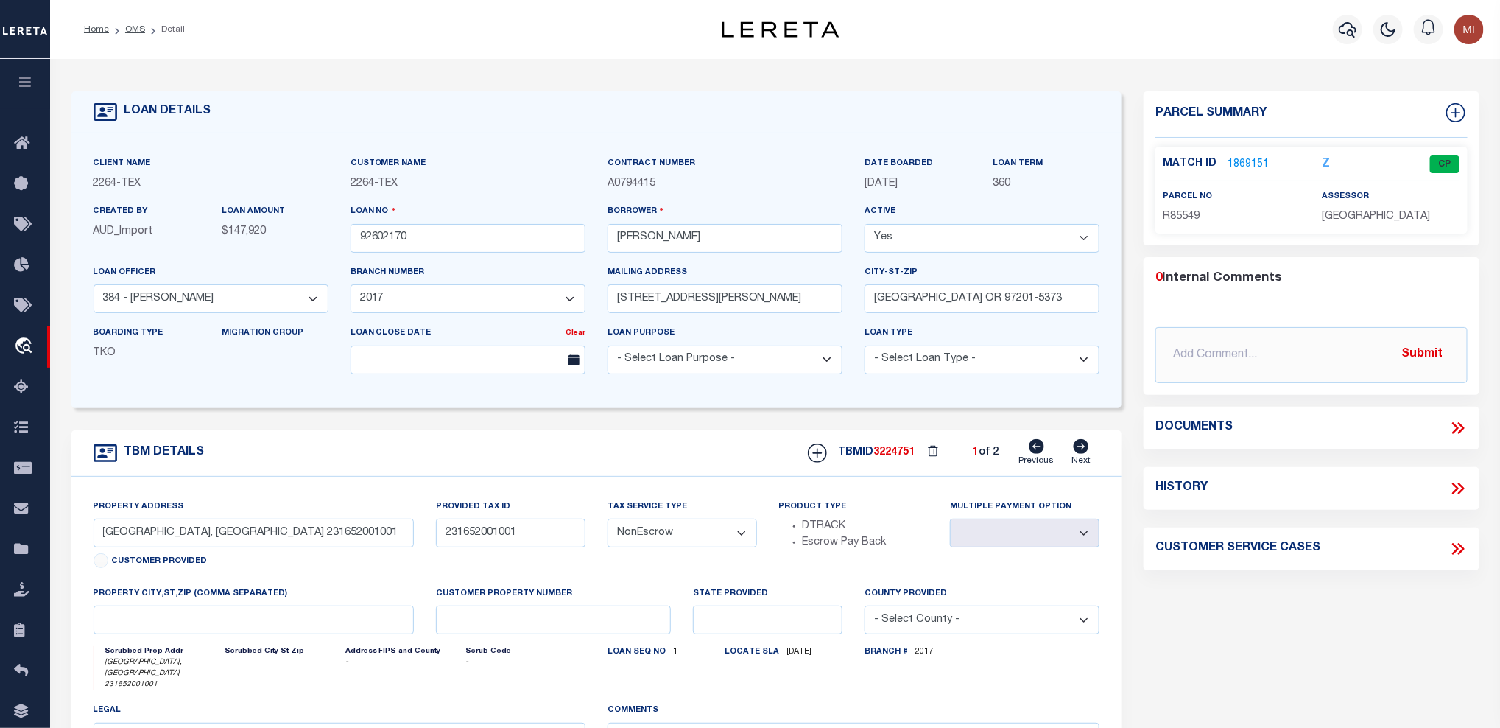
click at [28, 88] on icon "button" at bounding box center [25, 81] width 17 height 13
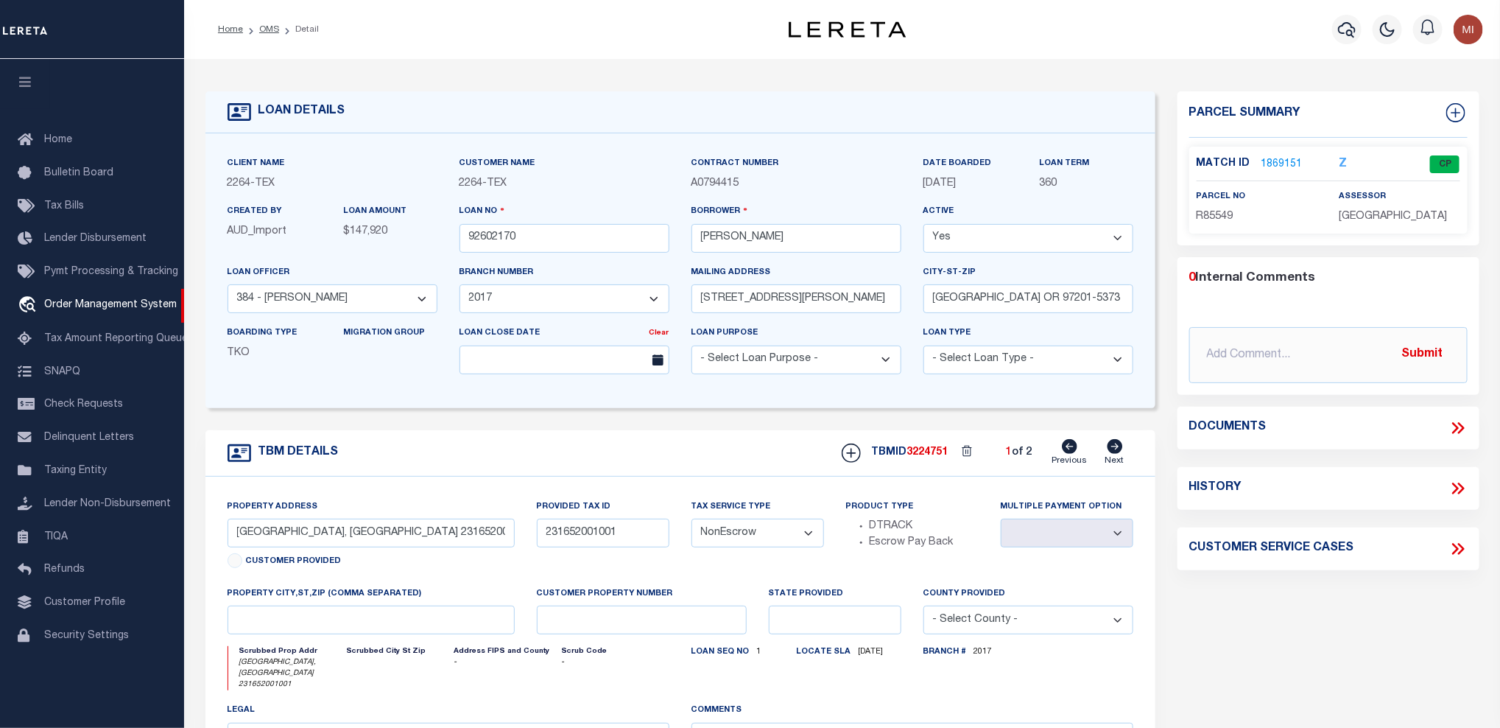
click at [1377, 428] on icon at bounding box center [1458, 427] width 19 height 19
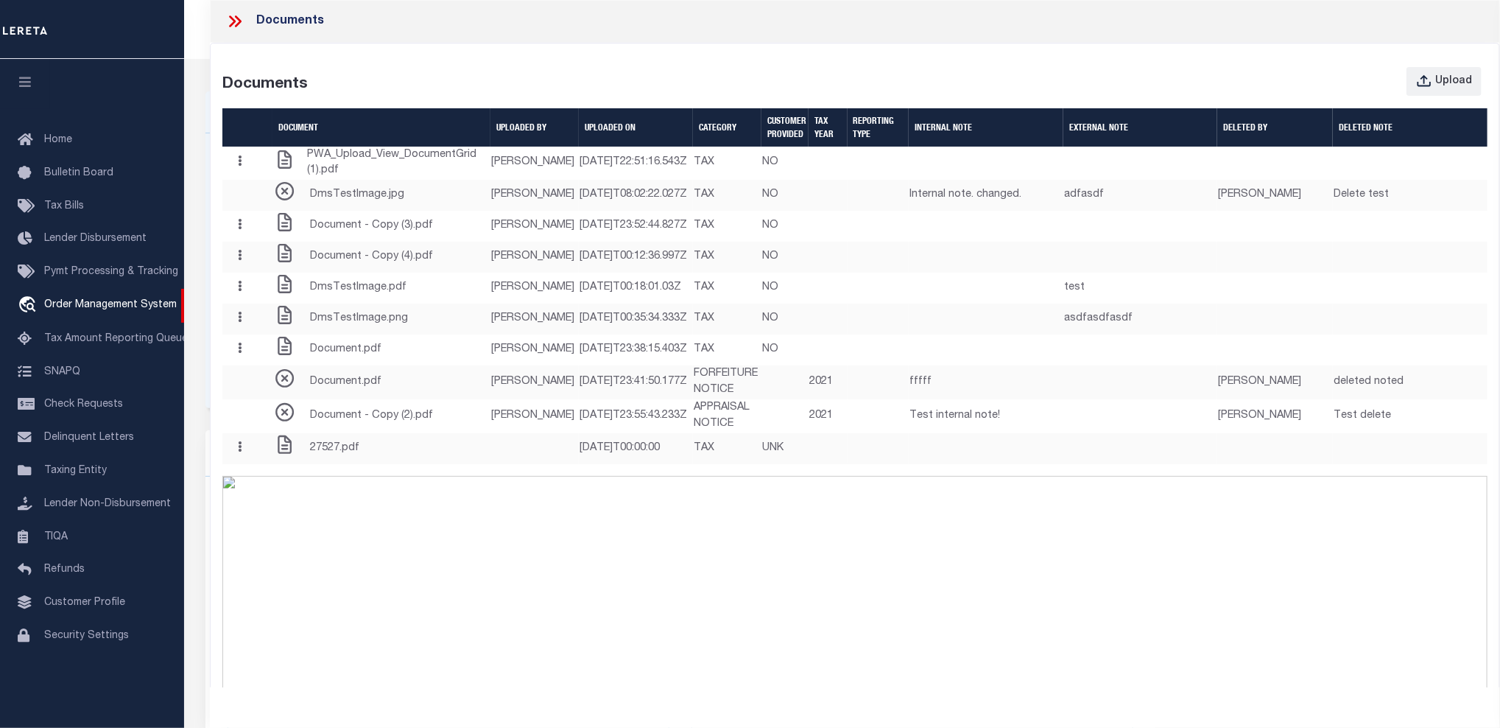
click at [503, 30] on div "Documents" at bounding box center [855, 21] width 1290 height 43
click at [231, 16] on icon at bounding box center [232, 21] width 7 height 12
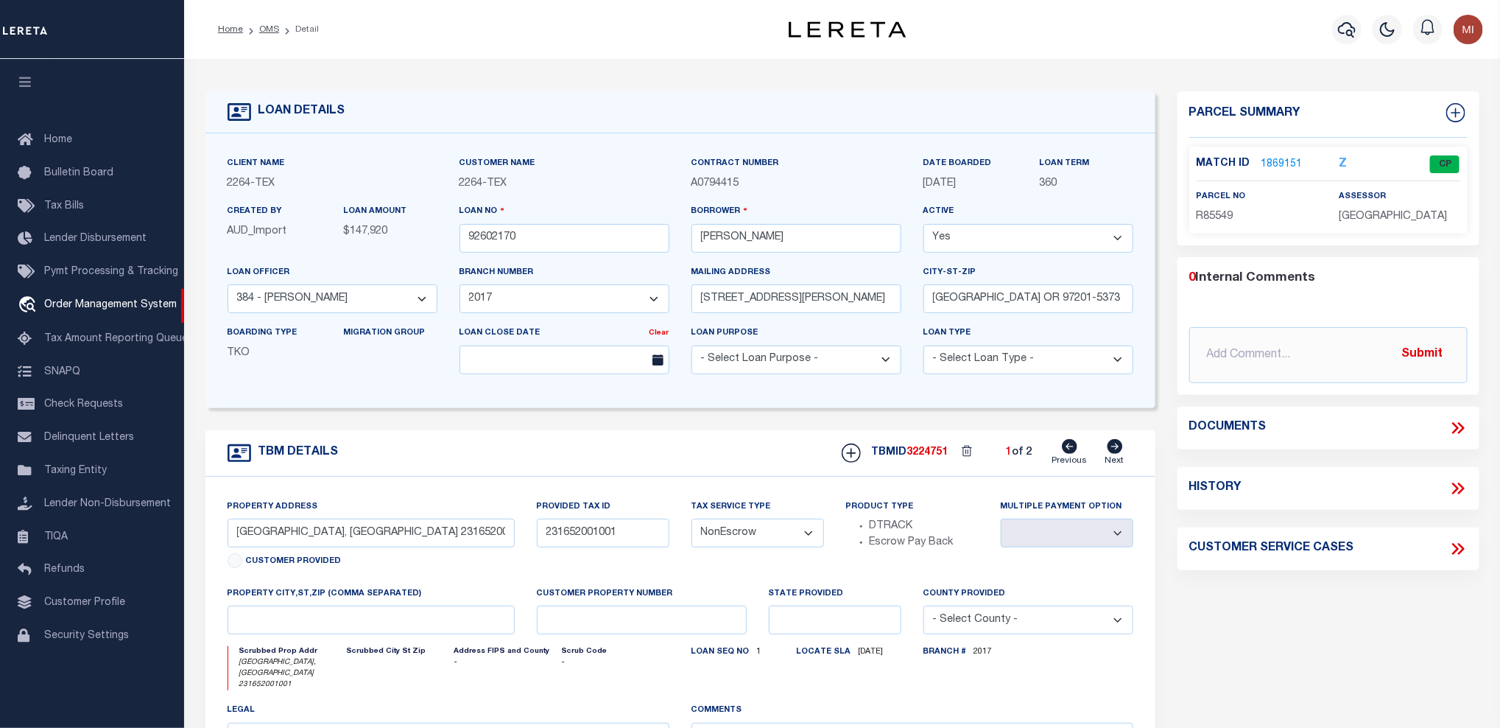
click at [1377, 432] on icon at bounding box center [1458, 427] width 19 height 19
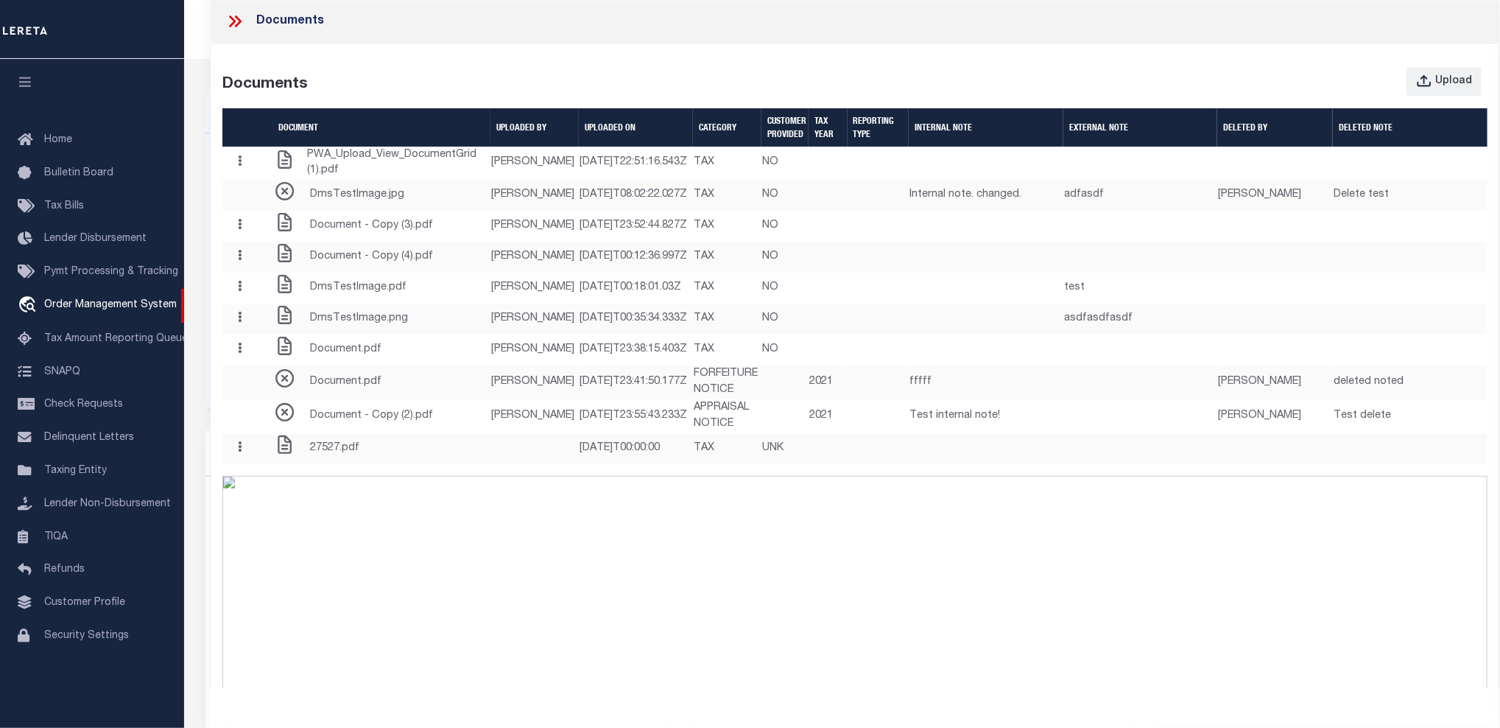
click at [239, 24] on icon at bounding box center [234, 21] width 19 height 19
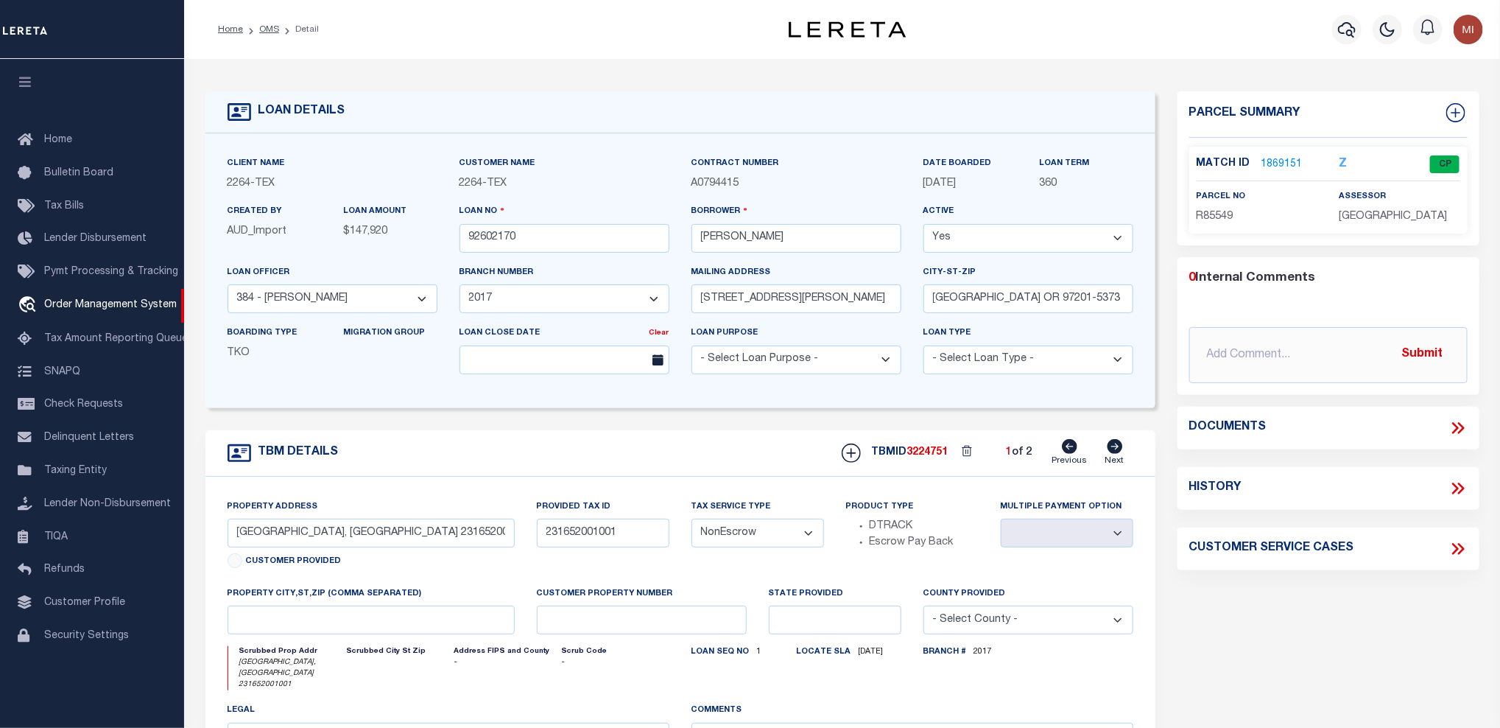
click at [1276, 161] on link "1869151" at bounding box center [1282, 164] width 41 height 15
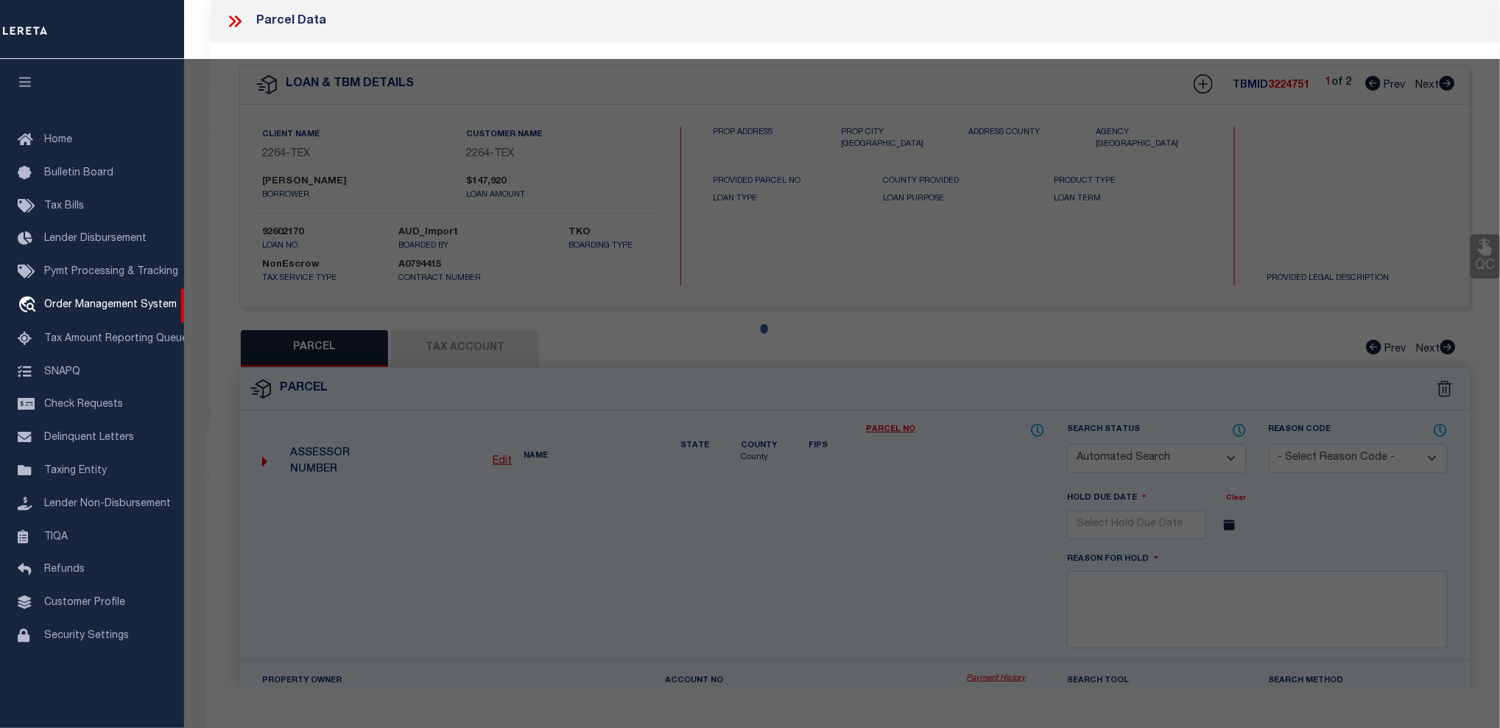
checkbox input "false"
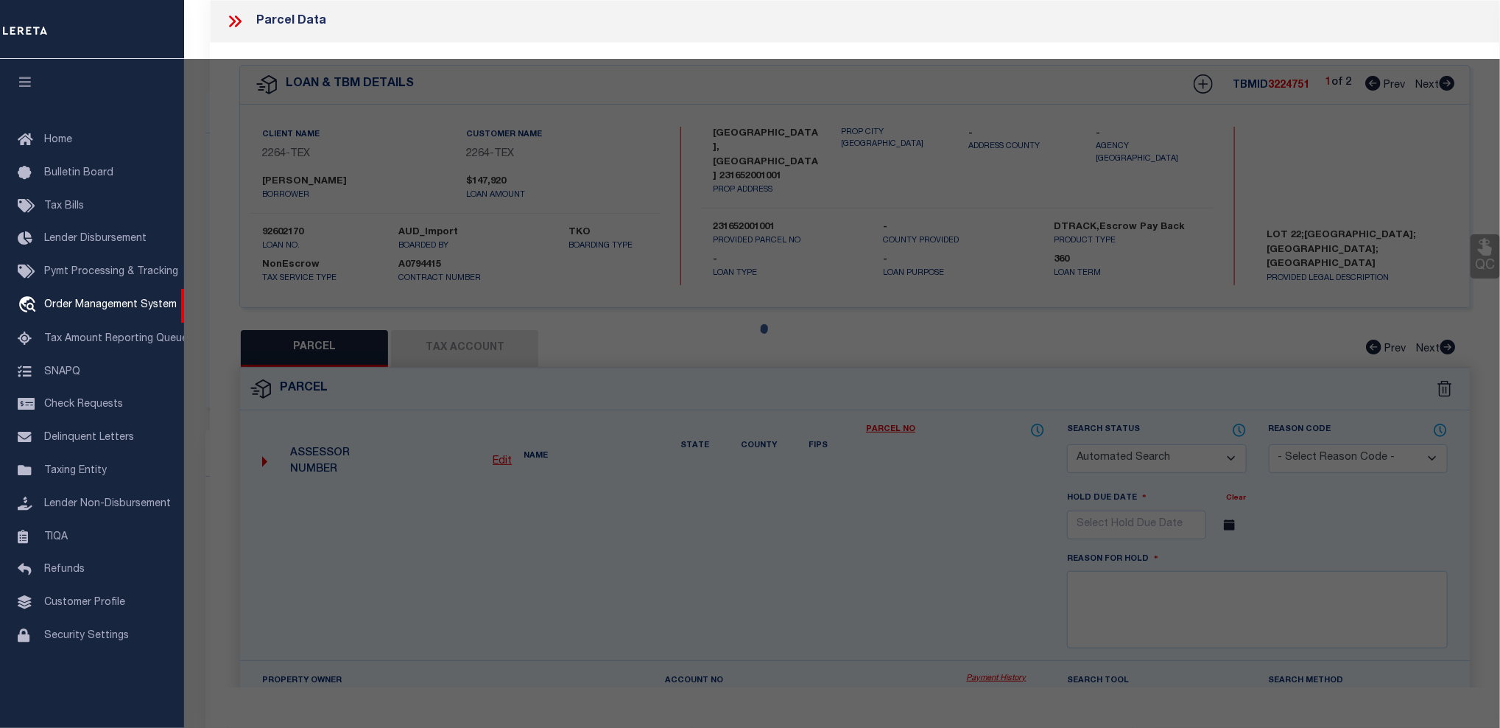
select select "CP"
type input "DEFELICE DENNIS J & ANN MARIE"
select select
type input "N SCENIC HILLS CT"
type input "BLANCO, TX 78606"
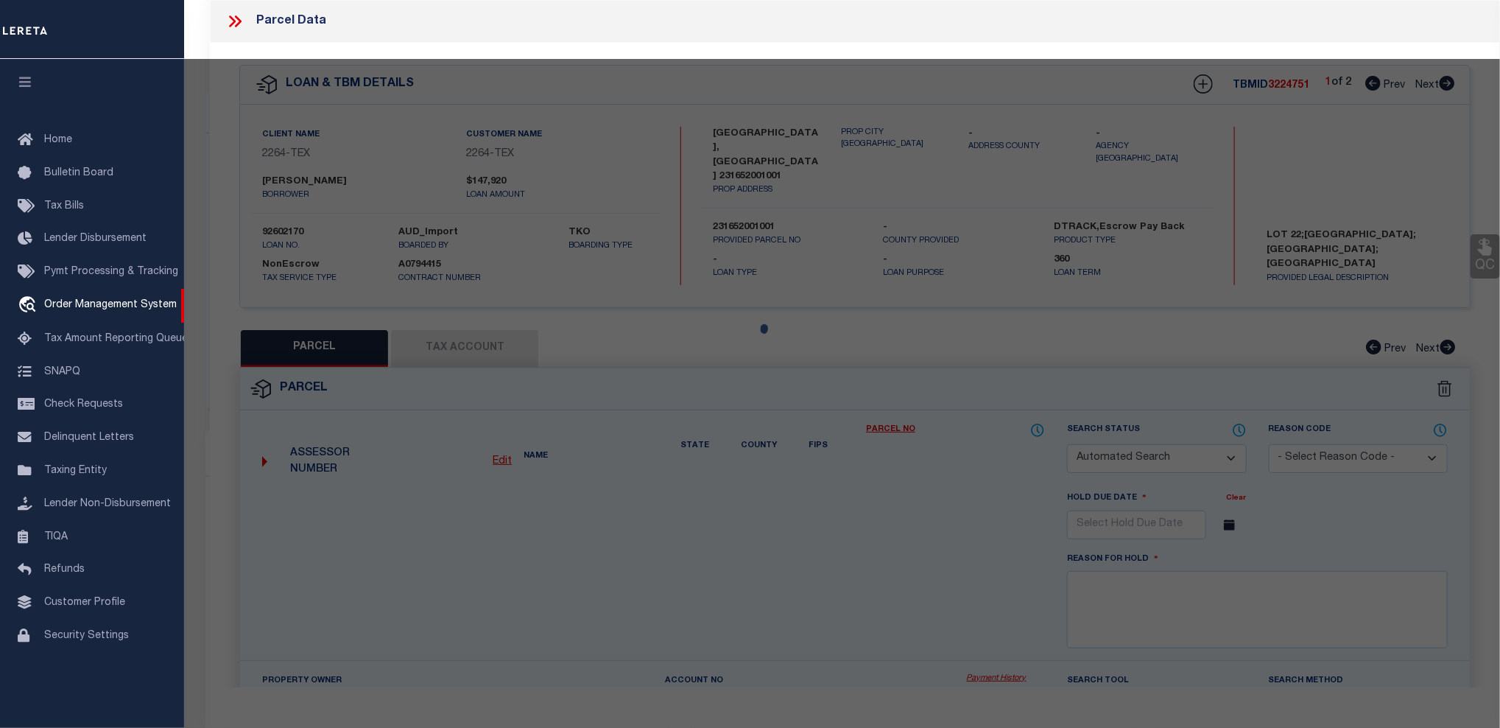
type textarea "MAJESTIC HILLS RANCH , BLK 01 , LOT 022 , ACRES 5.25"
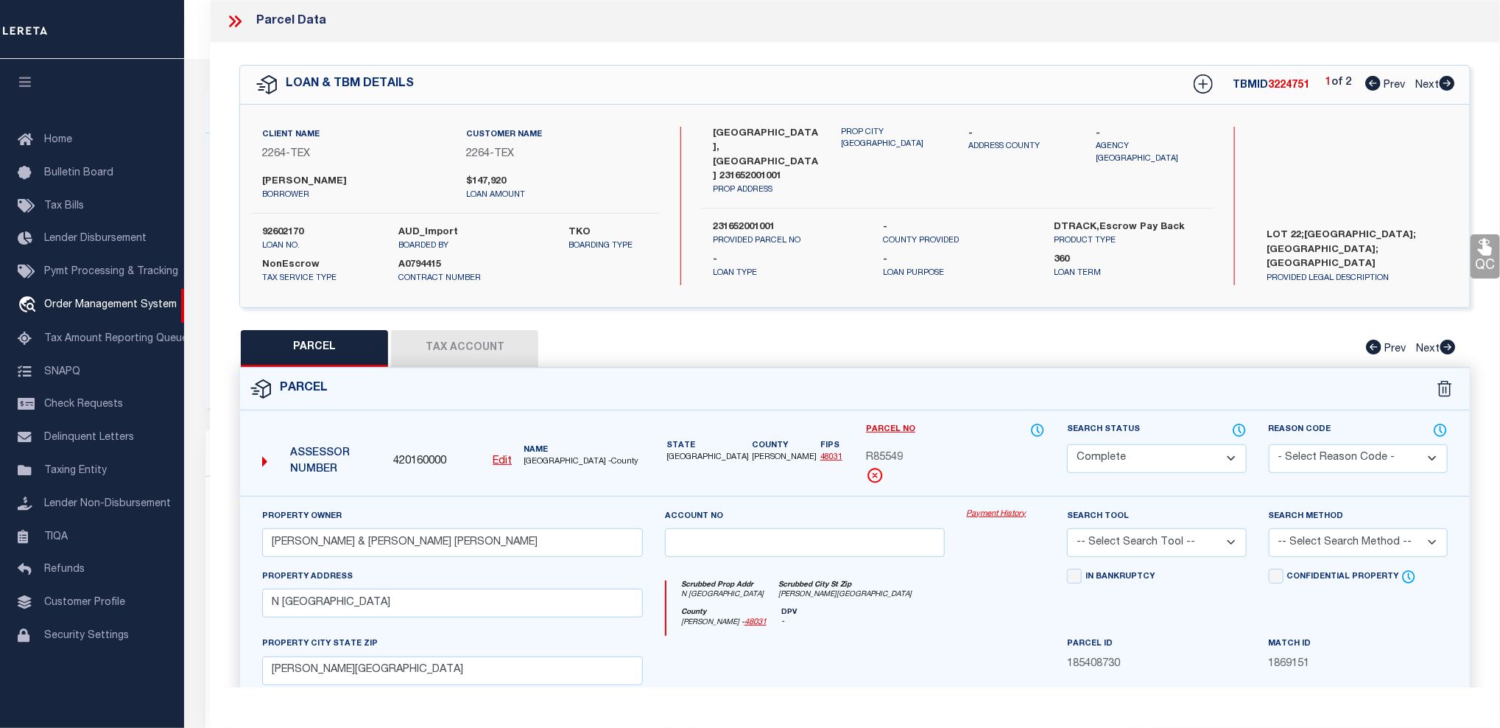
click at [995, 513] on link "Payment History" at bounding box center [1006, 514] width 79 height 13
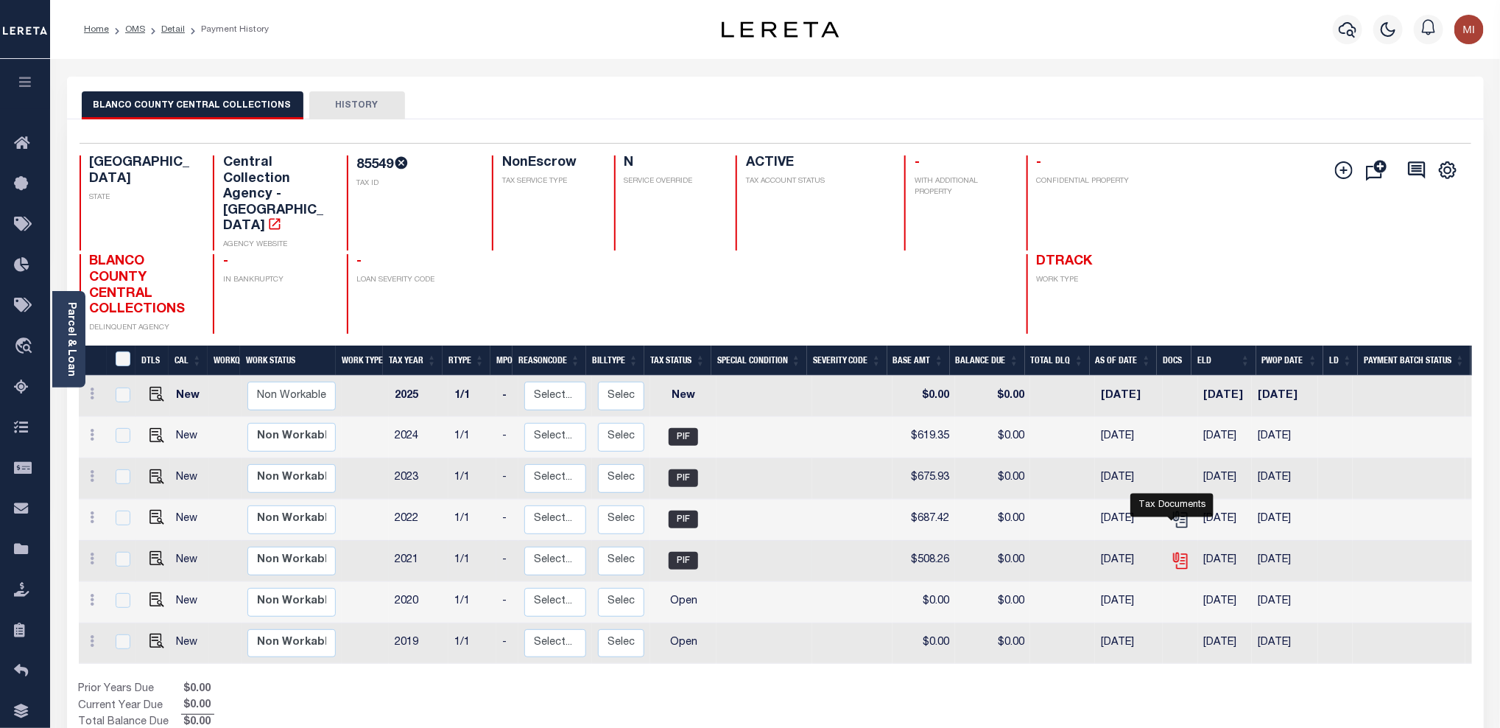
click at [1176, 551] on icon "" at bounding box center [1180, 560] width 19 height 19
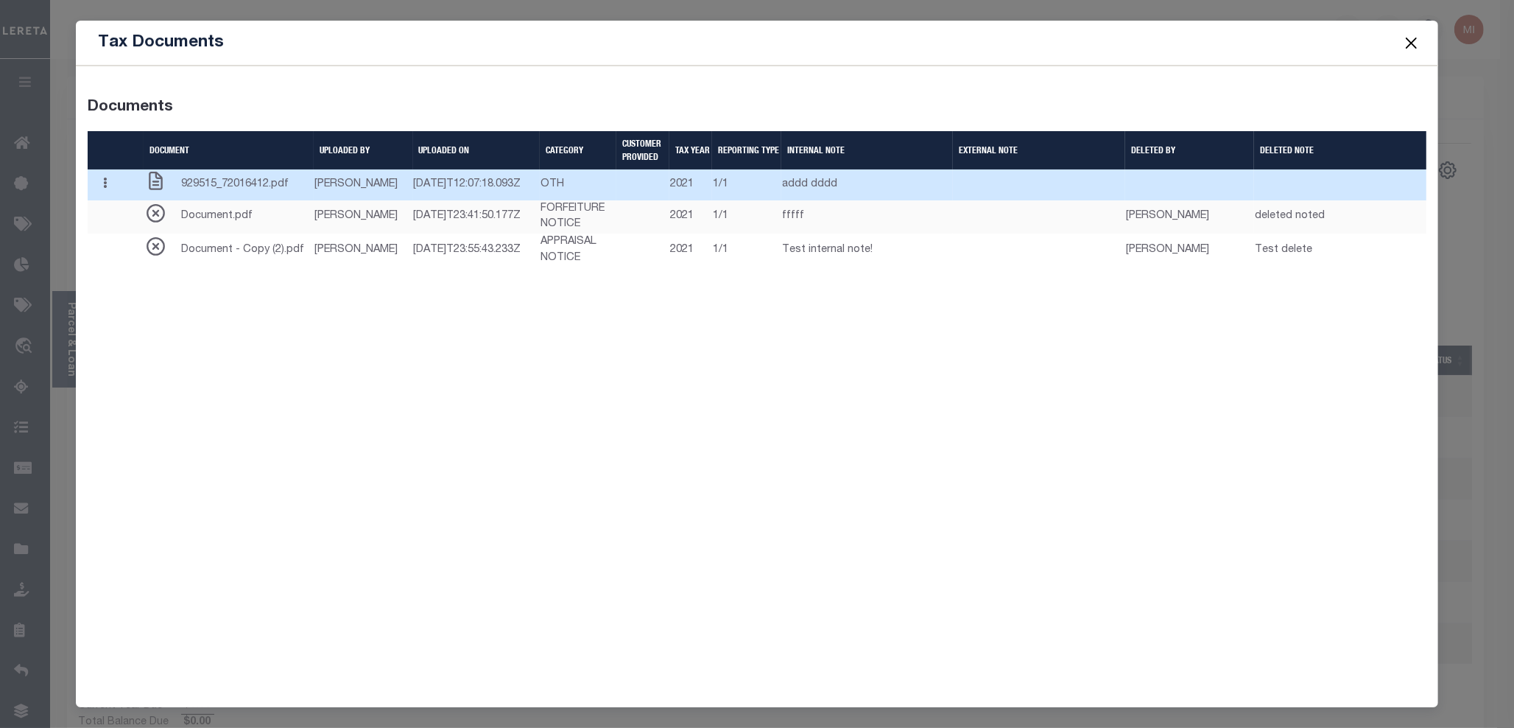
click at [108, 189] on button "button" at bounding box center [105, 184] width 23 height 29
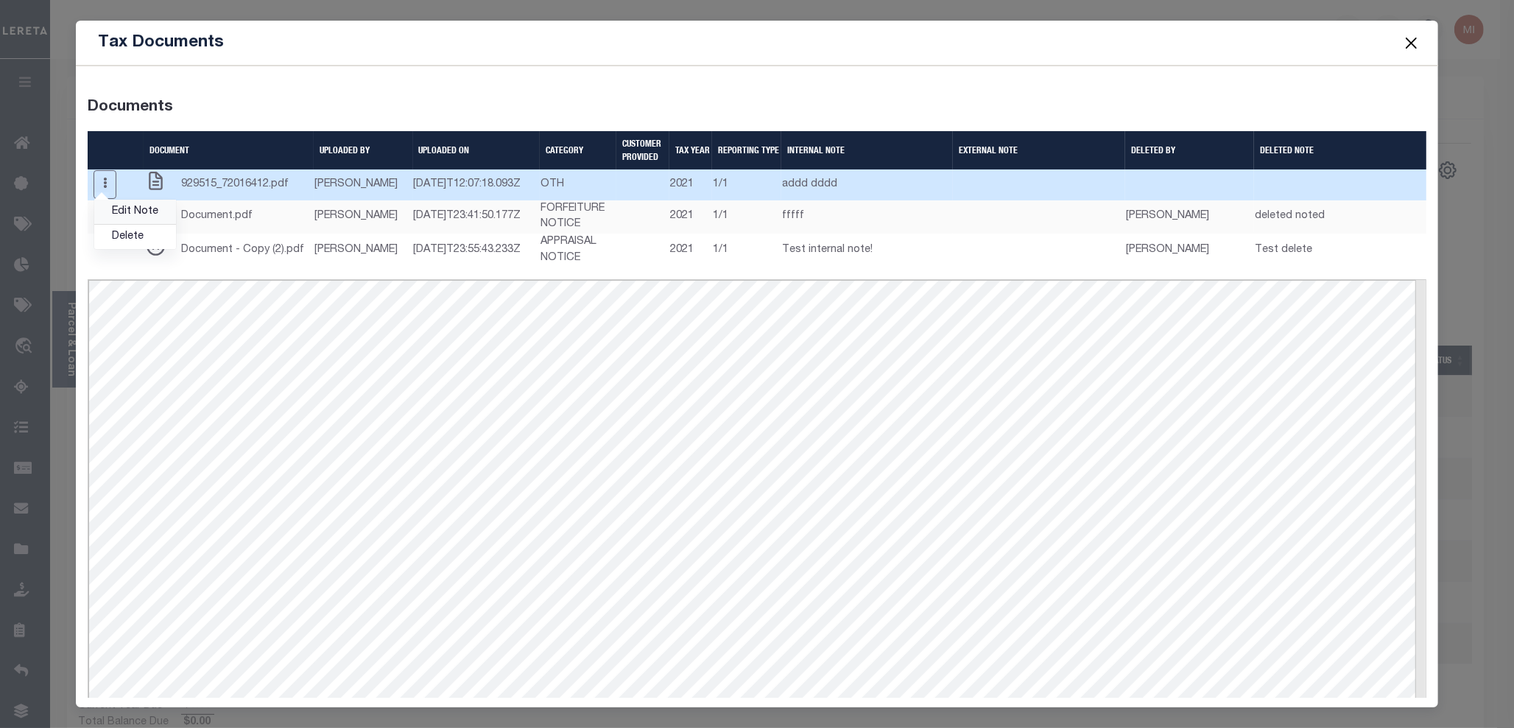
click at [144, 221] on link "Edit Note" at bounding box center [135, 212] width 82 height 24
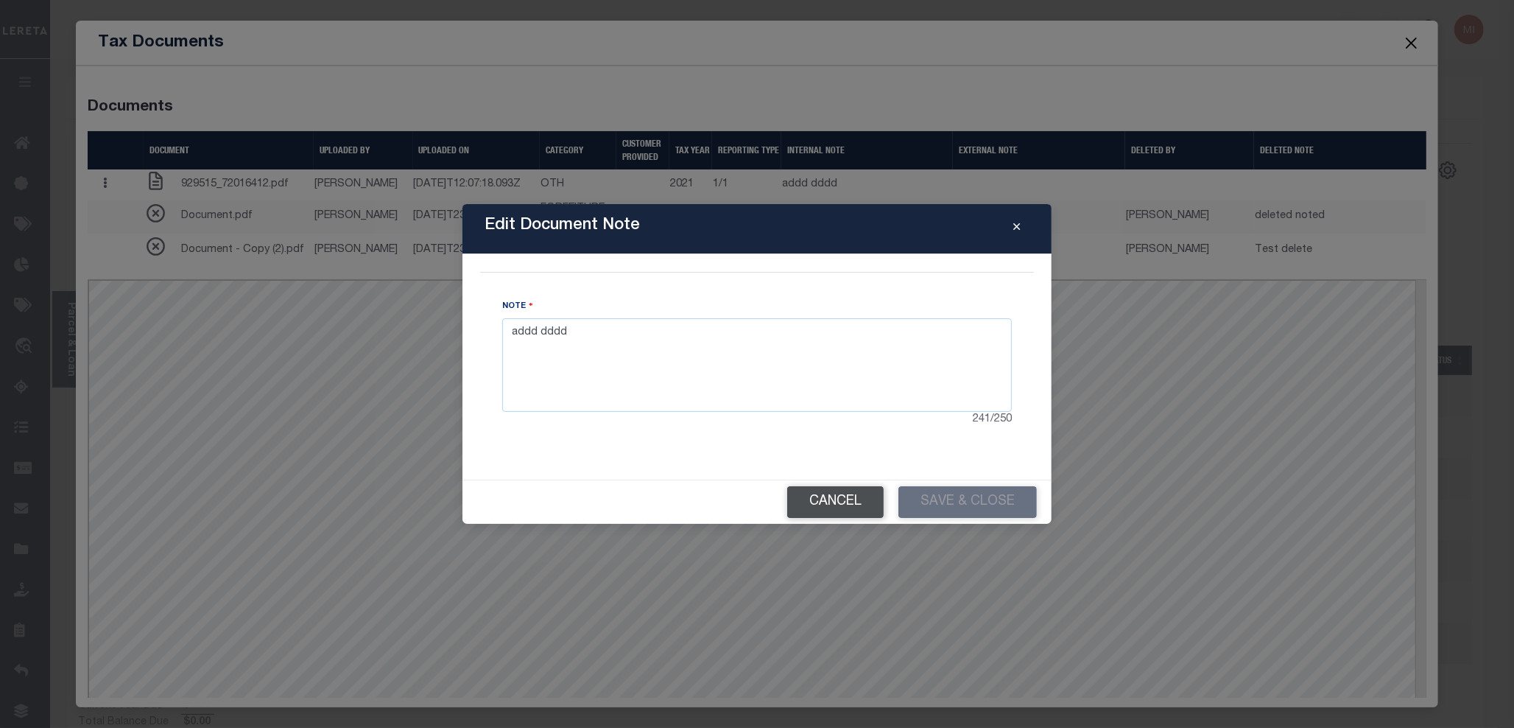
click at [822, 501] on button "Cancel" at bounding box center [835, 502] width 96 height 32
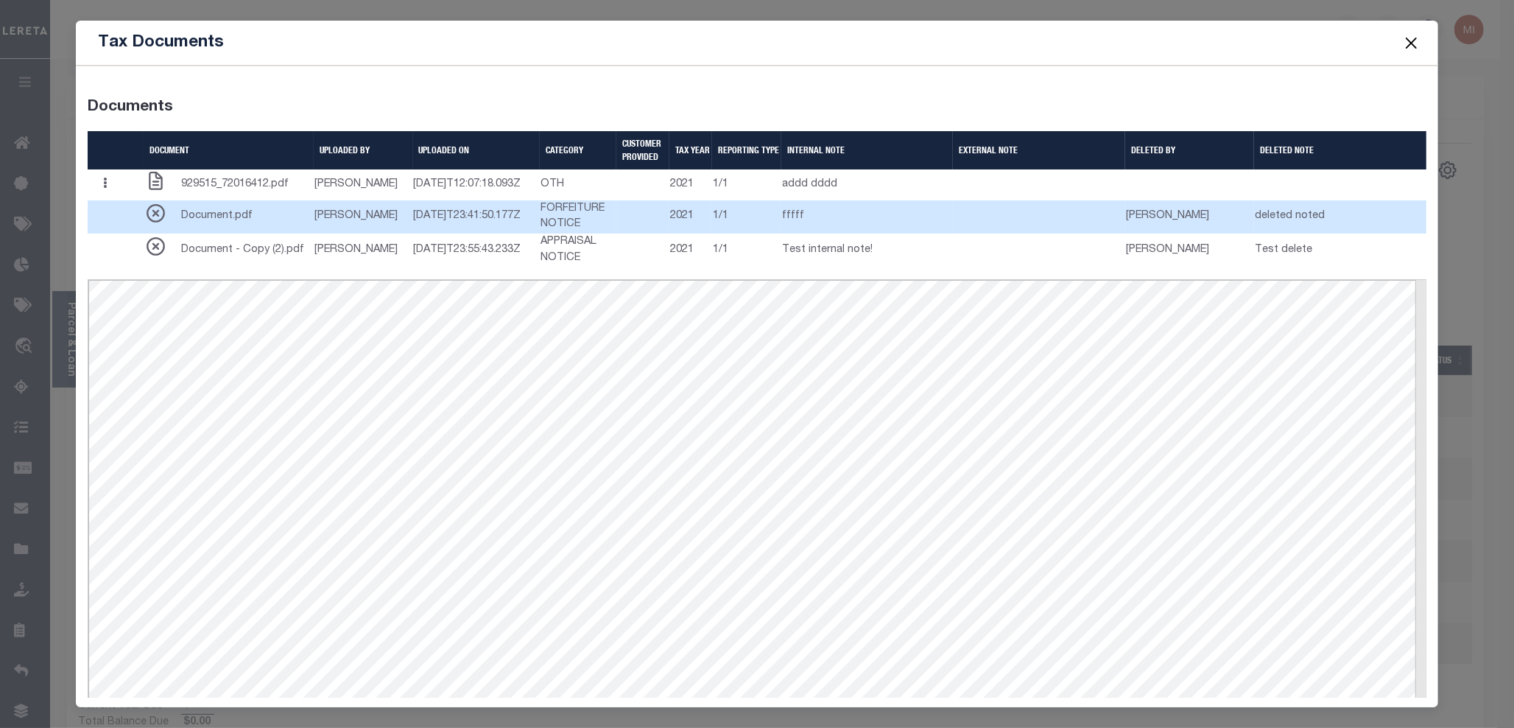
click at [346, 234] on td "[PERSON_NAME]" at bounding box center [363, 217] width 99 height 34
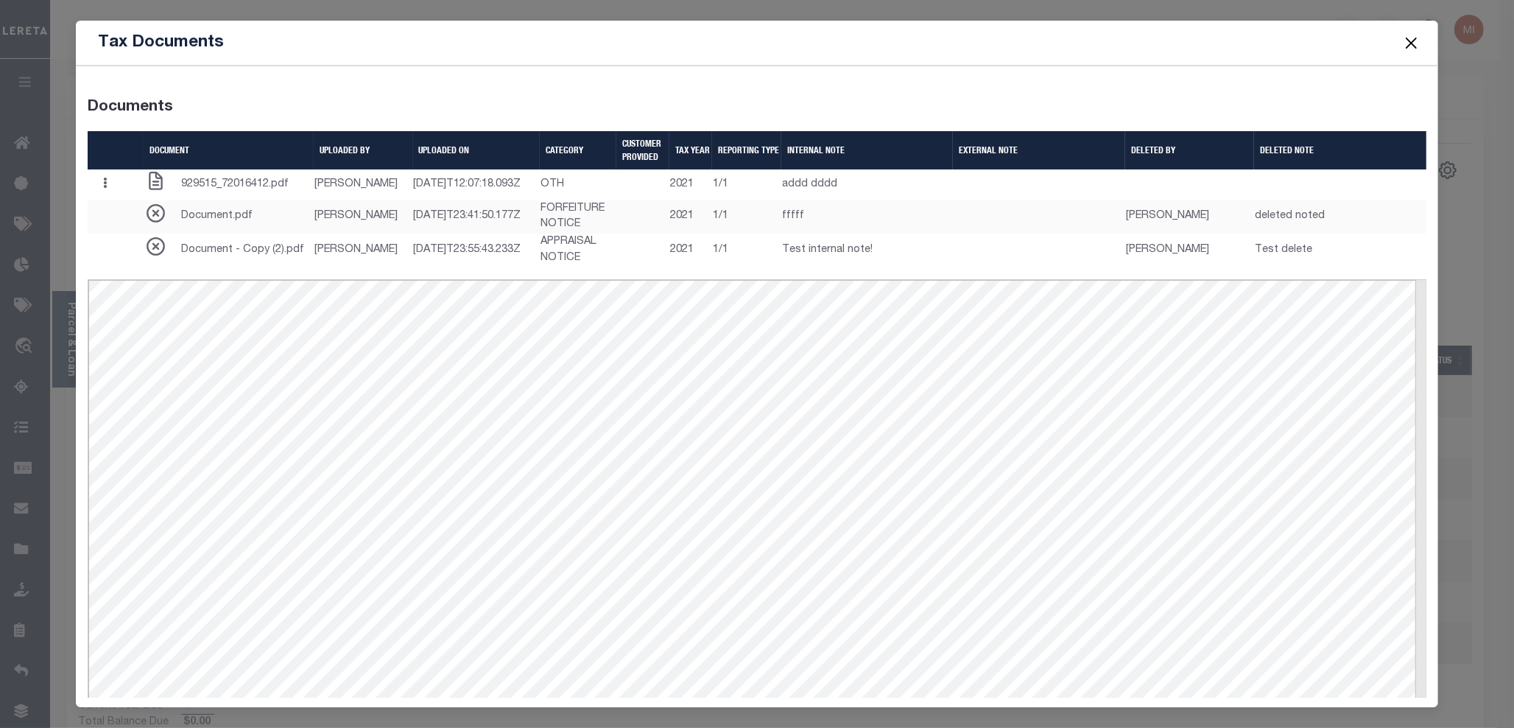
click at [1412, 43] on button "Close" at bounding box center [1411, 42] width 19 height 19
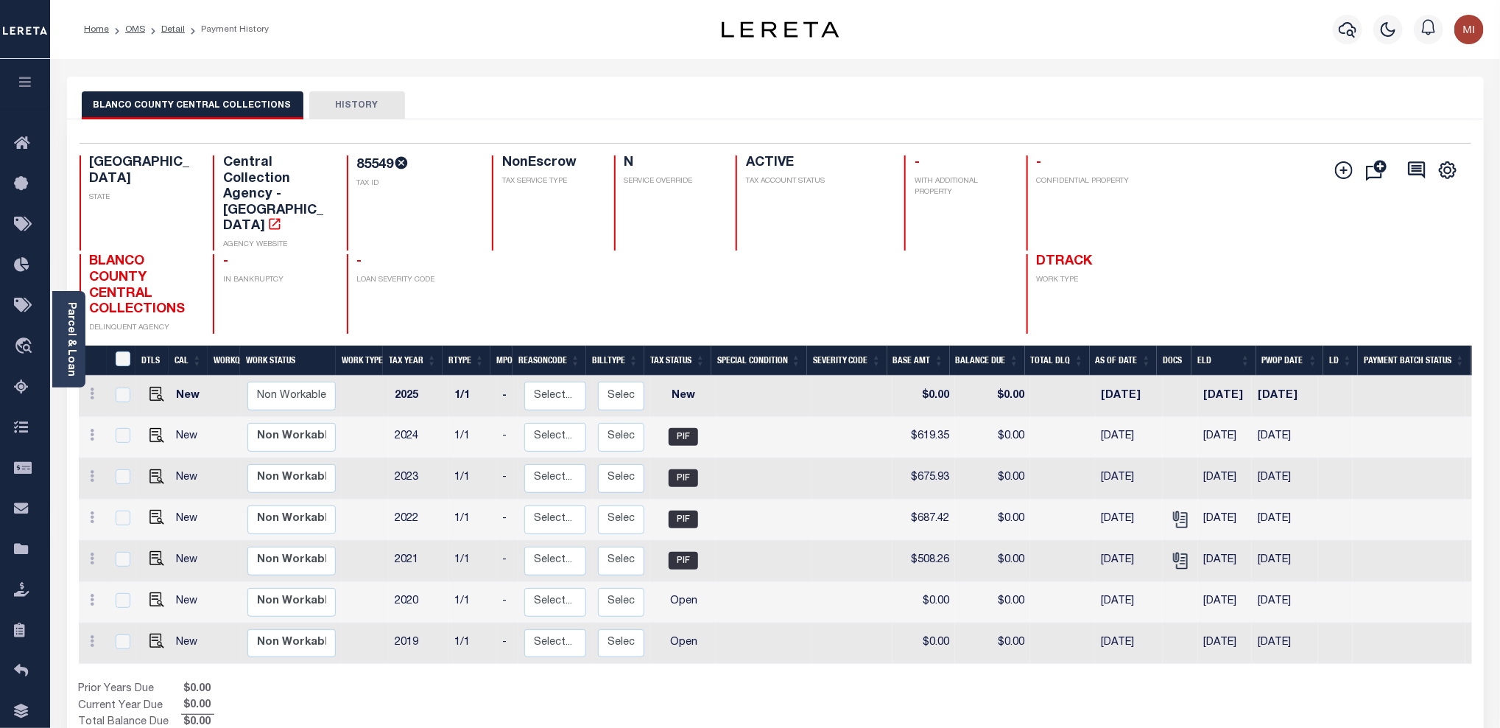
click at [27, 82] on icon "button" at bounding box center [25, 81] width 17 height 13
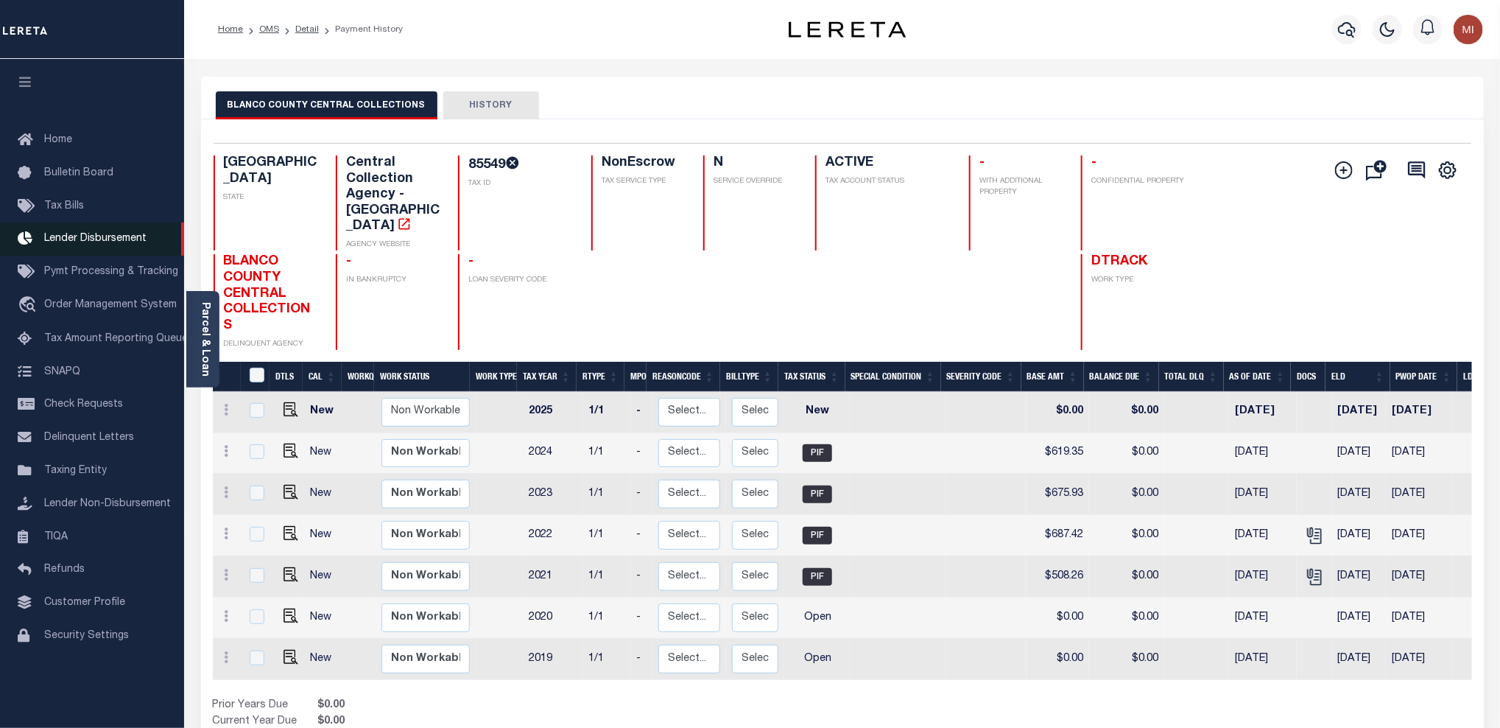
click at [75, 241] on span "Lender Disbursement" at bounding box center [95, 238] width 102 height 10
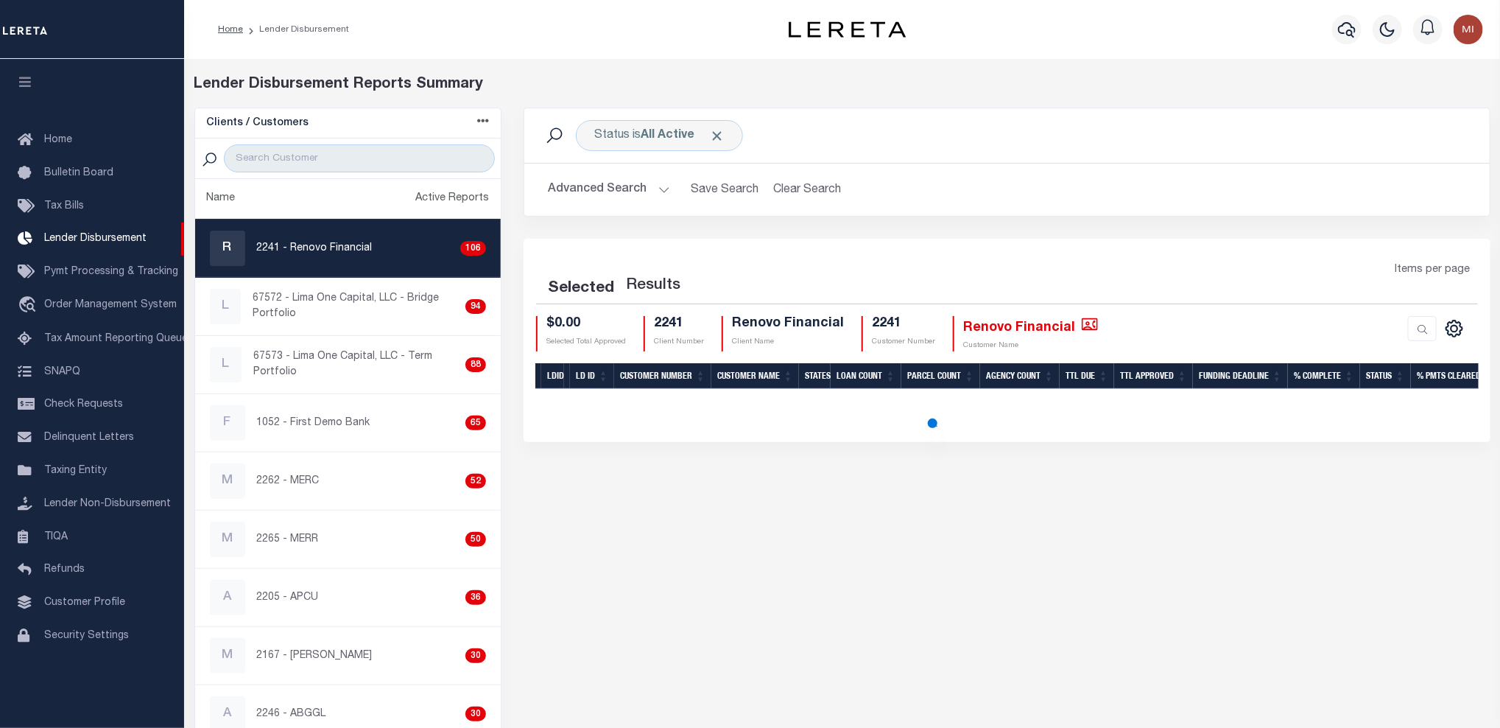
click at [650, 189] on button "Advanced Search" at bounding box center [609, 189] width 122 height 29
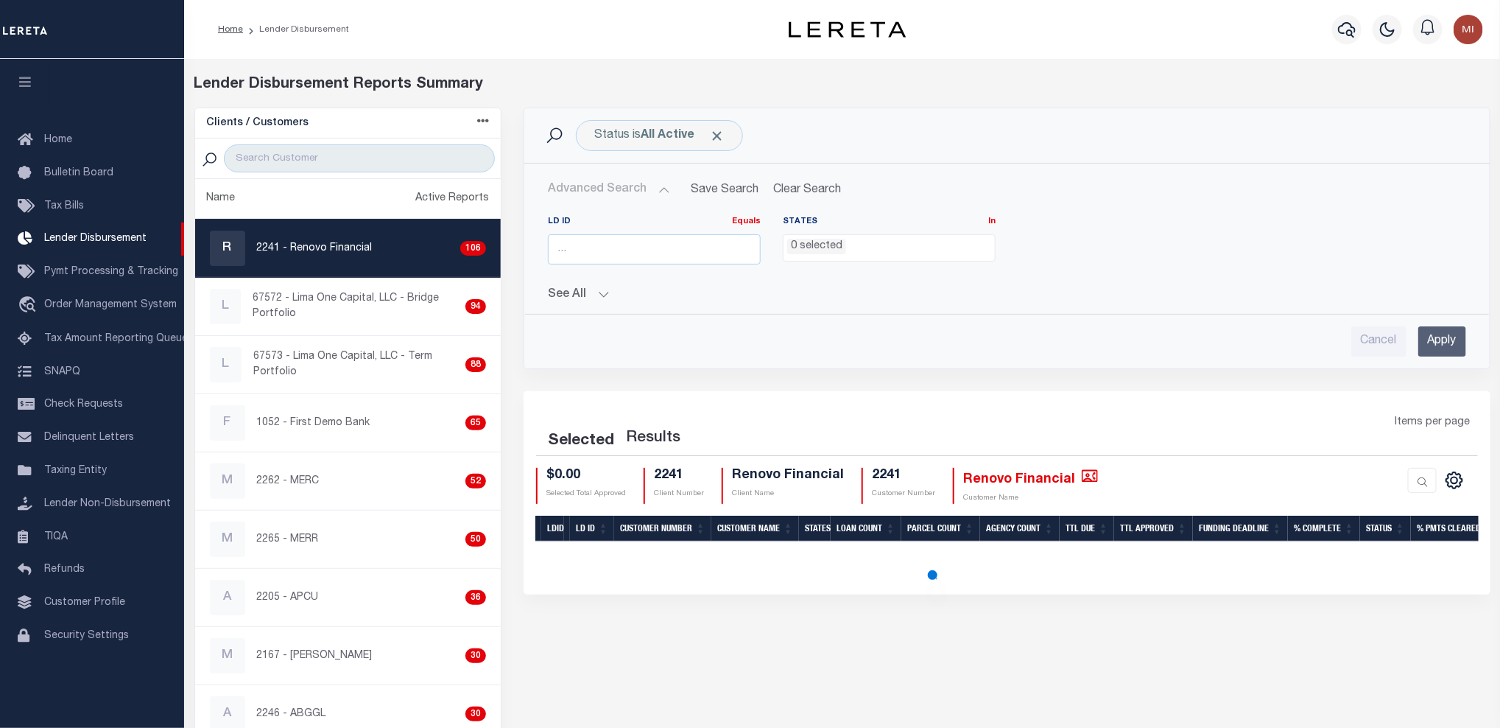
click at [650, 189] on button "Advanced Search" at bounding box center [609, 189] width 122 height 29
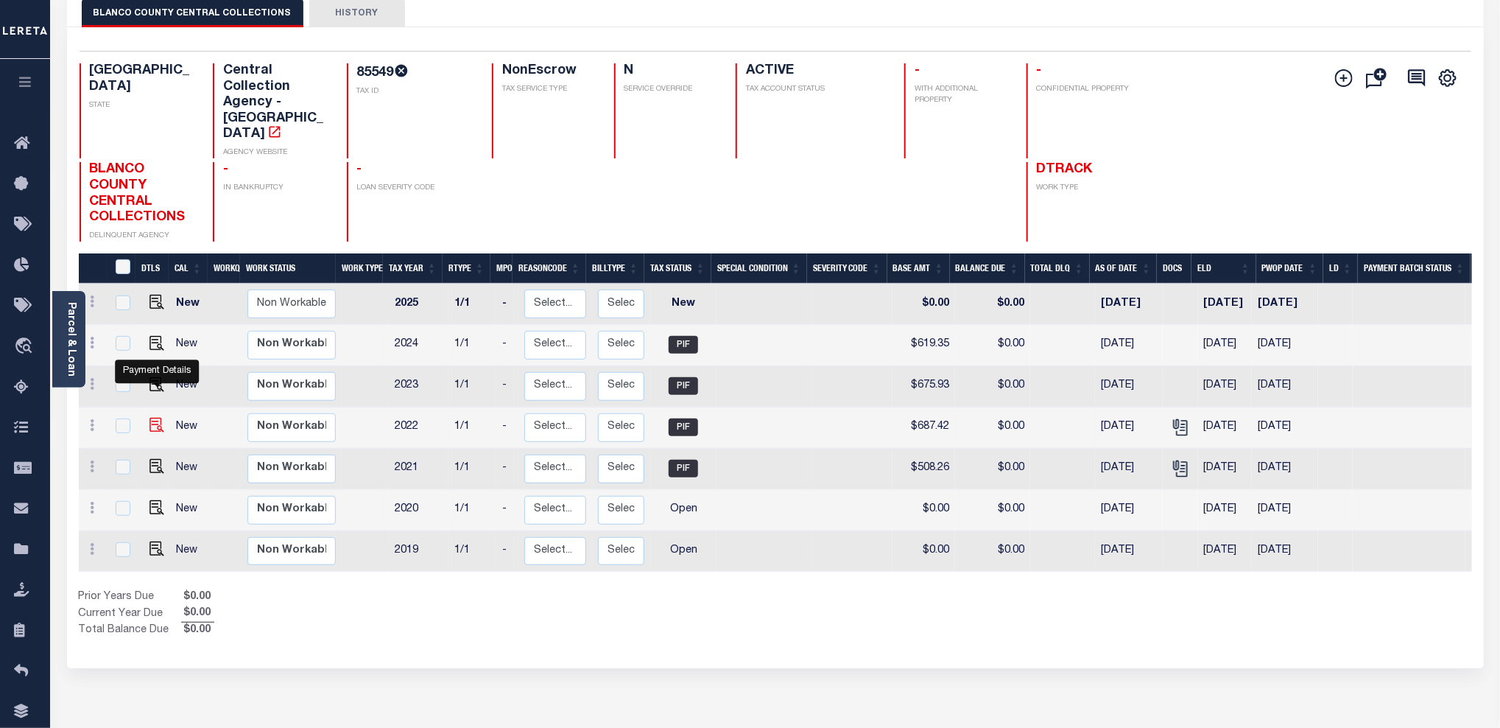
click at [155, 418] on img "" at bounding box center [157, 425] width 15 height 15
checkbox input "true"
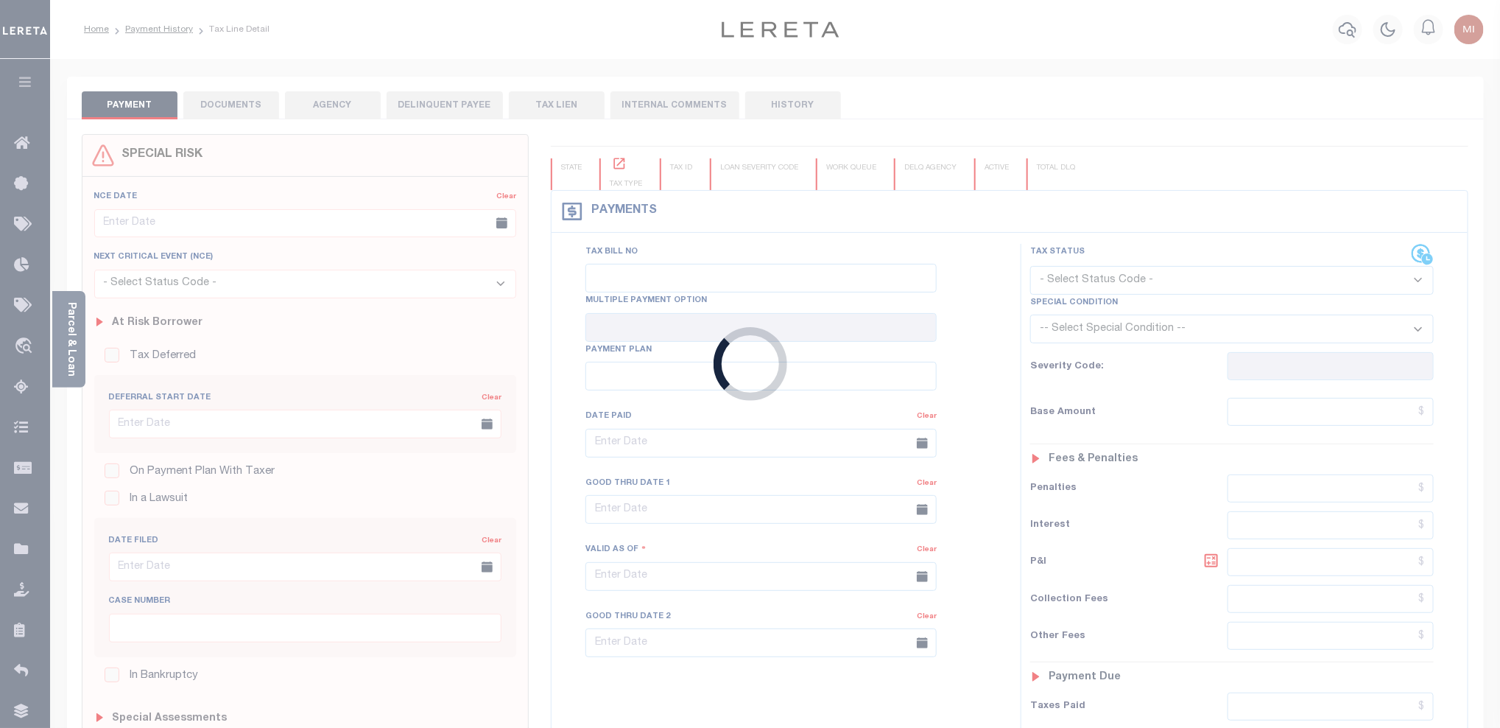
type input "[DATE]"
type input "$687.42"
type input "$0"
select select "PIF"
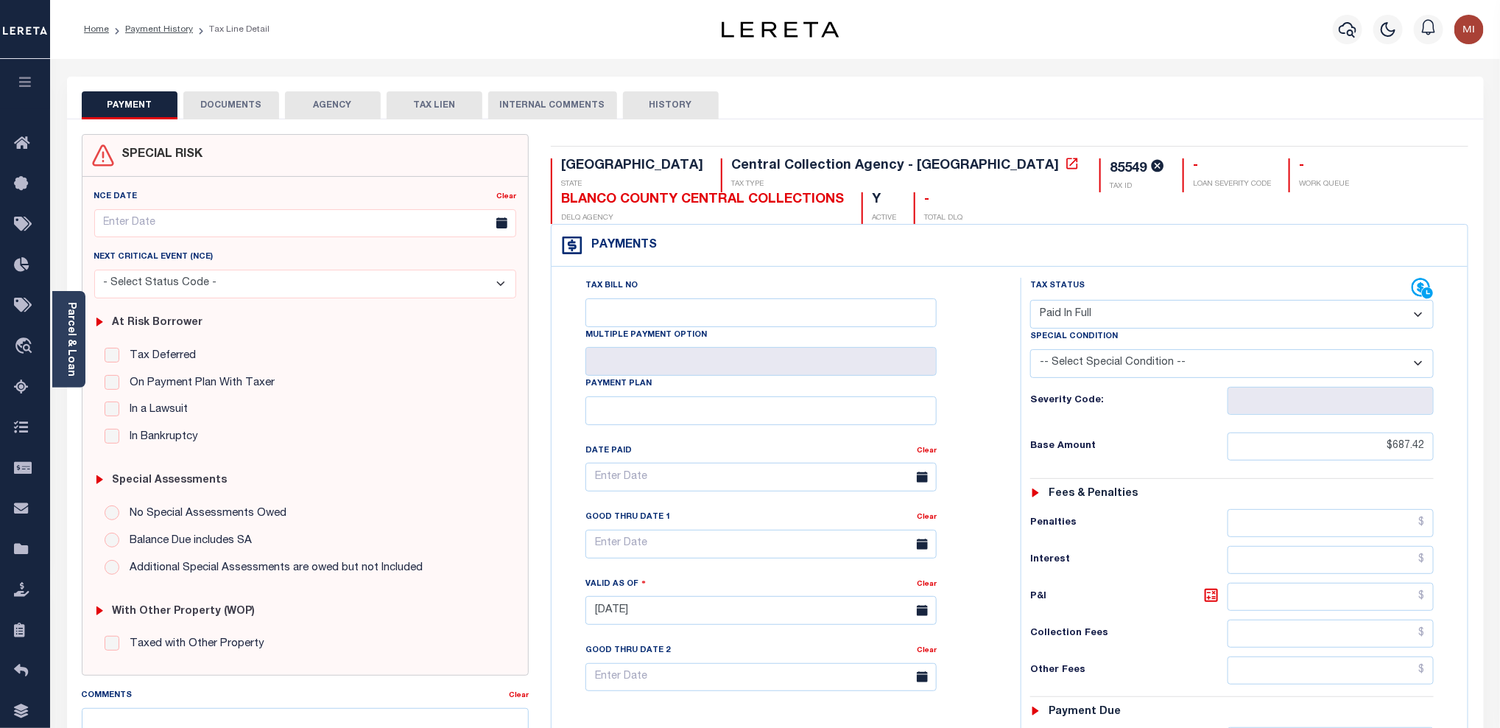
click at [234, 94] on button "DOCUMENTS" at bounding box center [231, 105] width 96 height 28
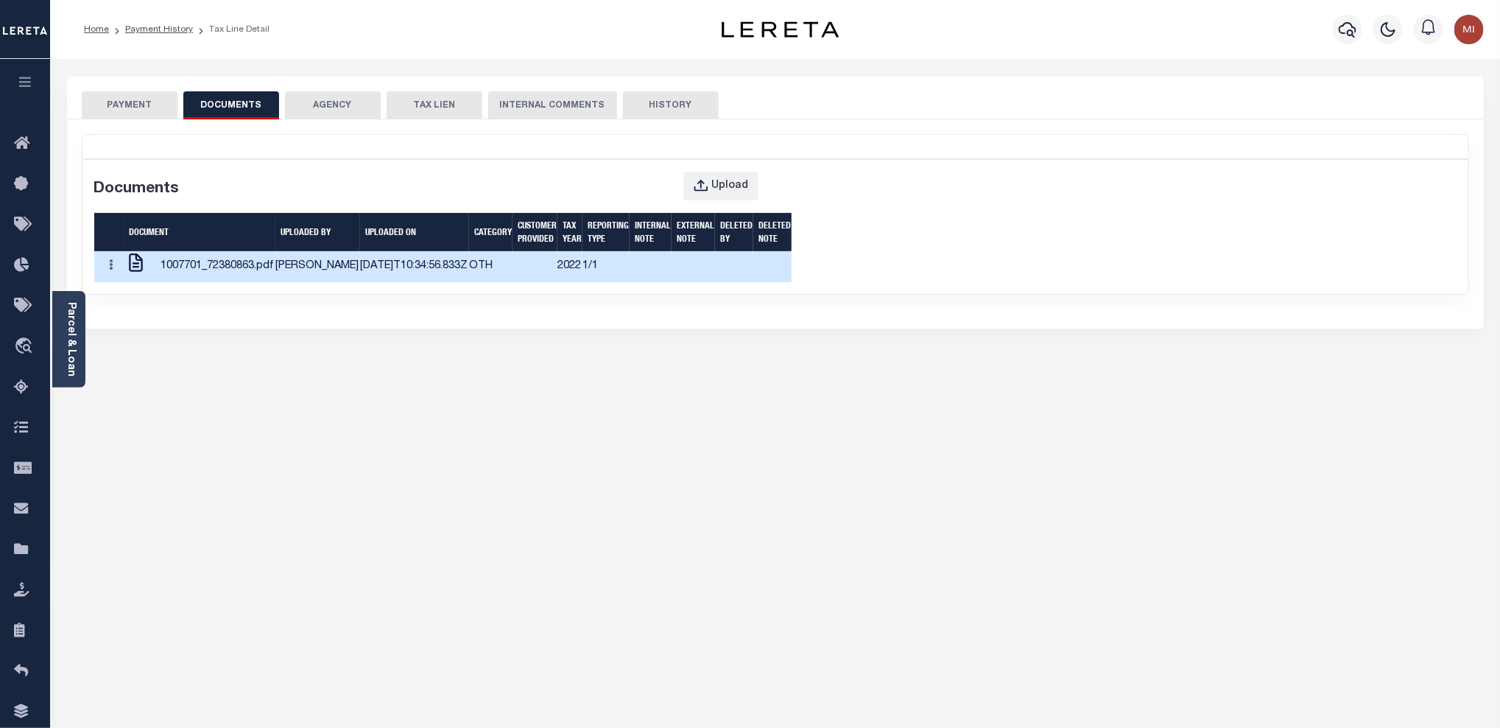
click at [513, 282] on td at bounding box center [535, 266] width 45 height 31
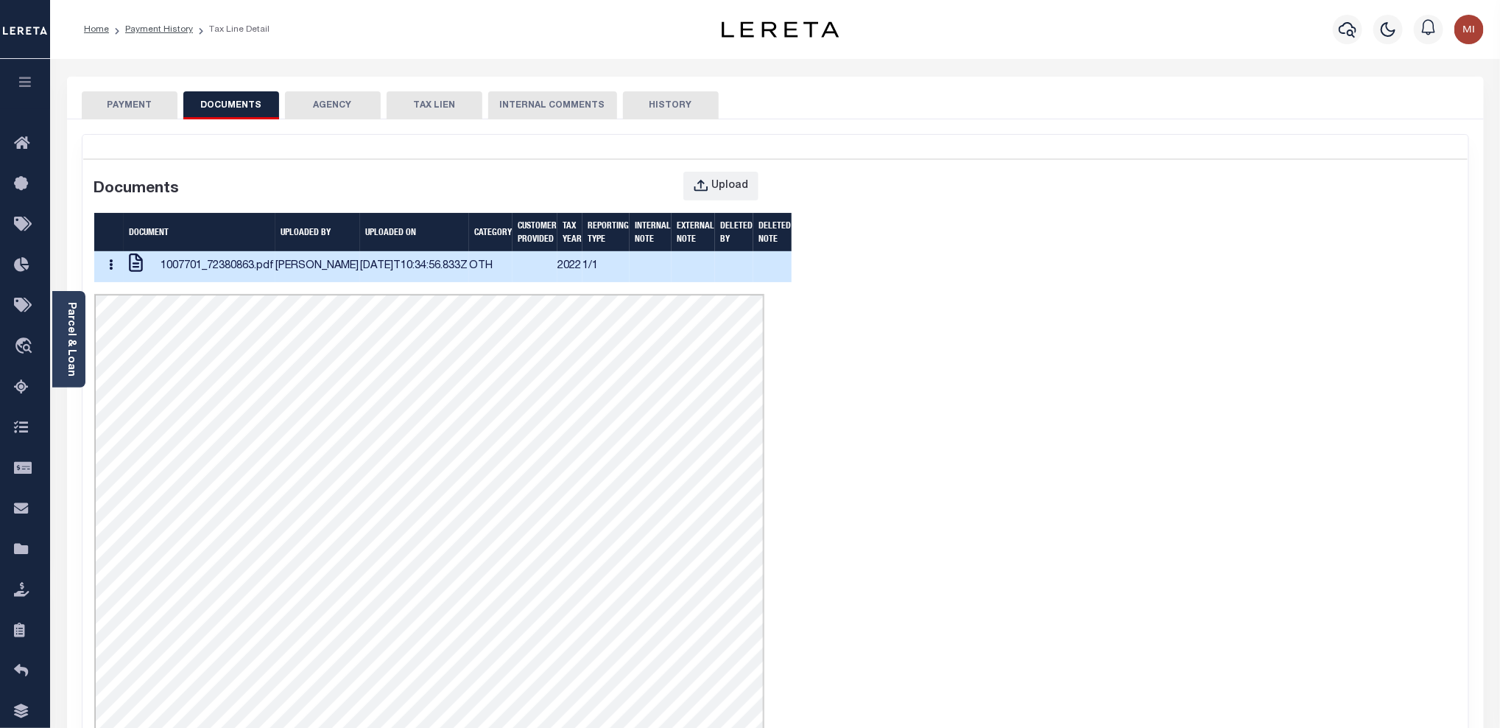
click at [113, 270] on icon "button" at bounding box center [112, 264] width 4 height 11
click at [130, 306] on link "Edit Note" at bounding box center [142, 293] width 82 height 24
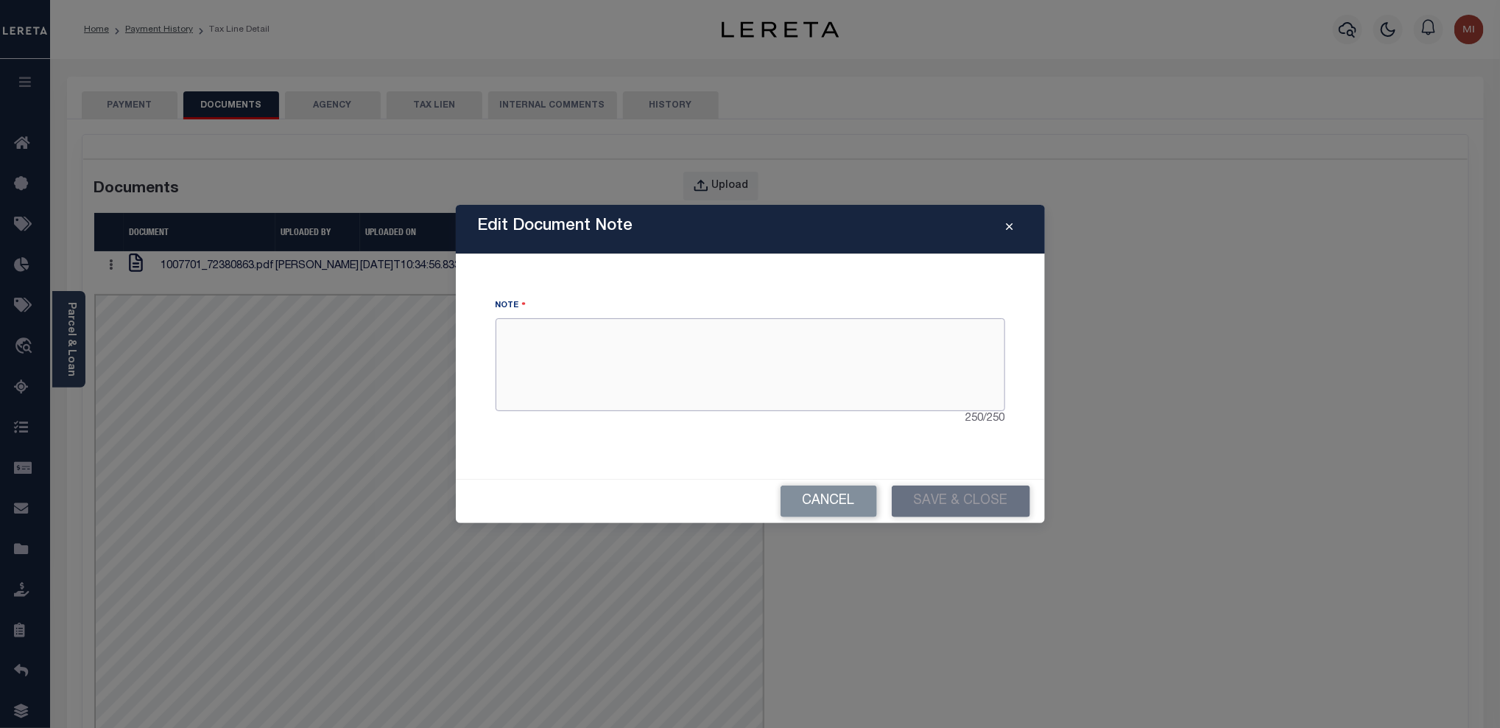
click at [573, 366] on textarea at bounding box center [751, 364] width 510 height 93
type textarea "HELLO"
click at [946, 491] on button "Save & Close" at bounding box center [961, 501] width 138 height 32
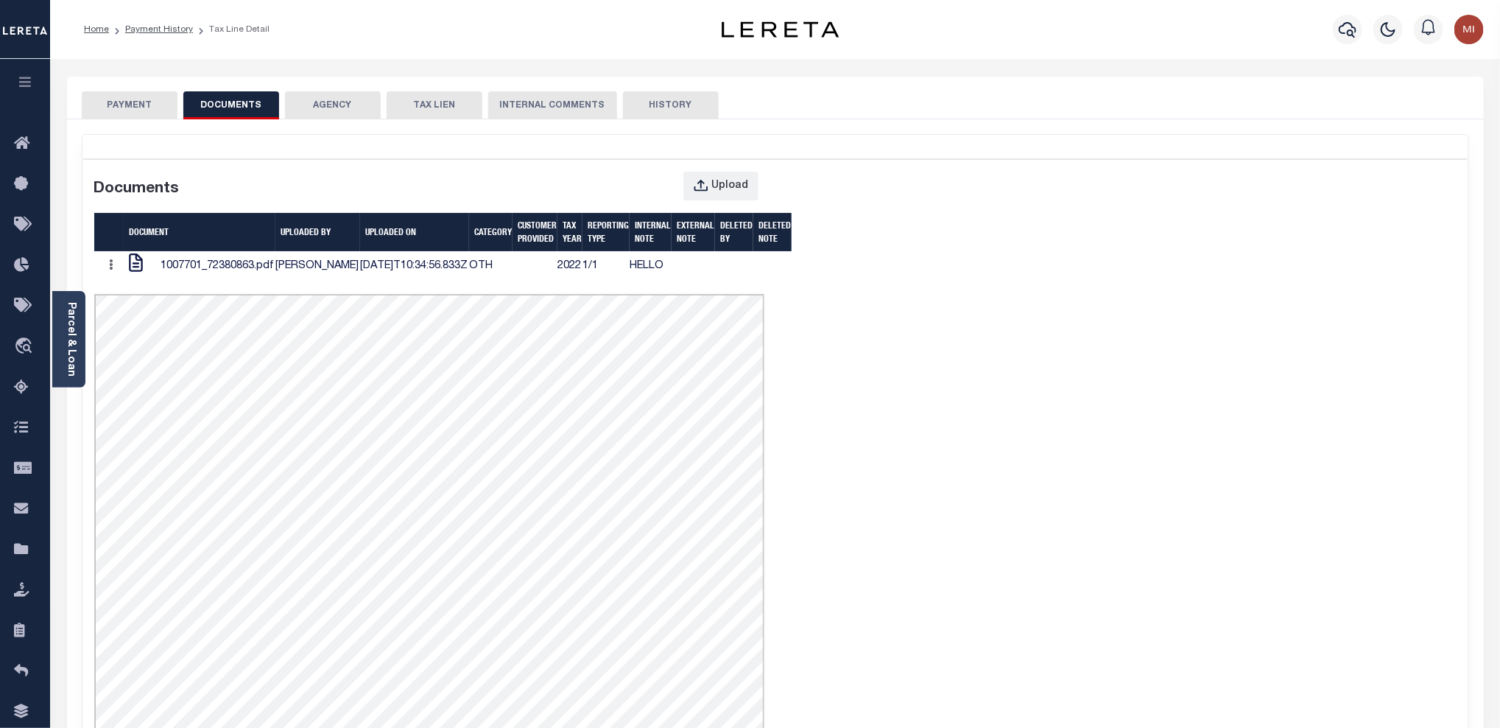
click at [935, 289] on div "Documents Upload Document UPLOADED BY UPLOADED ON Category CUSTOMER PROVIDED Ta…" at bounding box center [775, 449] width 1385 height 583
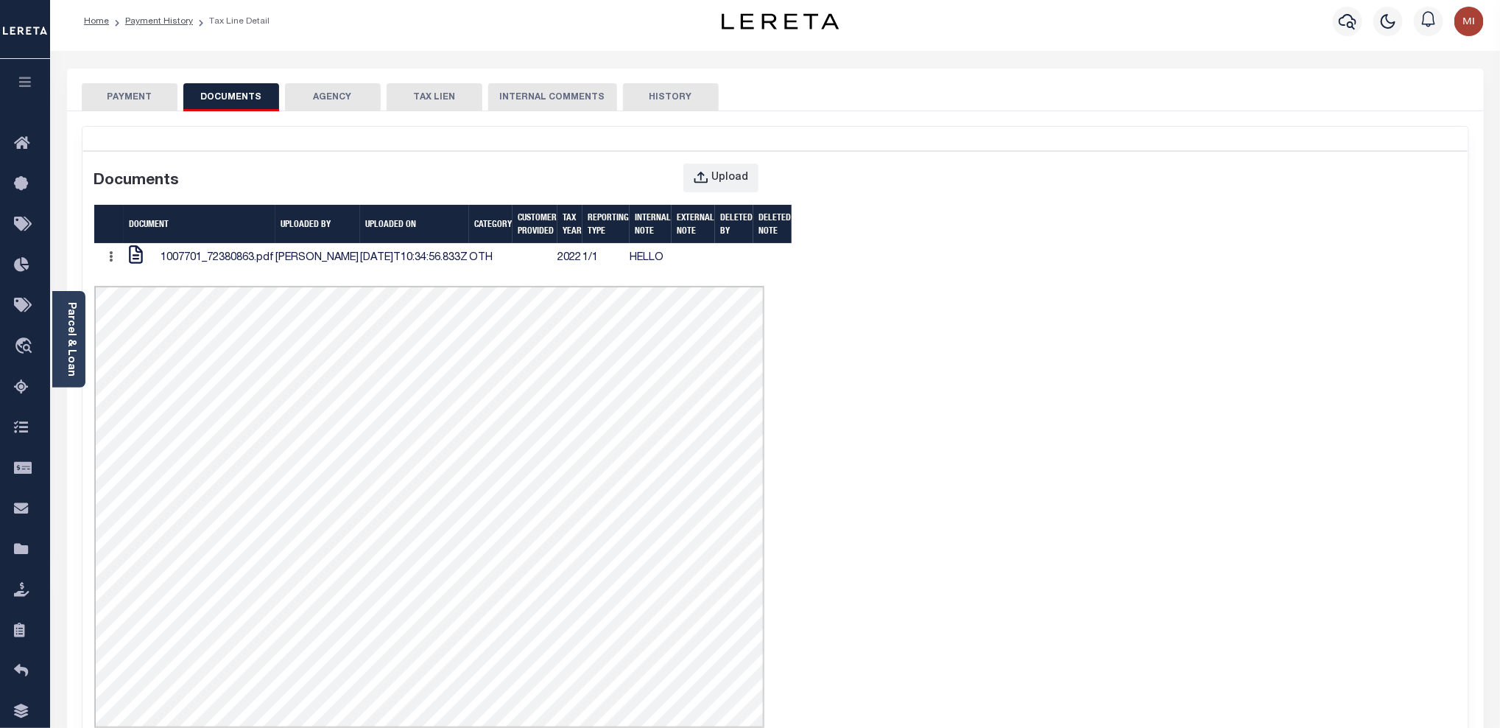
scroll to position [100, 0]
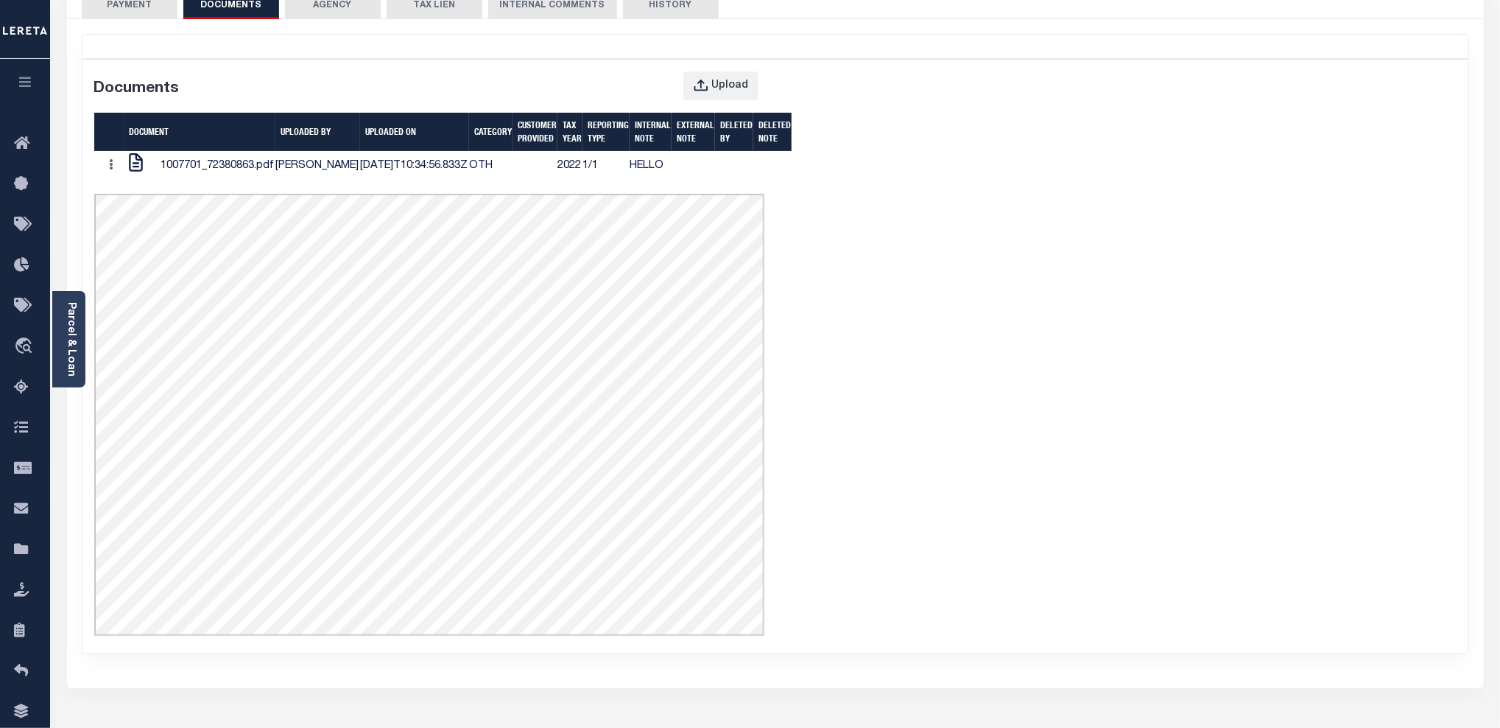
click at [912, 265] on div "Documents Upload Document UPLOADED BY UPLOADED ON Category CUSTOMER PROVIDED Ta…" at bounding box center [775, 349] width 1385 height 583
click at [944, 265] on div "Documents Upload Document UPLOADED BY UPLOADED ON Category CUSTOMER PROVIDED Ta…" at bounding box center [775, 349] width 1385 height 583
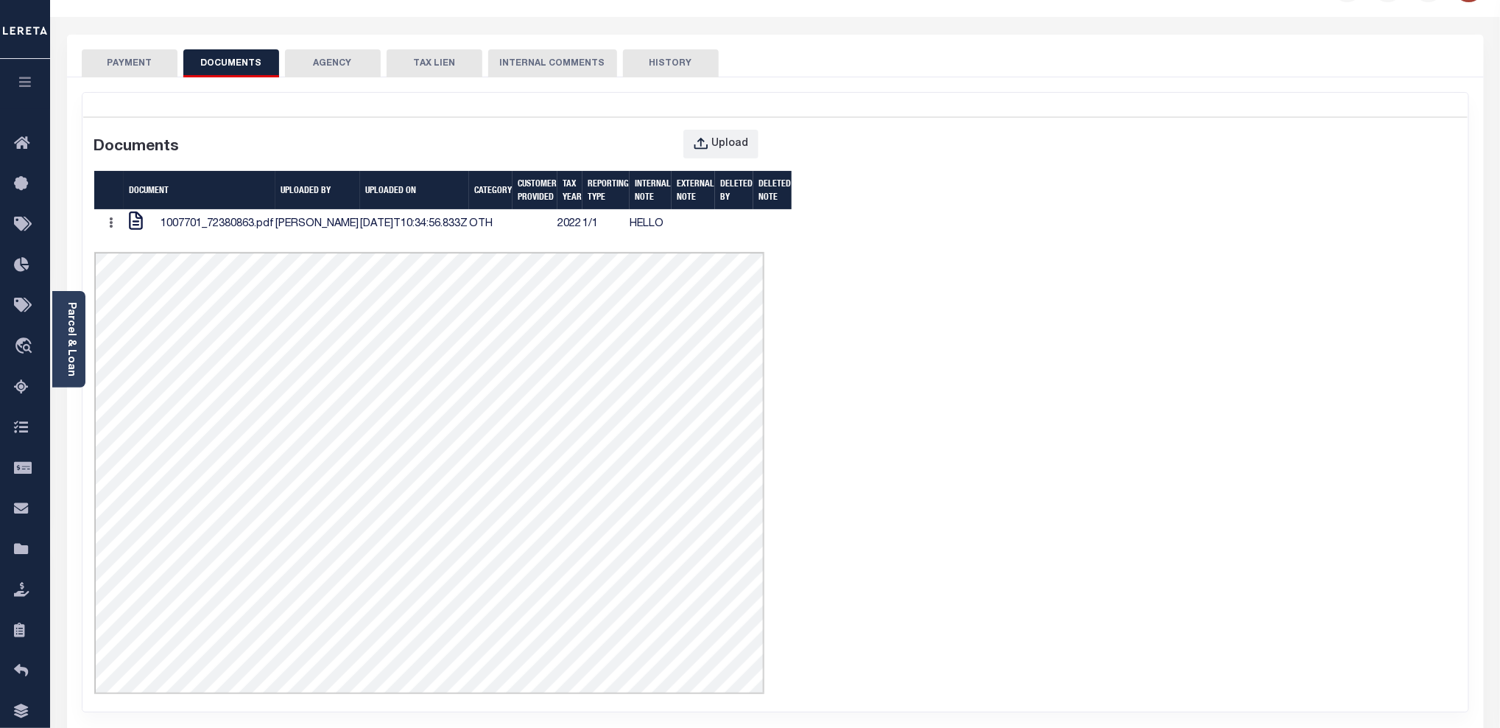
scroll to position [0, 0]
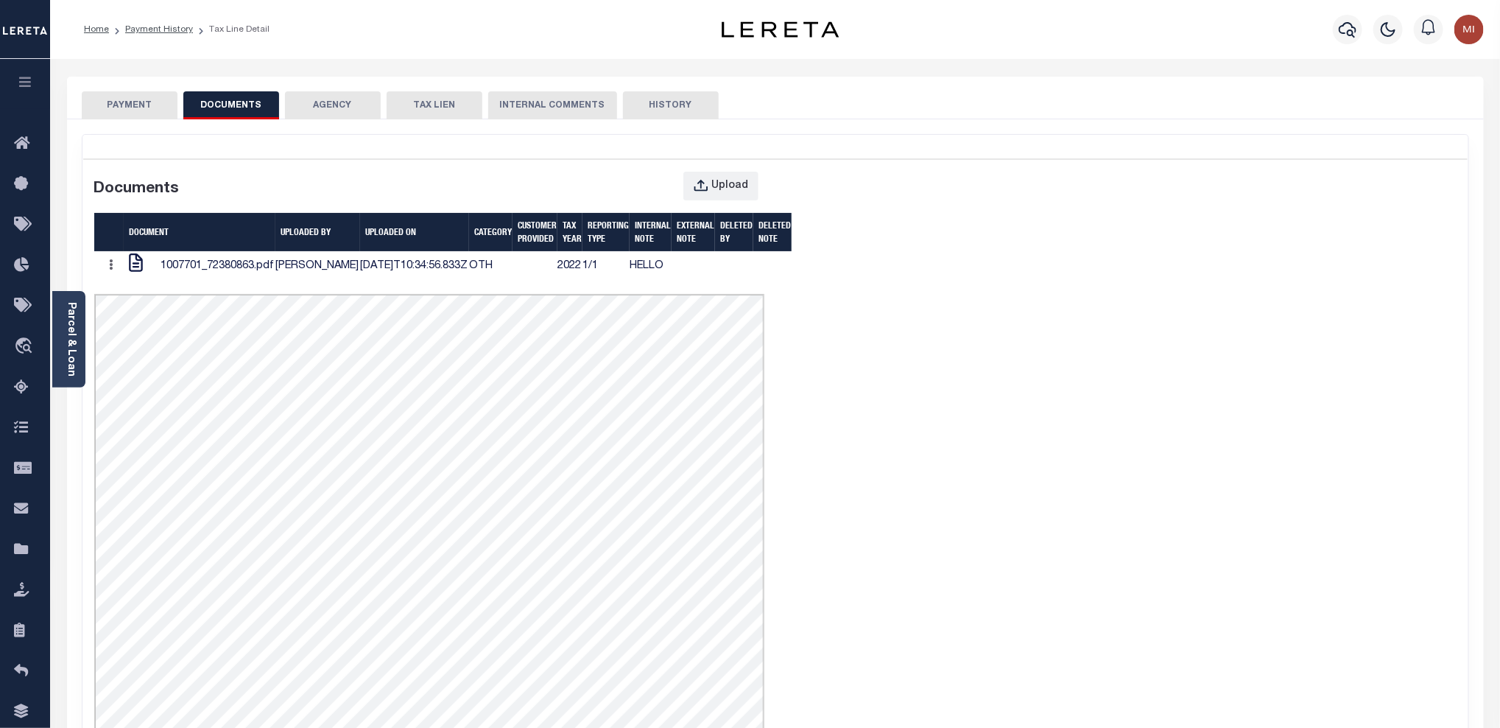
drag, startPoint x: 1106, startPoint y: 317, endPoint x: 1075, endPoint y: 317, distance: 30.9
click at [1106, 317] on div "Documents Upload Document UPLOADED BY UPLOADED ON Category CUSTOMER PROVIDED Ta…" at bounding box center [775, 449] width 1385 height 583
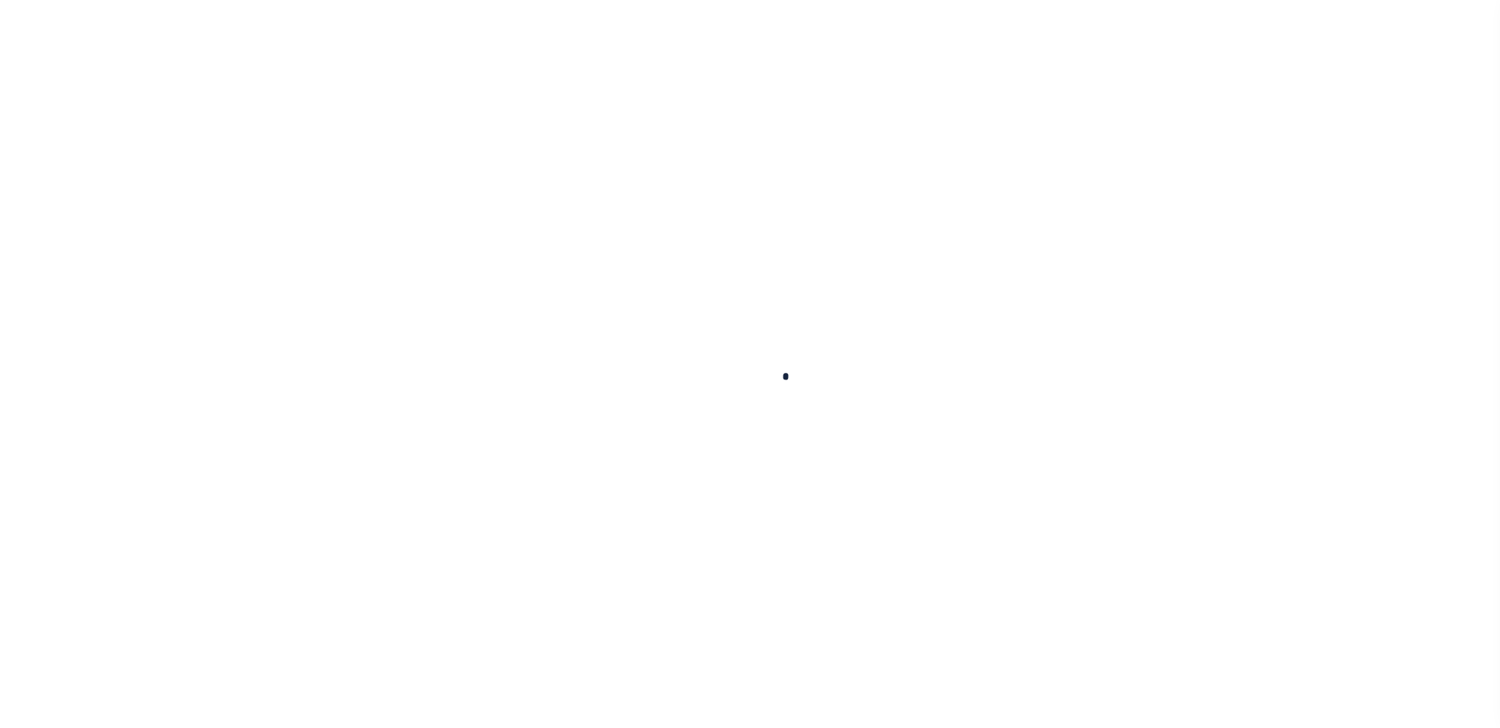
scroll to position [48, 0]
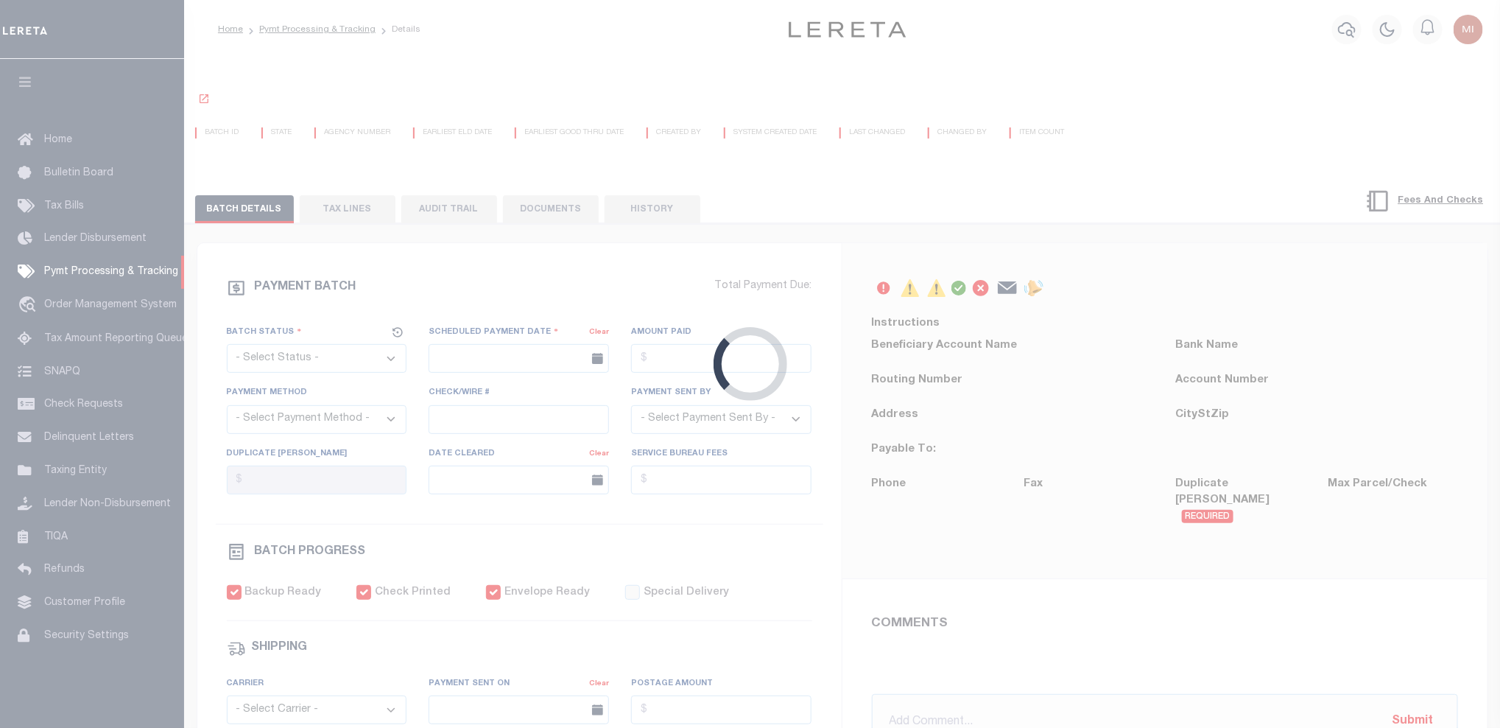
select select "CAC"
type input "[DATE]"
type input "$6,146"
select select "CHK"
type input "37442"
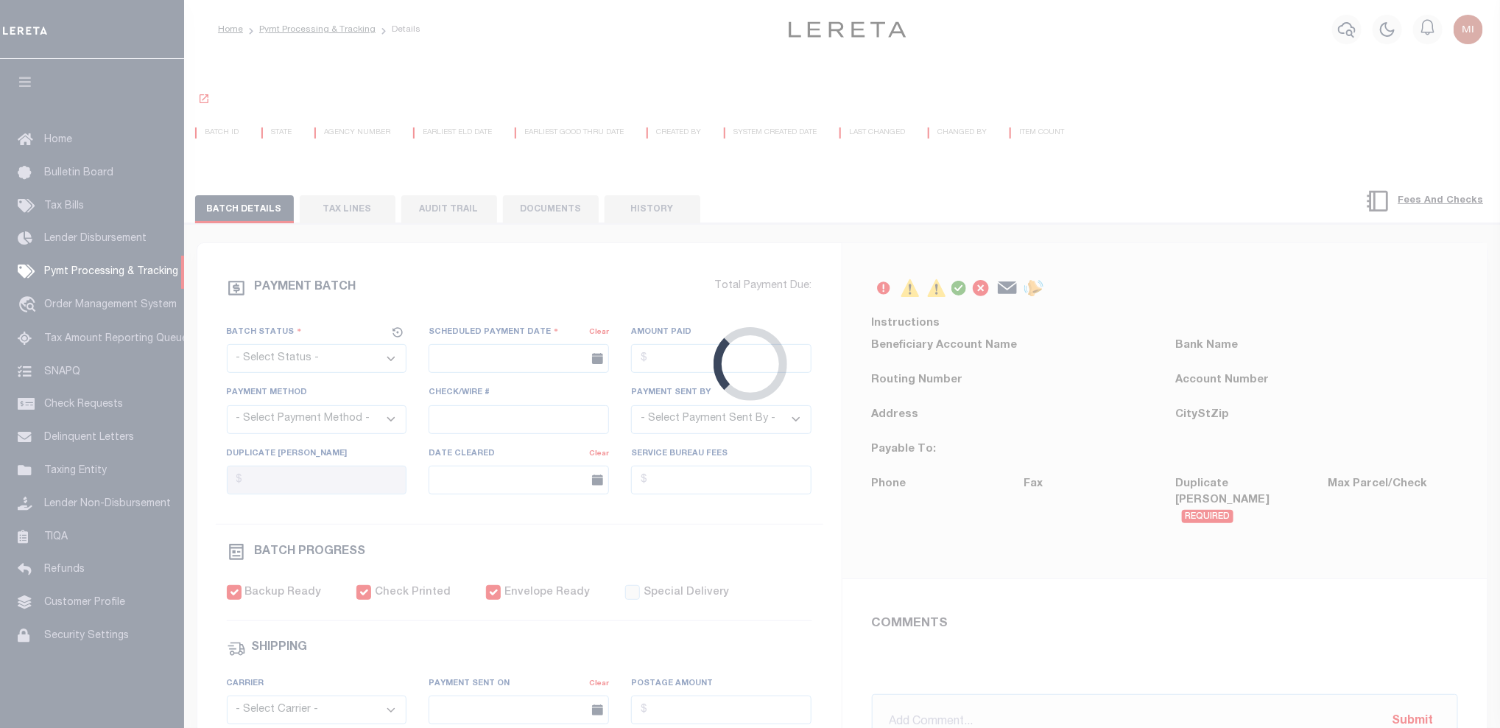
select select
type input "[DATE]"
checkbox input "true"
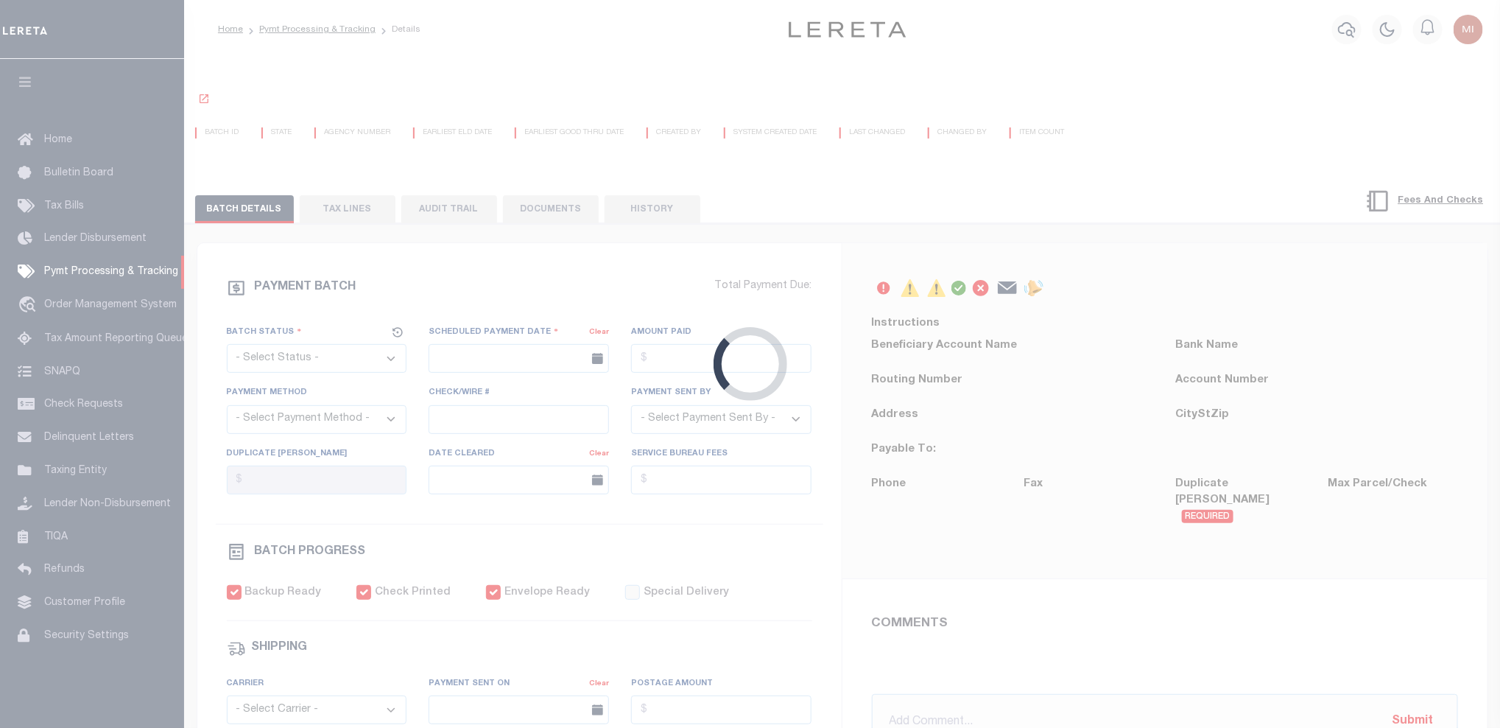
select select "FDX"
type input "[DATE]"
type input "$13.27"
type input "423448868201"
type input "[PERSON_NAME]"
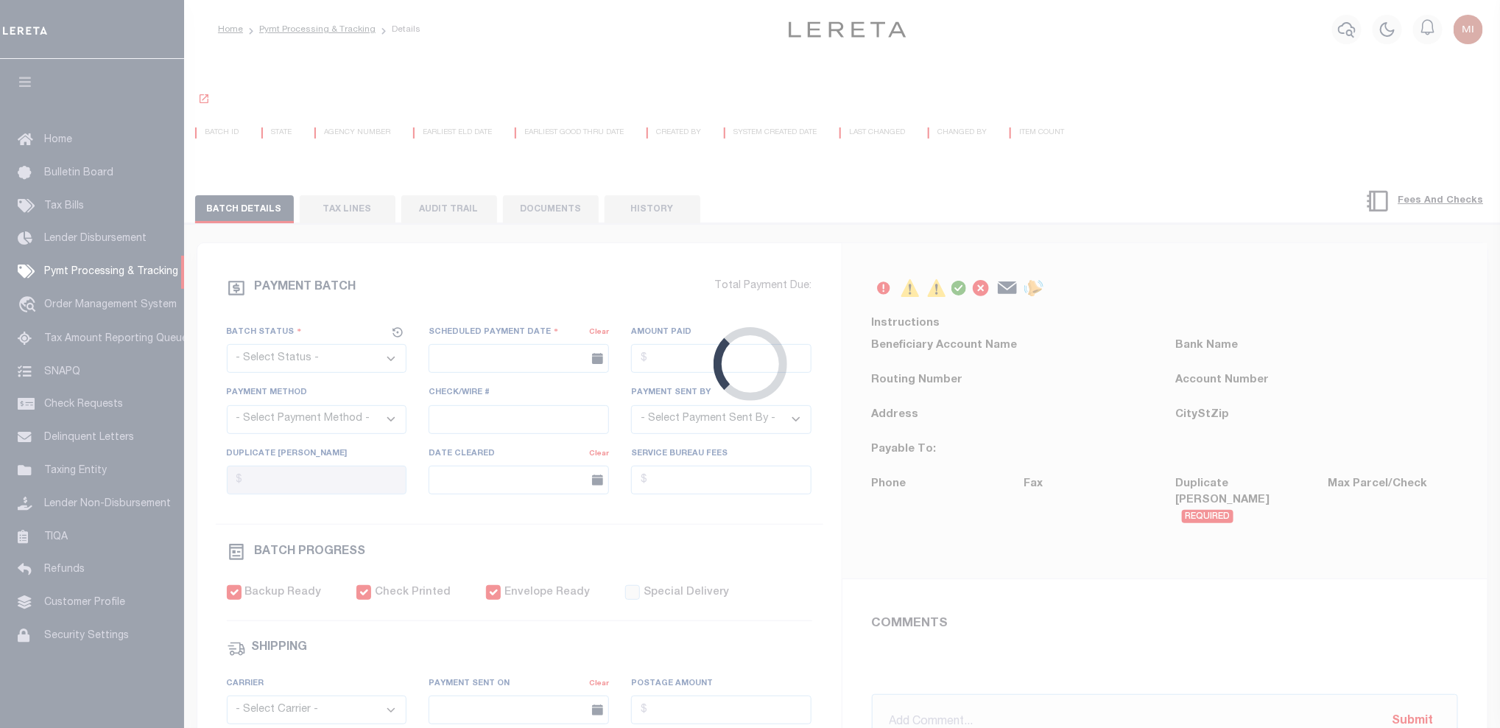
select select "PAP"
type input "[DATE]"
type input "1"
radio input "true"
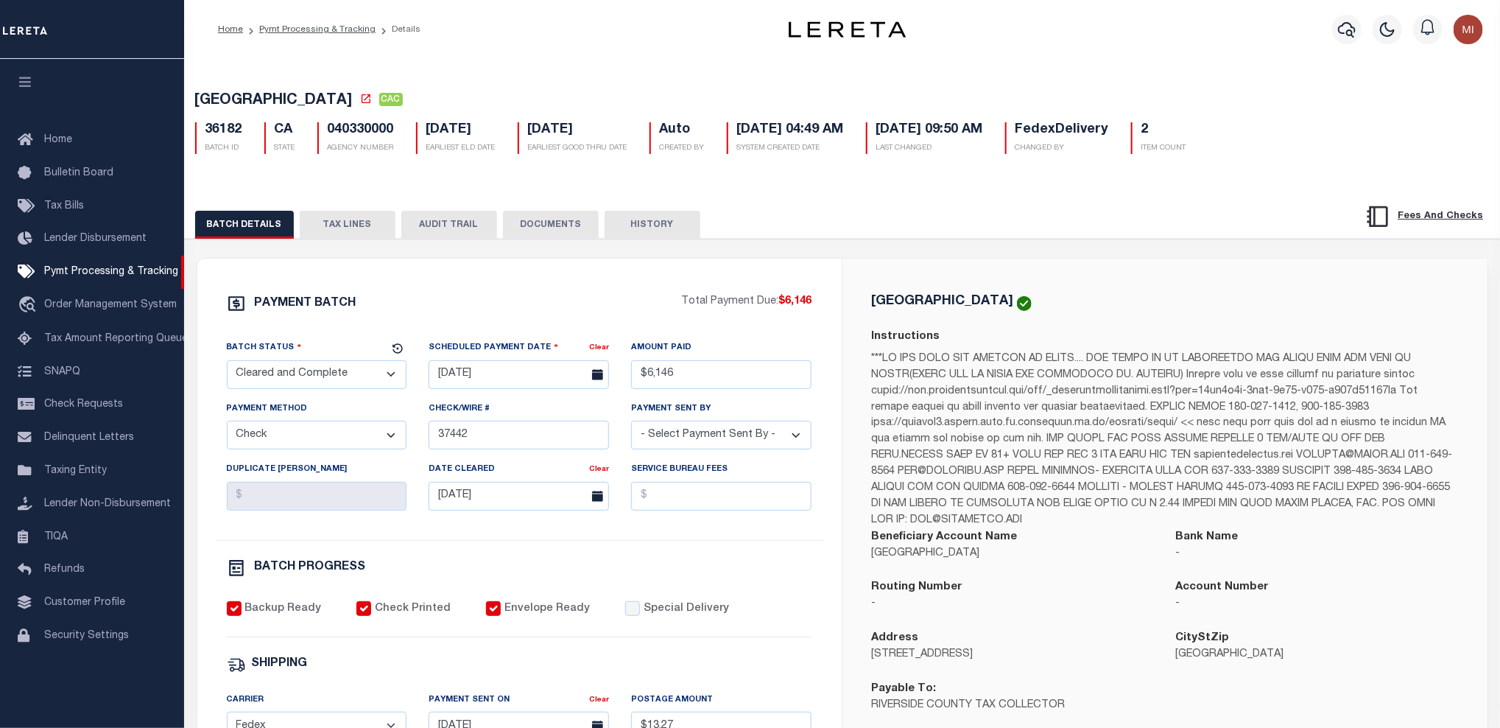
click at [564, 227] on button "DOCUMENTS" at bounding box center [551, 225] width 96 height 28
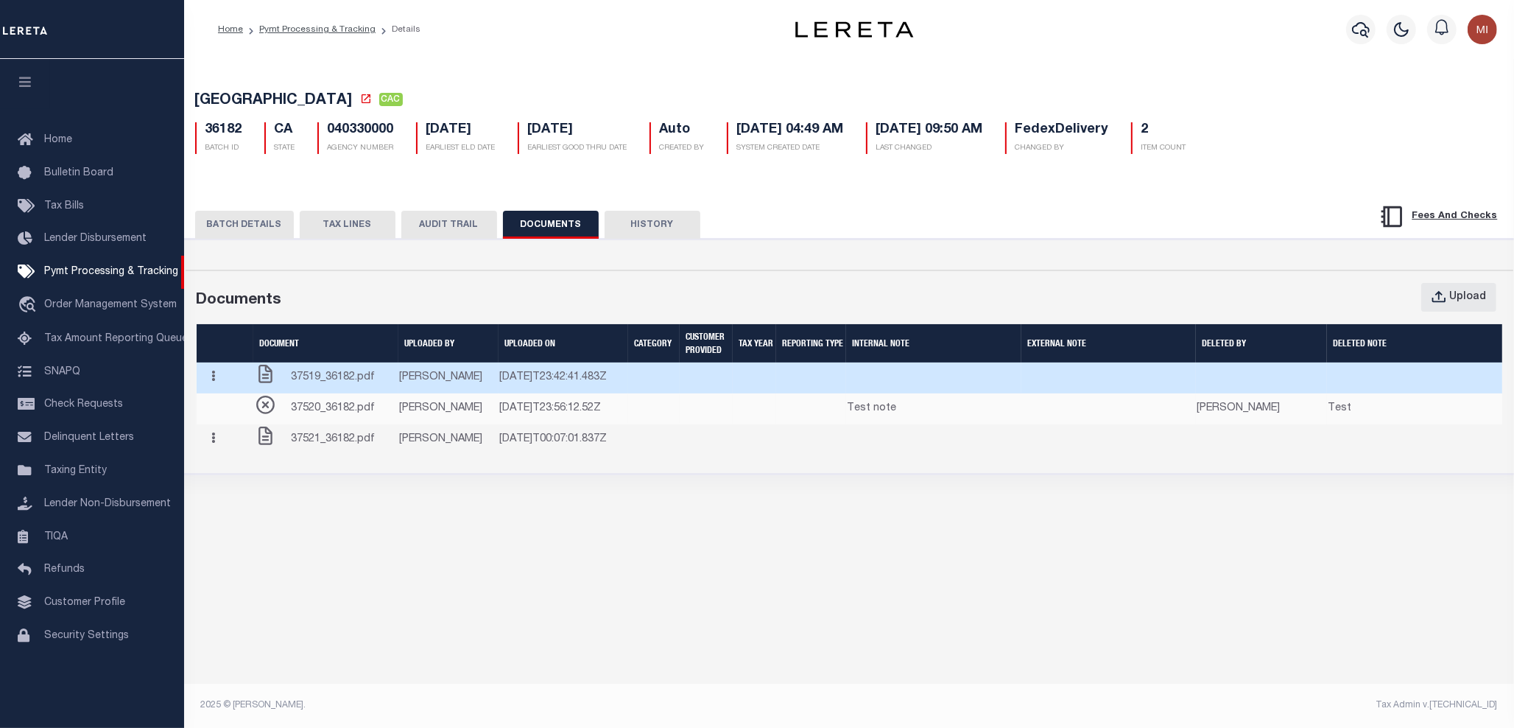
click at [222, 392] on button "button" at bounding box center [214, 377] width 23 height 29
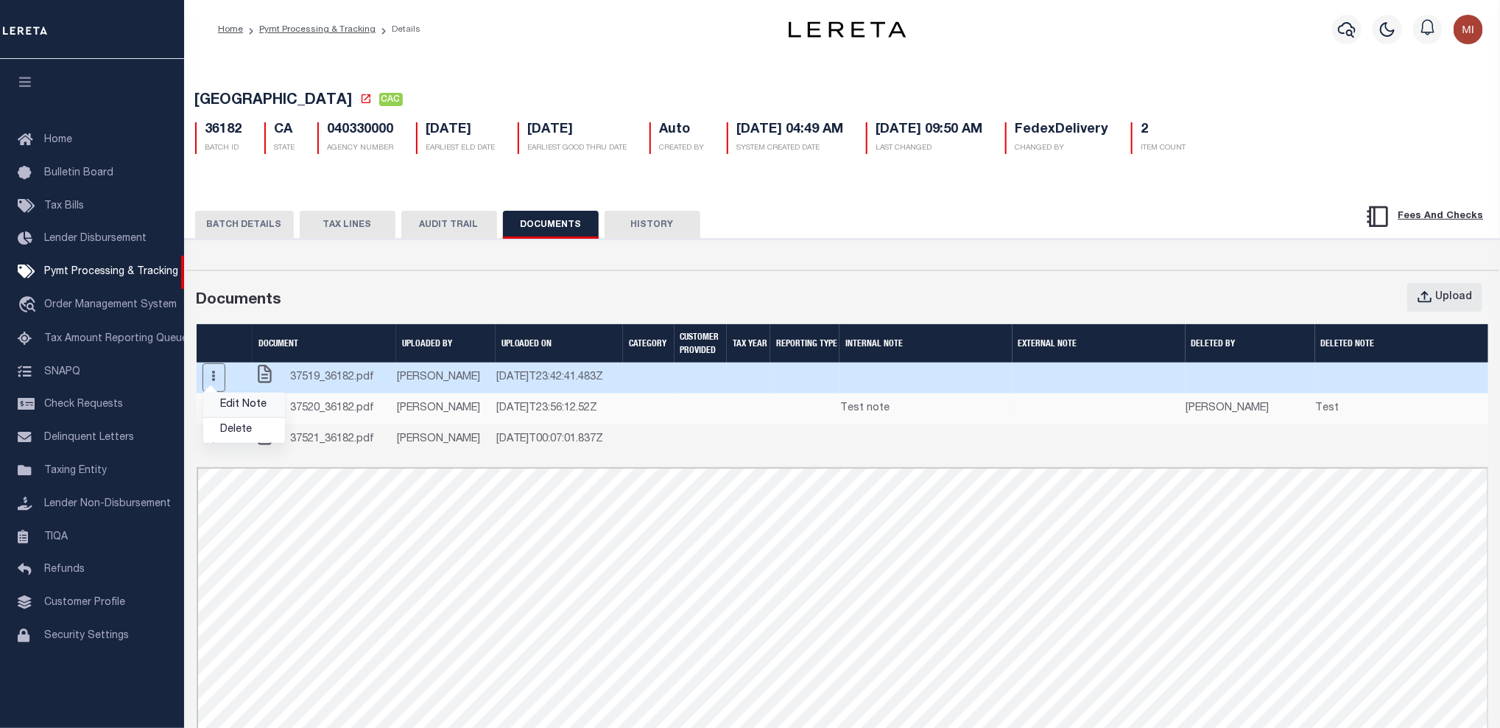
click at [247, 417] on link "Edit Note" at bounding box center [244, 405] width 82 height 24
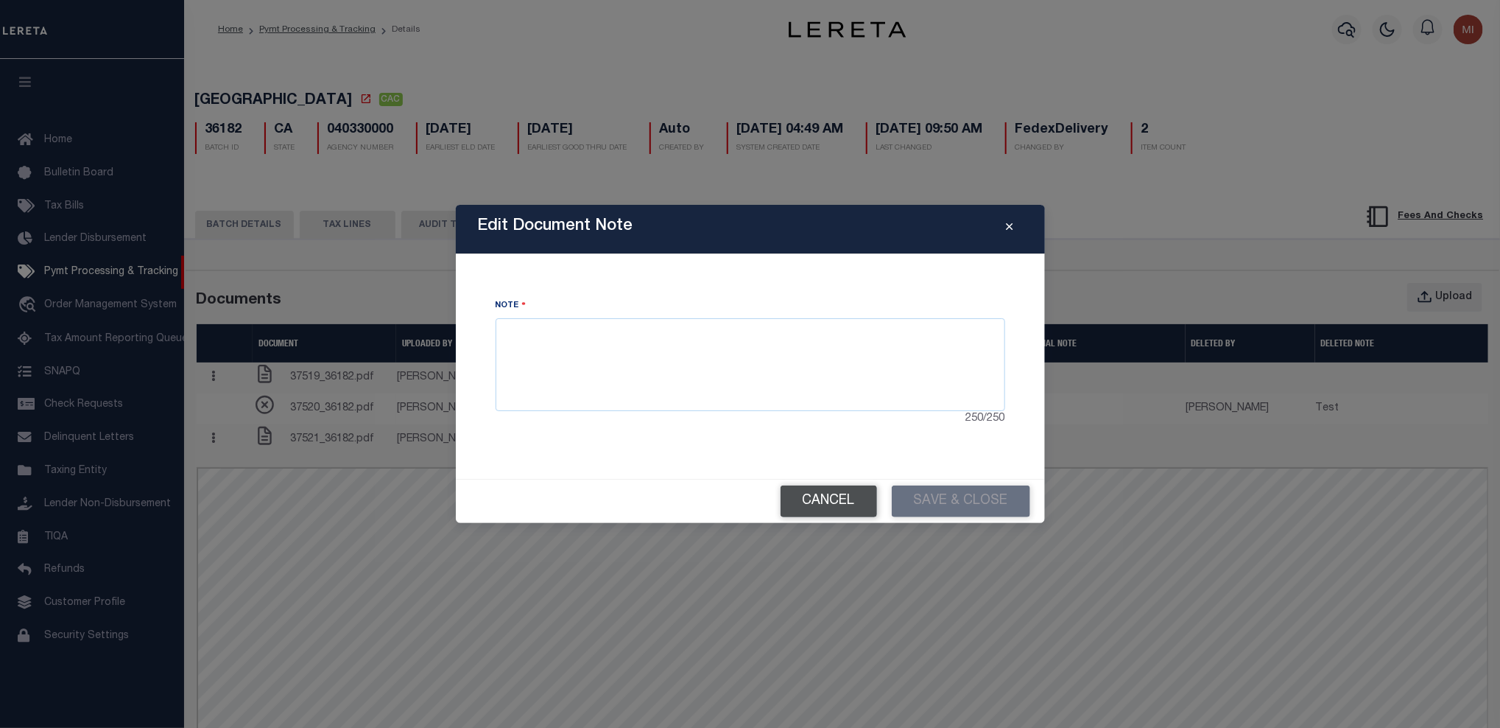
click at [860, 505] on button "Cancel" at bounding box center [829, 501] width 96 height 32
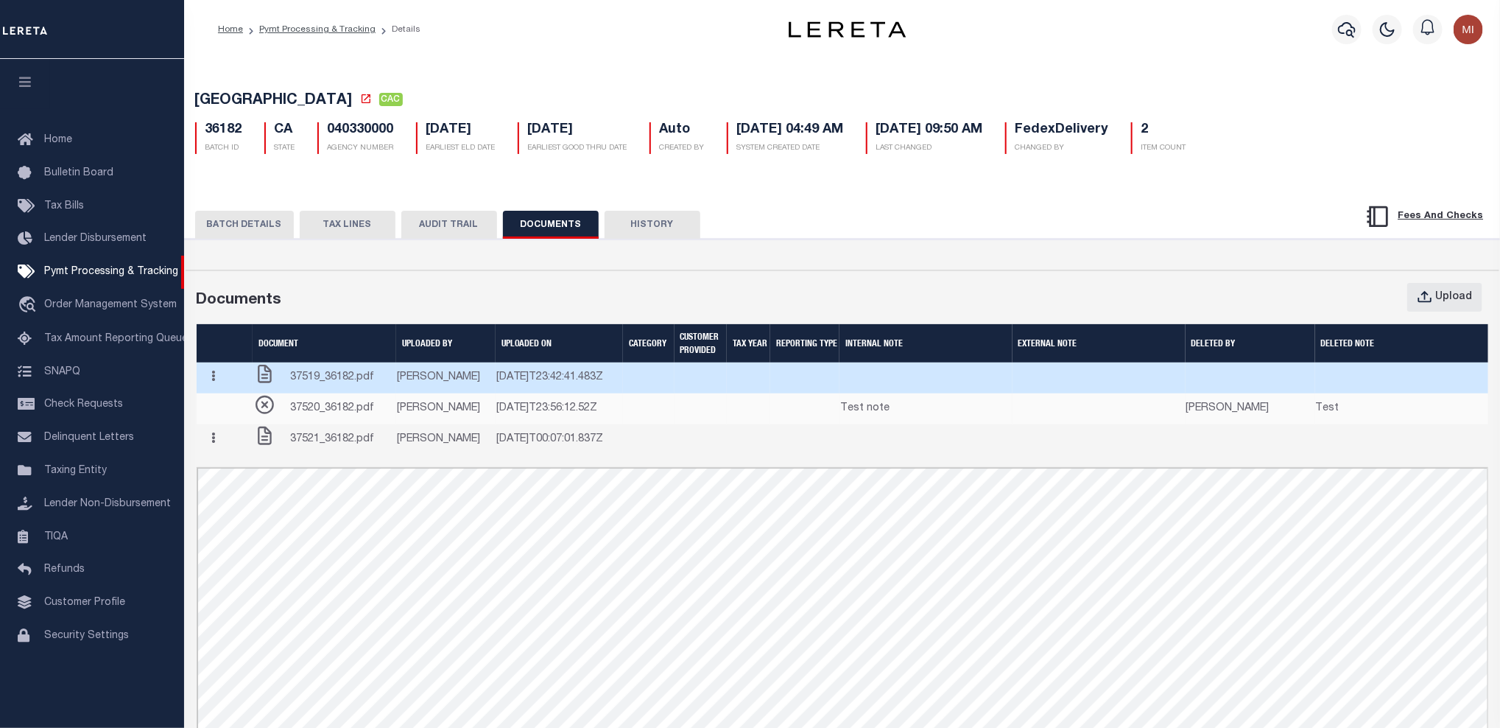
click at [216, 382] on icon "button" at bounding box center [214, 375] width 4 height 11
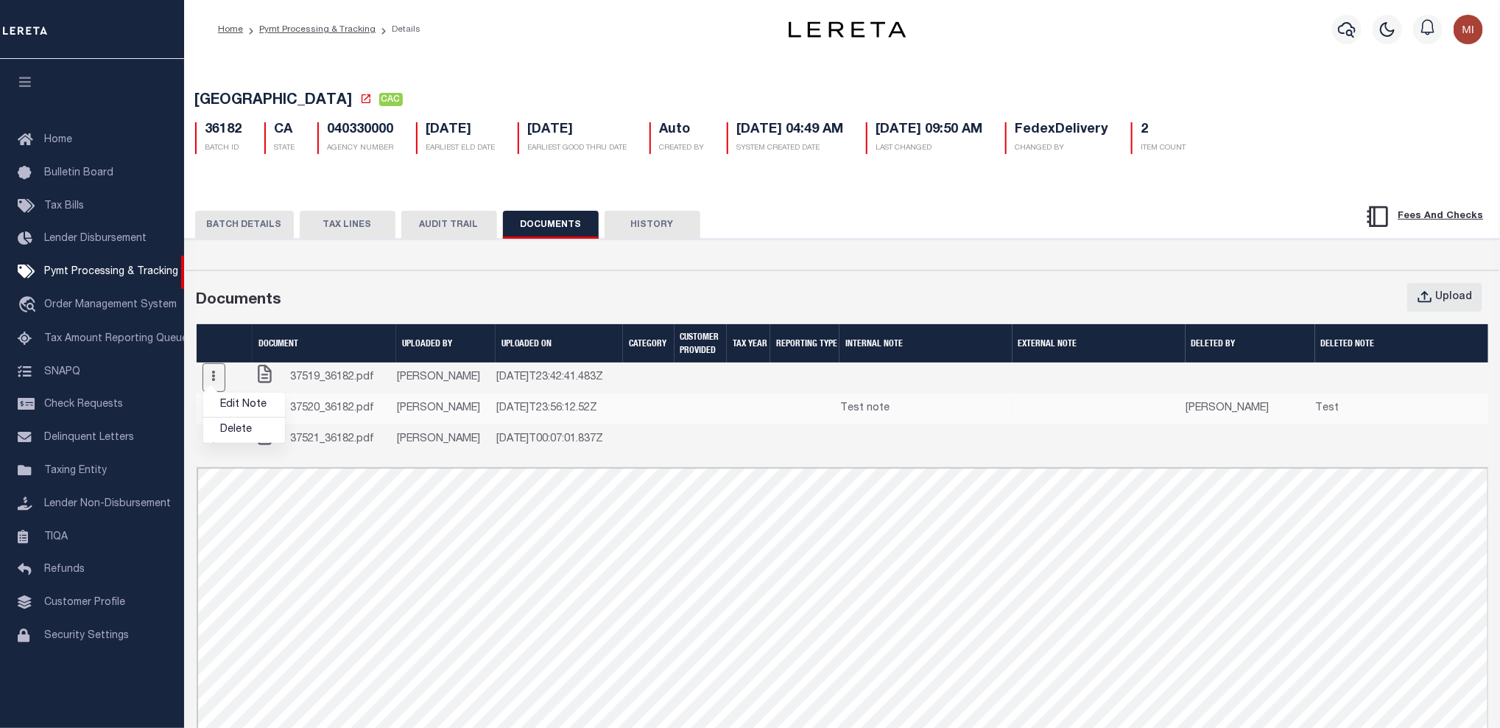
click at [880, 306] on div "Upload" at bounding box center [1006, 297] width 985 height 29
click at [573, 193] on div "BATCH DETAILS TAX LINES AUDIT TRAIL DOCUMENTS HISTORY" at bounding box center [843, 558] width 1330 height 751
click at [61, 300] on link "travel_explore Order Management System" at bounding box center [92, 306] width 184 height 34
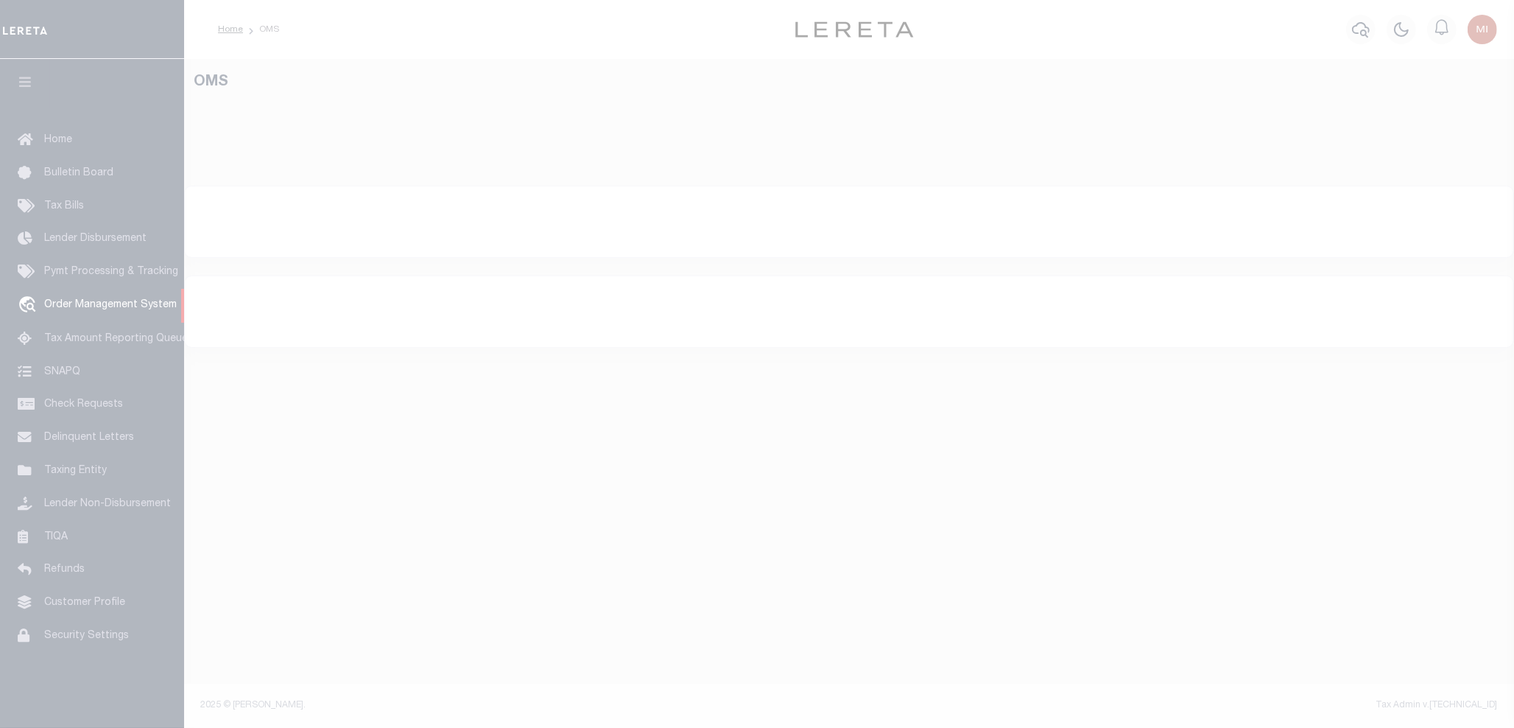
select select "200"
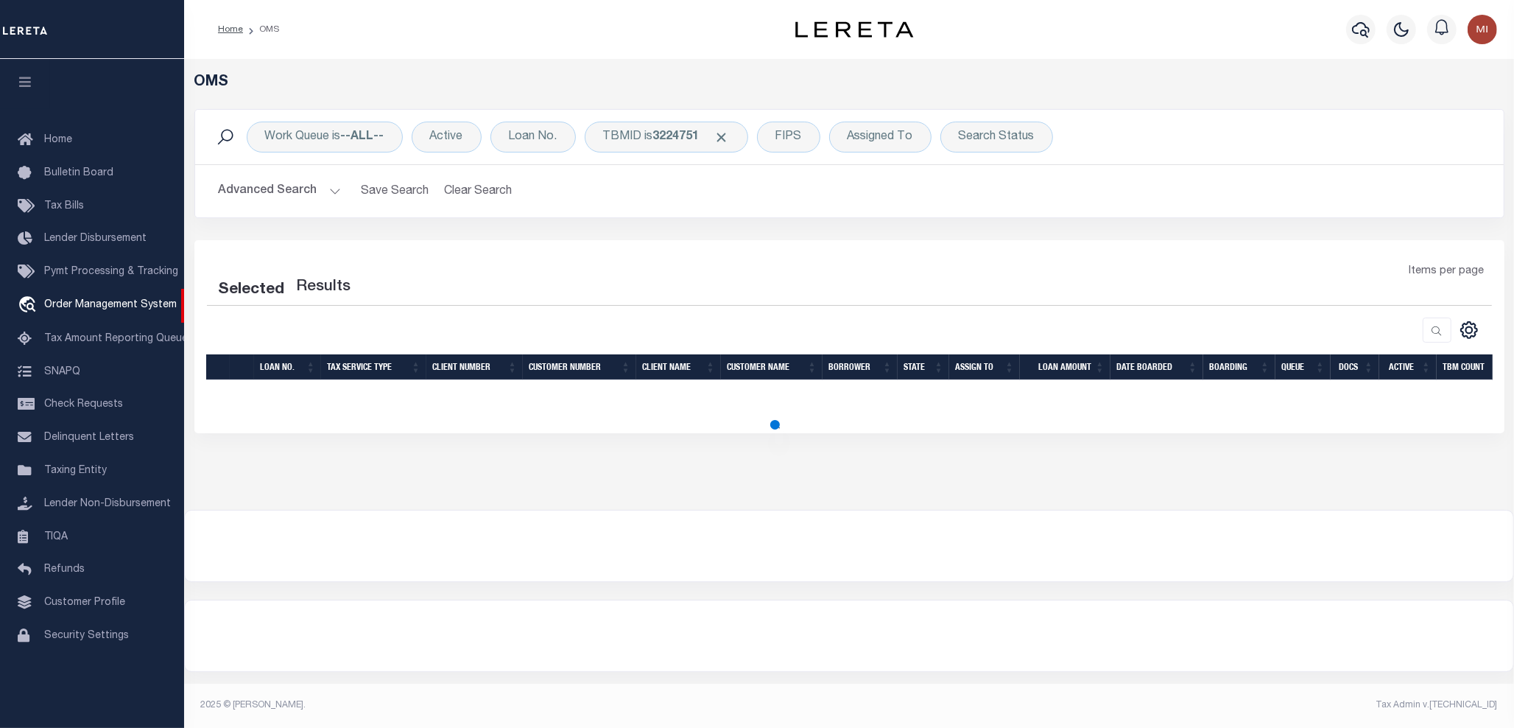
select select "200"
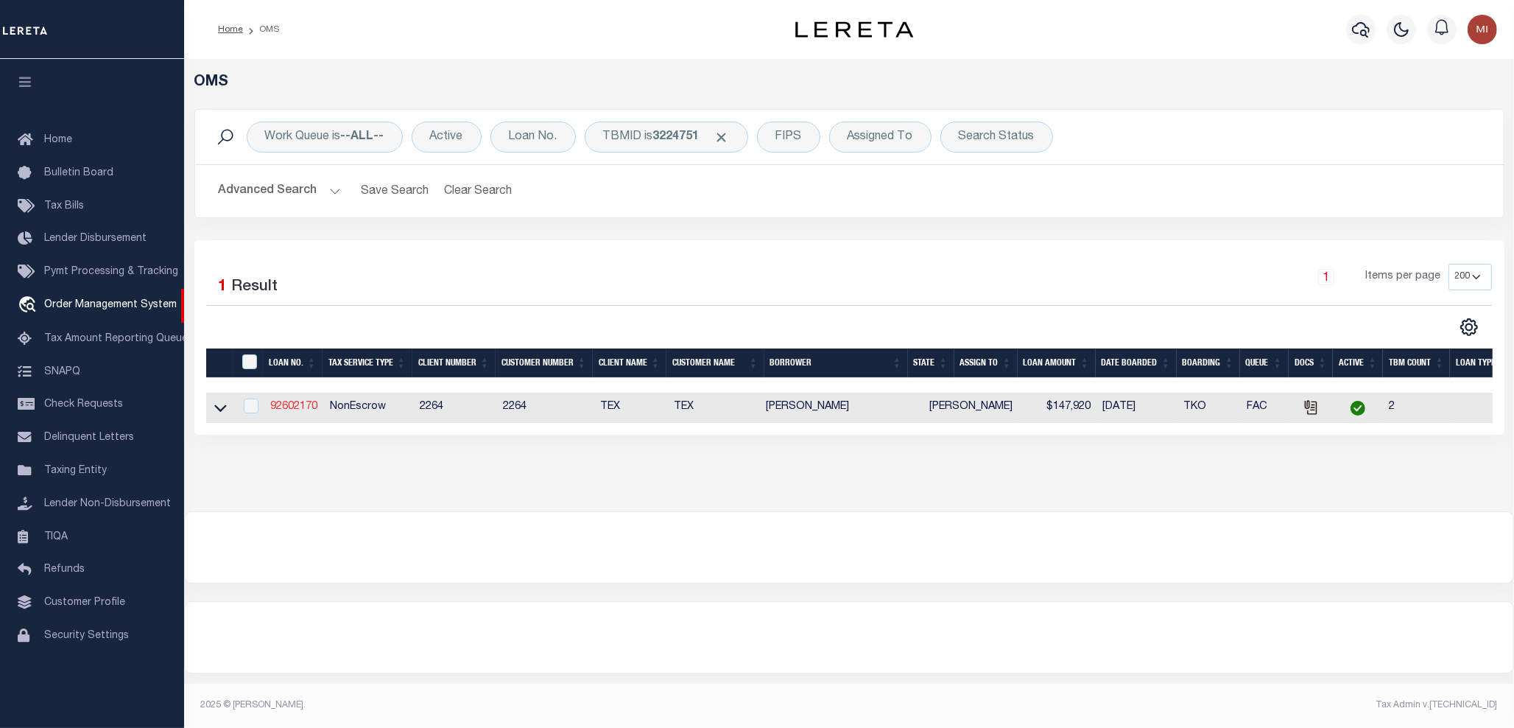
click at [297, 407] on link "92602170" at bounding box center [293, 406] width 47 height 10
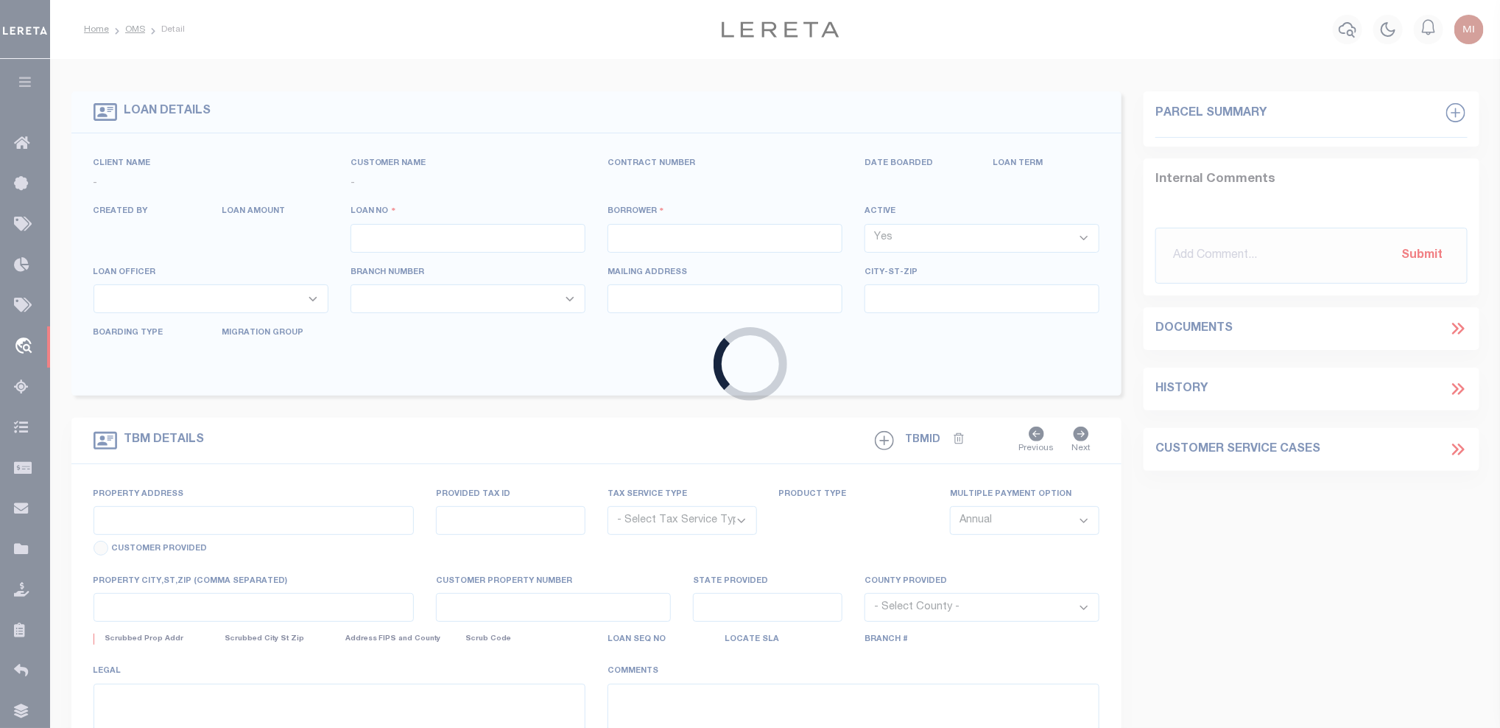
type input "92602170"
type input "[PERSON_NAME]"
select select
type input "[STREET_ADDRESS][PERSON_NAME]"
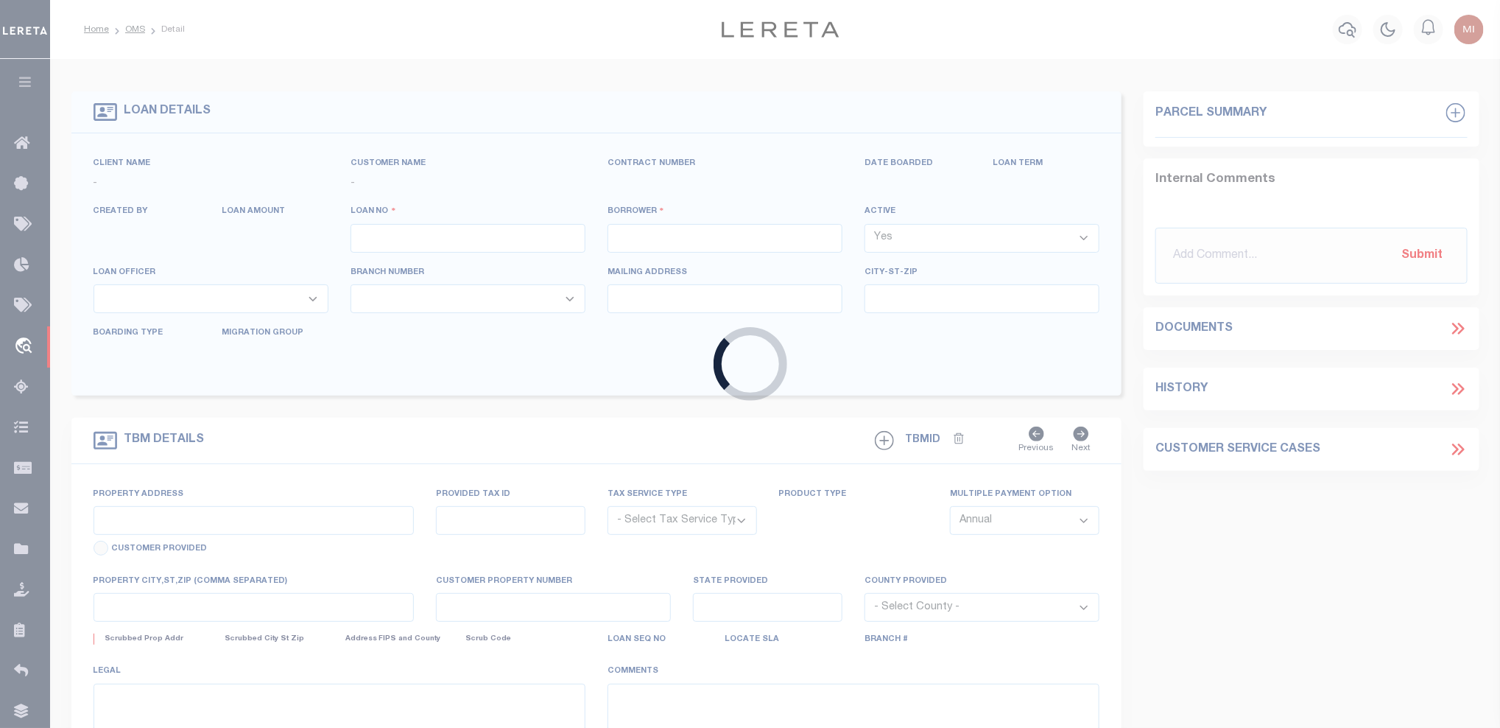
type input "[GEOGRAPHIC_DATA] OR 97201-5373"
select select "NonEscrow"
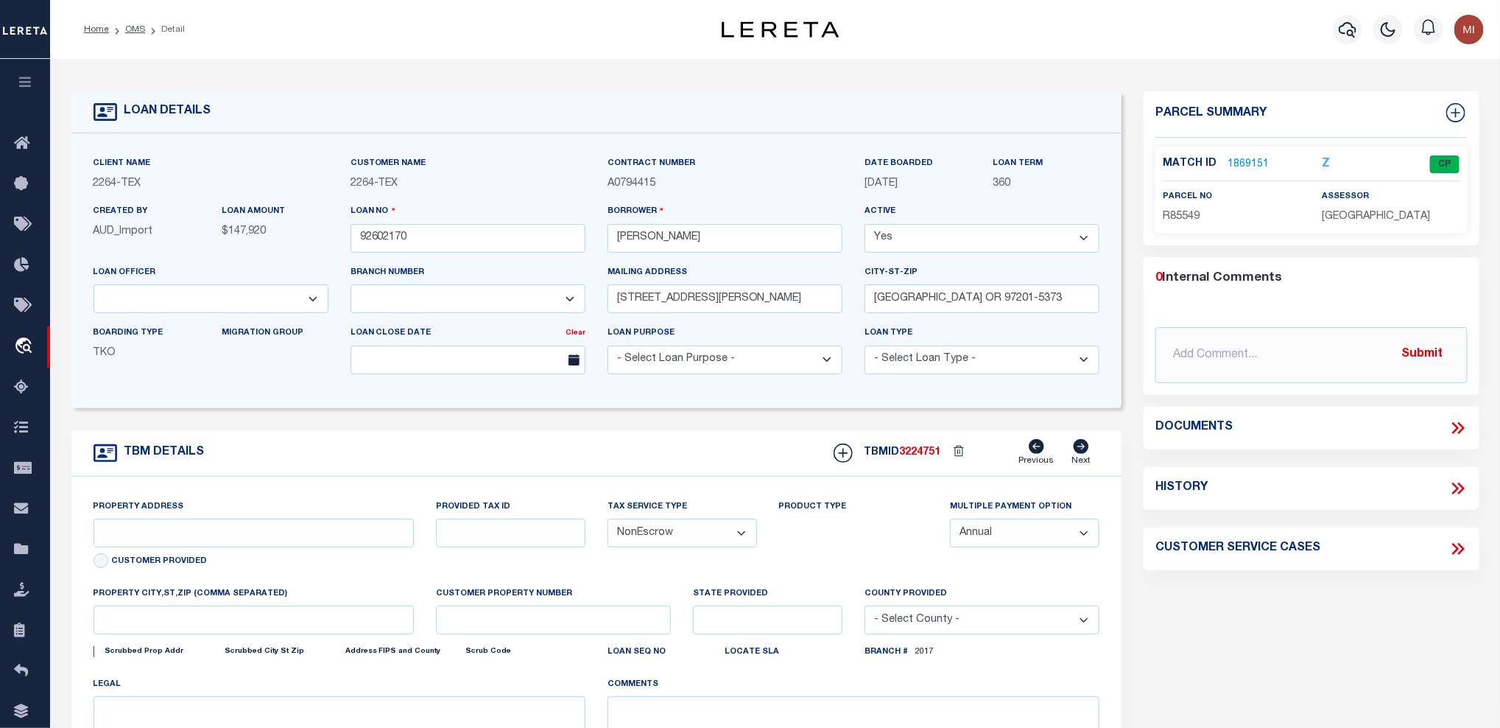
select select "8149"
select select "22457"
click at [1457, 421] on icon at bounding box center [1458, 427] width 19 height 19
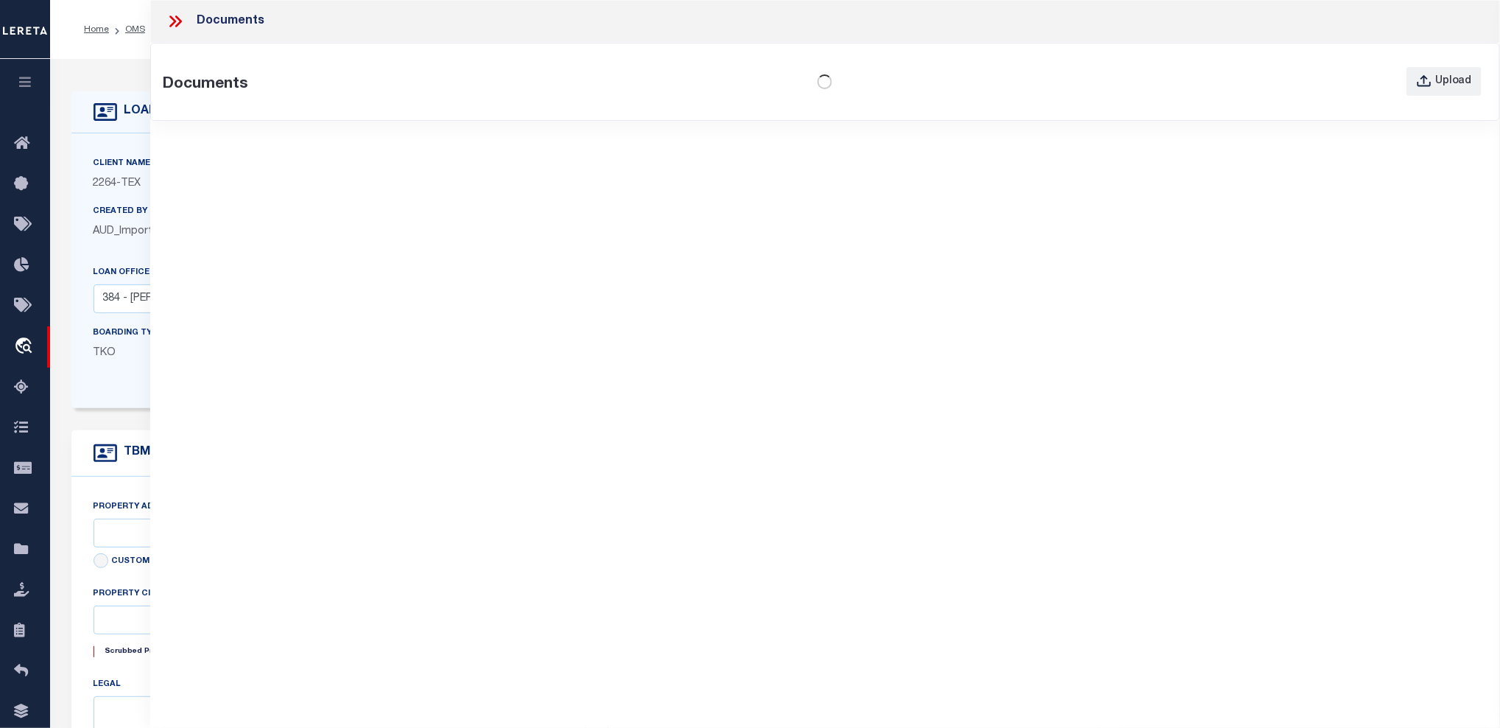
type input "[GEOGRAPHIC_DATA], [GEOGRAPHIC_DATA] 231652001001"
type input "231652001001"
select select
type textarea "LOT 22;[GEOGRAPHIC_DATA];[GEOGRAPHIC_DATA];[GEOGRAPHIC_DATA]"
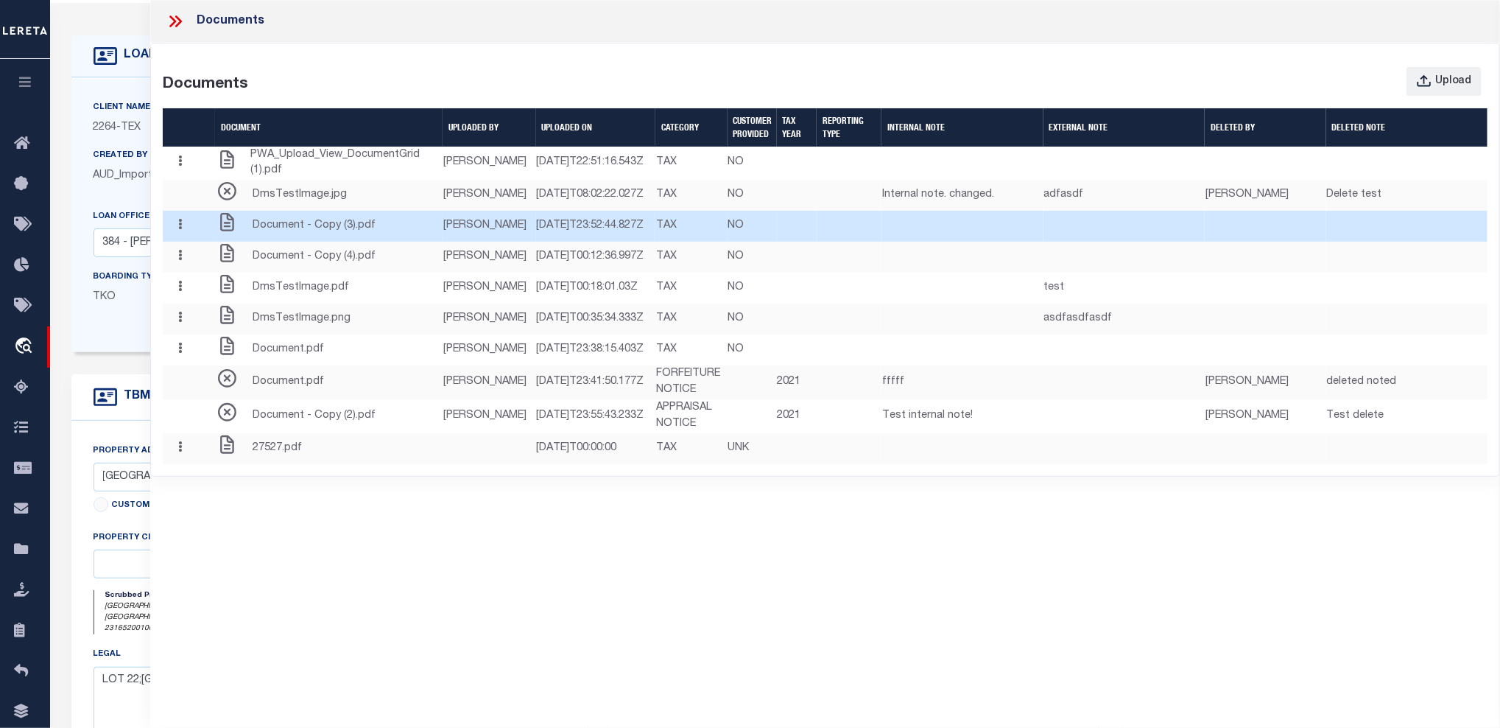
scroll to position [43, 0]
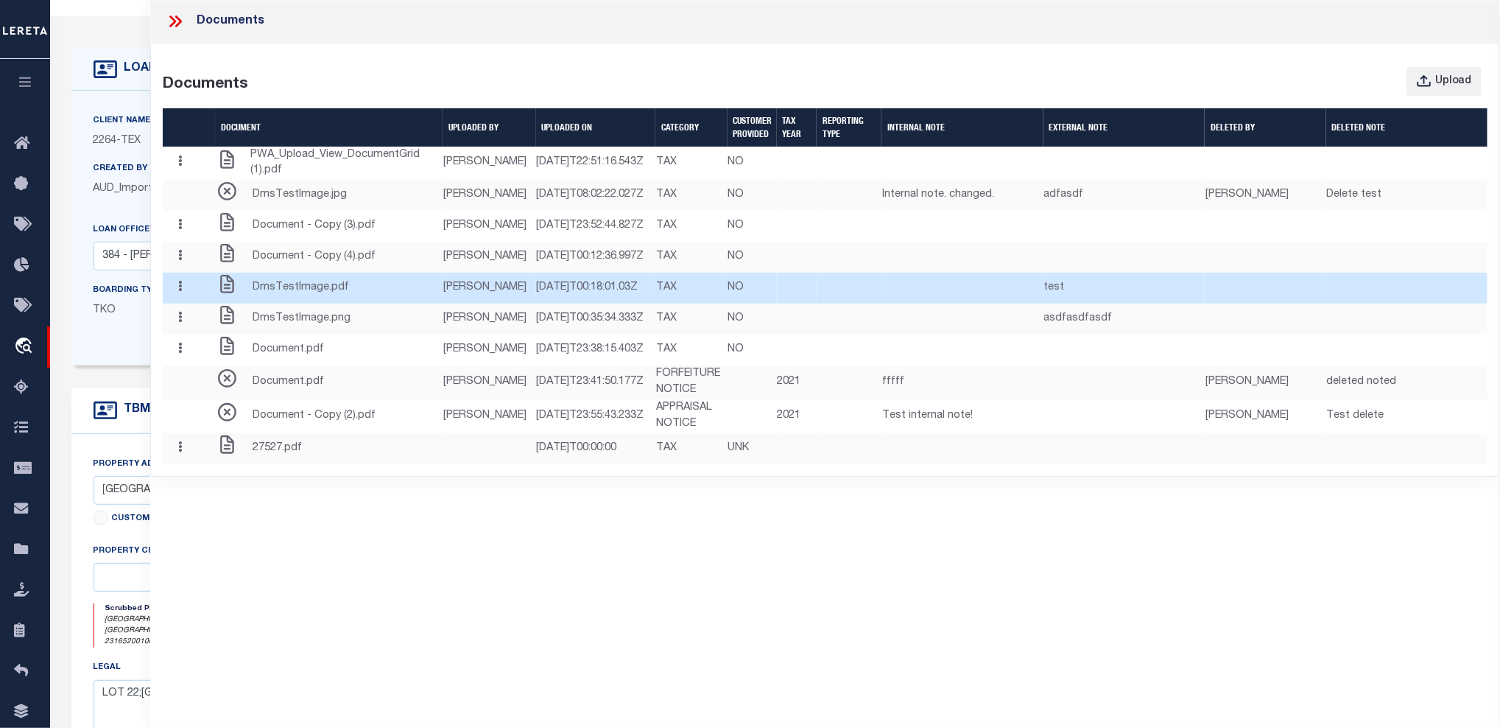
click at [882, 303] on td at bounding box center [849, 288] width 65 height 31
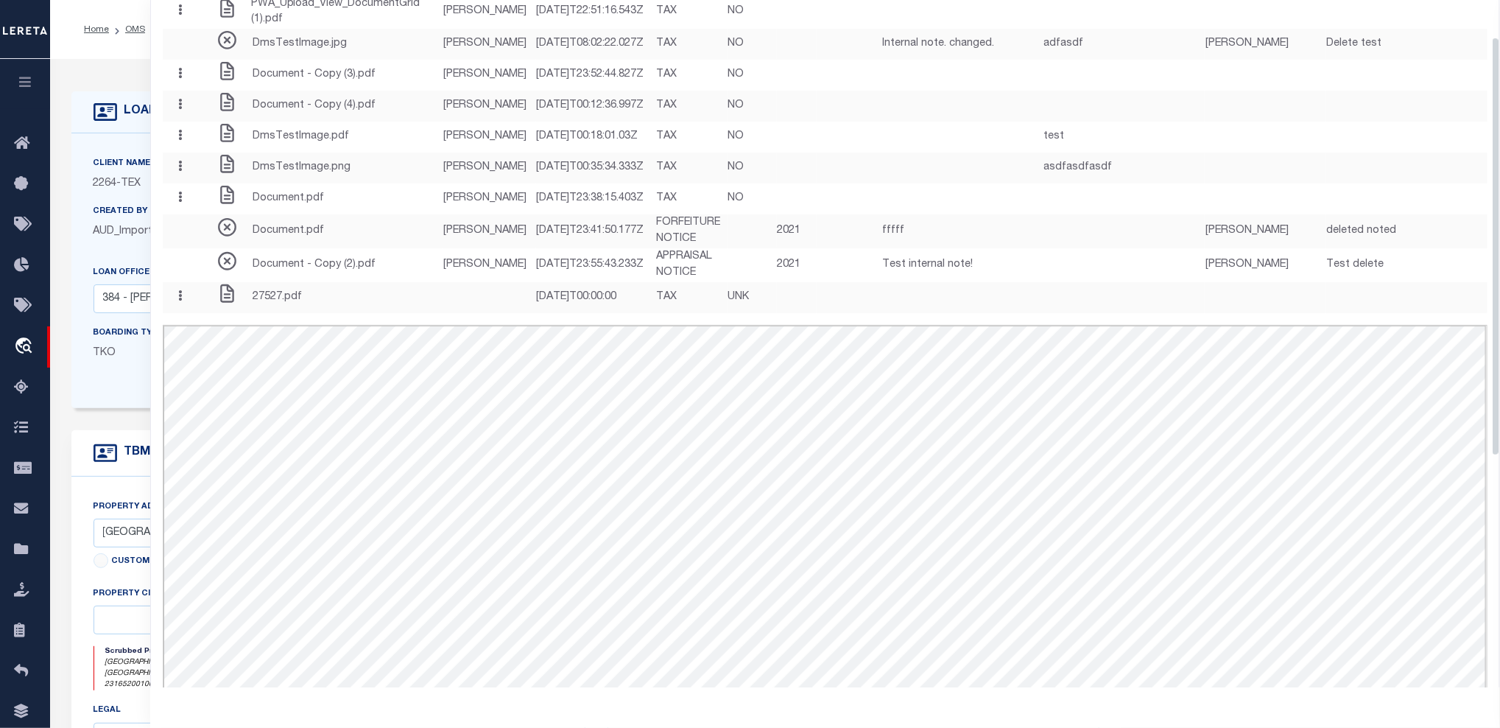
scroll to position [61, 0]
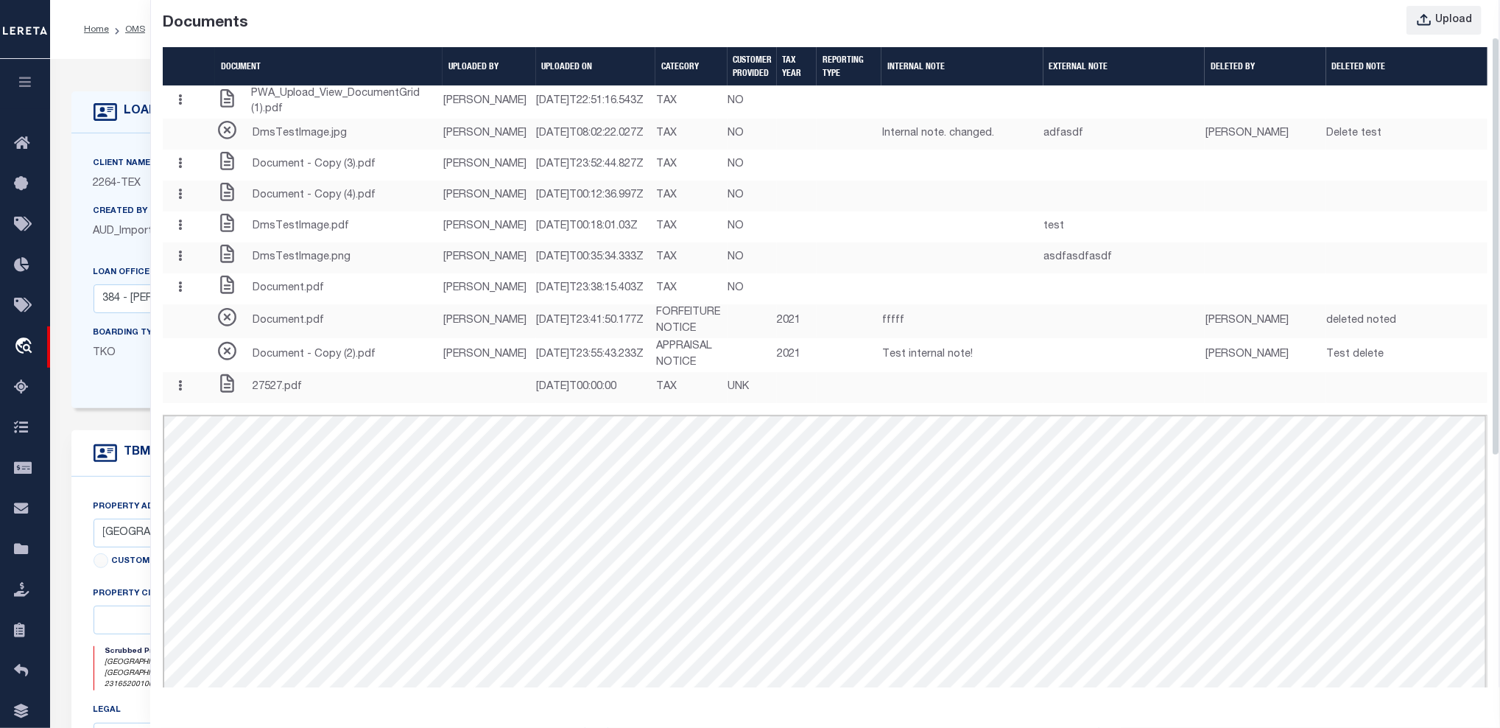
drag, startPoint x: 1497, startPoint y: 164, endPoint x: 1495, endPoint y: 201, distance: 37.6
click at [1495, 201] on div "Documents Documents Upload Document UPLOADED BY UPLOADED ON Category CUSTOMER P…" at bounding box center [825, 343] width 1350 height 687
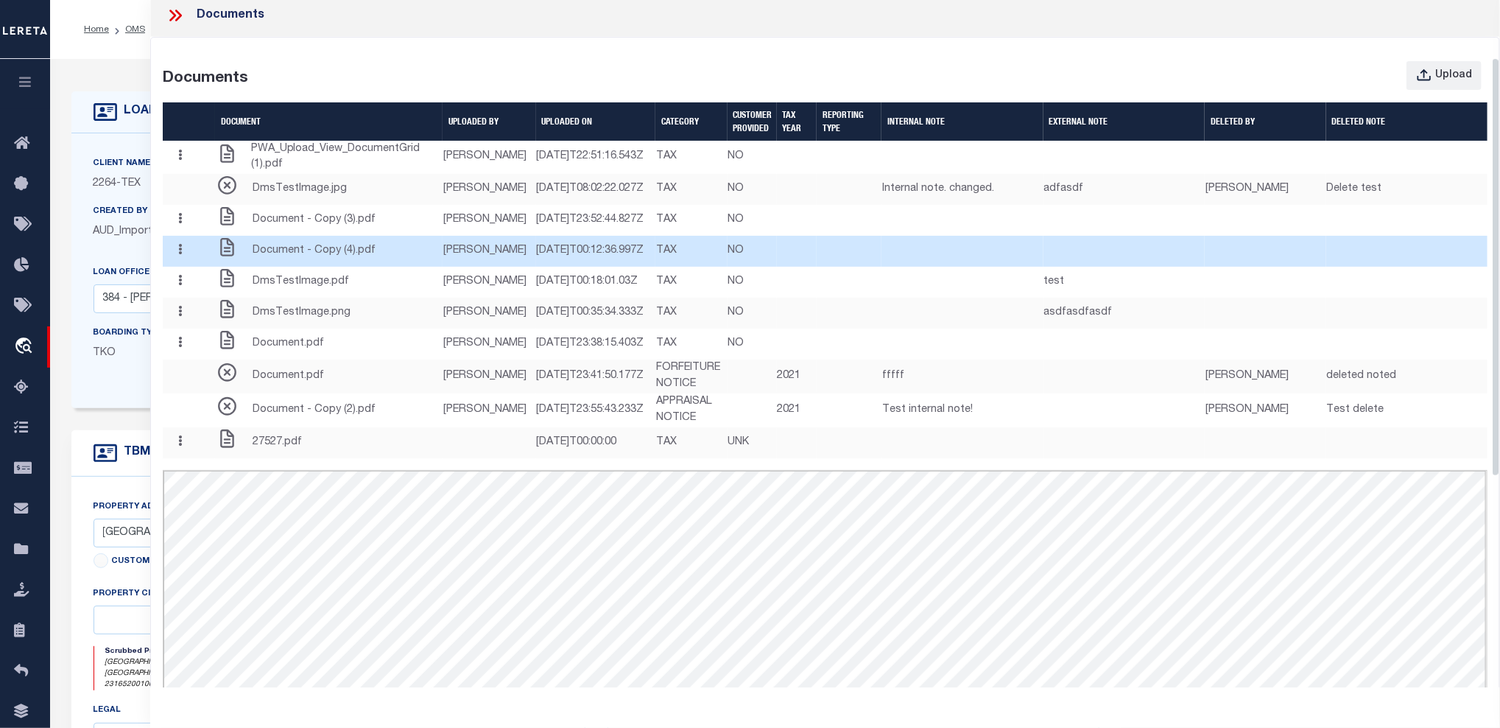
scroll to position [0, 0]
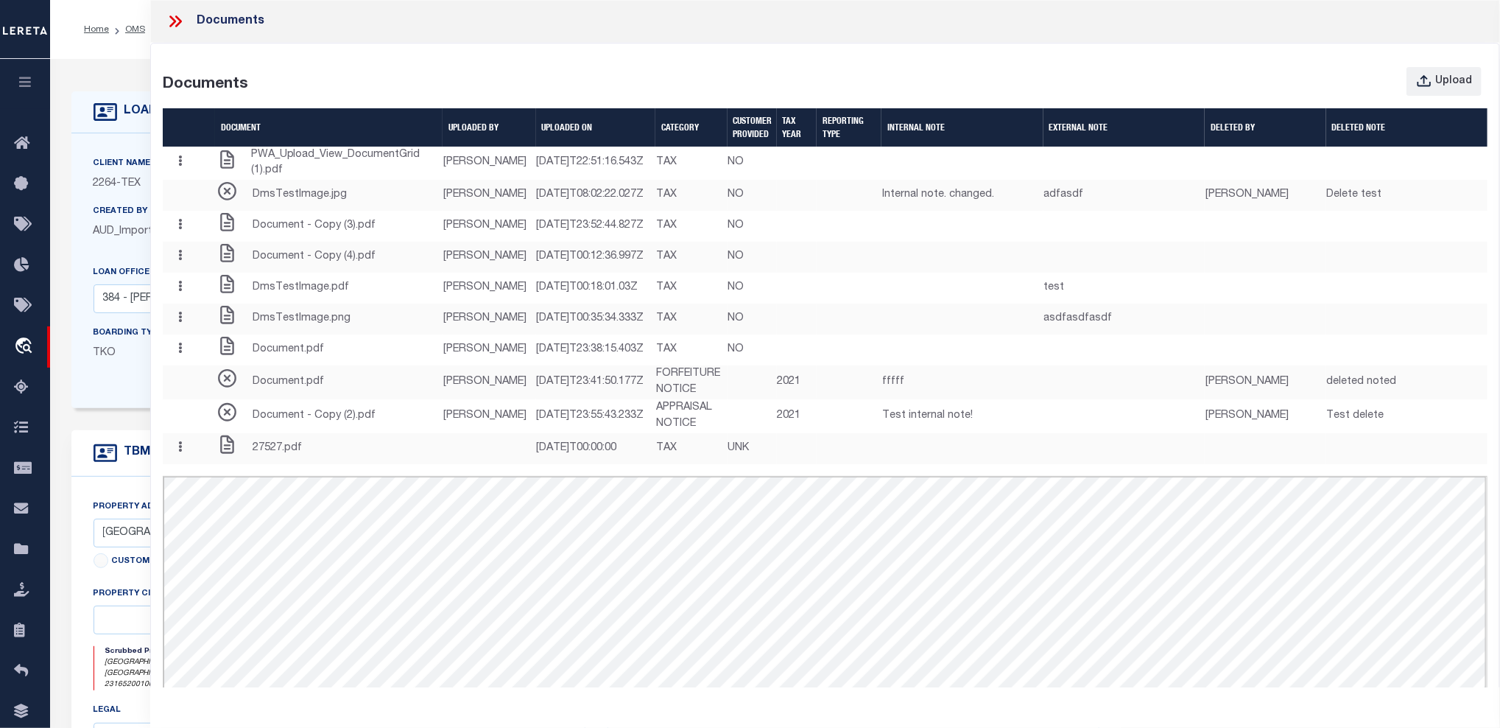
click at [284, 85] on div "Documents" at bounding box center [320, 81] width 315 height 29
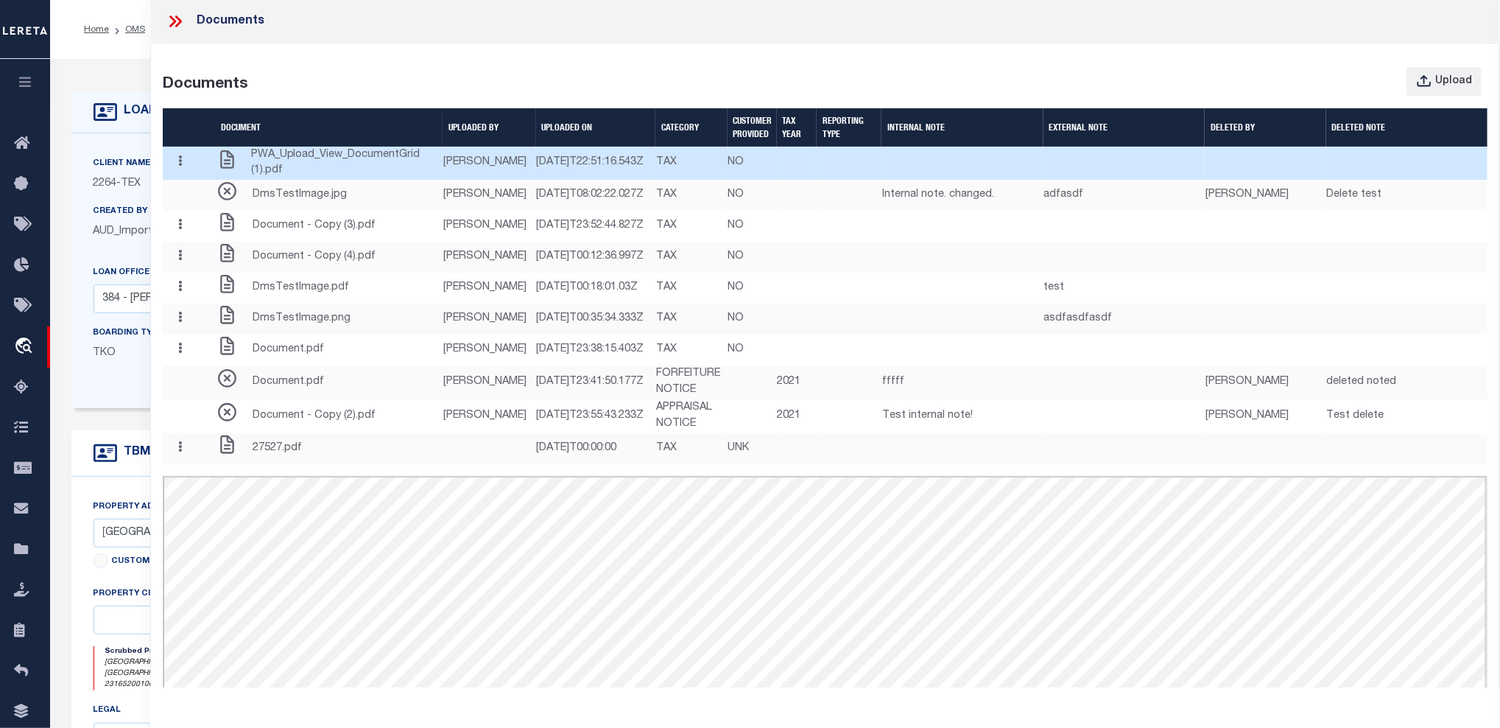
click at [536, 180] on td "[DATE]T22:51:16.543Z" at bounding box center [595, 164] width 119 height 34
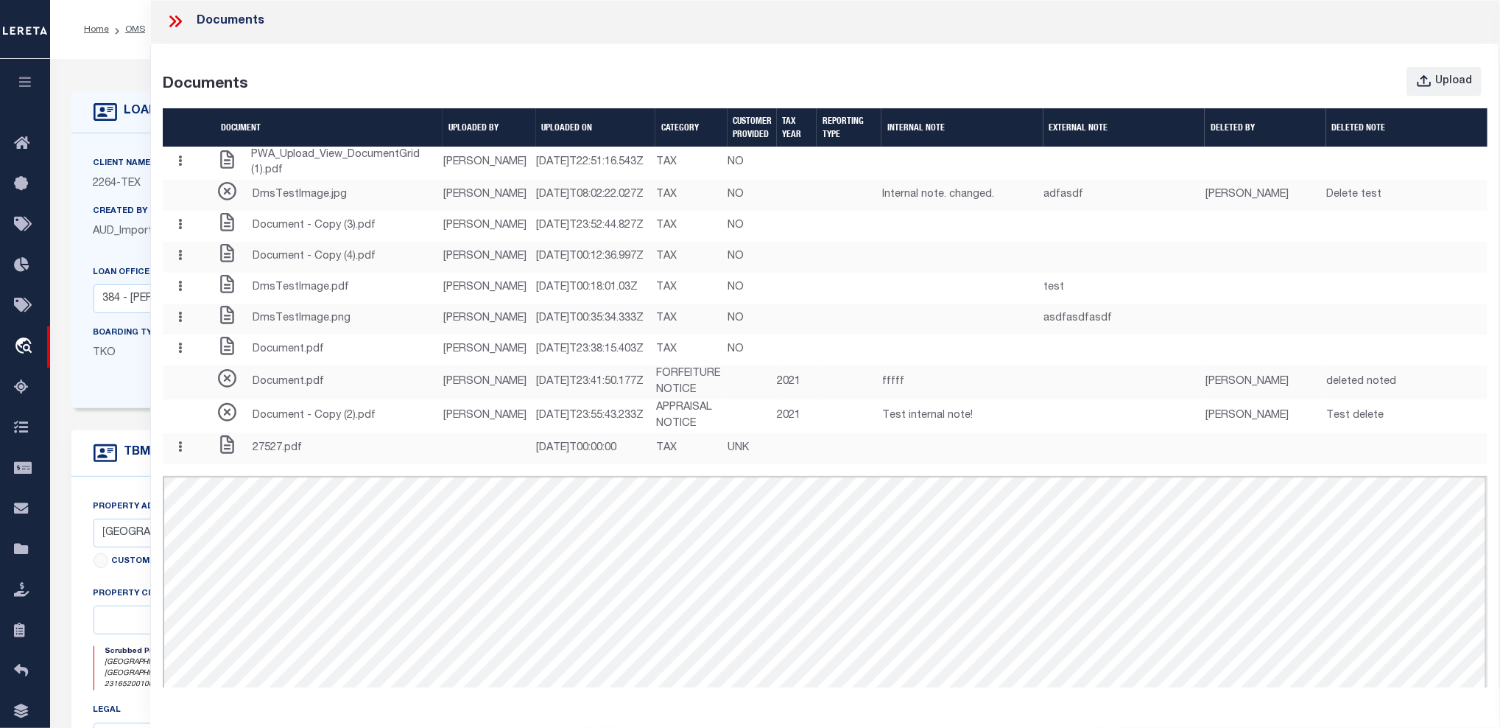
drag, startPoint x: 523, startPoint y: 185, endPoint x: 516, endPoint y: 170, distance: 16.2
click at [536, 170] on td "[DATE]T22:51:16.543Z" at bounding box center [595, 164] width 119 height 34
drag, startPoint x: 1495, startPoint y: 183, endPoint x: 1518, endPoint y: 174, distance: 24.5
click at [1500, 174] on html "Home OMS Detail" at bounding box center [750, 571] width 1500 height 1142
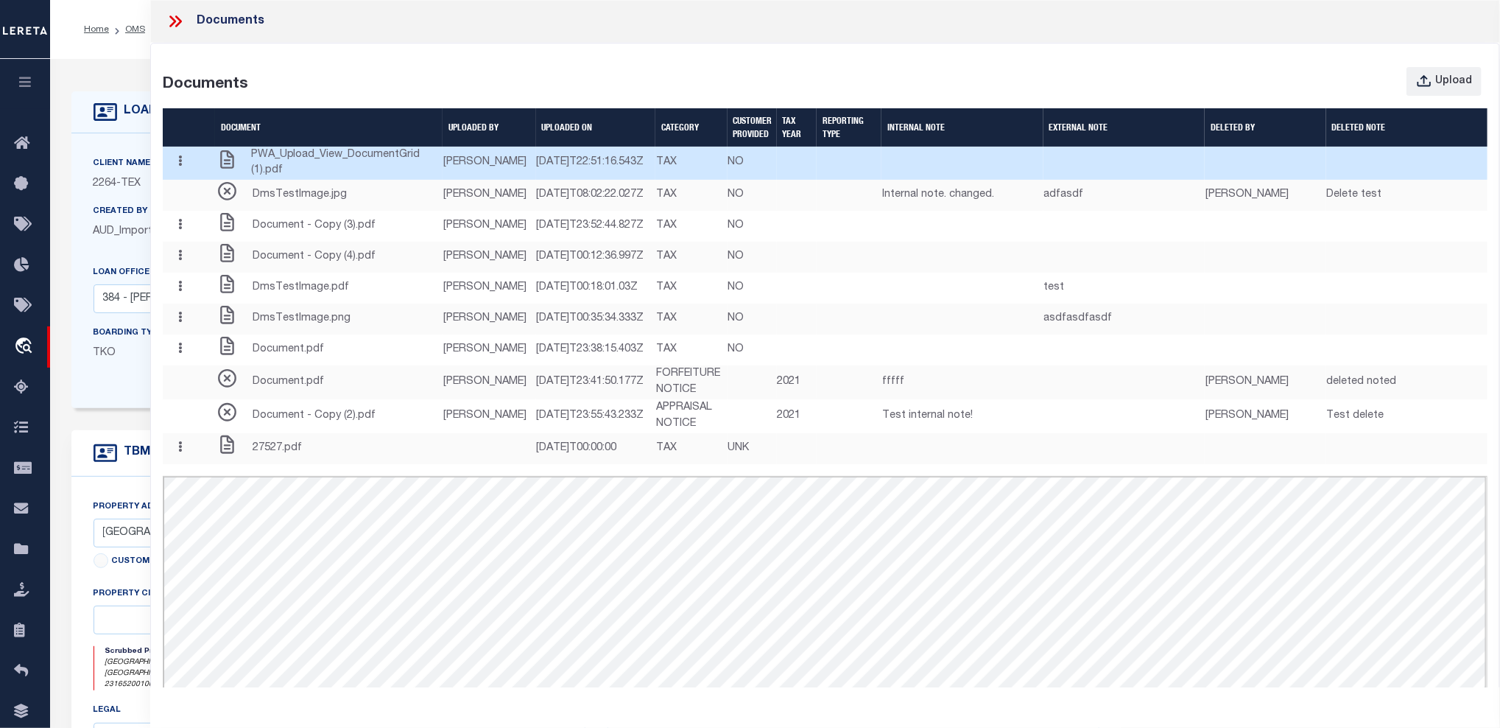
click at [182, 166] on icon "button" at bounding box center [180, 160] width 4 height 11
click at [536, 180] on td "[DATE]T22:51:16.543Z" at bounding box center [595, 164] width 119 height 34
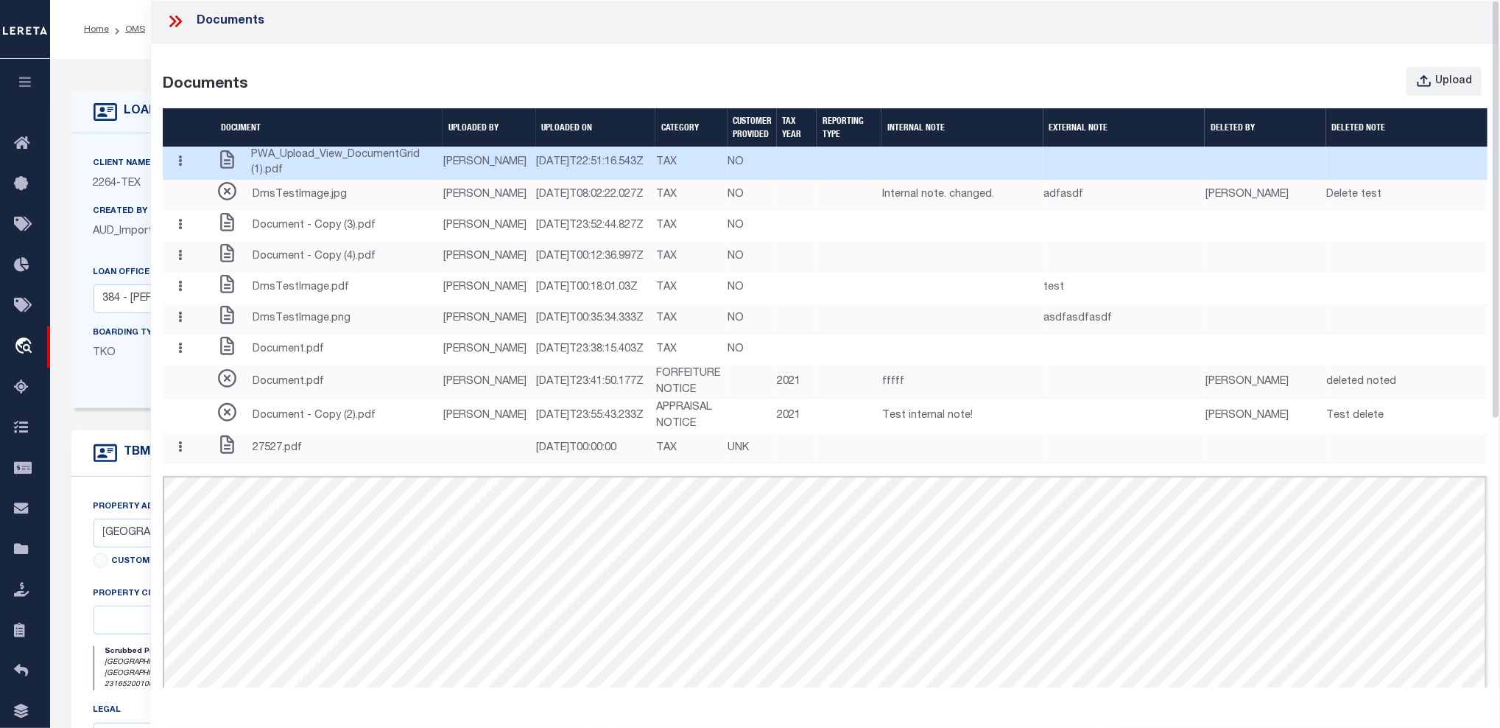
click at [818, 180] on td at bounding box center [797, 164] width 41 height 34
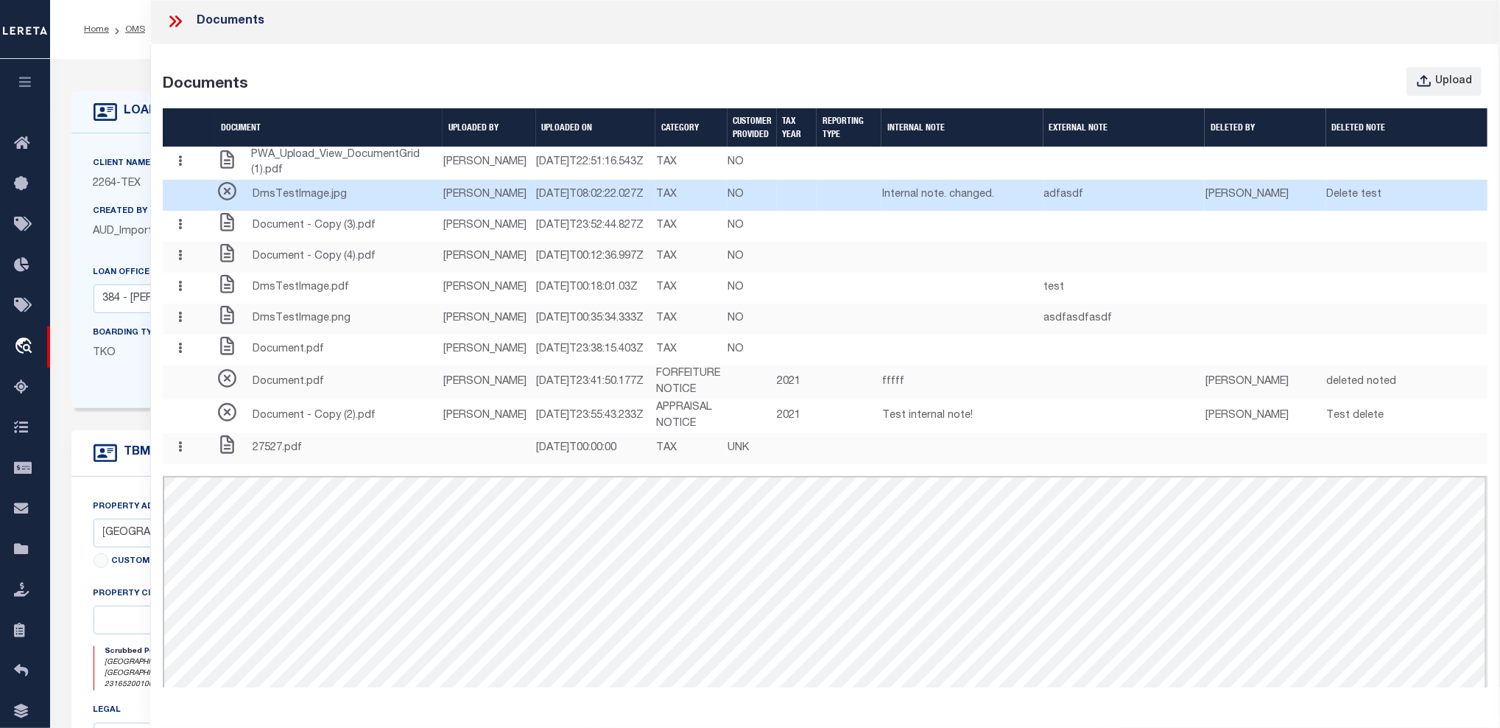
click at [882, 211] on td at bounding box center [849, 195] width 65 height 31
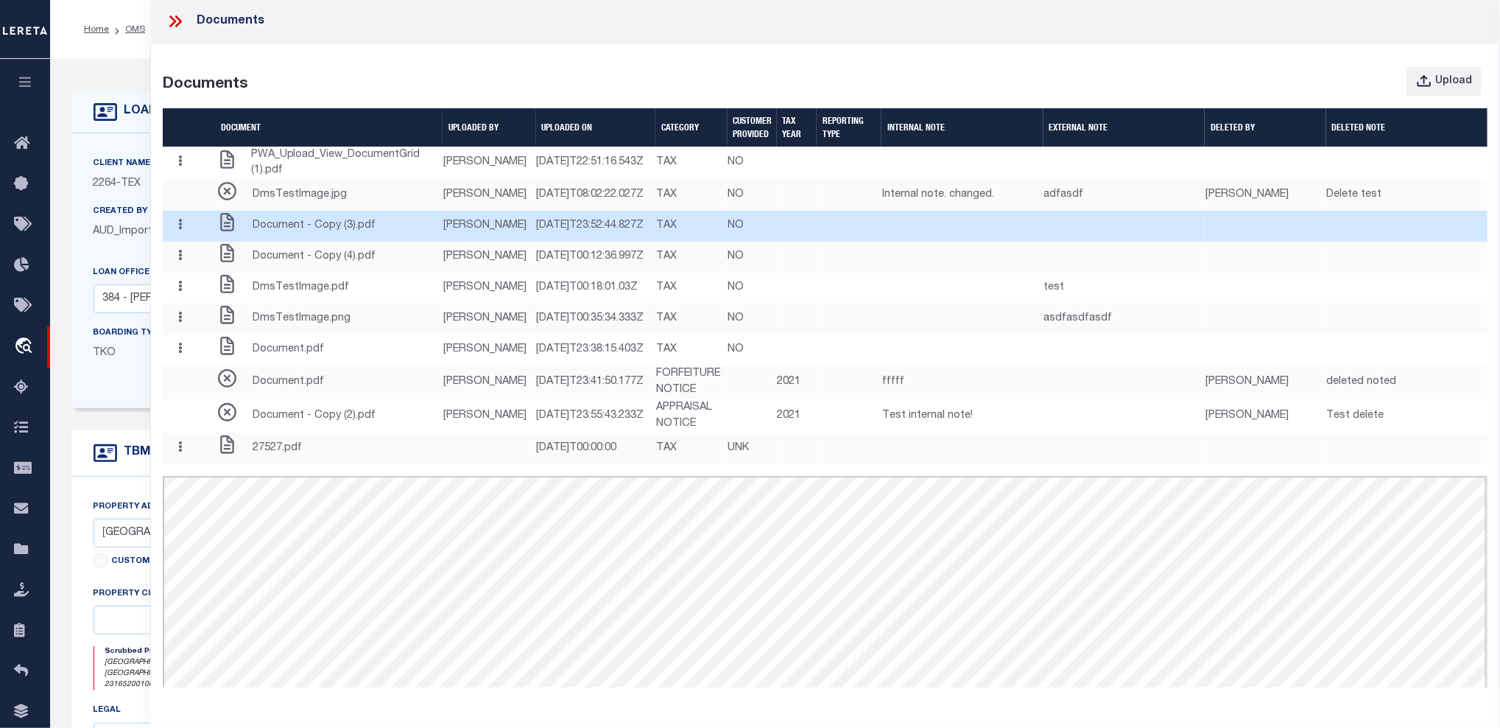
click at [882, 242] on td at bounding box center [849, 226] width 65 height 31
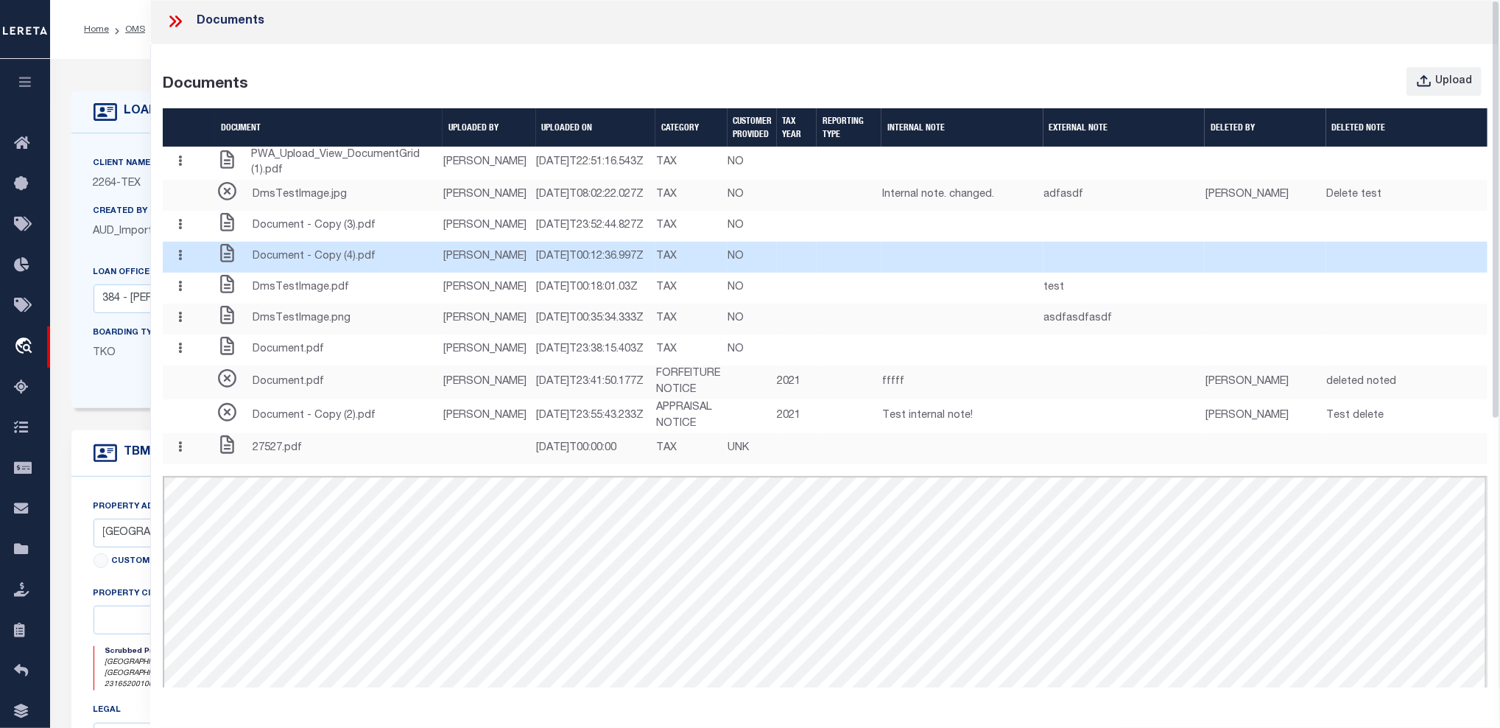
click at [818, 273] on td at bounding box center [797, 257] width 41 height 31
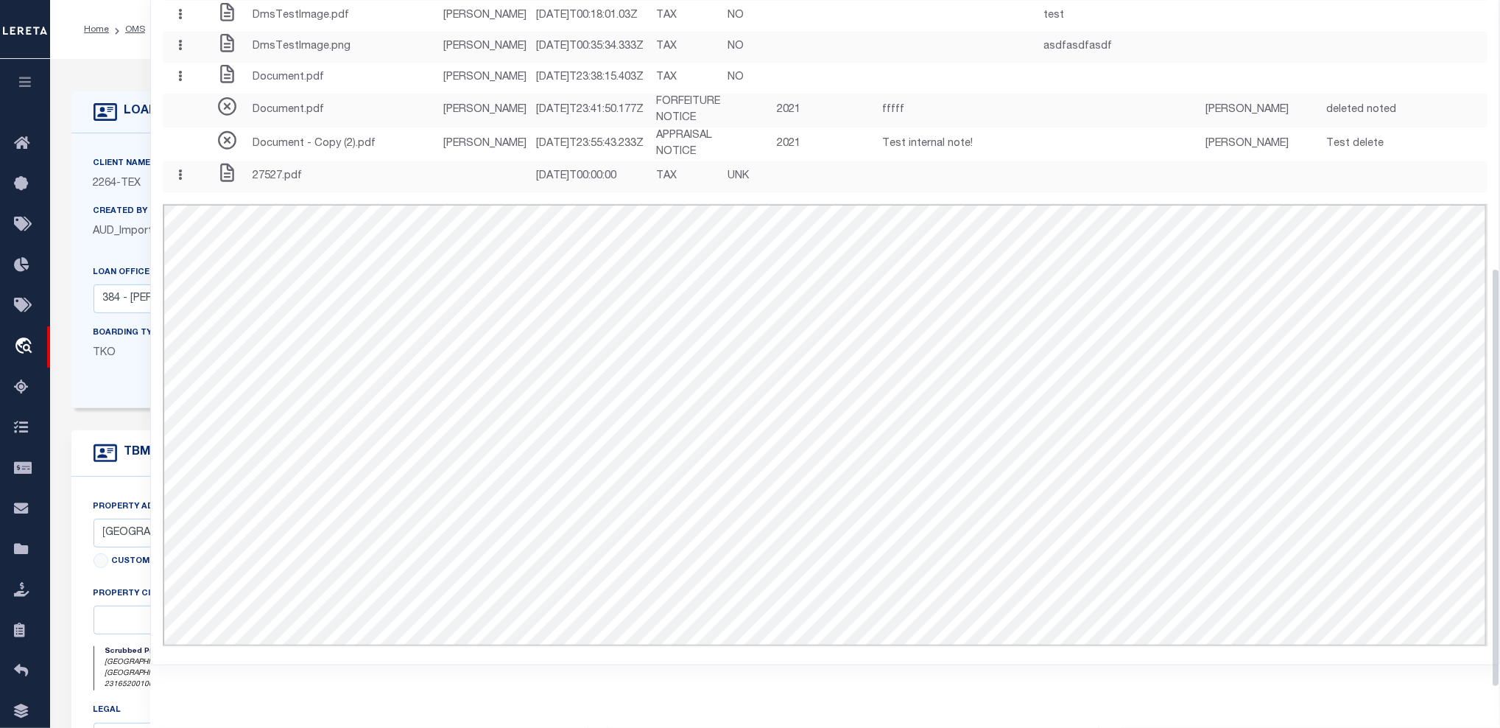
scroll to position [440, 0]
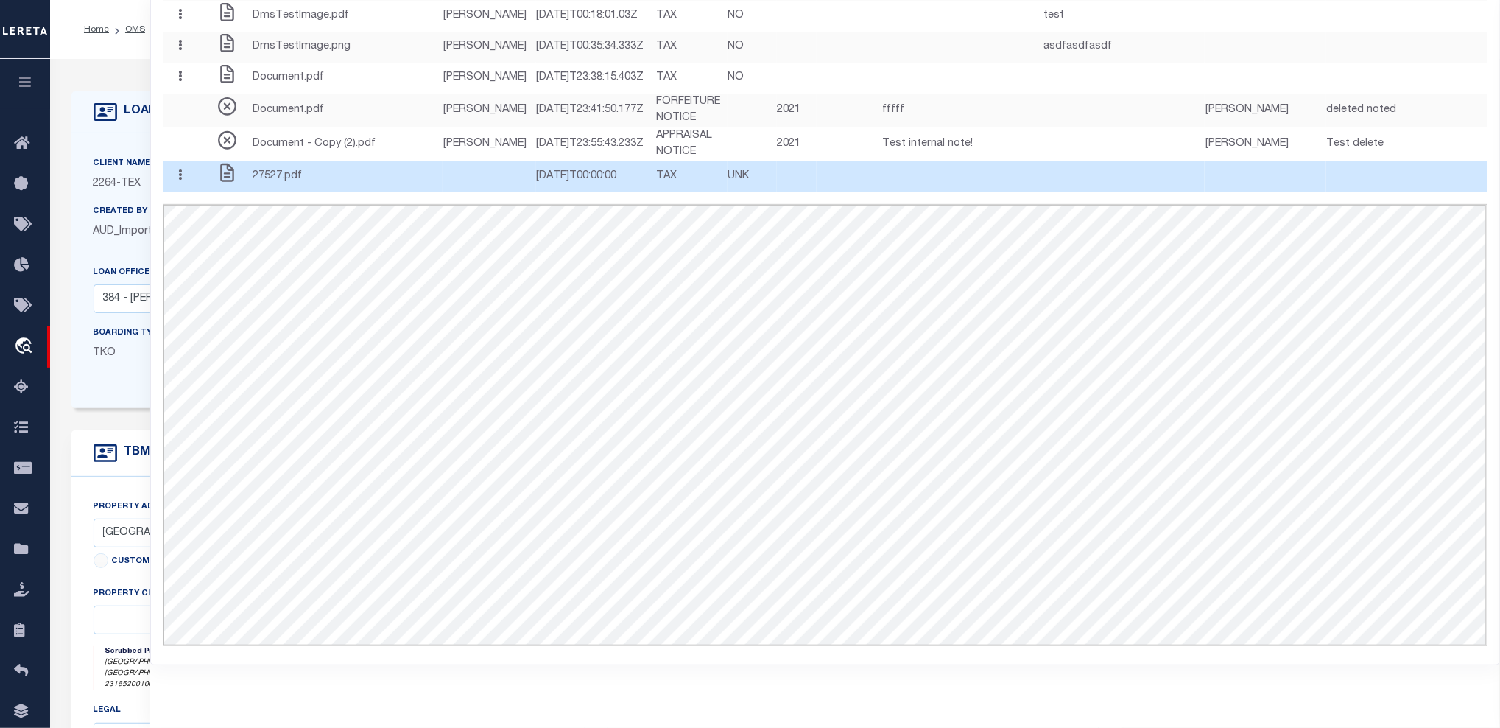
click at [882, 175] on td at bounding box center [849, 176] width 65 height 31
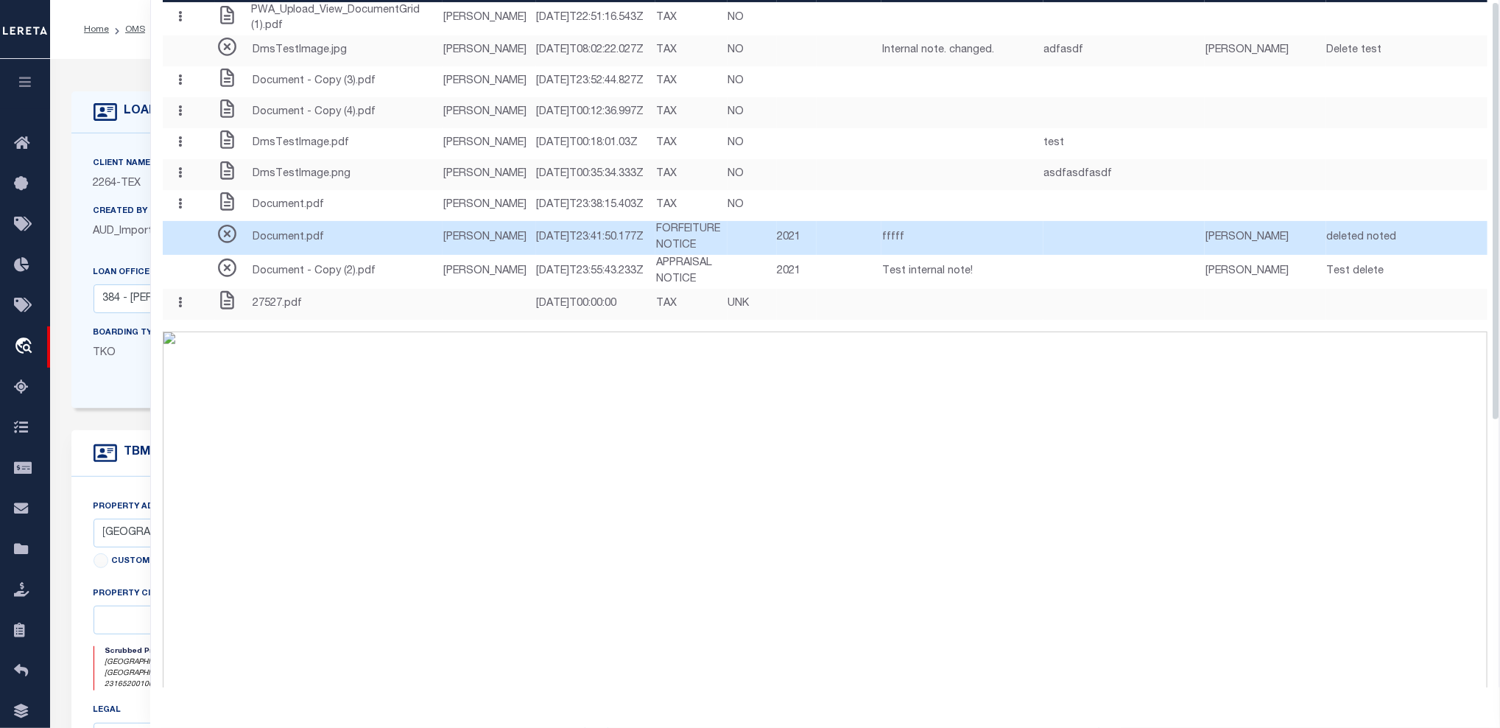
scroll to position [0, 0]
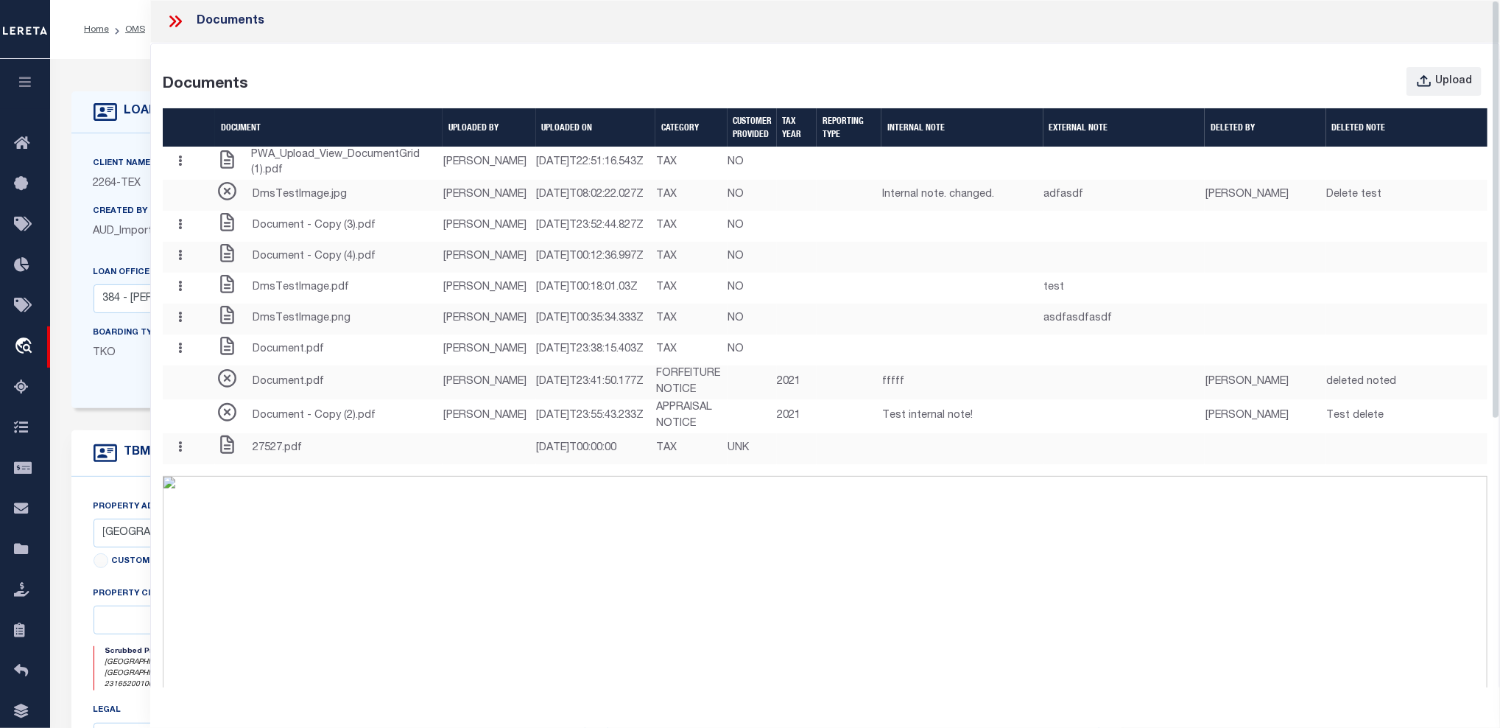
click at [175, 27] on icon at bounding box center [175, 21] width 19 height 19
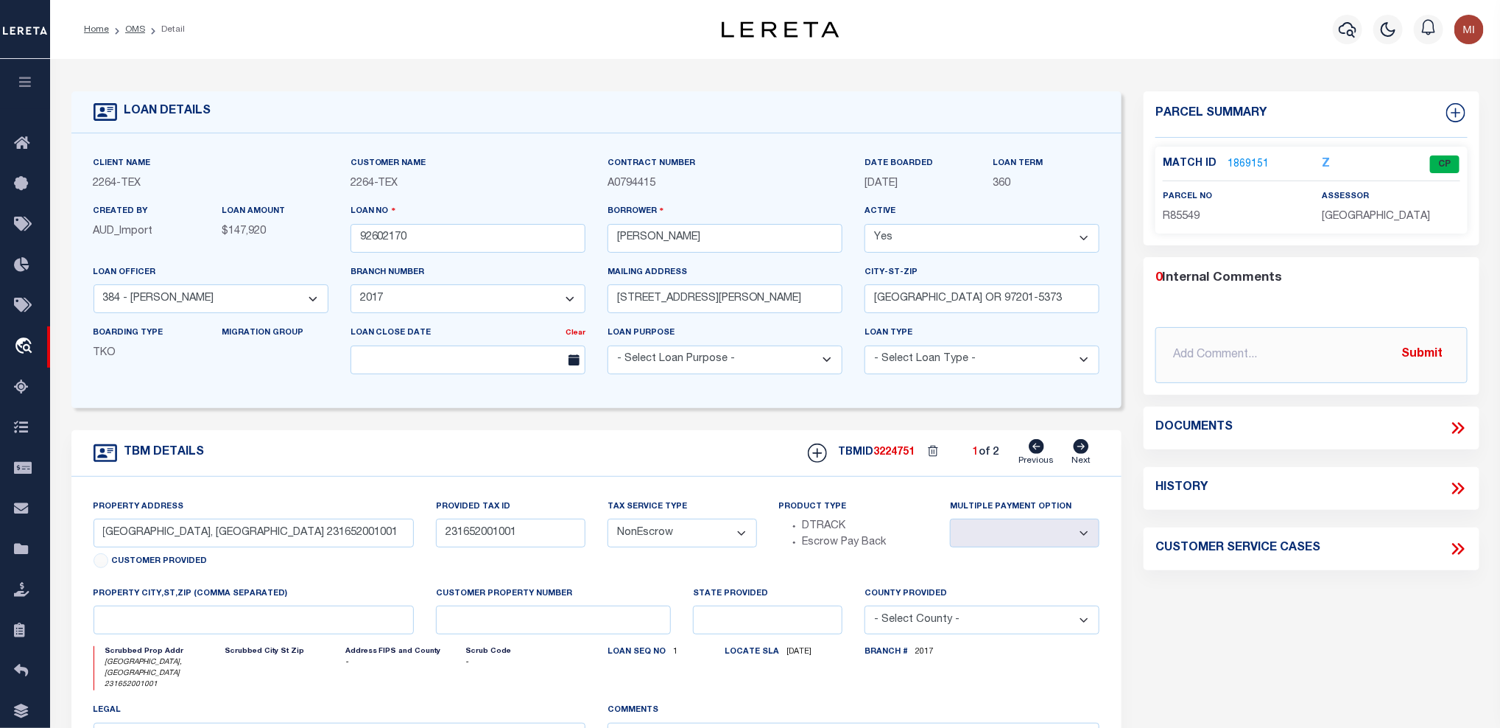
click at [1361, 622] on div "Parcel Summary Match ID 1869151 Z parcel no R85549 assessor 0" at bounding box center [1312, 504] width 358 height 827
click at [1459, 422] on icon at bounding box center [1461, 428] width 7 height 12
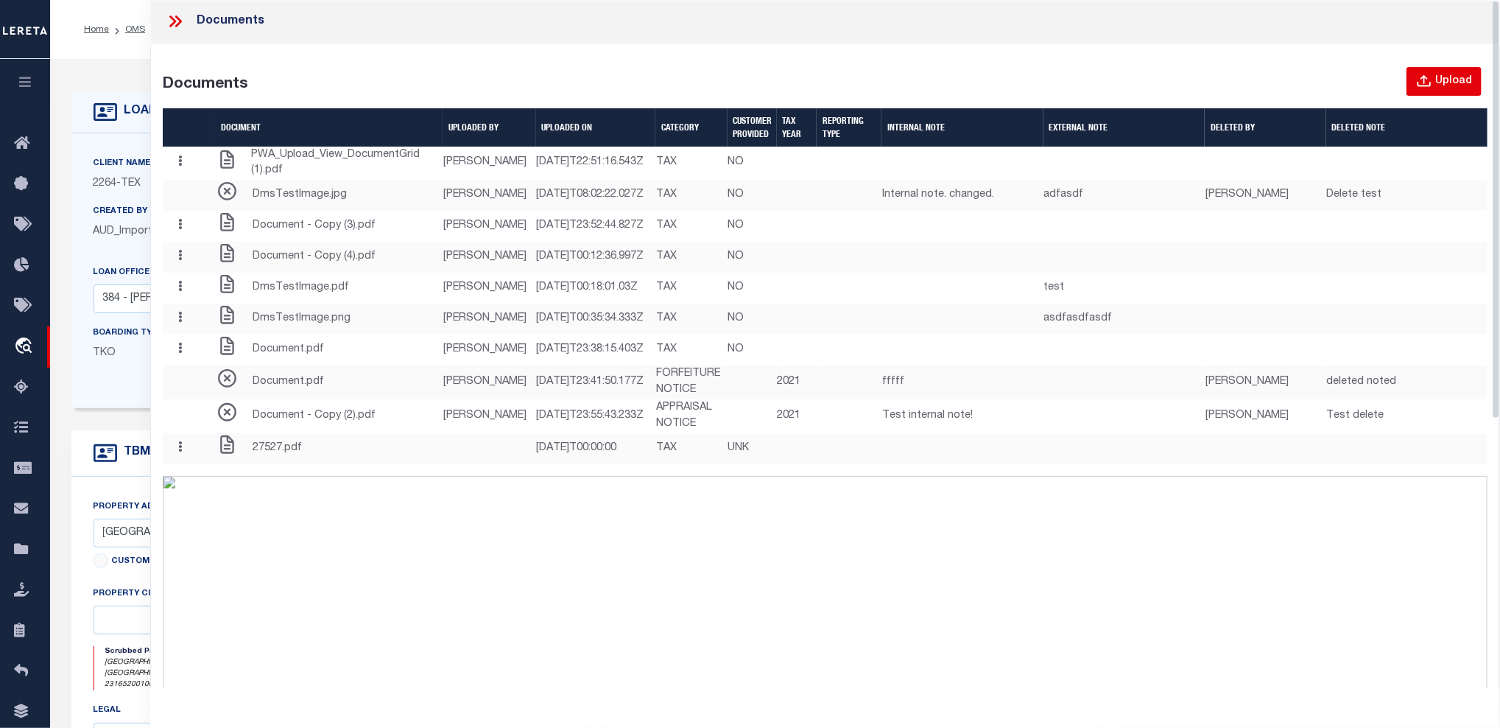
click at [1438, 81] on div "Upload" at bounding box center [1454, 82] width 37 height 16
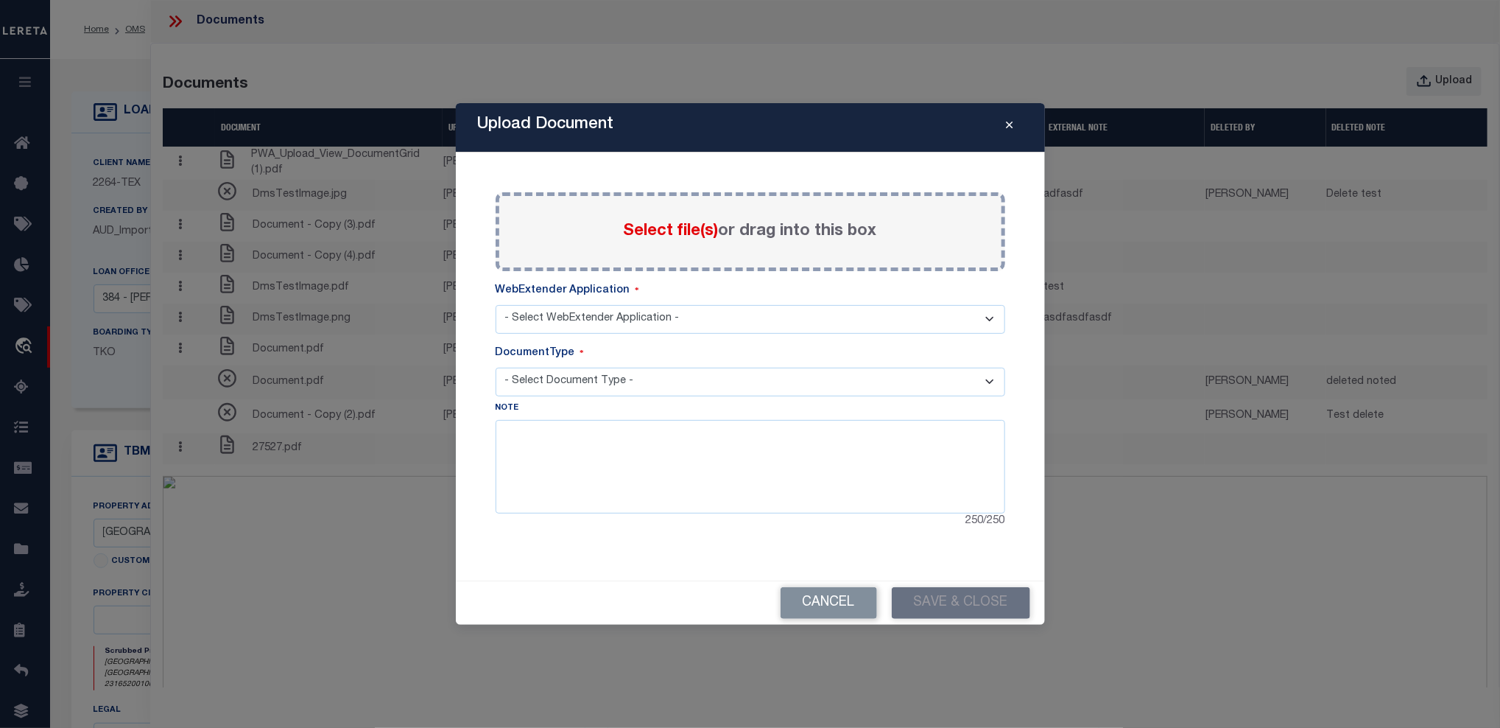
drag, startPoint x: 656, startPoint y: 317, endPoint x: 656, endPoint y: 329, distance: 12.5
click at [656, 317] on select "- Select WebExtender Application - SERVICES TAX_BILLS" at bounding box center [751, 319] width 510 height 29
select select "46"
click at [496, 305] on select "- Select WebExtender Application - SERVICES TAX_BILLS" at bounding box center [751, 319] width 510 height 29
click at [549, 387] on select "- Select Document Type - BILL" at bounding box center [751, 382] width 510 height 29
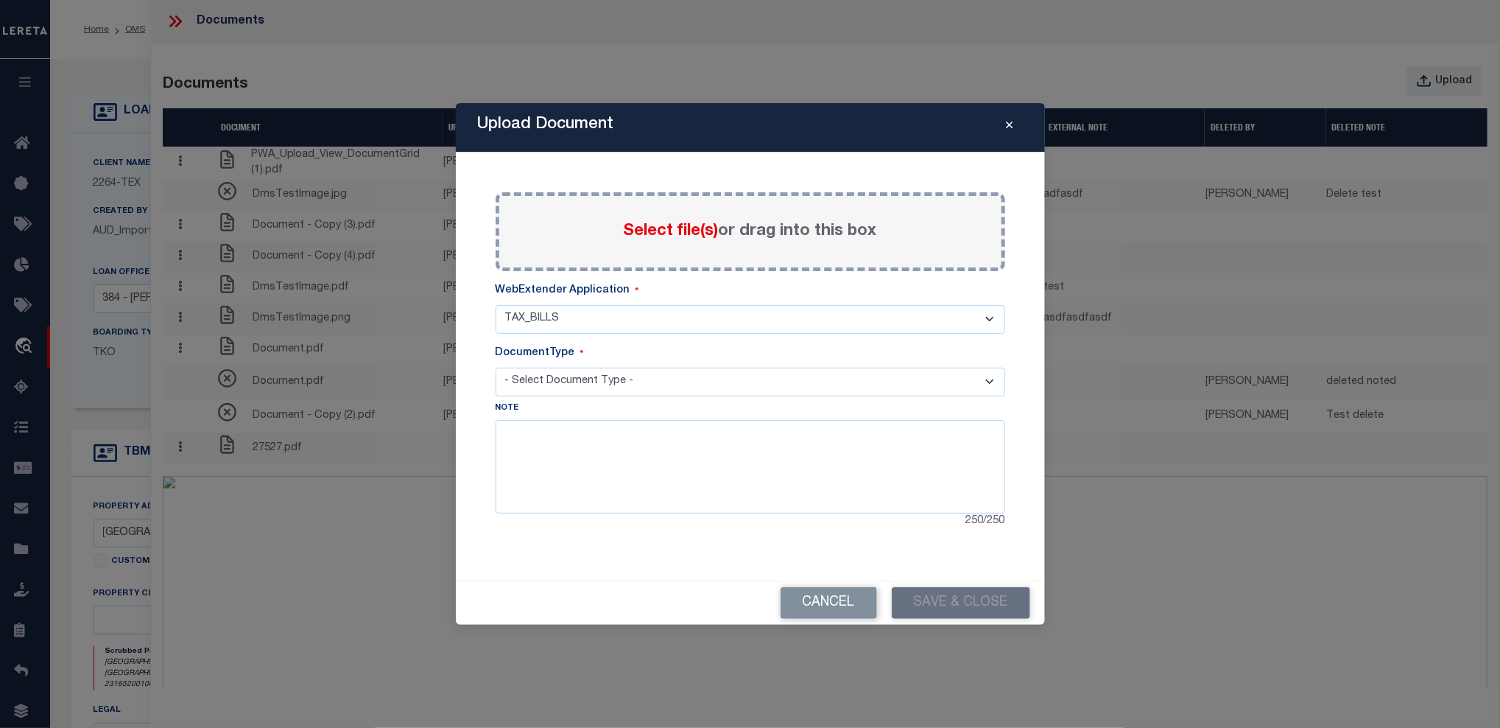
select select "BILL"
click at [496, 368] on select "- Select Document Type - BILL" at bounding box center [751, 382] width 510 height 29
click at [840, 604] on button "Cancel" at bounding box center [829, 603] width 96 height 32
